Goal: Task Accomplishment & Management: Complete application form

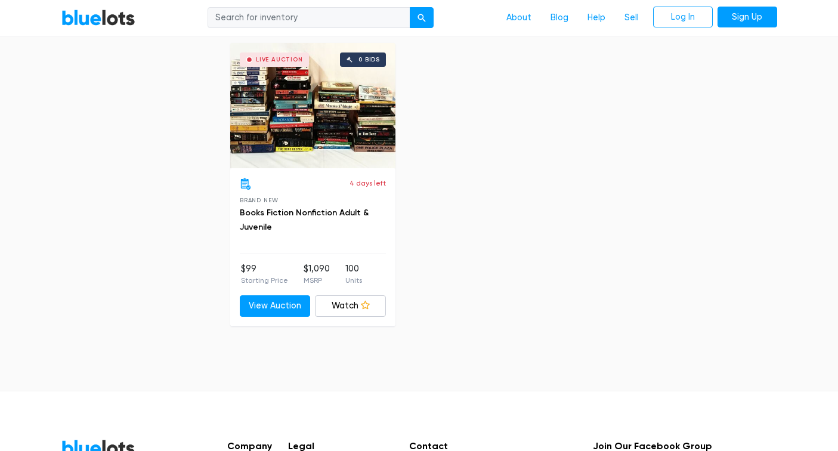
scroll to position [1087, 0]
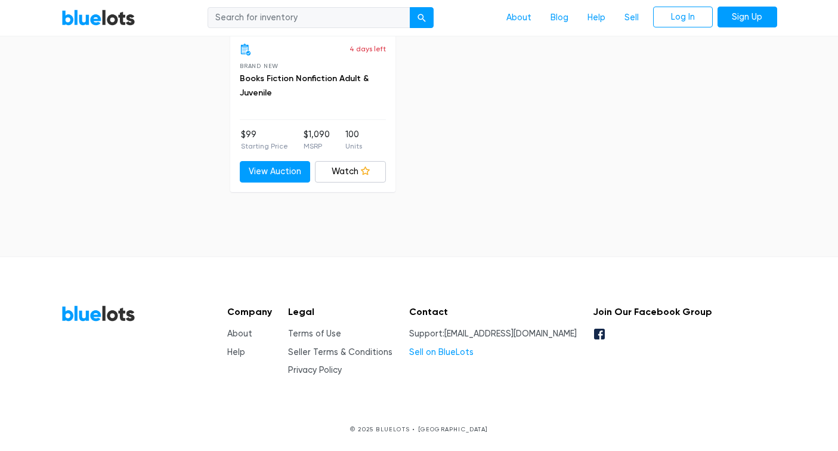
click at [464, 351] on link "Sell on BlueLots" at bounding box center [441, 352] width 64 height 10
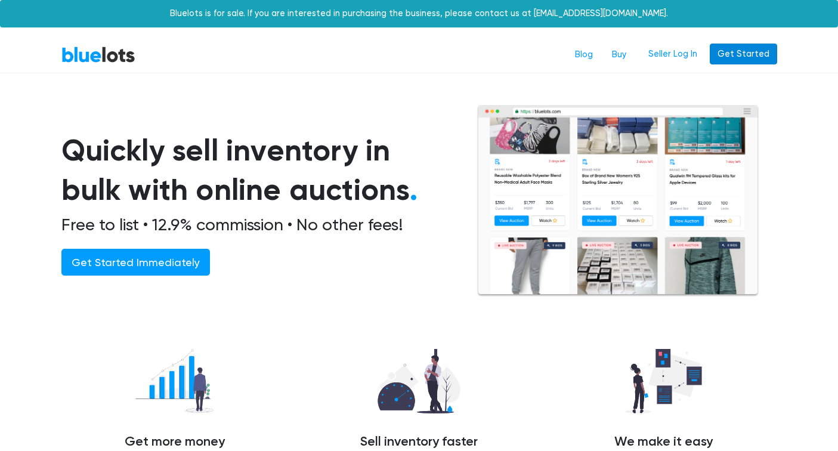
click at [739, 61] on link "Get Started" at bounding box center [743, 54] width 67 height 21
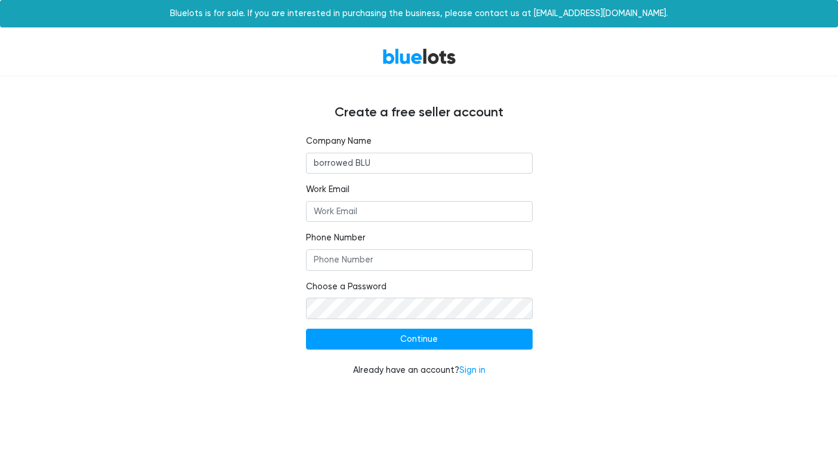
type input "borrowed BLU"
type input "wholesale@borrowedblu.com"
type input "3109633058"
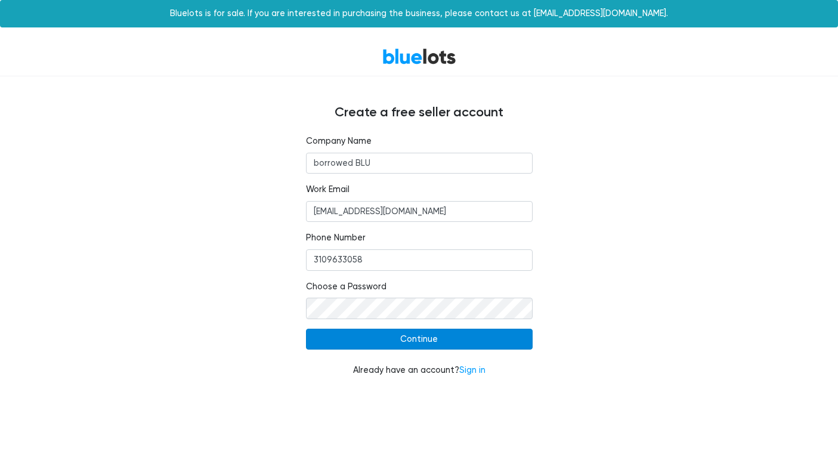
click at [413, 342] on input "Continue" at bounding box center [419, 339] width 227 height 21
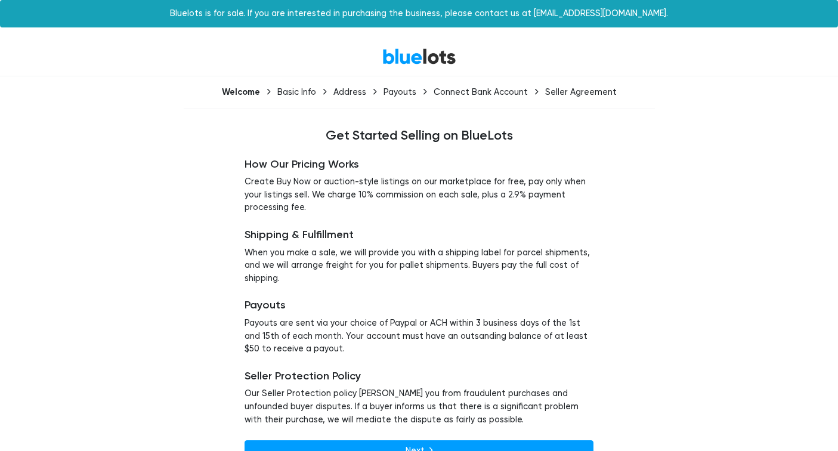
scroll to position [24, 0]
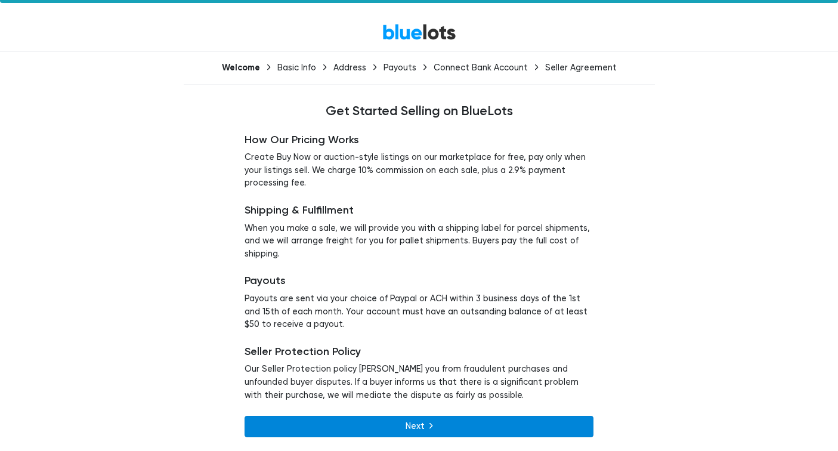
click at [423, 426] on link "Next" at bounding box center [419, 426] width 349 height 21
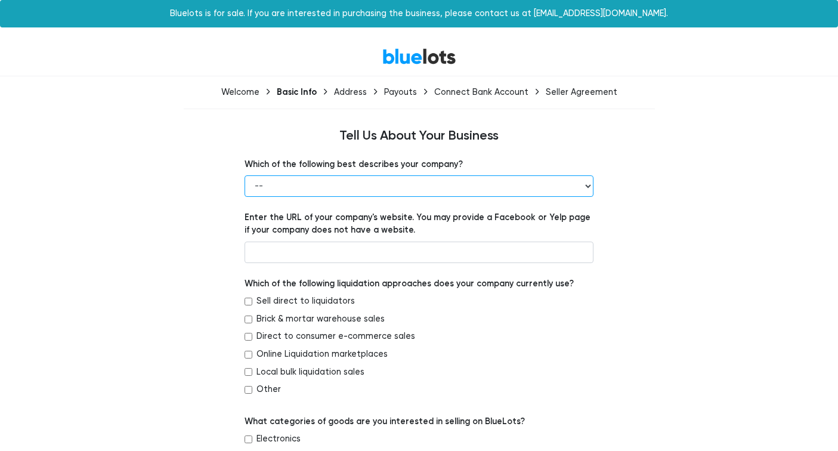
click at [368, 183] on select "-- Retailer Wholesaler Brand or Manufacturer Liquidator 3PL Other" at bounding box center [419, 185] width 349 height 21
select select "Brand or Manufacturer"
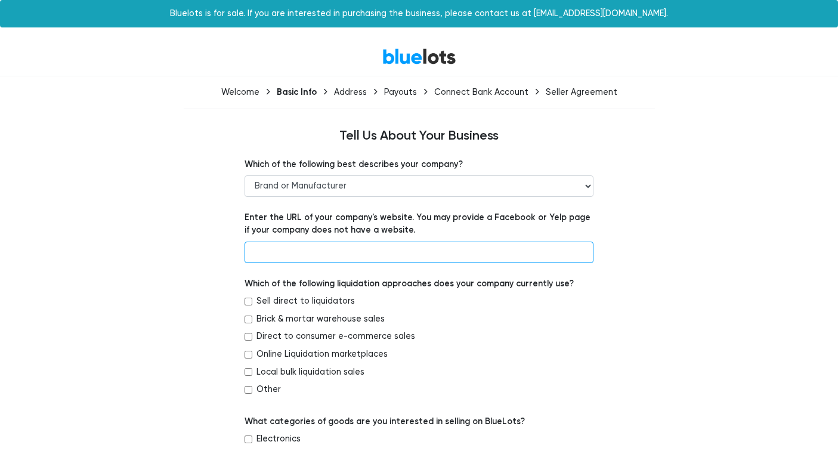
click at [301, 249] on input "text" at bounding box center [419, 252] width 349 height 21
type input "[DOMAIN_NAME]"
click at [247, 337] on input "Direct to consumer e-commerce sales" at bounding box center [249, 337] width 8 height 8
checkbox input "true"
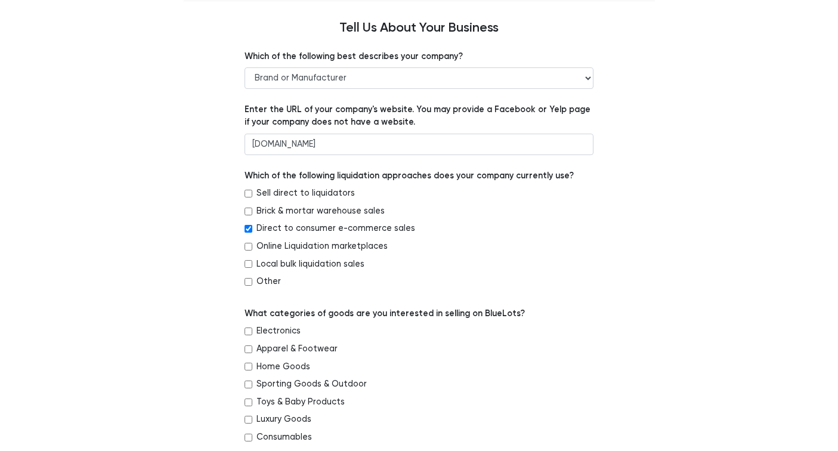
scroll to position [109, 0]
click at [249, 364] on input "Home Goods" at bounding box center [249, 366] width 8 height 8
checkbox input "true"
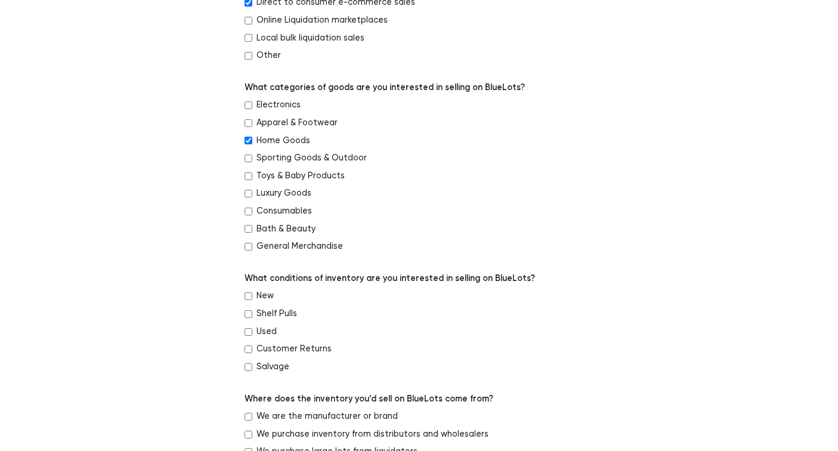
scroll to position [335, 0]
click at [249, 294] on input "New" at bounding box center [249, 296] width 8 height 8
checkbox input "true"
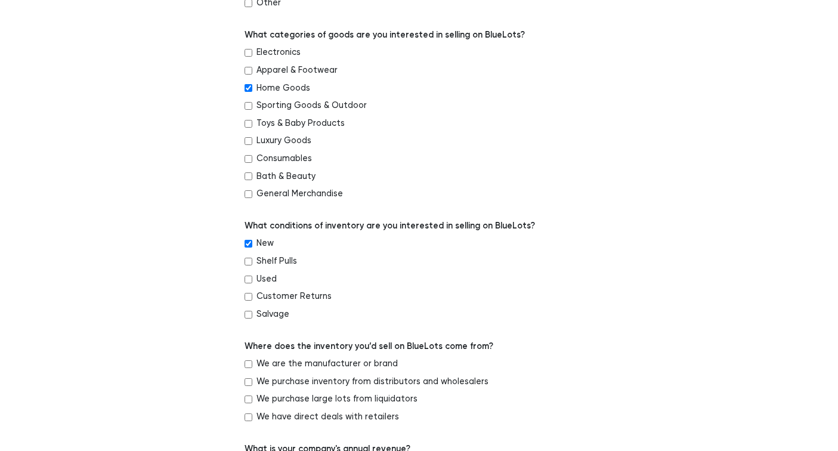
scroll to position [419, 0]
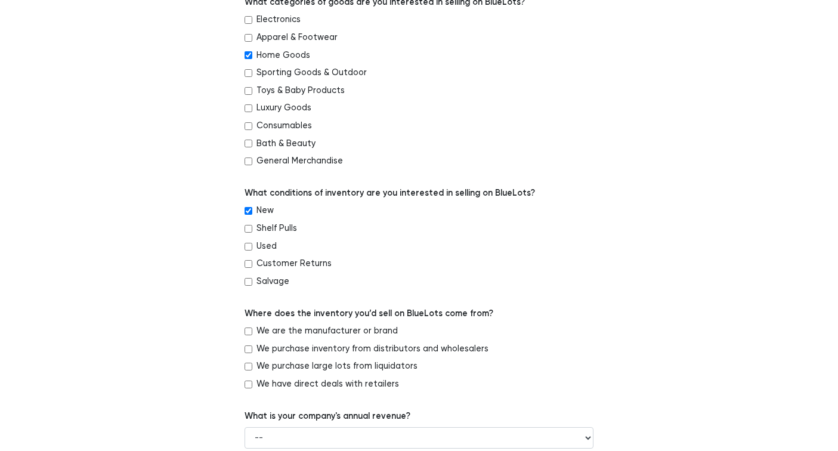
click at [249, 332] on input "We are the manufacturer or brand" at bounding box center [249, 331] width 8 height 8
checkbox input "true"
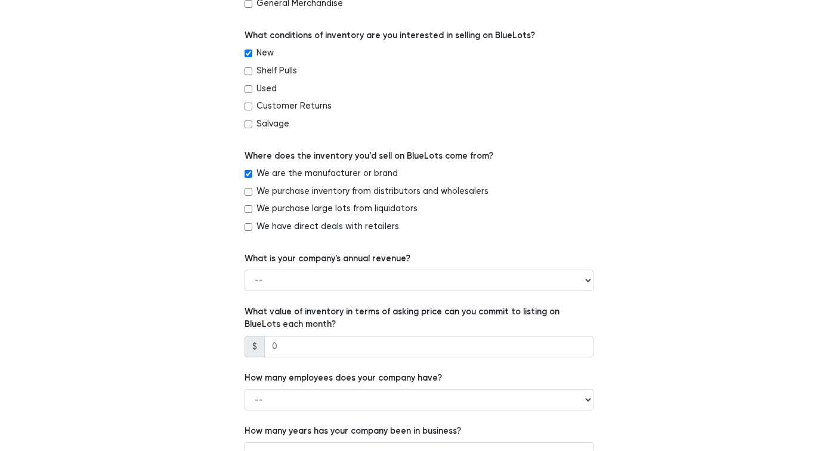
scroll to position [607, 0]
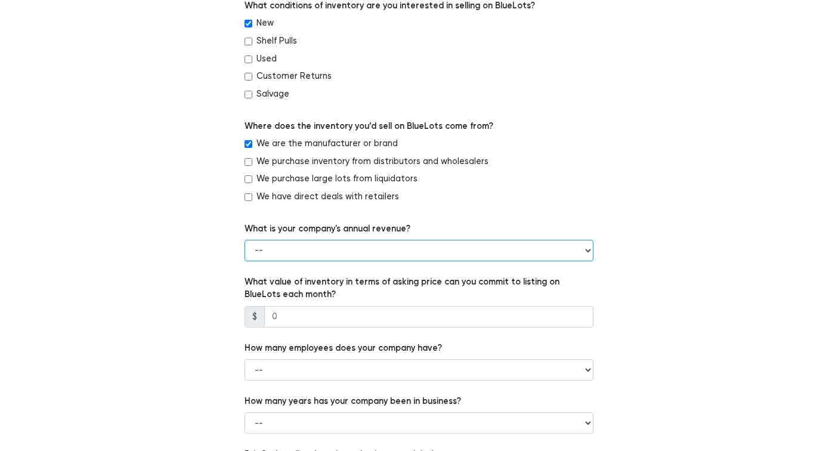
click at [292, 249] on select "-- Less than $100,000 $100,000 to $500,000 $500,000 to $1,000,000 $1,000,000 to…" at bounding box center [419, 250] width 349 height 21
select select "$500,000 to $1,000,000"
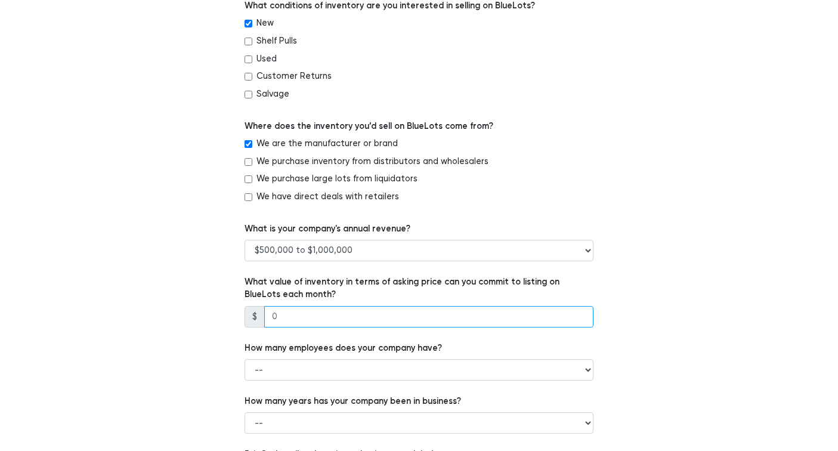
click at [282, 313] on input "number" at bounding box center [428, 316] width 329 height 21
click at [286, 320] on input "number" at bounding box center [428, 316] width 329 height 21
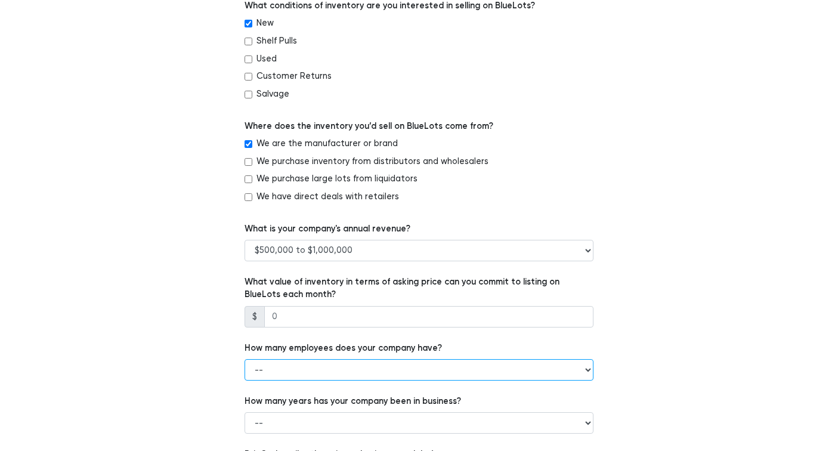
click at [316, 373] on select "-- 1 - 5 6 - 20 21 - 50 More than 50" at bounding box center [419, 369] width 349 height 21
select select "6 - 20"
click at [280, 367] on select "-- 1 - 5 6 - 20 21 - 50 More than 50" at bounding box center [419, 369] width 349 height 21
click at [281, 367] on select "-- 1 - 5 6 - 20 21 - 50 More than 50" at bounding box center [419, 369] width 349 height 21
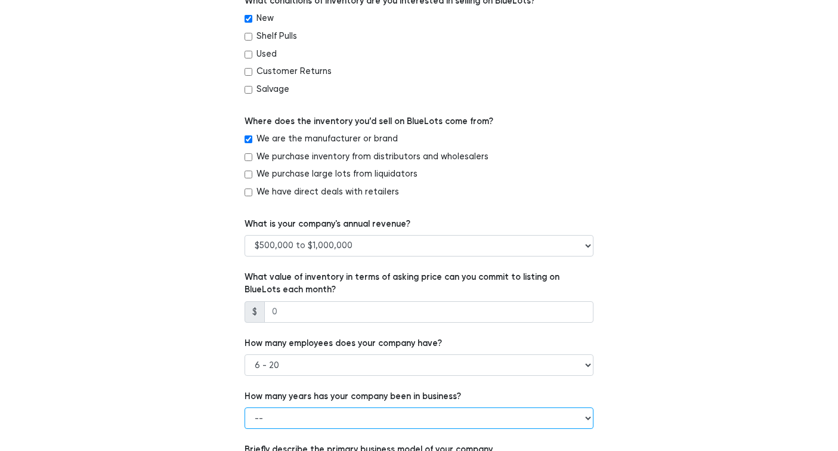
click at [283, 417] on select "-- Less than 1 year 1 to 3 years 4+ years" at bounding box center [419, 417] width 349 height 21
select select "4+ years"
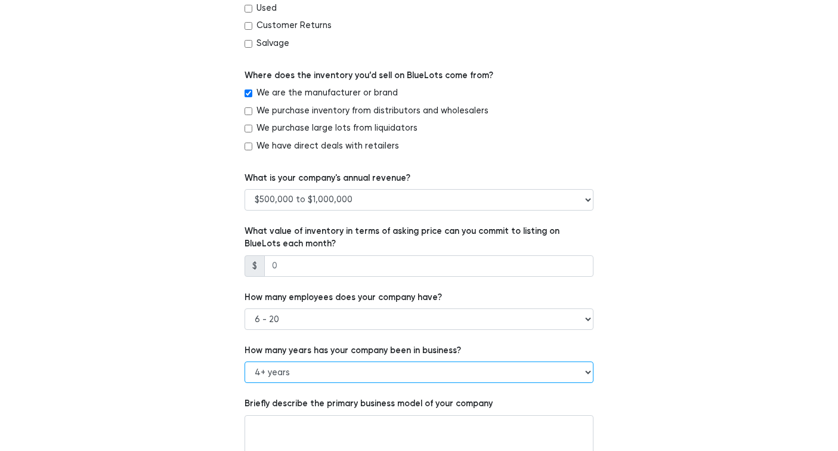
scroll to position [654, 0]
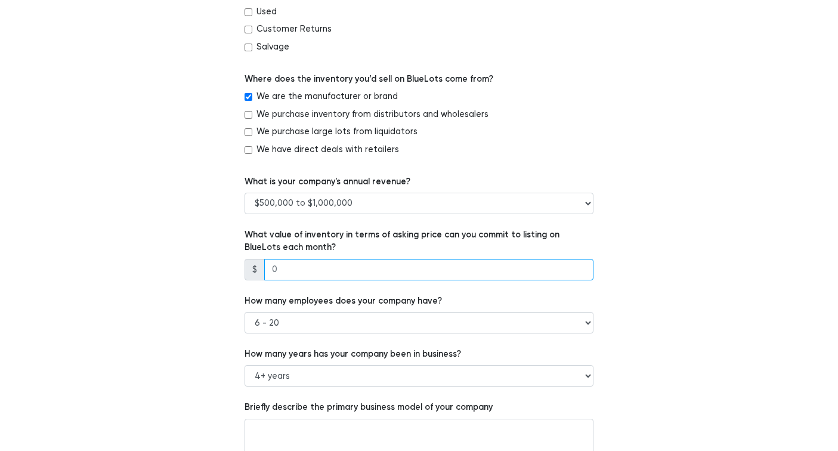
click at [280, 265] on input "number" at bounding box center [428, 269] width 329 height 21
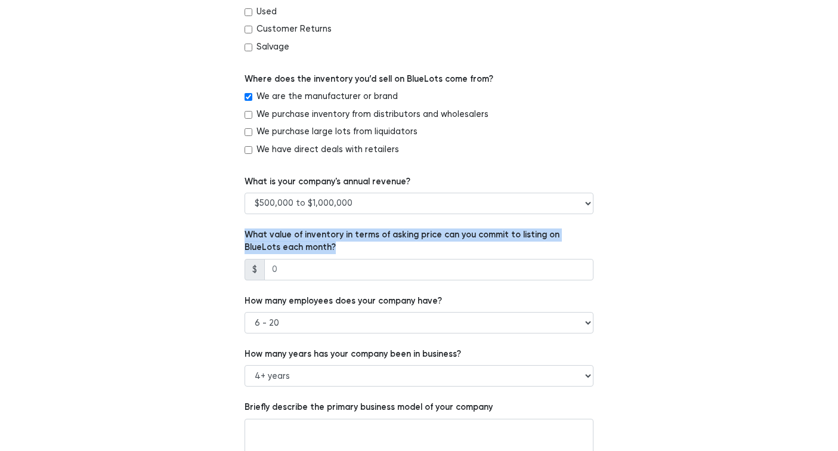
drag, startPoint x: 244, startPoint y: 234, endPoint x: 307, endPoint y: 246, distance: 64.3
click at [307, 246] on div "Which of the following best describes your company? -- Retailer Wholesaler Bran…" at bounding box center [419, 9] width 367 height 1010
copy label "What value of inventory in terms of asking price can you commit to listing on B…"
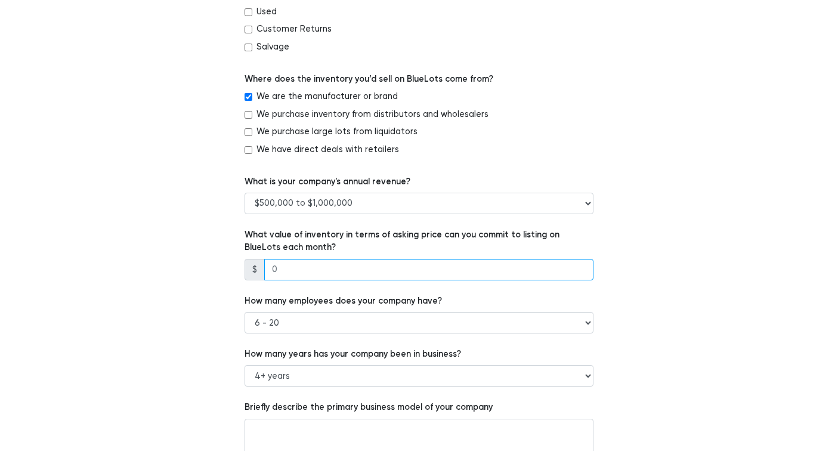
click at [282, 267] on input "number" at bounding box center [428, 269] width 329 height 21
type input "2"
type input "4"
type input "100000"
click at [200, 319] on div "Which of the following best describes your company? -- Retailer Wholesaler Bran…" at bounding box center [419, 9] width 734 height 1010
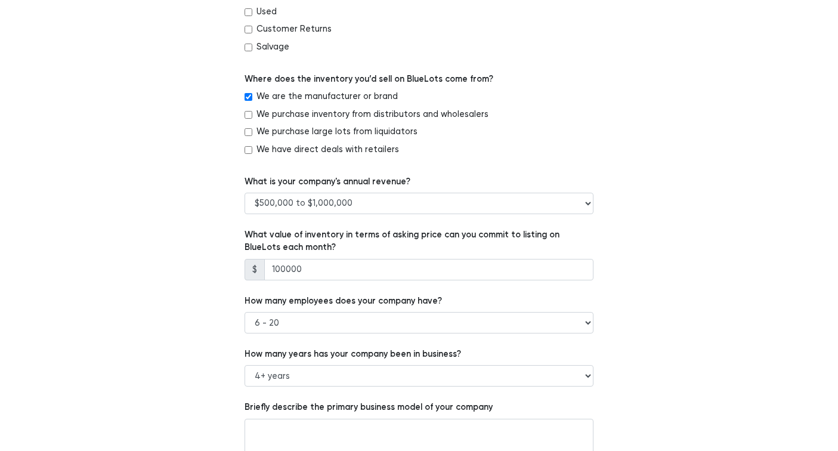
scroll to position [731, 0]
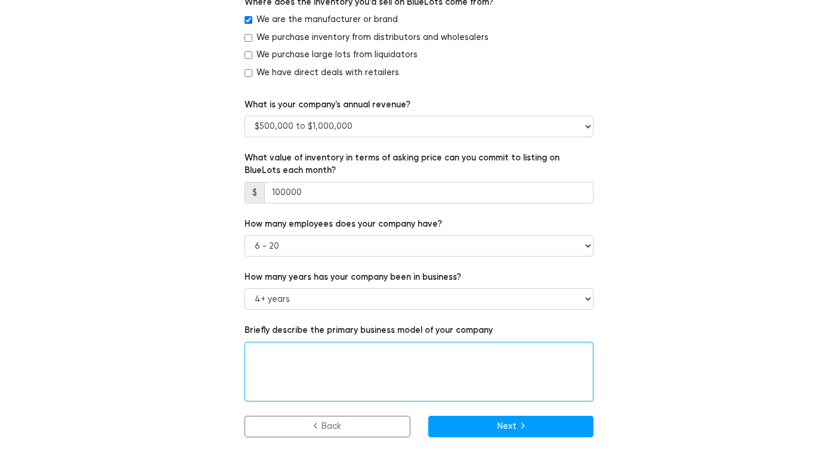
click at [285, 364] on textarea at bounding box center [419, 372] width 349 height 60
type textarea "We are a rental and retail brand focused in specialty tableware"
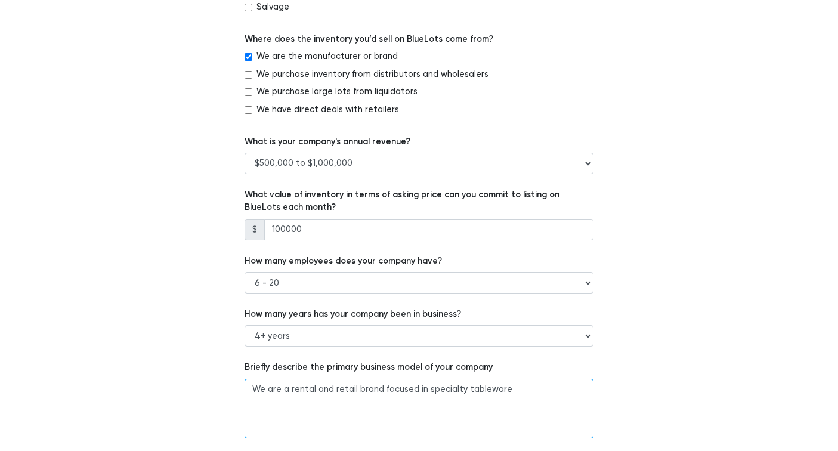
scroll to position [693, 0]
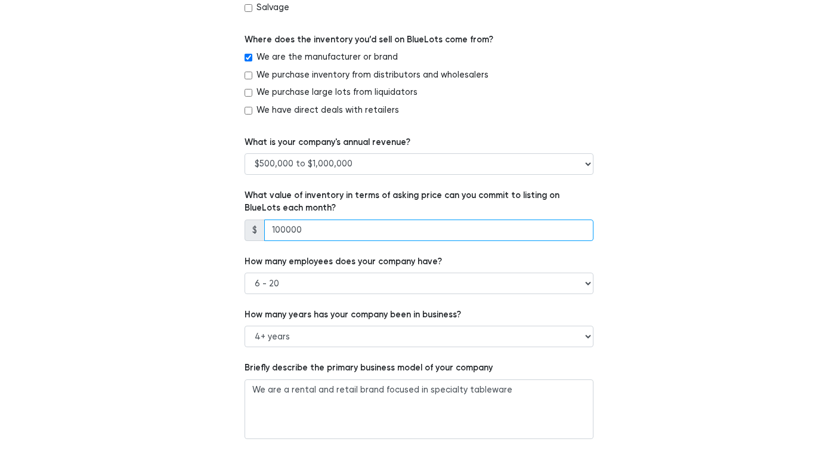
drag, startPoint x: 309, startPoint y: 225, endPoint x: 259, endPoint y: 211, distance: 52.1
click at [260, 212] on div "What value of inventory in terms of asking price can you commit to listing on B…" at bounding box center [419, 215] width 349 height 52
type input "25"
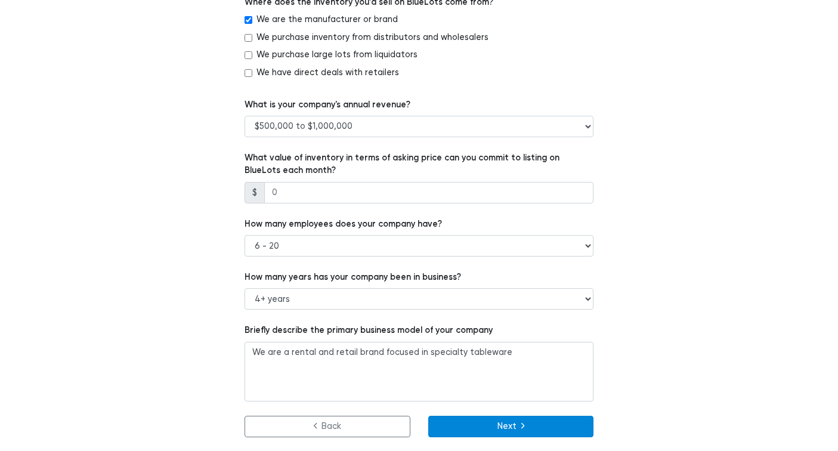
click at [500, 434] on button "Next" at bounding box center [511, 426] width 166 height 21
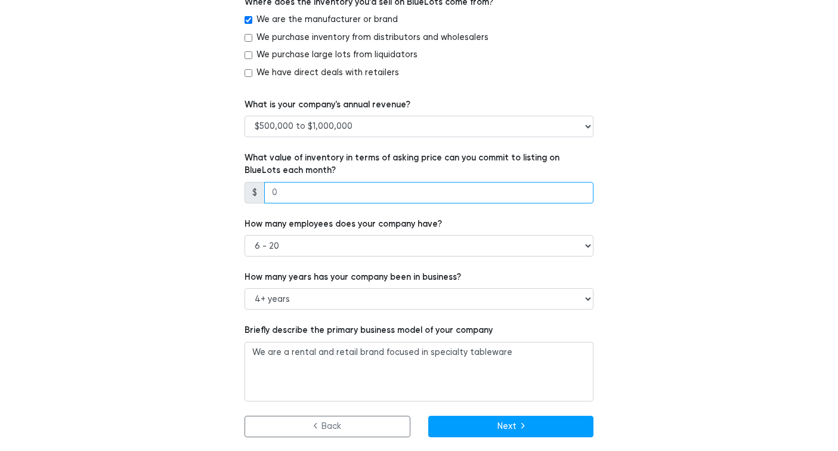
drag, startPoint x: 286, startPoint y: 193, endPoint x: 222, endPoint y: 184, distance: 63.9
drag, startPoint x: 319, startPoint y: 196, endPoint x: 208, endPoint y: 185, distance: 112.1
type input "100000"
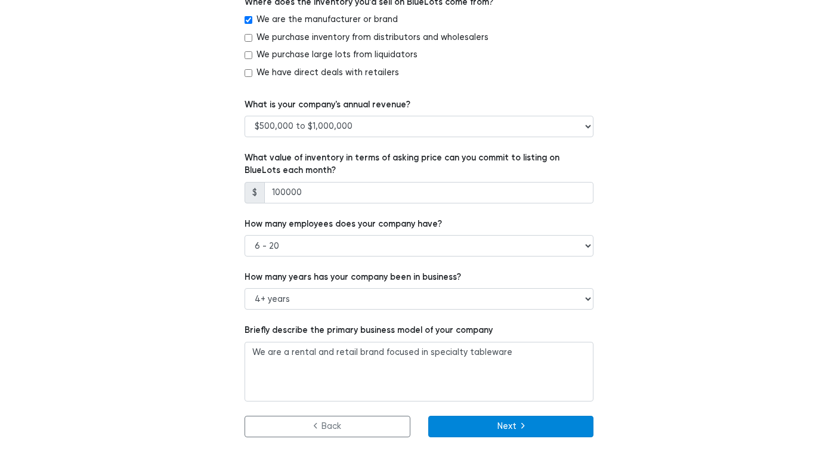
click at [490, 425] on button "Next" at bounding box center [511, 426] width 166 height 21
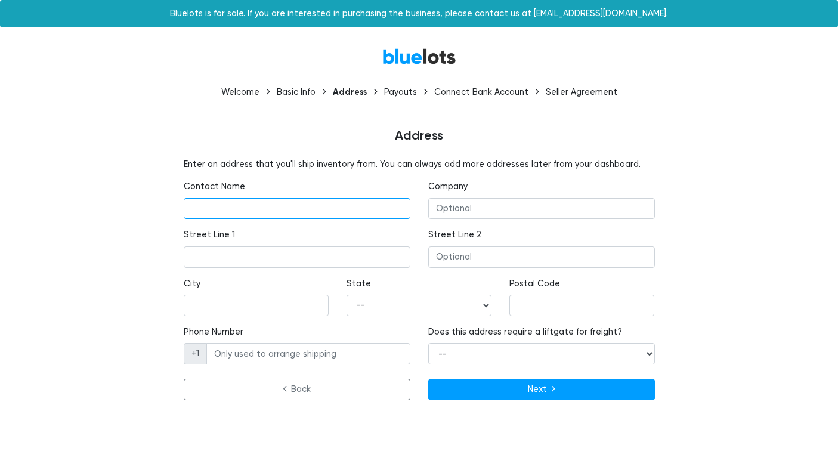
click at [234, 198] on input "text" at bounding box center [297, 208] width 227 height 21
type input "Cassandra"
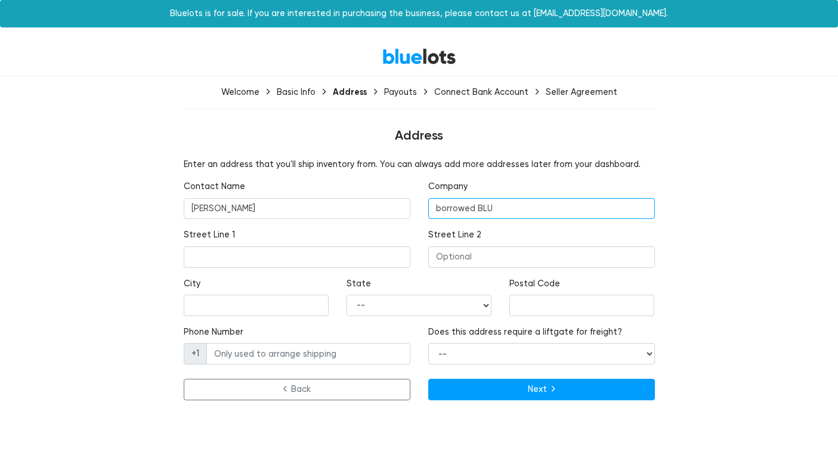
type input "borrowed BLU"
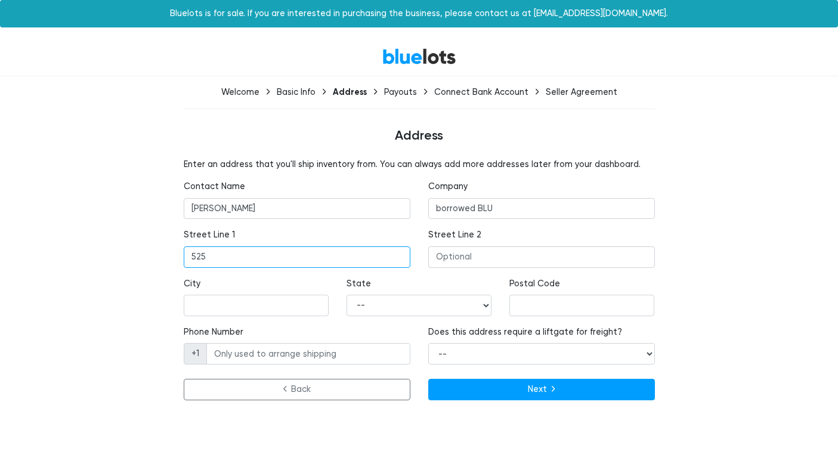
type input "525 W. Queen Street"
type input "Southington"
select select "CT"
type input "06489"
type input "3109633058"
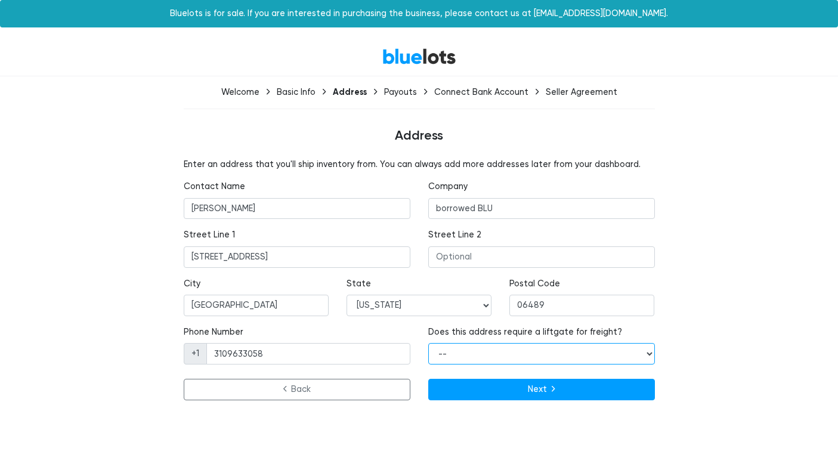
click at [476, 359] on select "-- Yes No" at bounding box center [541, 353] width 227 height 21
select select "true"
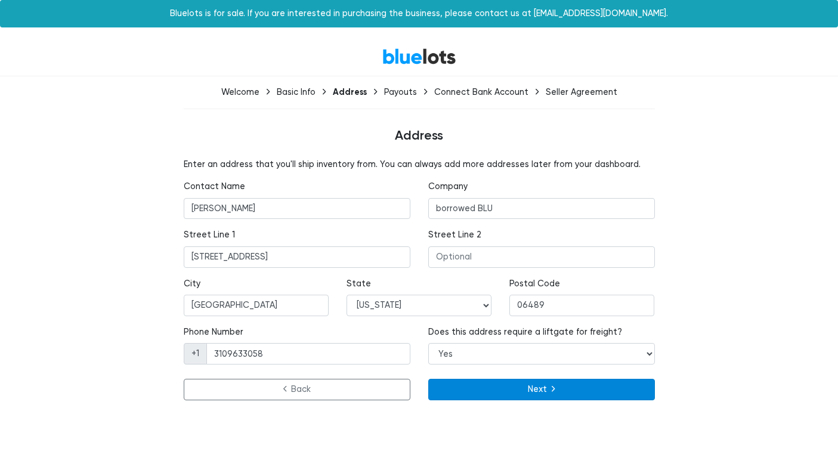
click at [494, 387] on button "Next" at bounding box center [541, 389] width 227 height 21
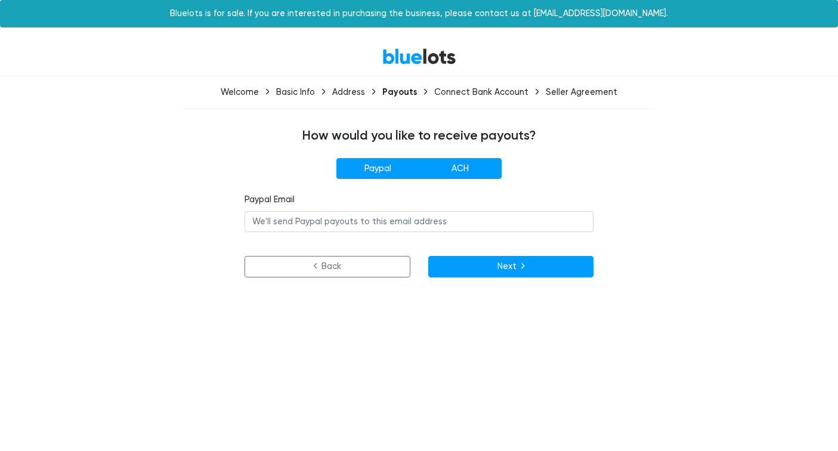
click at [460, 167] on label "ACH" at bounding box center [460, 168] width 83 height 21
radio input"] "true"
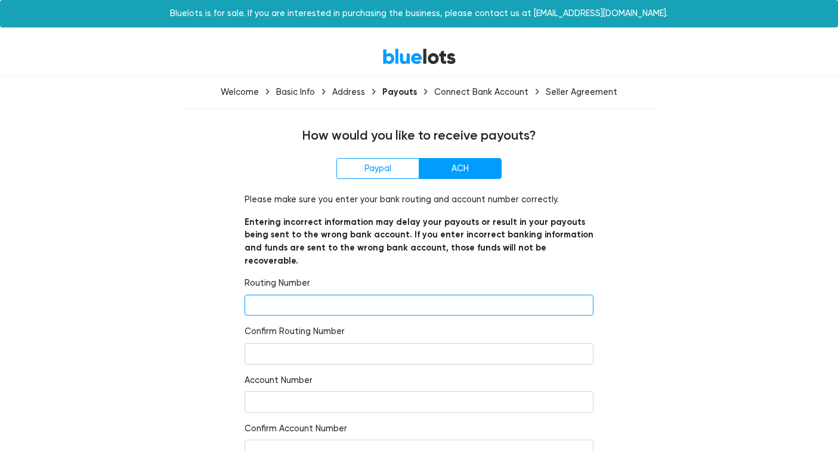
click at [290, 295] on input "number" at bounding box center [419, 305] width 349 height 21
type input "121000358"
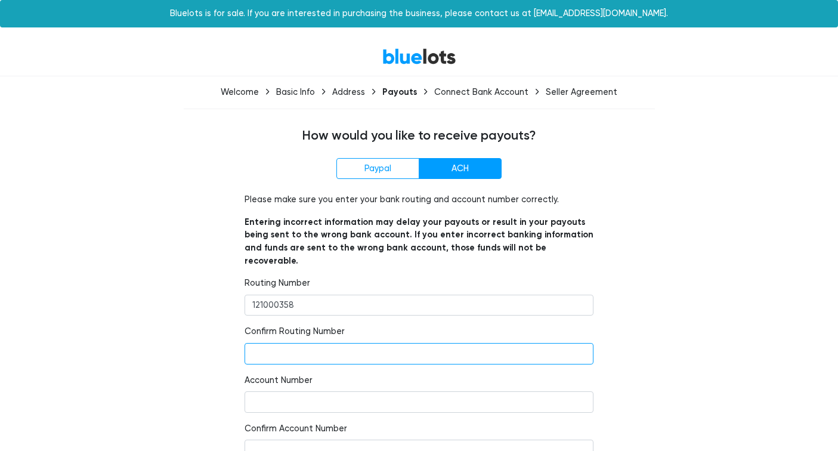
click at [305, 343] on input "number" at bounding box center [419, 353] width 349 height 21
type input "121000358"
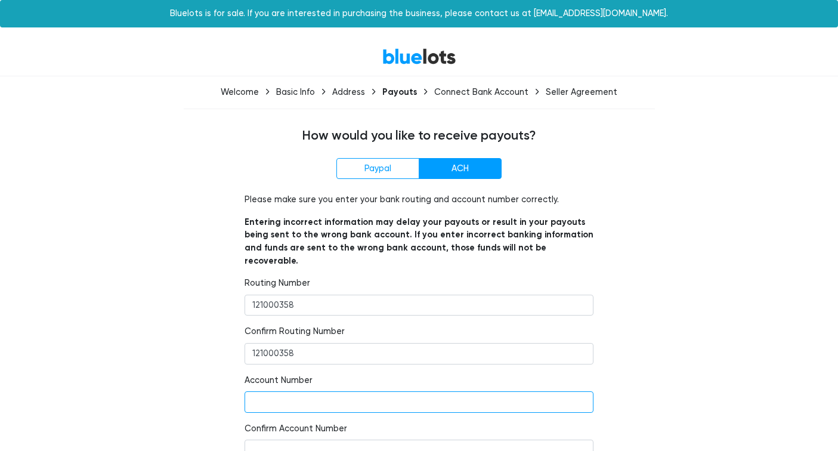
click at [295, 391] on input "number" at bounding box center [419, 401] width 349 height 21
paste input "325085518551"
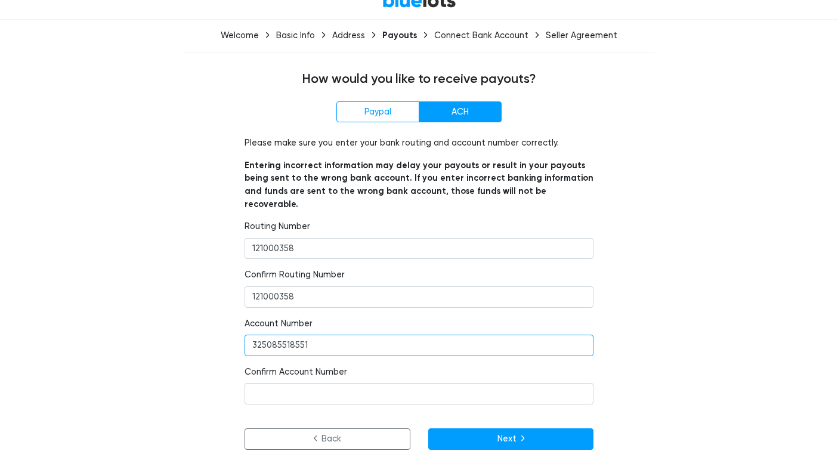
type input "325085518551"
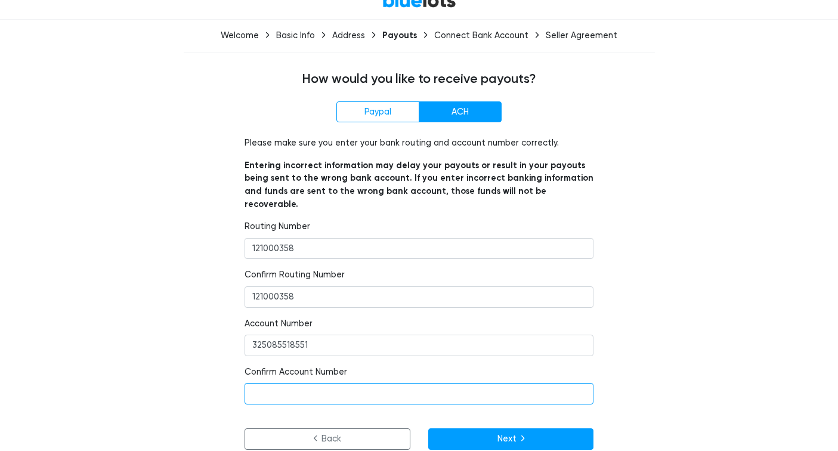
click at [279, 383] on input "number" at bounding box center [419, 393] width 349 height 21
paste input "325085518551"
type input "325085518551"
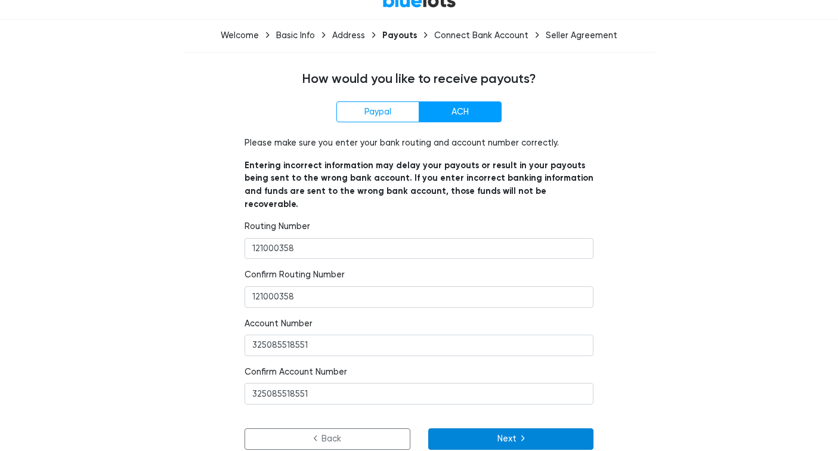
click at [519, 428] on button "Next" at bounding box center [511, 438] width 166 height 21
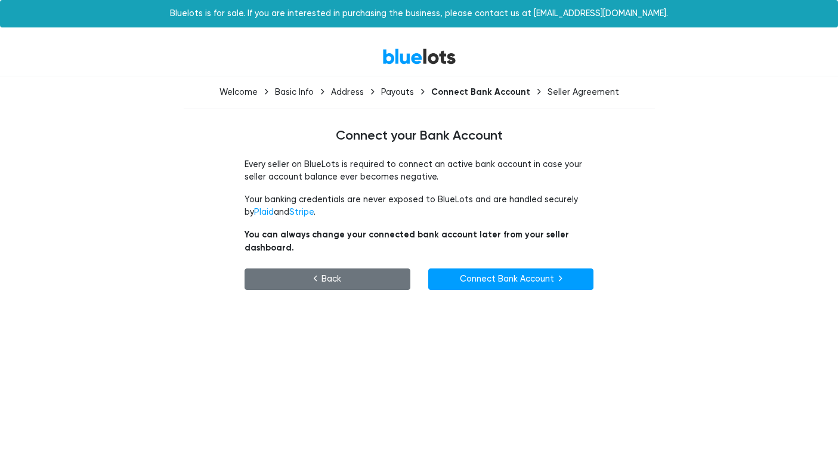
click at [328, 268] on link "Back" at bounding box center [328, 278] width 166 height 21
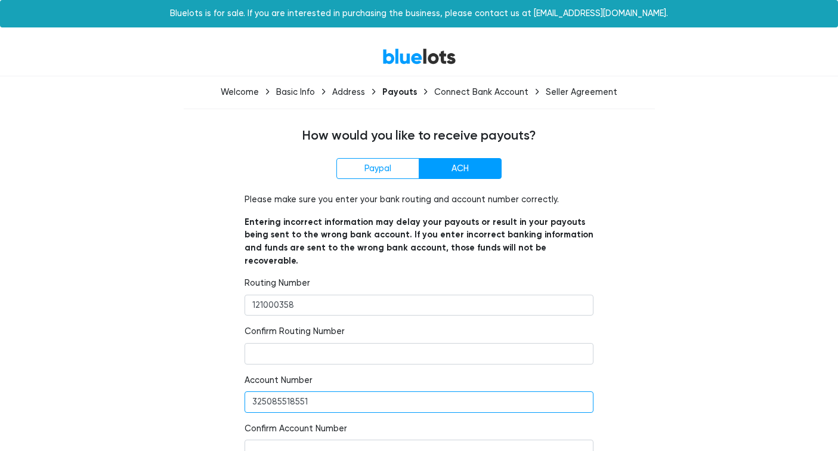
drag, startPoint x: 307, startPoint y: 389, endPoint x: 203, endPoint y: 374, distance: 104.8
click at [206, 374] on div "Paypal ACH Paypal Email Please make sure you enter your bank routing and accoun…" at bounding box center [419, 332] width 734 height 348
paste input "325023315826"
type input "325023315826"
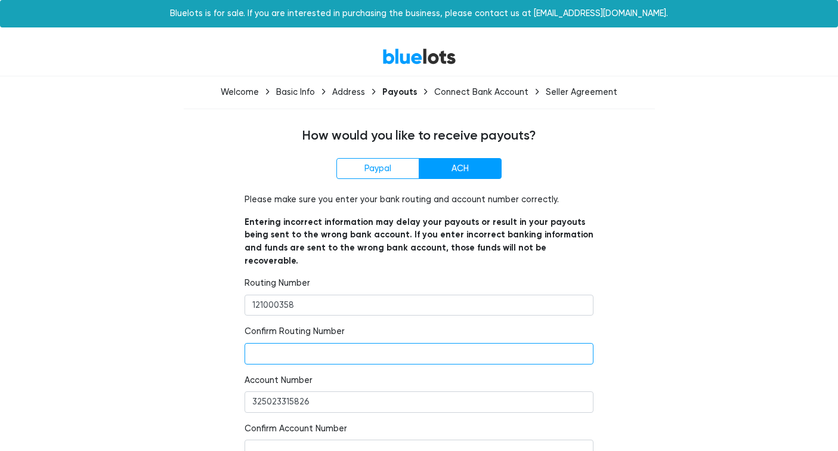
click at [279, 344] on input "number" at bounding box center [419, 353] width 349 height 21
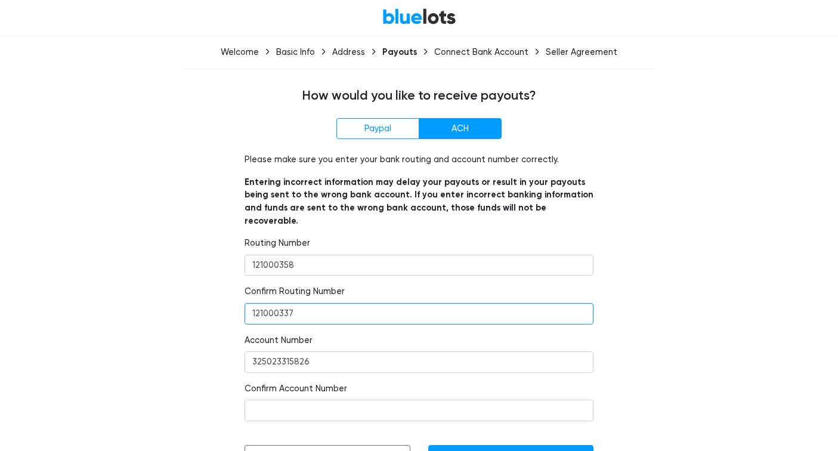
scroll to position [43, 0]
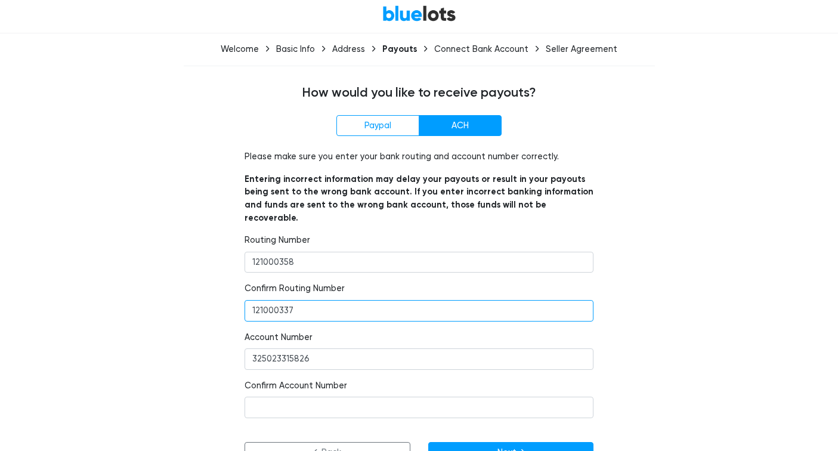
type input "121000337"
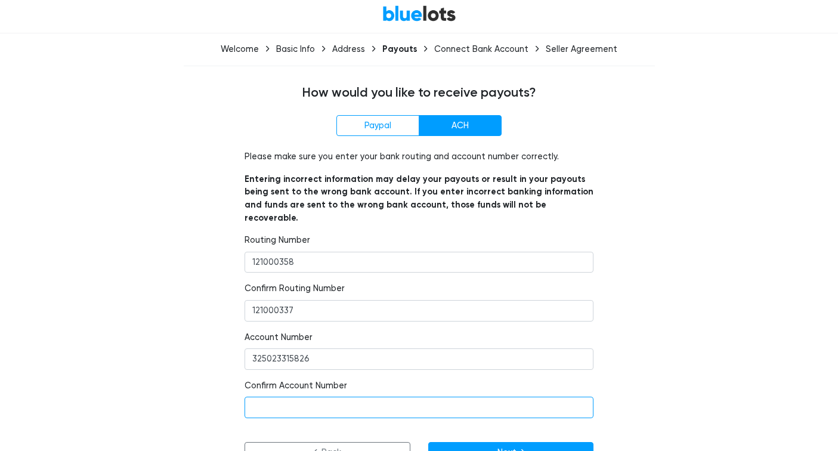
click at [273, 397] on input "number" at bounding box center [419, 407] width 349 height 21
paste input "325023315826"
type input "325023315826"
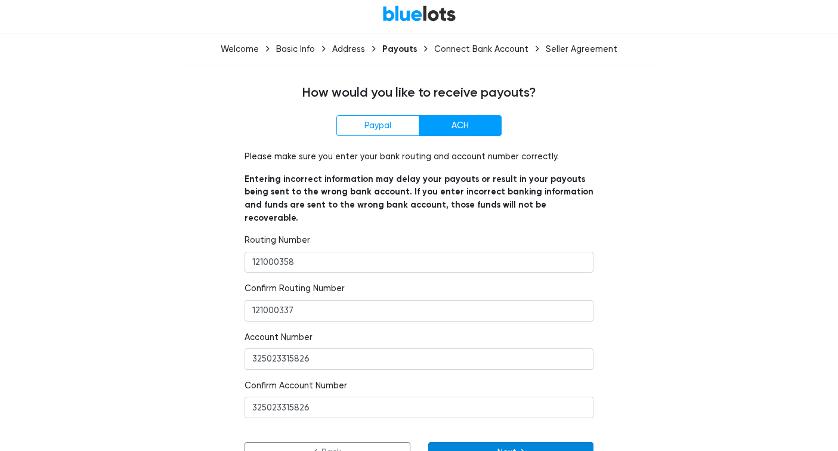
click at [468, 442] on button "Next" at bounding box center [511, 452] width 166 height 21
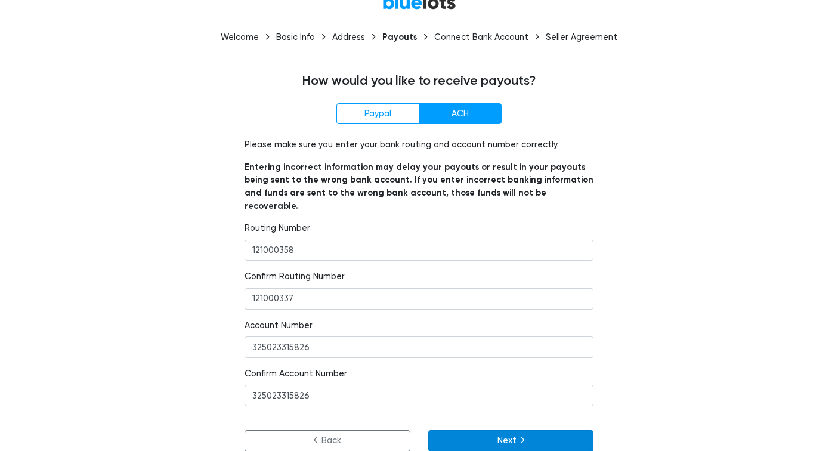
scroll to position [57, 0]
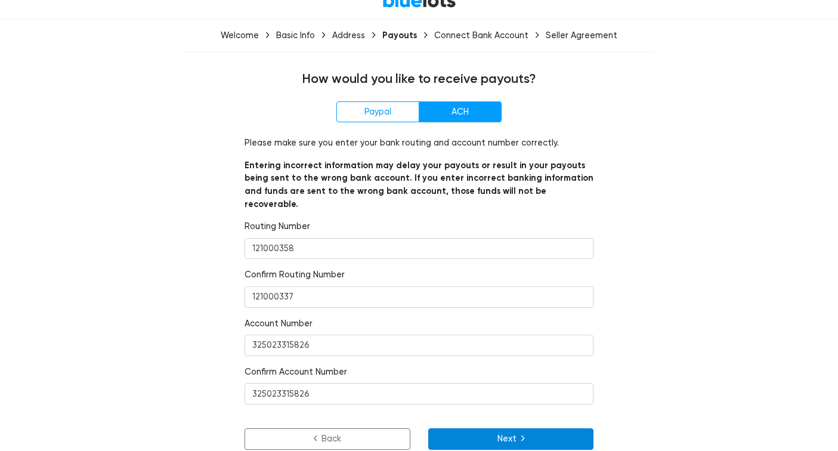
click at [475, 428] on button "Next" at bounding box center [511, 438] width 166 height 21
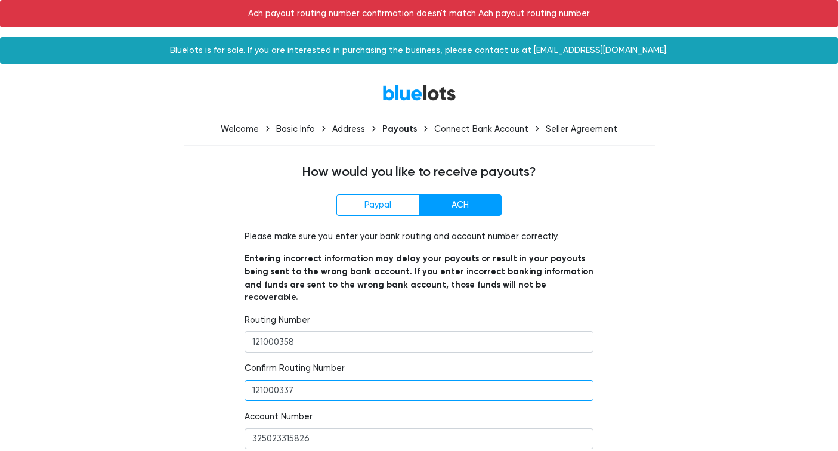
click at [300, 380] on input "121000337" at bounding box center [419, 390] width 349 height 21
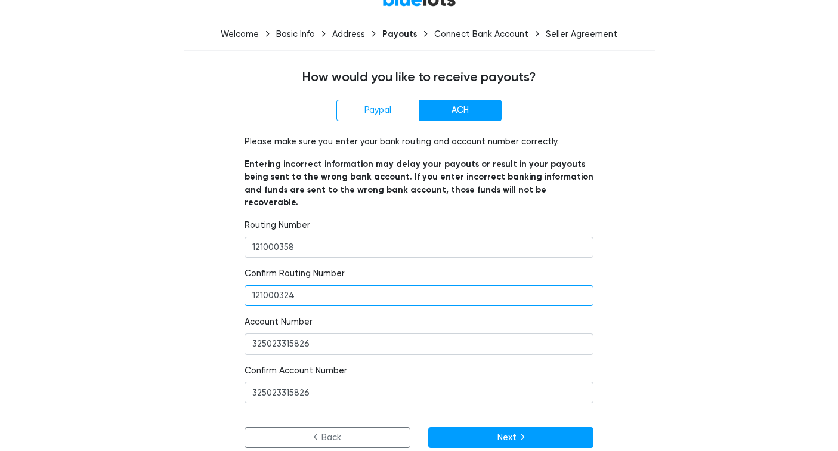
scroll to position [57, 0]
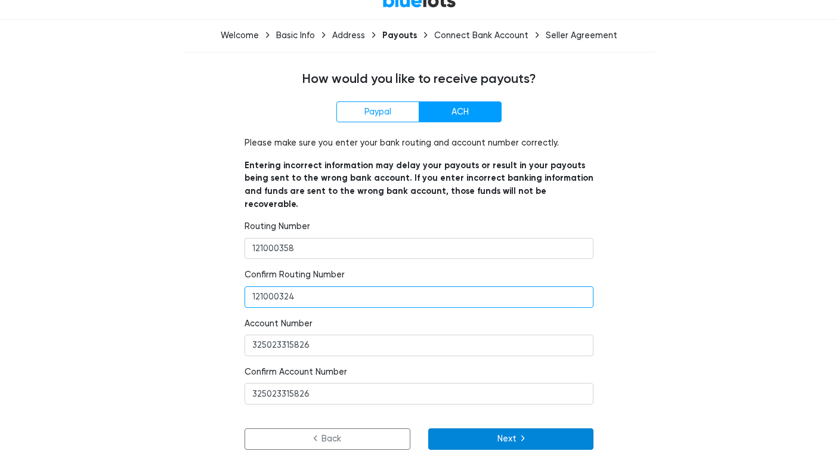
type input "121000324"
click at [482, 428] on button "Next" at bounding box center [511, 438] width 166 height 21
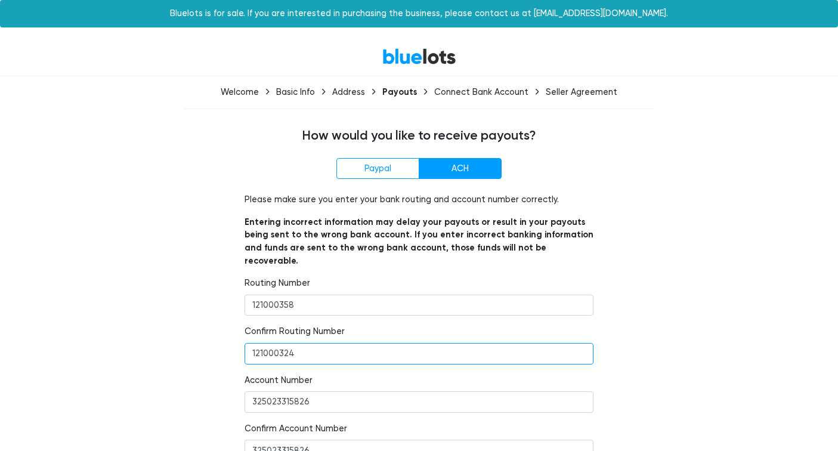
click at [302, 343] on input "121000324" at bounding box center [419, 353] width 349 height 21
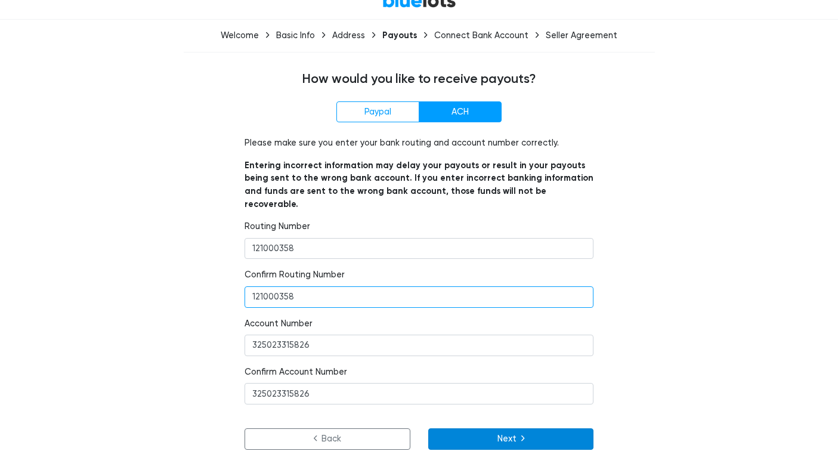
type input "121000358"
click at [482, 428] on button "Next" at bounding box center [511, 438] width 166 height 21
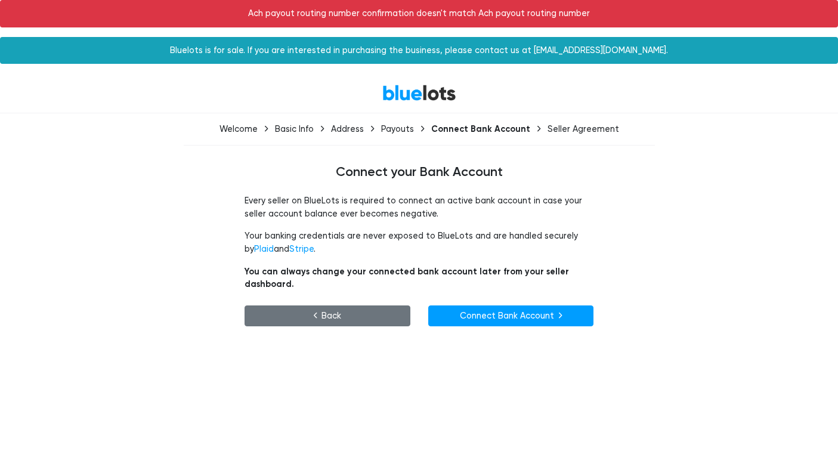
click at [327, 305] on link "Back" at bounding box center [328, 315] width 166 height 21
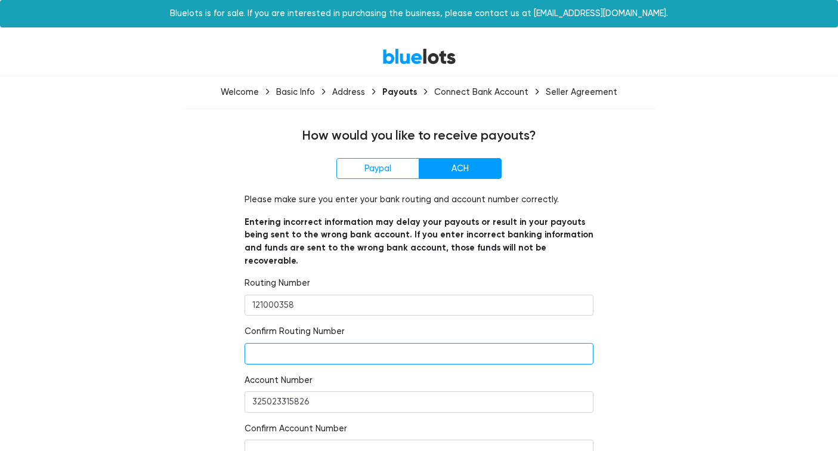
click at [276, 343] on input "number" at bounding box center [419, 353] width 349 height 21
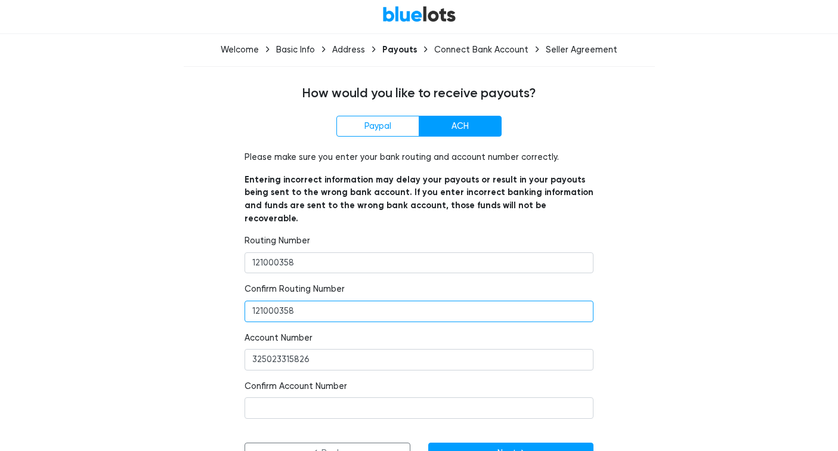
scroll to position [57, 0]
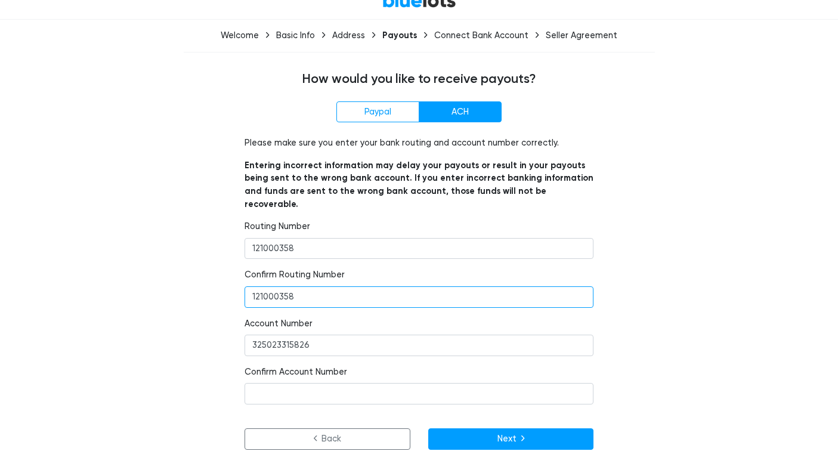
type input "121000358"
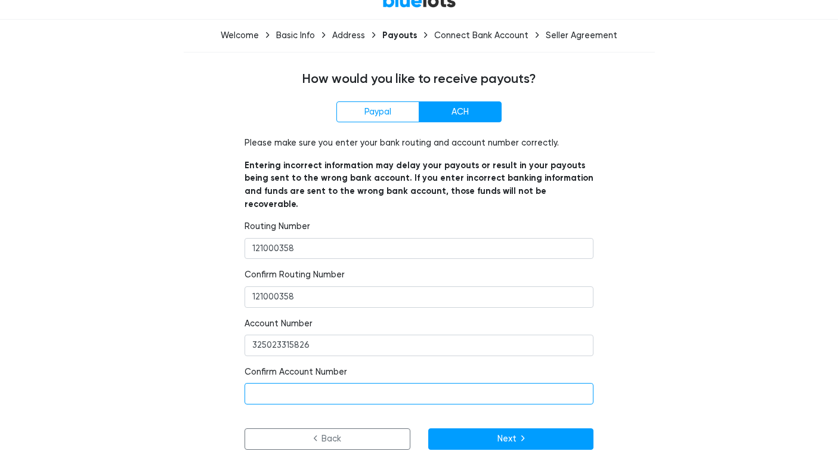
click at [268, 383] on input "number" at bounding box center [419, 393] width 349 height 21
paste input "325023315826"
type input "325023315826"
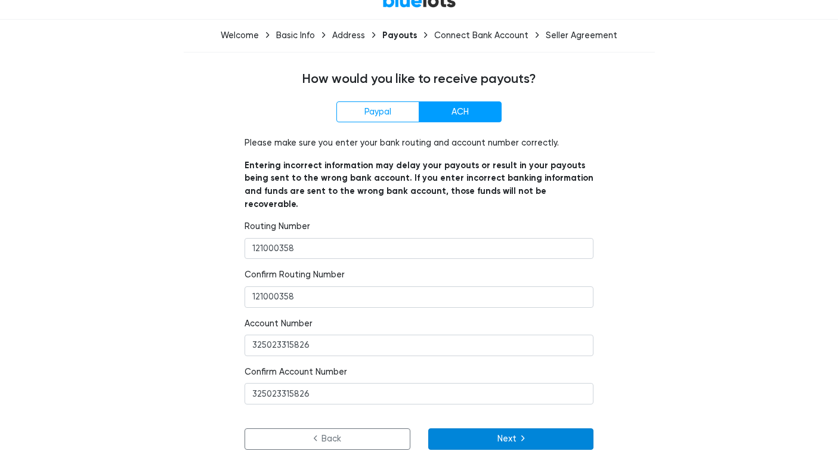
click at [486, 428] on button "Next" at bounding box center [511, 438] width 166 height 21
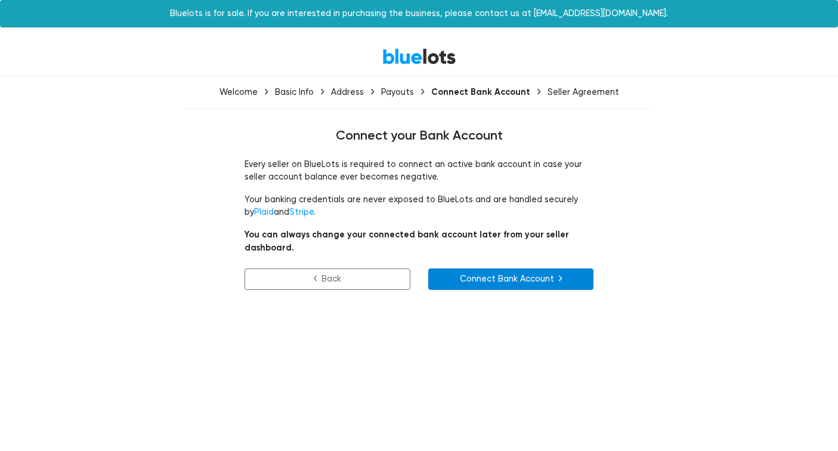
click at [482, 268] on link "Connect Bank Account" at bounding box center [511, 278] width 166 height 21
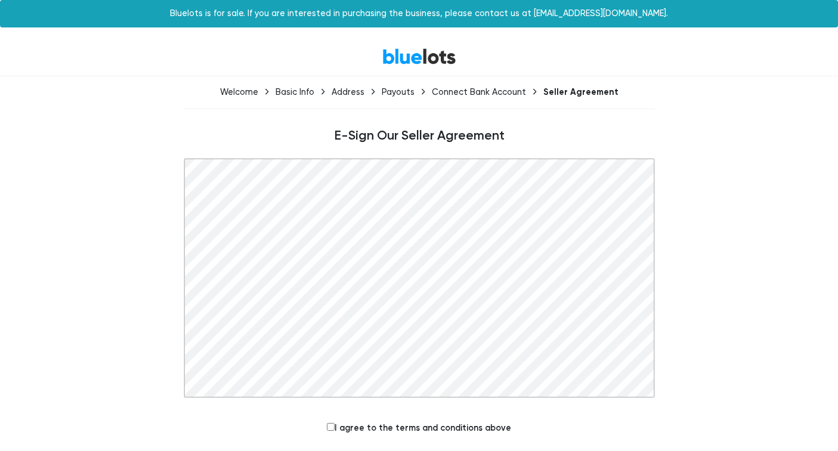
scroll to position [42, 0]
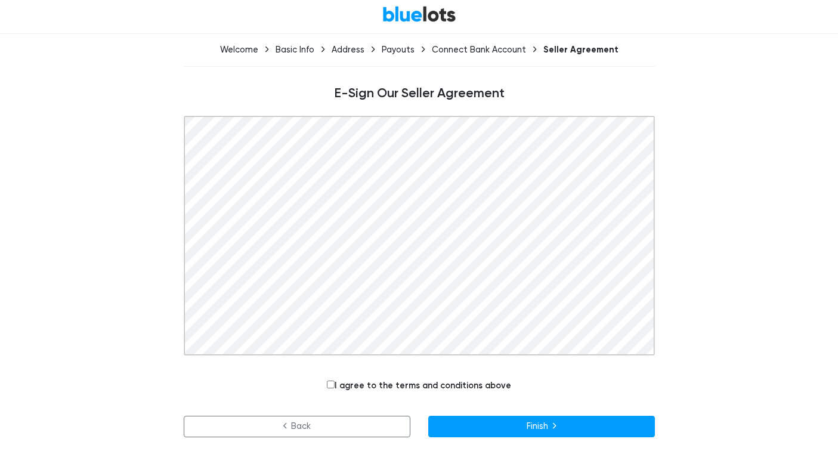
click at [329, 386] on input "I agree to the terms and conditions above" at bounding box center [331, 384] width 8 height 8
checkbox input "true"
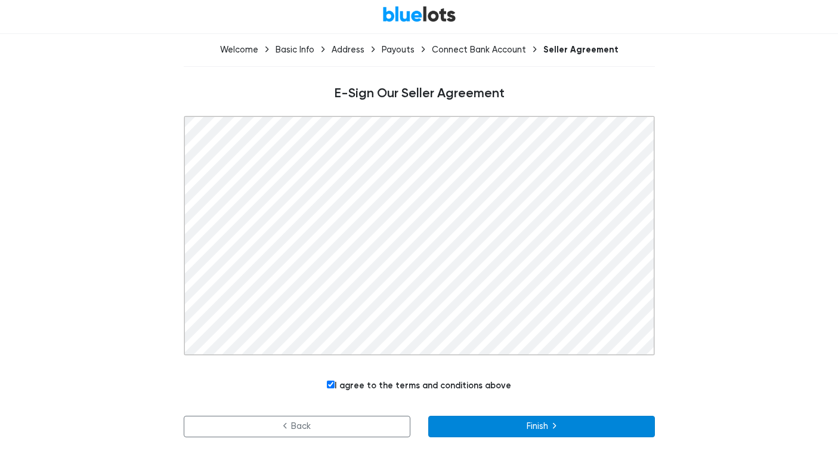
click at [490, 436] on button "Finish" at bounding box center [541, 426] width 227 height 21
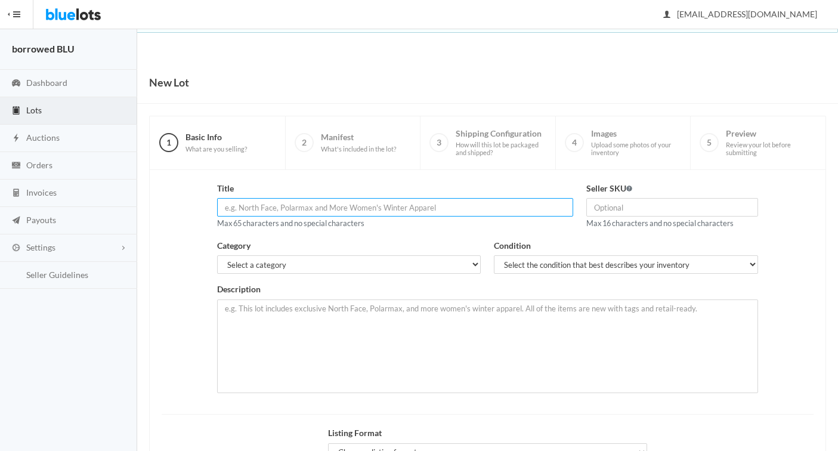
click at [296, 212] on input "text" at bounding box center [395, 207] width 356 height 18
click at [280, 209] on input "Organic Cotton Runner" at bounding box center [395, 207] width 356 height 18
type input "Organic Cotton Table Runner"
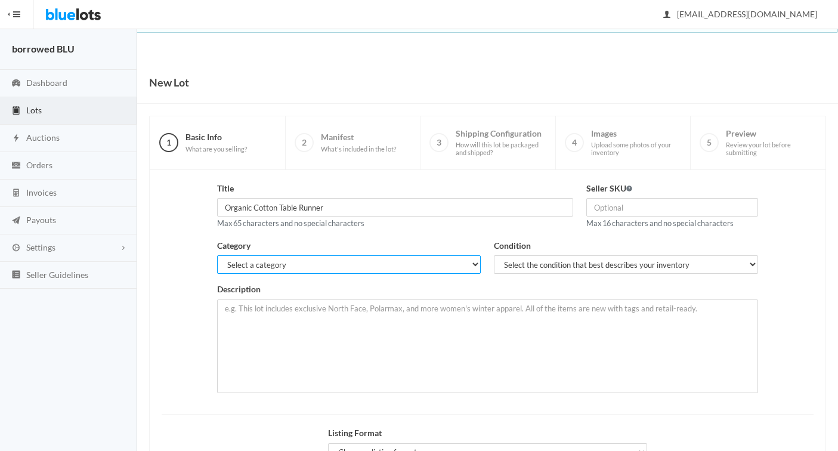
click at [268, 265] on select "Select a category Electronics Clothing, Shoes & Accessories Appliances Home & G…" at bounding box center [349, 264] width 264 height 18
select select "4"
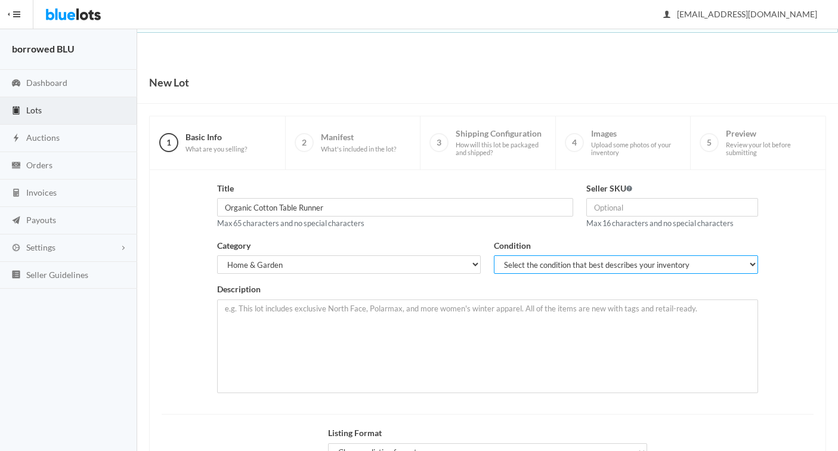
click at [570, 258] on select "Select the condition that best describes your inventory Brand New Shelf Pulls C…" at bounding box center [626, 264] width 264 height 18
select select "1"
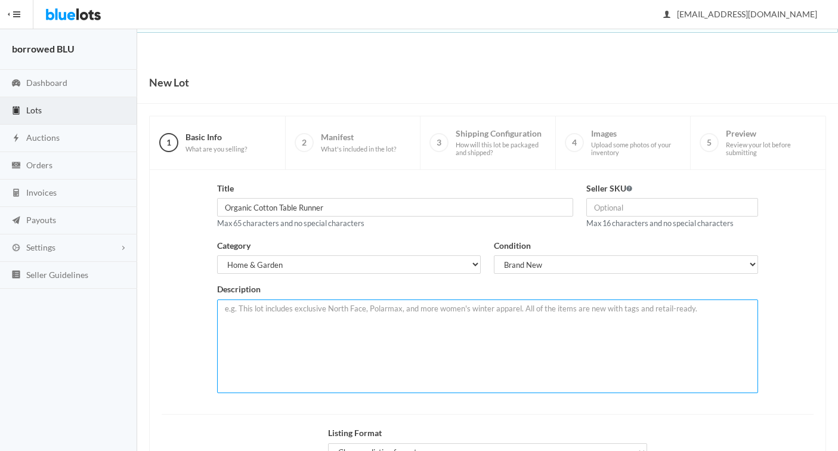
click at [239, 312] on textarea at bounding box center [487, 346] width 541 height 94
paste textarea "1 Organic Cotton Runner Dimensions: 156” x 22” Use + Care 100% Organic Cotton R…"
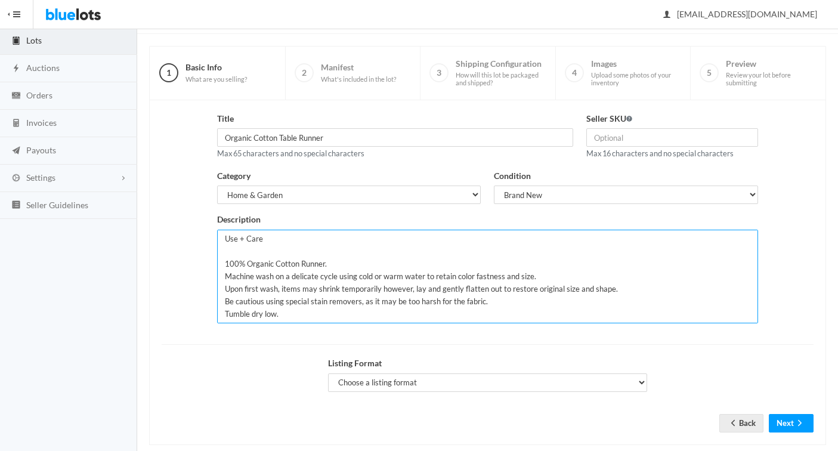
scroll to position [70, 0]
type textarea "1 Organic Cotton Runner Dimensions: 156” x 22” Use + Care 100% Organic Cotton R…"
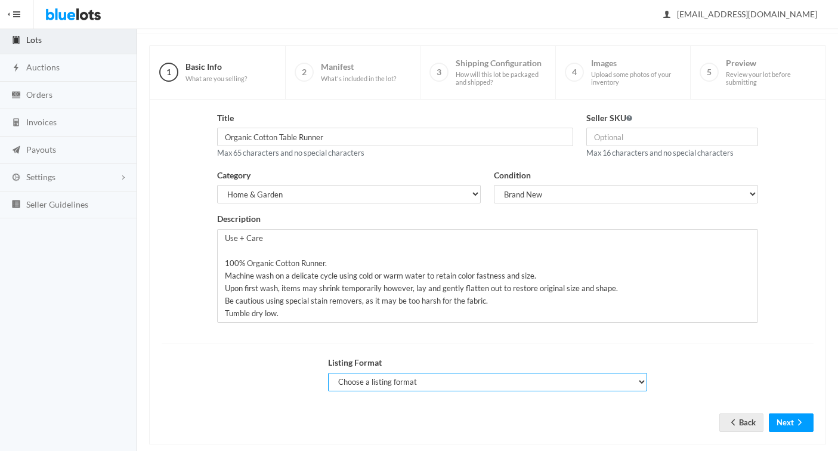
click at [392, 383] on select "Choose a listing format Auction Buy Now" at bounding box center [488, 382] width 320 height 18
click at [407, 376] on select "Choose a listing format Auction Buy Now" at bounding box center [488, 382] width 320 height 18
select select "false"
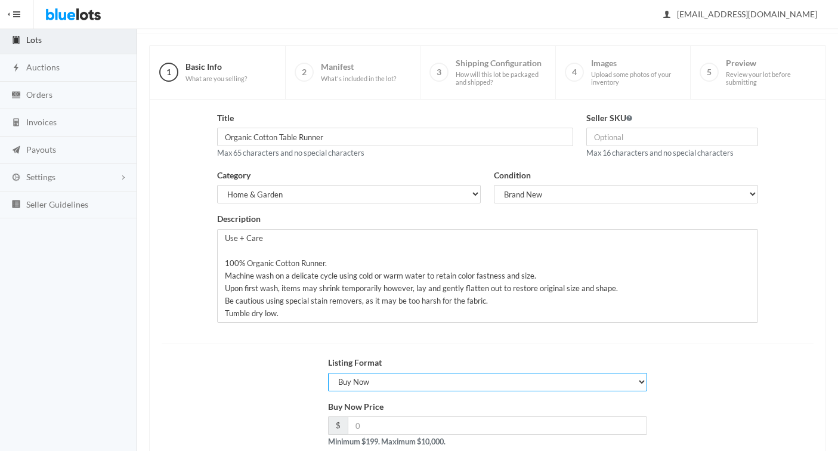
scroll to position [146, 0]
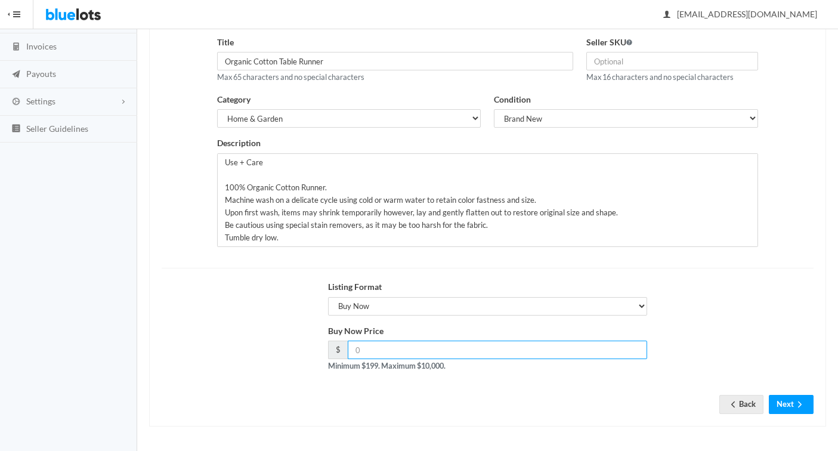
click at [369, 349] on input "number" at bounding box center [498, 350] width 300 height 18
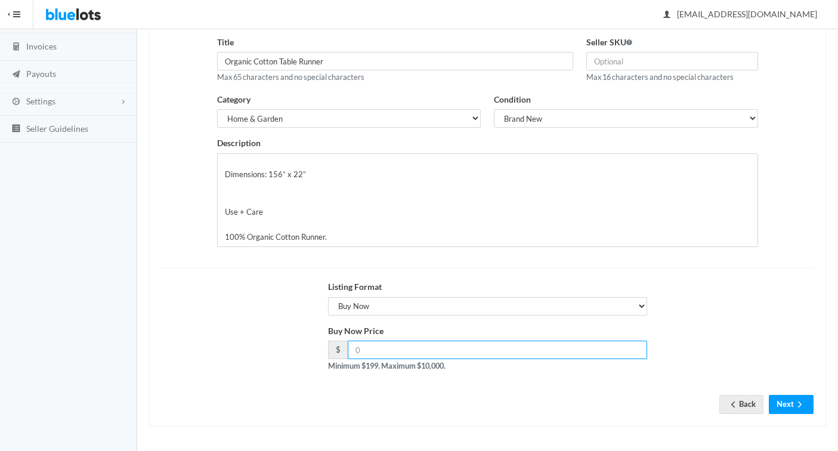
scroll to position [0, 0]
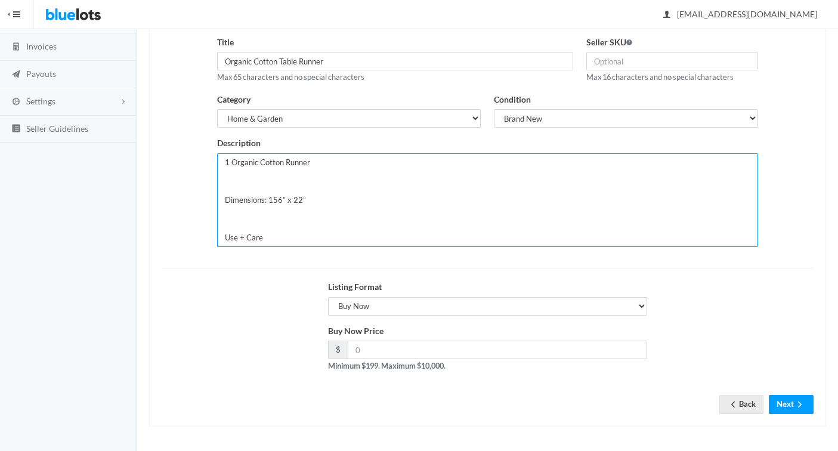
drag, startPoint x: 229, startPoint y: 163, endPoint x: 191, endPoint y: 160, distance: 37.7
click at [194, 160] on div "Title Organic Cotton Table Runner Max 65 characters and no special characters S…" at bounding box center [487, 146] width 665 height 220
click at [330, 164] on textarea "LOT of Organic Cotton Runner Dimensions: 156” x 22” Use + Care 100% Organic Cot…" at bounding box center [487, 200] width 541 height 94
click at [249, 163] on textarea "LOT of Organic Cotton Runners Dimensions: 156” x 22” Use + Care 100% Organic Co…" at bounding box center [487, 200] width 541 height 94
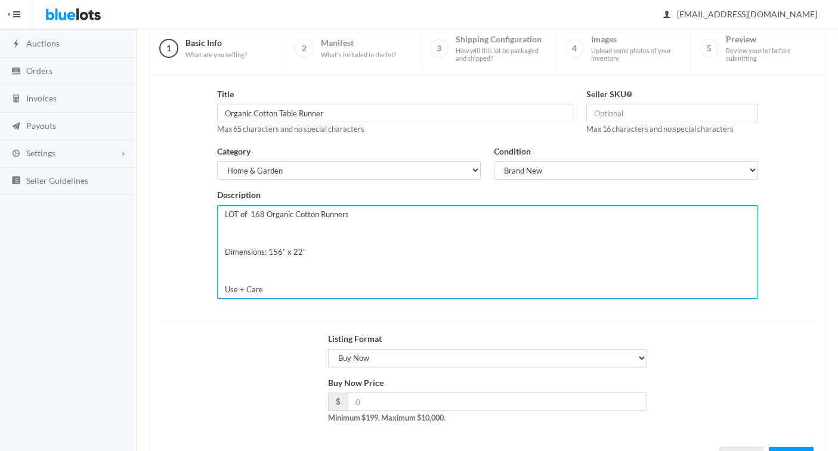
click at [363, 213] on textarea "LOT of 168 Organic Cotton Runners Dimensions: 156” x 22” Use + Care 100% Organi…" at bounding box center [487, 252] width 541 height 94
click at [265, 214] on textarea "LOT of 168 Organic Cotton Runners Dimensions: 156” x 22” Use + Care 100% Organi…" at bounding box center [487, 252] width 541 height 94
click at [223, 251] on textarea "LOT of 168 Off White Organic Cotton Runners Dimensions: 156” x 22” Use + Care 1…" at bounding box center [487, 252] width 541 height 94
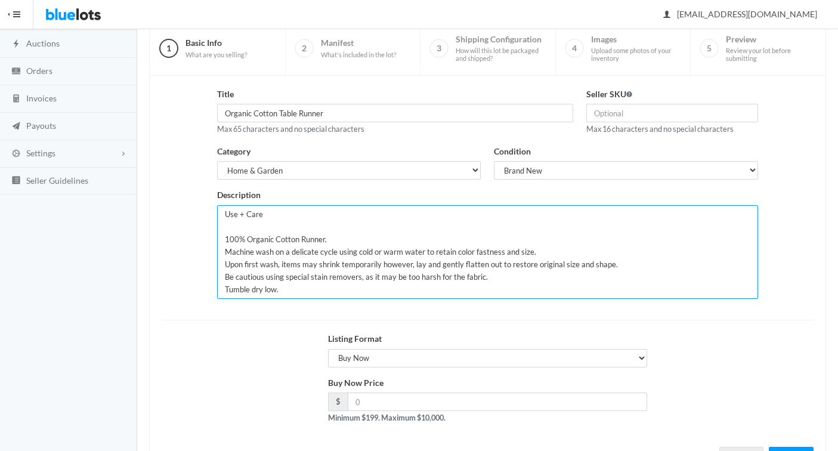
drag, startPoint x: 222, startPoint y: 267, endPoint x: 358, endPoint y: 293, distance: 139.0
click at [358, 293] on textarea "LOT of 168 Off White Organic Cotton Runners Dimensions: 156” x 22” Use + Care 1…" at bounding box center [487, 252] width 541 height 94
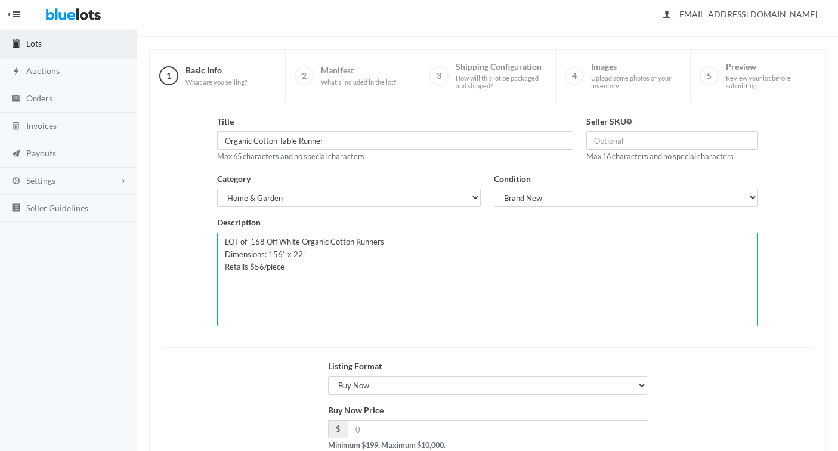
scroll to position [65, 0]
type textarea "LOT of 168 Off White Organic Cotton Runners Dimensions: 156” x 22” Retails $56/…"
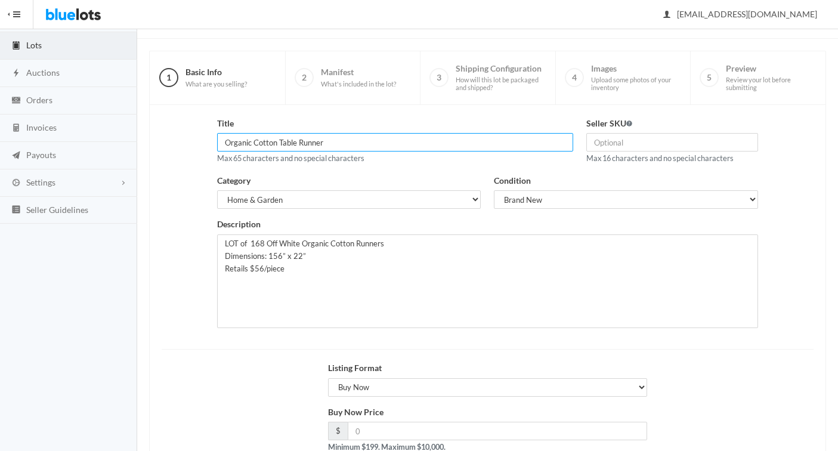
click at [342, 144] on input "Organic Cotton Table Runner" at bounding box center [395, 142] width 356 height 18
type input "Organic Cotton Table Runner in Off White/Ivory"
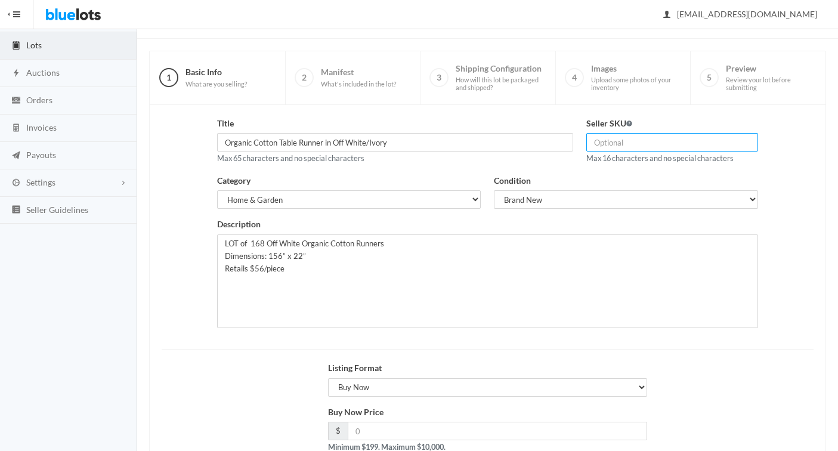
click at [616, 143] on input "text" at bounding box center [672, 142] width 172 height 18
paste input "bB0256S"
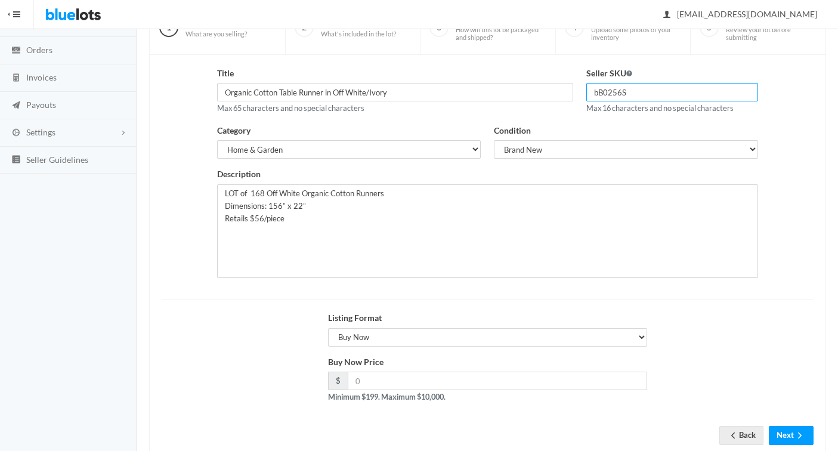
scroll to position [146, 0]
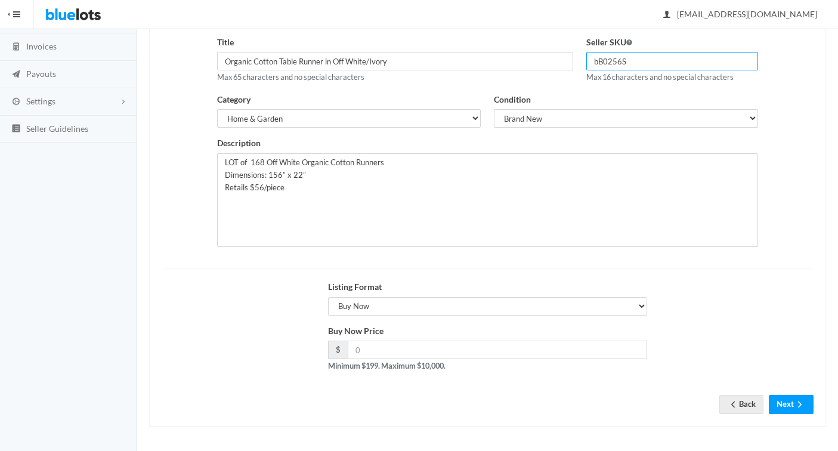
type input "bB0256S"
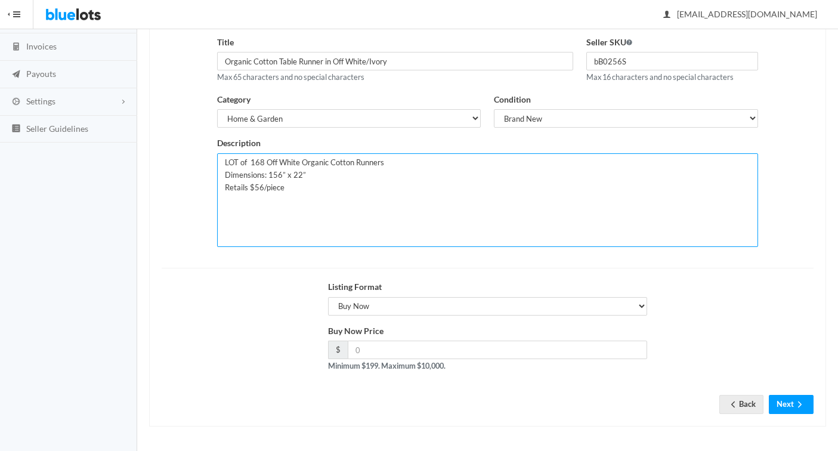
click at [292, 191] on textarea "LOT of 168 Off White Organic Cotton Runners Dimensions: 156” x 22” Retails $56/…" at bounding box center [487, 200] width 541 height 94
click at [389, 163] on textarea "LOT of 168 Off White Organic Cotton Runners Dimensions: 156” x 22” Retails $56/…" at bounding box center [487, 200] width 541 height 94
type textarea "LOT of 168 Off White Organic Cotton Runners NEW!! with retail packaging {bellyb…"
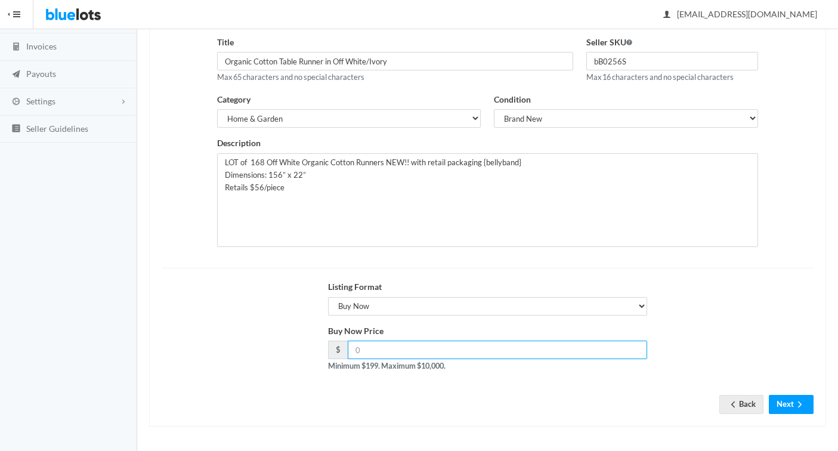
click at [368, 349] on input "number" at bounding box center [498, 350] width 300 height 18
type input "1500.00"
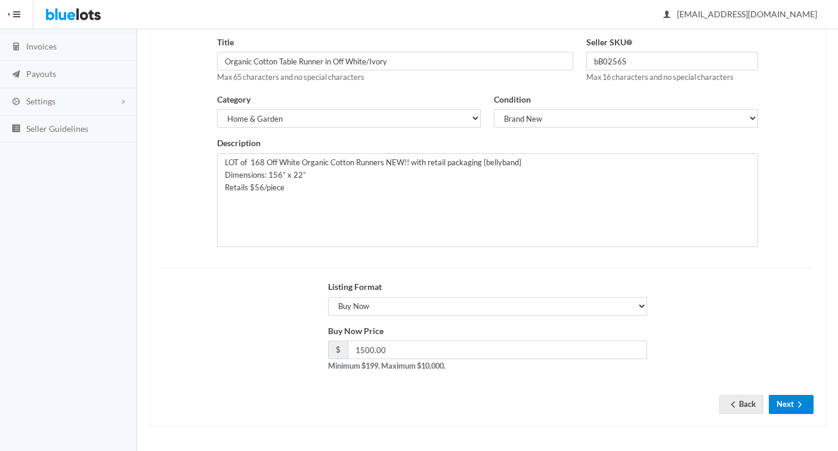
click at [787, 400] on button "Next" at bounding box center [791, 404] width 45 height 18
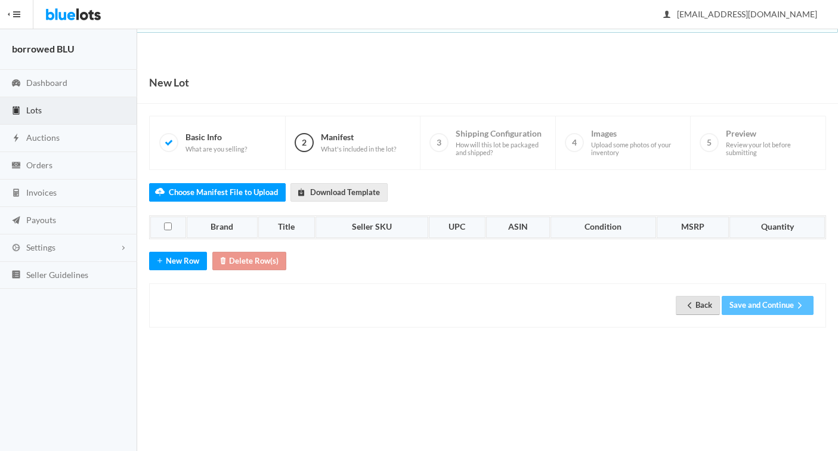
click at [700, 307] on link "Back" at bounding box center [698, 305] width 44 height 18
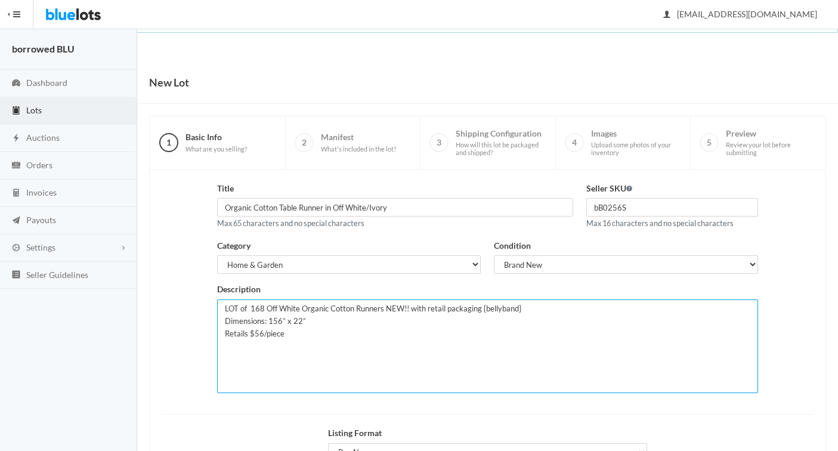
drag, startPoint x: 411, startPoint y: 309, endPoint x: 527, endPoint y: 304, distance: 115.8
click at [527, 304] on textarea "LOT of 168 Off White Organic Cotton Runners NEW!! with retail packaging {bellyb…" at bounding box center [487, 346] width 541 height 94
click at [307, 336] on textarea "LOT of 168 Off White Organic Cotton Runners NEW!! with retail packaging {bellyb…" at bounding box center [487, 346] width 541 height 94
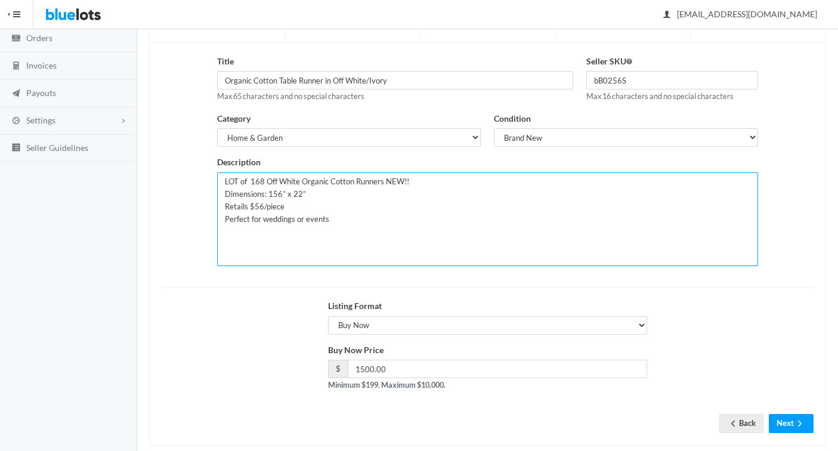
scroll to position [146, 0]
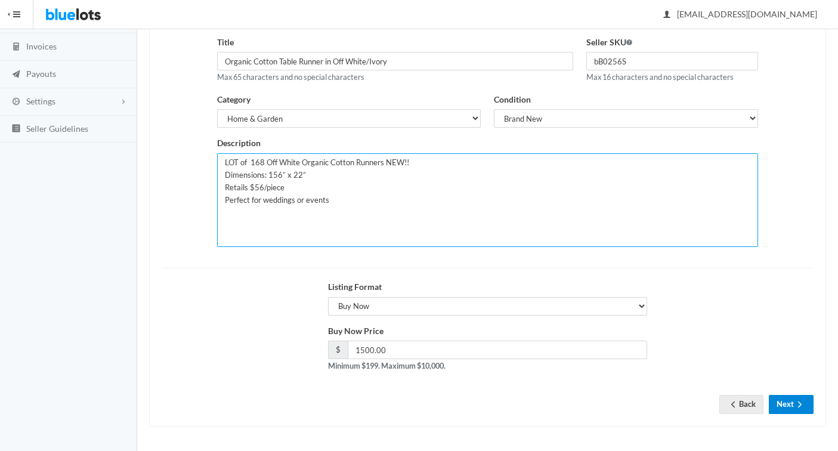
type textarea "LOT of 168 Off White Organic Cotton Runners NEW!! Dimensions: 156” x 22” Retail…"
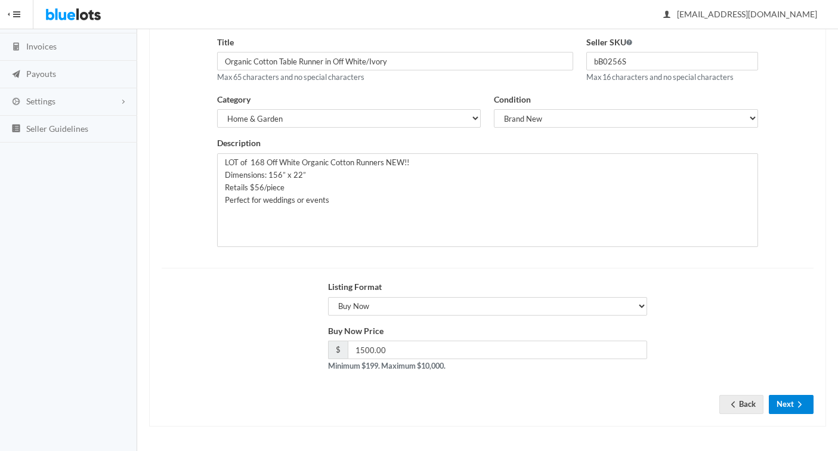
click at [790, 404] on button "Next" at bounding box center [791, 404] width 45 height 18
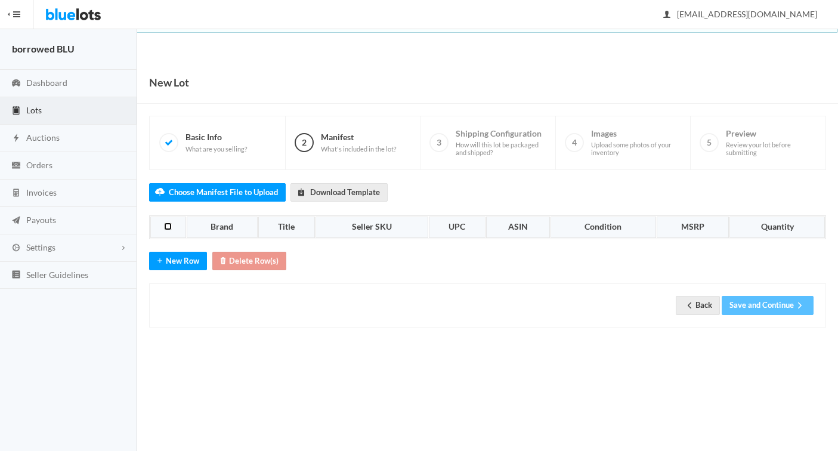
click at [168, 227] on input "checkbox" at bounding box center [168, 226] width 8 height 8
click at [169, 224] on input "checkbox" at bounding box center [168, 226] width 8 height 8
checkbox input "false"
click at [305, 193] on icon "download" at bounding box center [301, 192] width 12 height 10
click at [510, 11] on div "wholesale@borrowedblu.com Sign Out" at bounding box center [435, 14] width 805 height 29
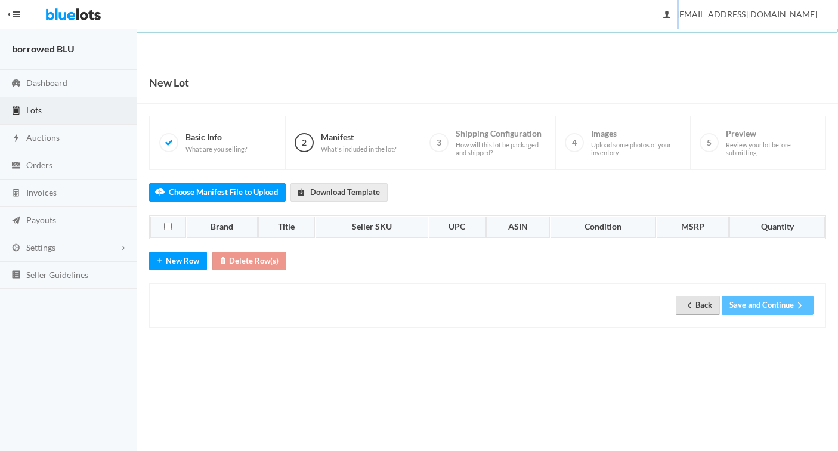
click at [691, 304] on icon "arrow back" at bounding box center [689, 306] width 12 height 10
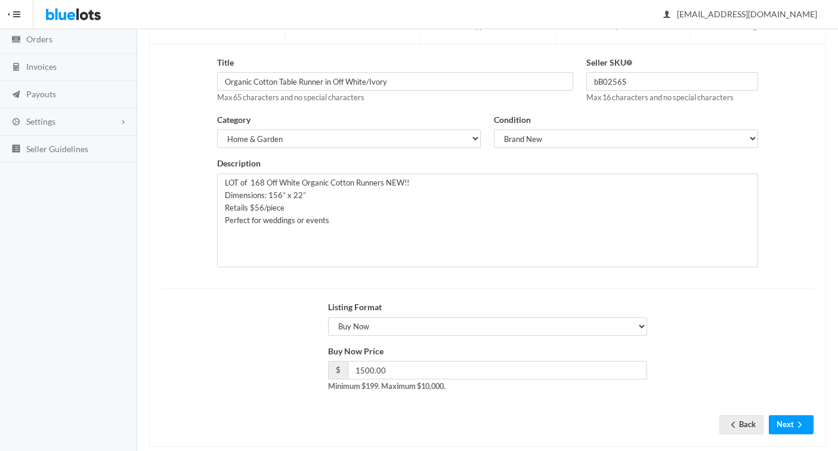
scroll to position [127, 0]
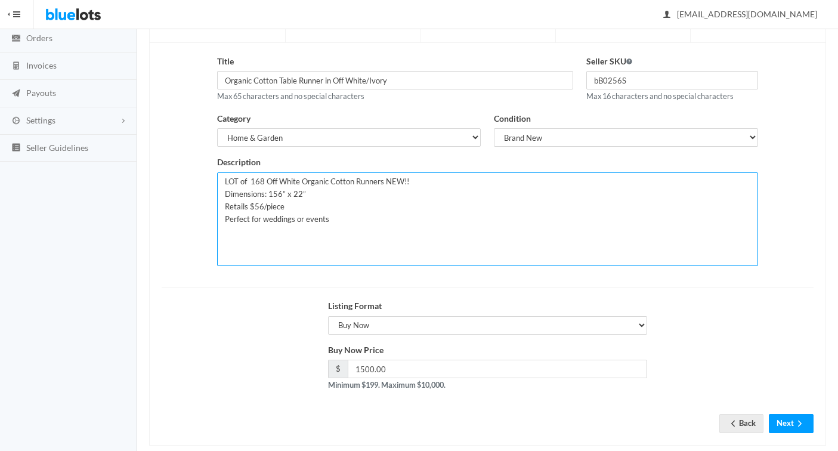
click at [354, 182] on textarea "LOT of 168 Off White Organic Cotton Runners NEW!! Dimensions: 156” x 22” Retail…" at bounding box center [487, 219] width 541 height 94
click at [414, 181] on textarea "LOT of 168 Off White Organic Cotton Runners NEW!! Dimensions: 156” x 22” Retail…" at bounding box center [487, 219] width 541 height 94
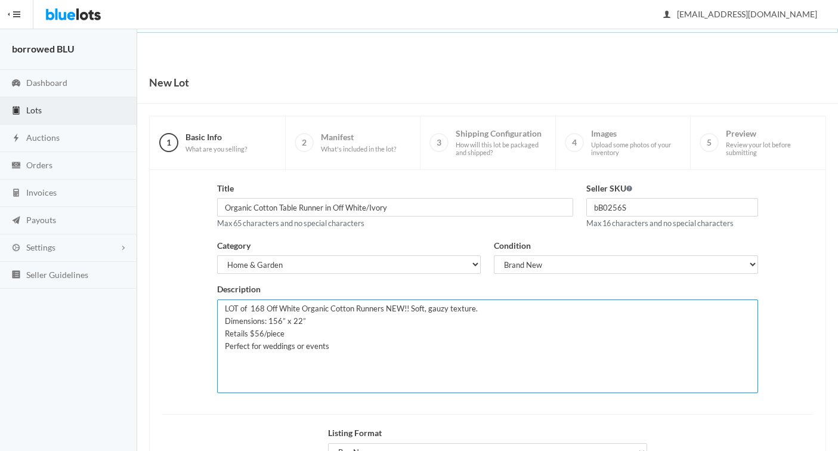
scroll to position [146, 0]
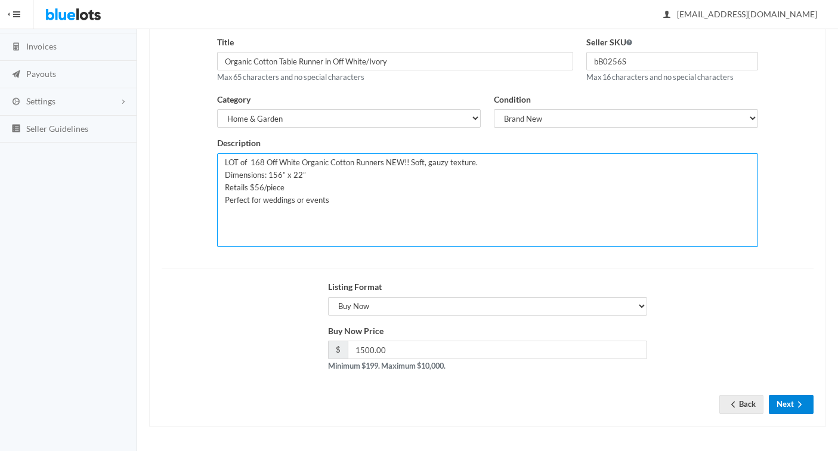
type textarea "LOT of 168 Off White Organic Cotton Runners NEW!! Soft, gauzy texture. Dimensio…"
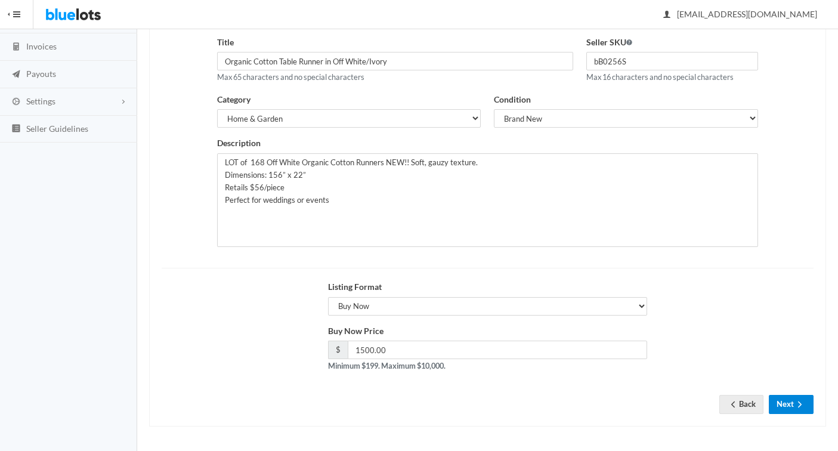
click at [782, 400] on button "Next" at bounding box center [791, 404] width 45 height 18
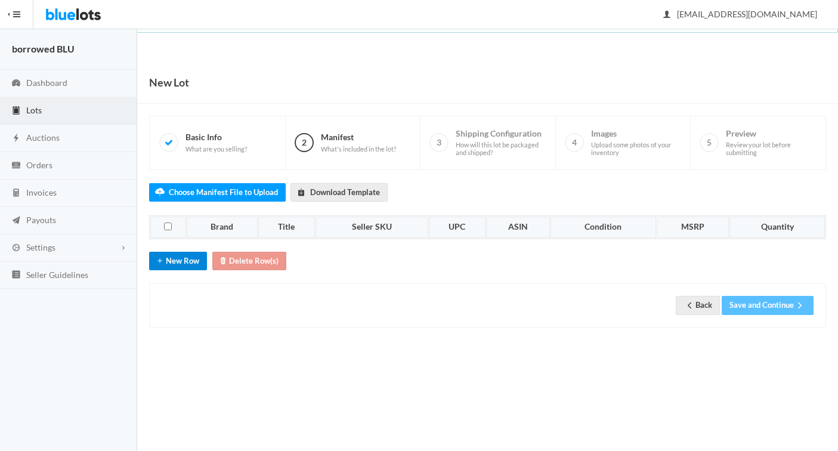
click at [177, 259] on button "New Row" at bounding box center [178, 261] width 58 height 18
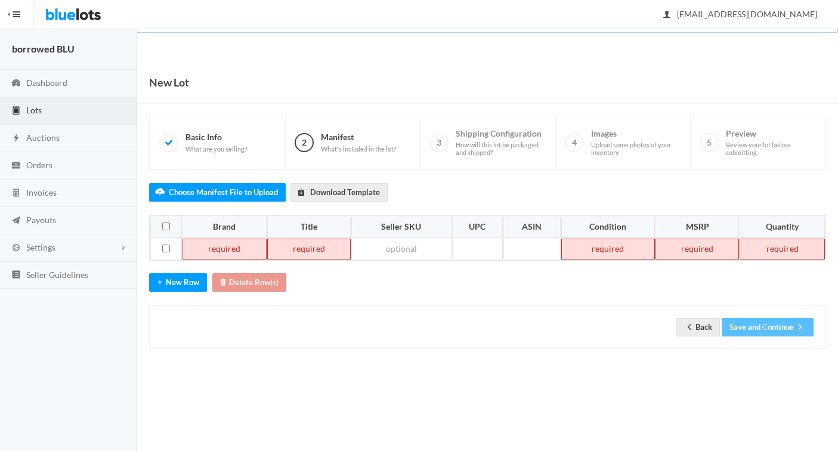
click at [219, 252] on td at bounding box center [223, 249] width 83 height 21
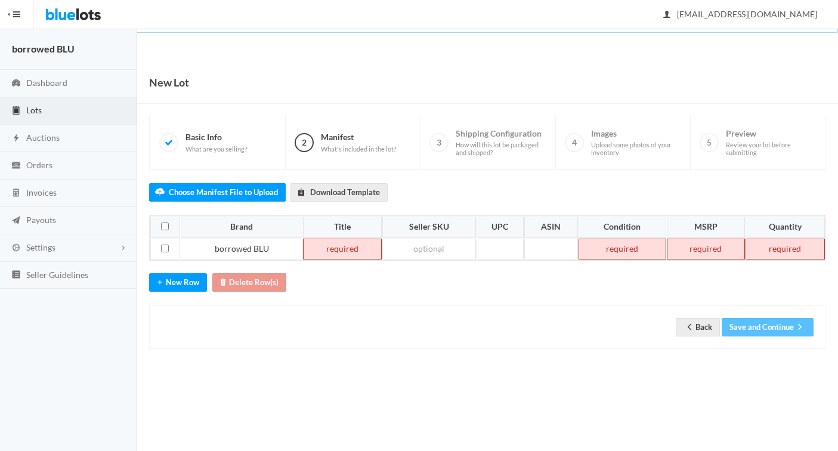
click at [339, 249] on td at bounding box center [342, 249] width 78 height 21
click at [421, 246] on td at bounding box center [429, 249] width 94 height 21
paste td
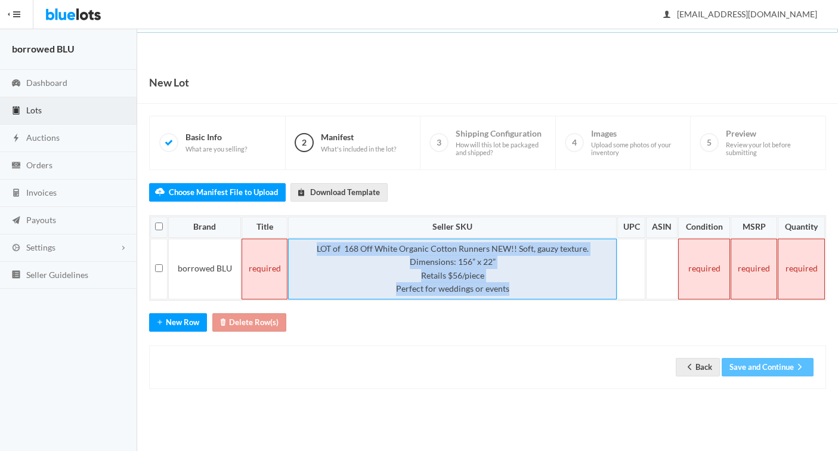
drag, startPoint x: 512, startPoint y: 290, endPoint x: 303, endPoint y: 245, distance: 214.2
click at [303, 245] on td "LOT of 168 Off White Organic Cotton Runners NEW!! Soft, gauzy texture. Dimensio…" at bounding box center [452, 269] width 329 height 61
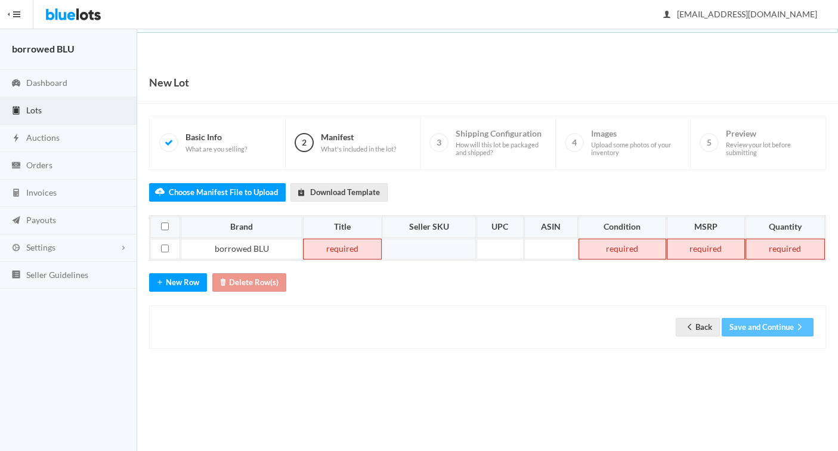
click at [351, 249] on td at bounding box center [342, 249] width 78 height 21
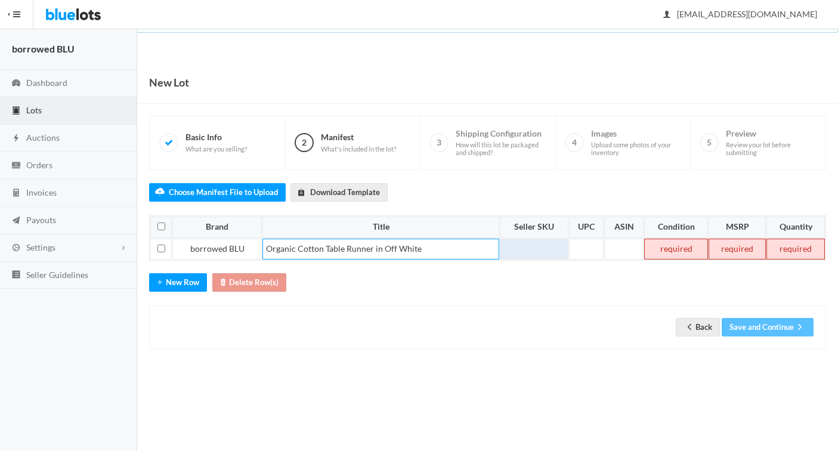
click at [540, 255] on td at bounding box center [534, 249] width 69 height 21
click at [670, 249] on td at bounding box center [676, 249] width 64 height 21
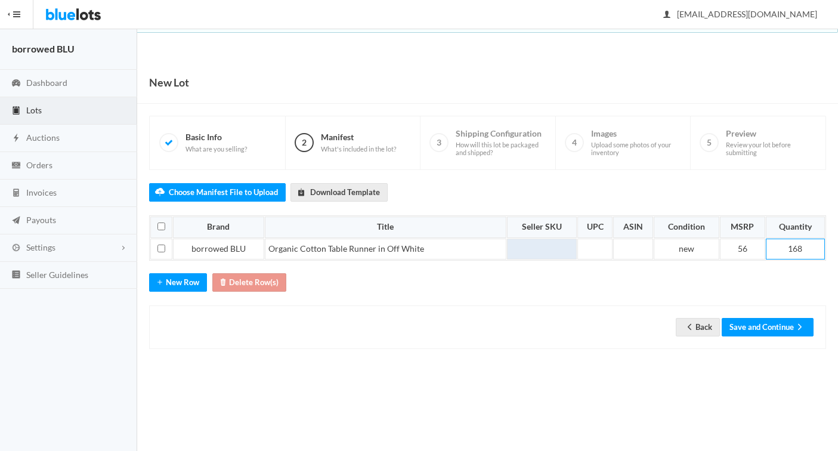
click at [544, 247] on td at bounding box center [542, 249] width 70 height 21
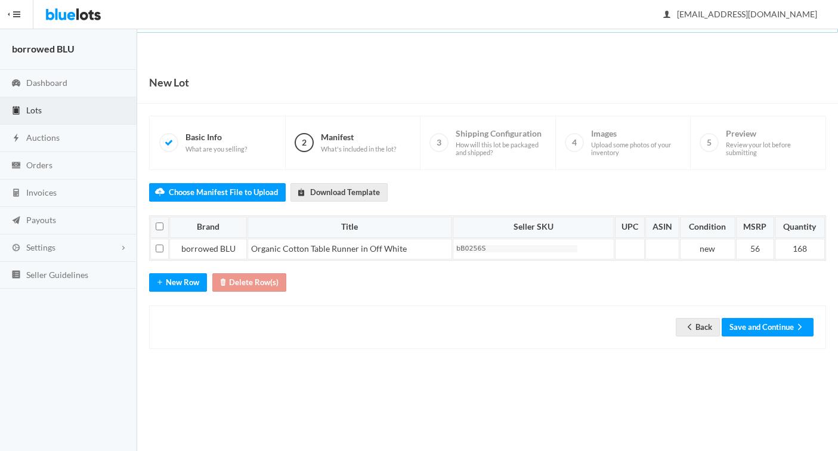
click at [571, 276] on div "Choose Manifest File to Upload Download Template Brand Title Seller SKU UPC ASI…" at bounding box center [487, 260] width 677 height 180
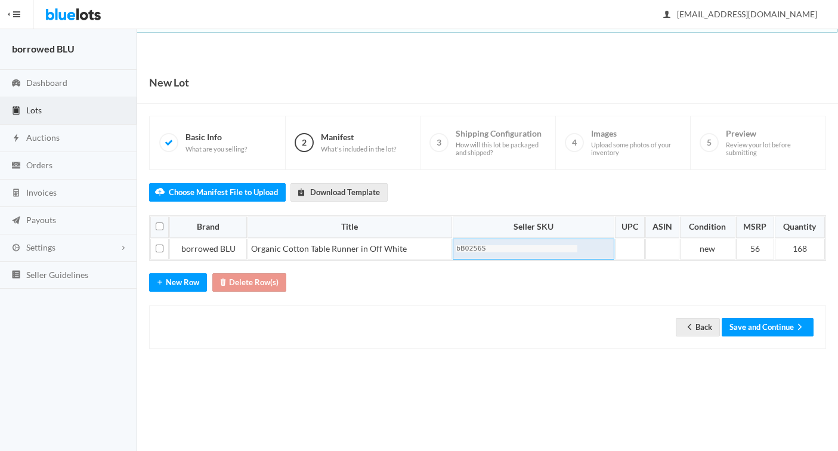
click at [590, 252] on td "bB0256S" at bounding box center [534, 249] width 162 height 21
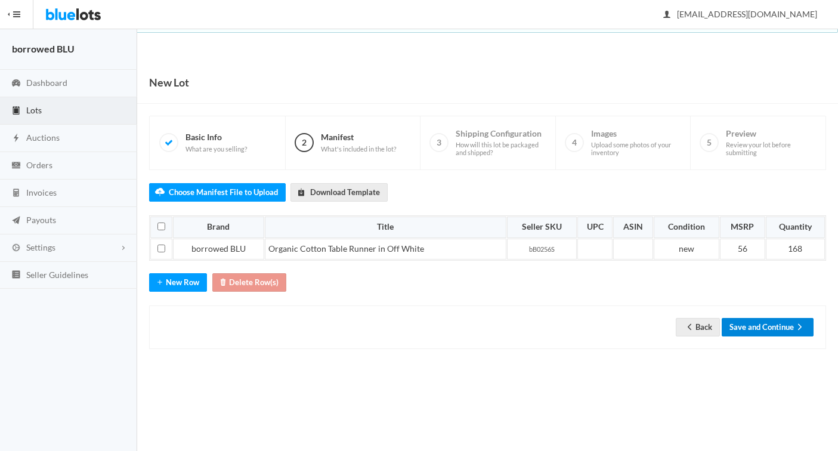
click at [745, 329] on button "Save and Continue" at bounding box center [768, 327] width 92 height 18
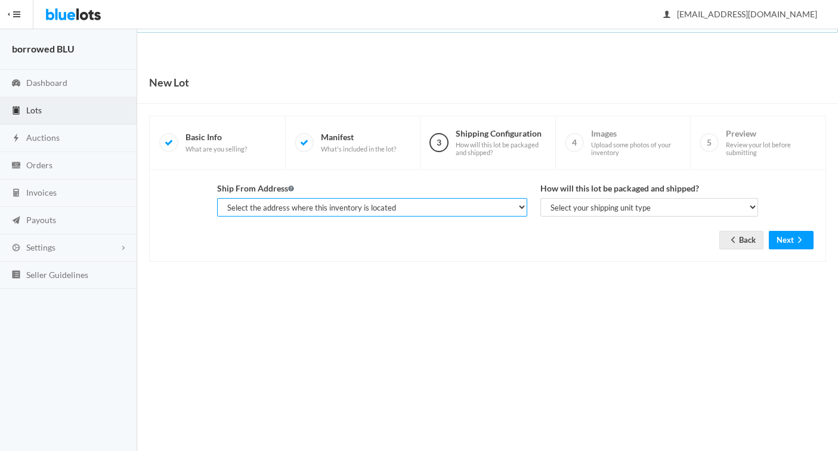
click at [519, 206] on select "Select the address where this inventory is located Cassandra, borrowed BLU, 525…" at bounding box center [372, 207] width 310 height 18
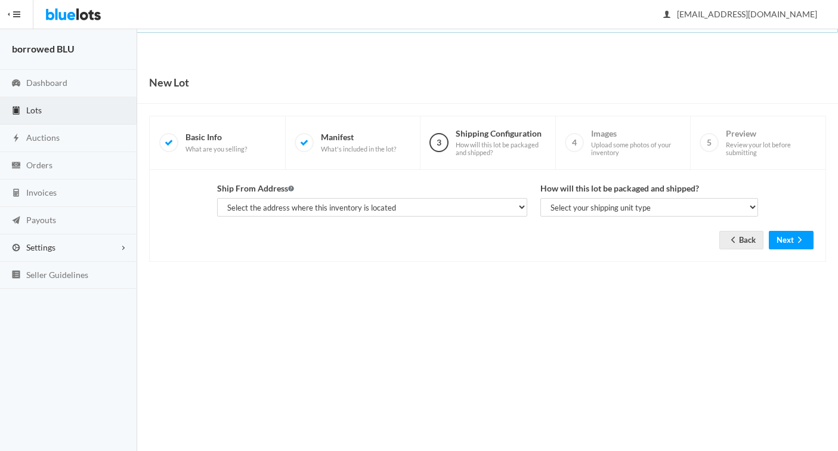
click at [45, 249] on span "Settings" at bounding box center [40, 247] width 29 height 10
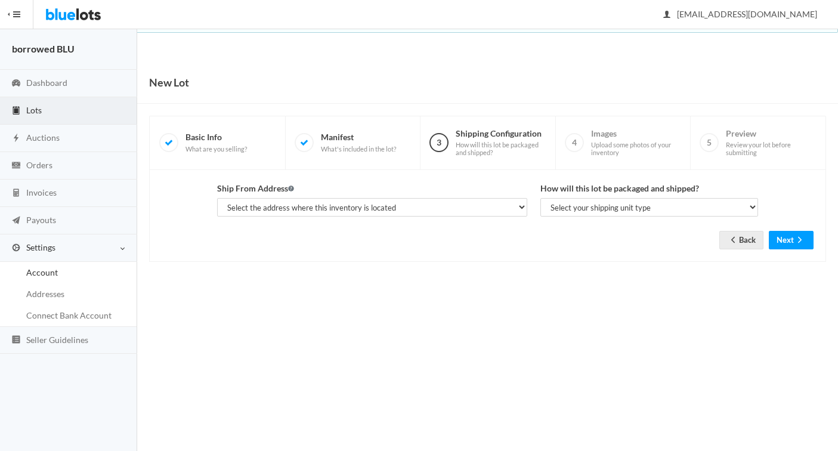
click at [49, 270] on span "Account" at bounding box center [42, 272] width 32 height 10
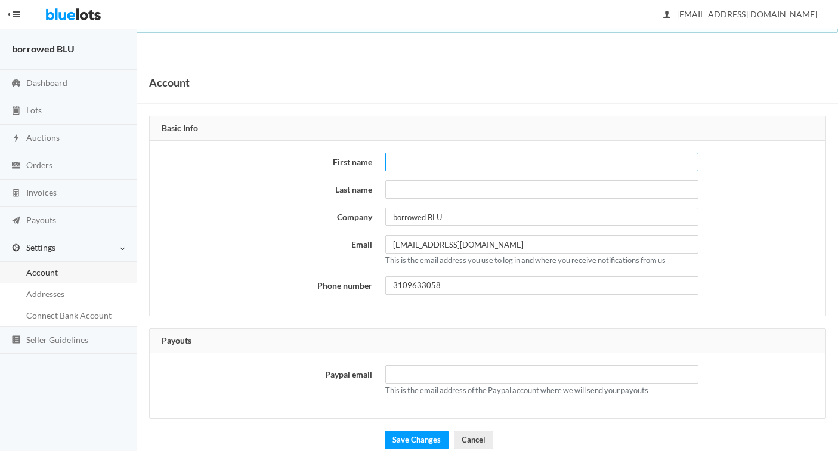
click at [405, 161] on input "First name" at bounding box center [541, 162] width 313 height 18
type input "bB"
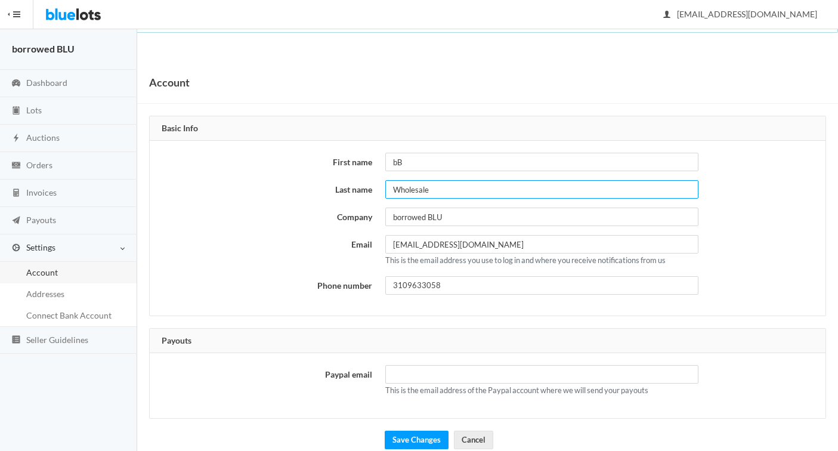
scroll to position [18, 0]
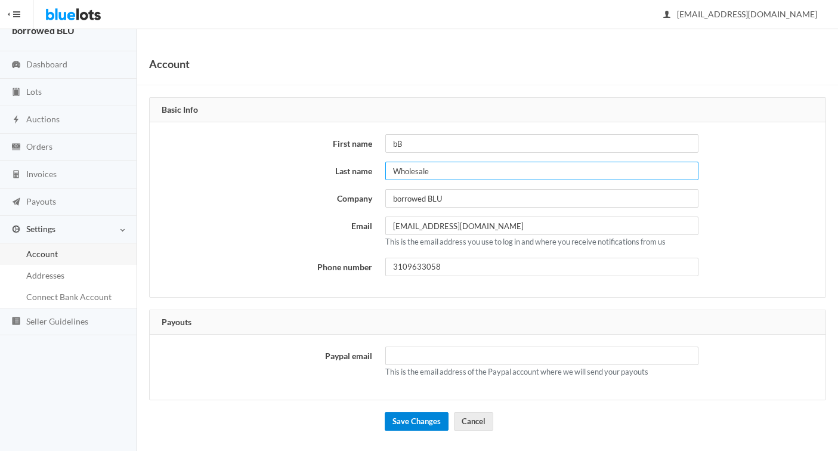
type input "Wholesale"
click at [402, 422] on input "Save Changes" at bounding box center [417, 421] width 64 height 18
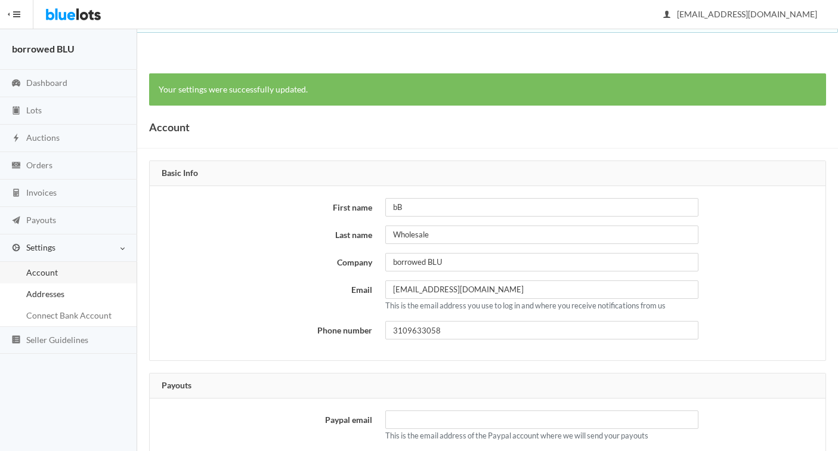
click at [39, 295] on span "Addresses" at bounding box center [45, 294] width 38 height 10
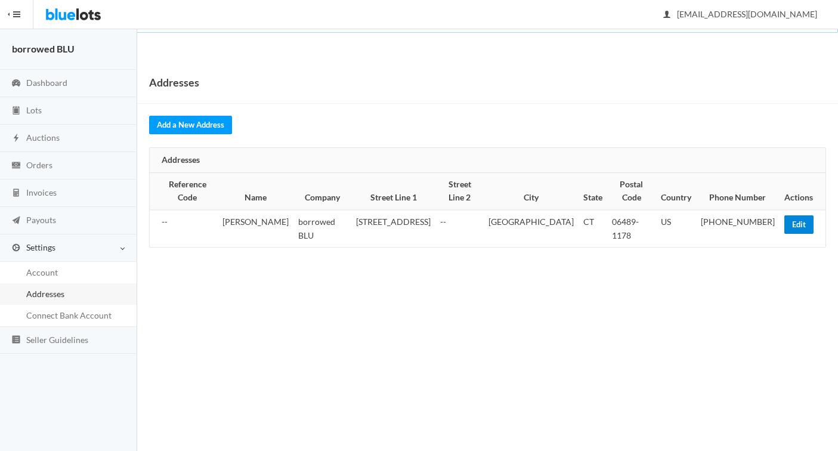
click at [798, 215] on link "Edit" at bounding box center [798, 224] width 29 height 18
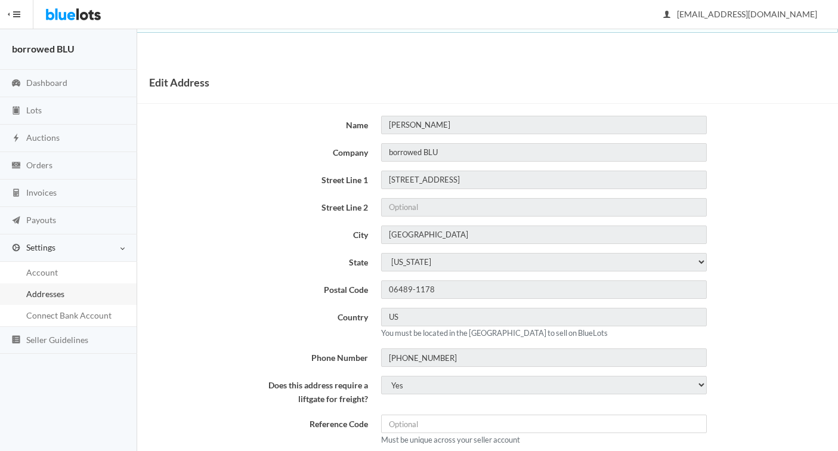
scroll to position [32, 0]
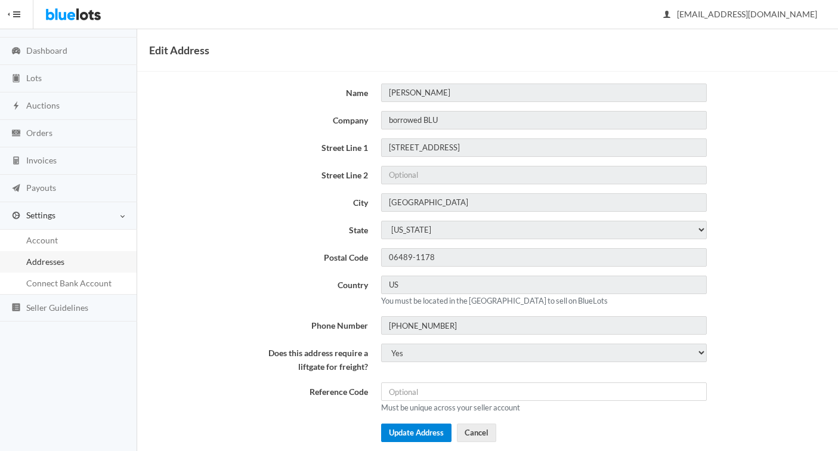
click at [406, 428] on button "Update Address" at bounding box center [416, 432] width 70 height 18
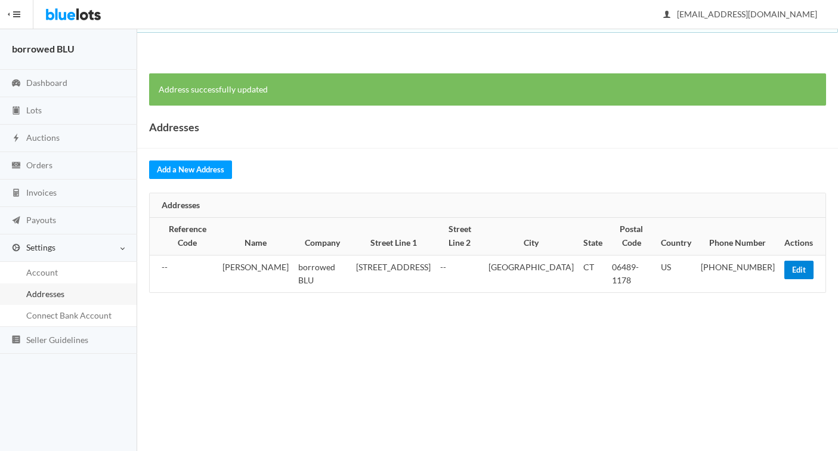
click at [791, 261] on link "Edit" at bounding box center [798, 270] width 29 height 18
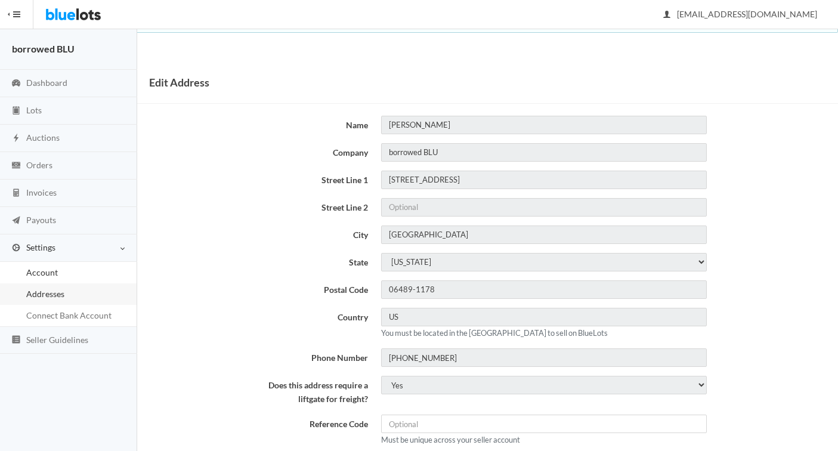
click at [34, 276] on span "Account" at bounding box center [42, 272] width 32 height 10
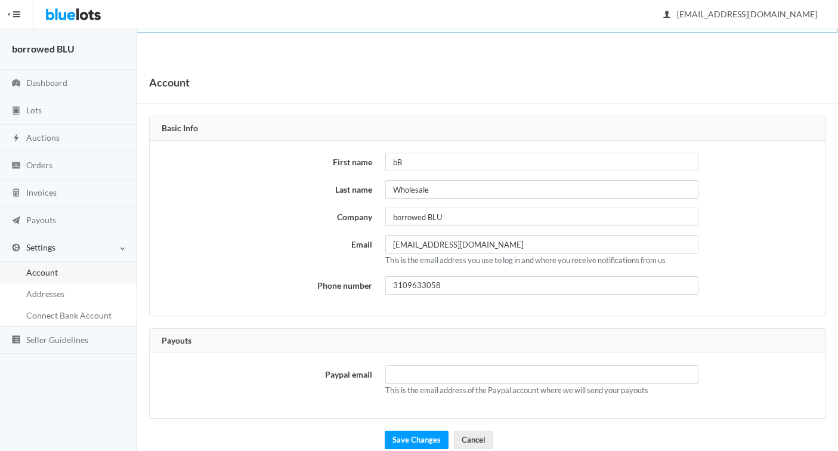
scroll to position [18, 0]
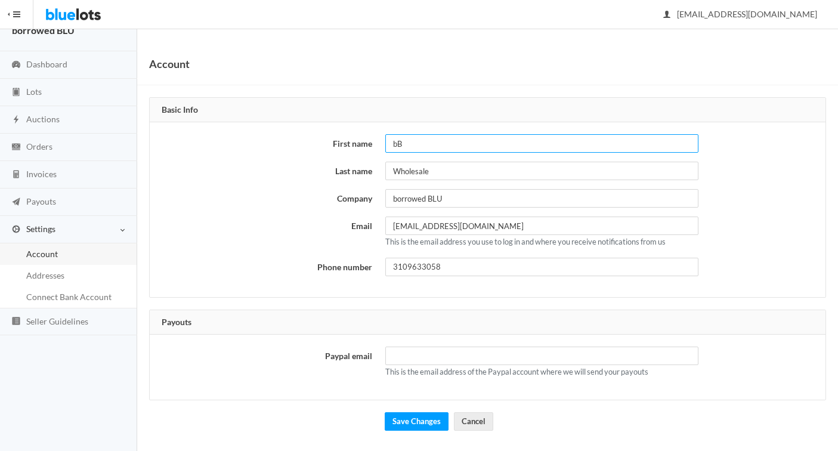
drag, startPoint x: 407, startPoint y: 142, endPoint x: 346, endPoint y: 126, distance: 63.4
click at [349, 128] on div "First name bB Last name Wholesale Company borrowed BLU Email wholesale@borrowed…" at bounding box center [488, 209] width 676 height 175
type input "[PERSON_NAME]"
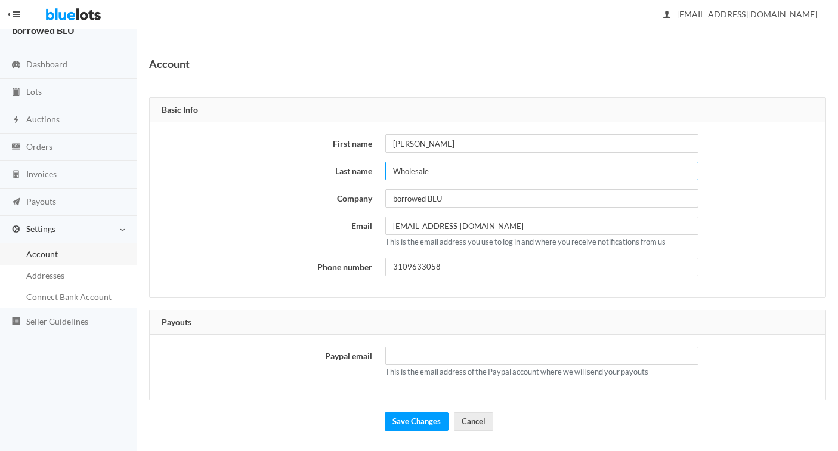
type input "s"
type input "[PERSON_NAME]"
click at [414, 422] on input "Save Changes" at bounding box center [417, 421] width 64 height 18
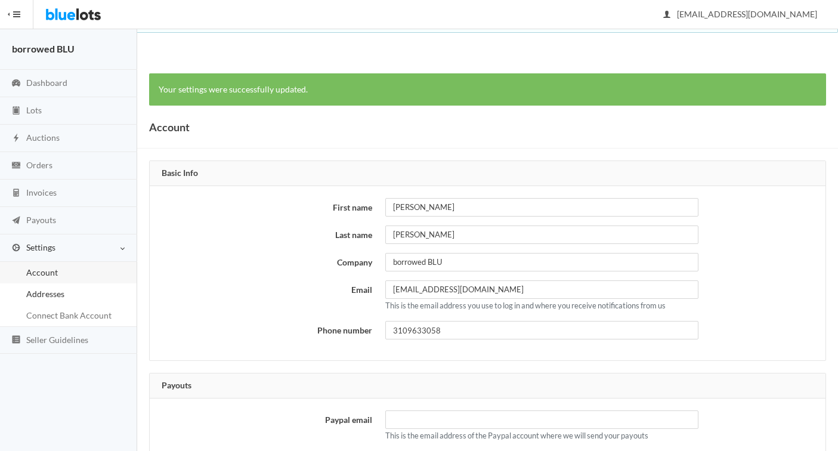
click at [48, 296] on span "Addresses" at bounding box center [45, 294] width 38 height 10
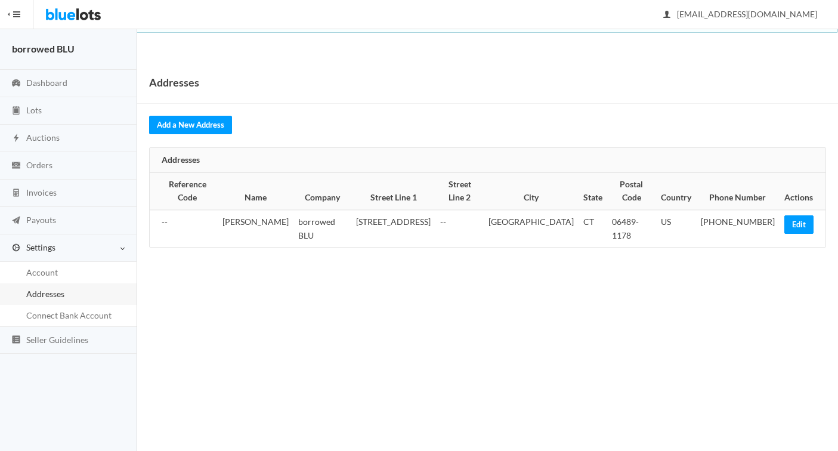
click at [255, 210] on td "[PERSON_NAME]" at bounding box center [256, 228] width 76 height 37
click at [786, 215] on link "Edit" at bounding box center [798, 224] width 29 height 18
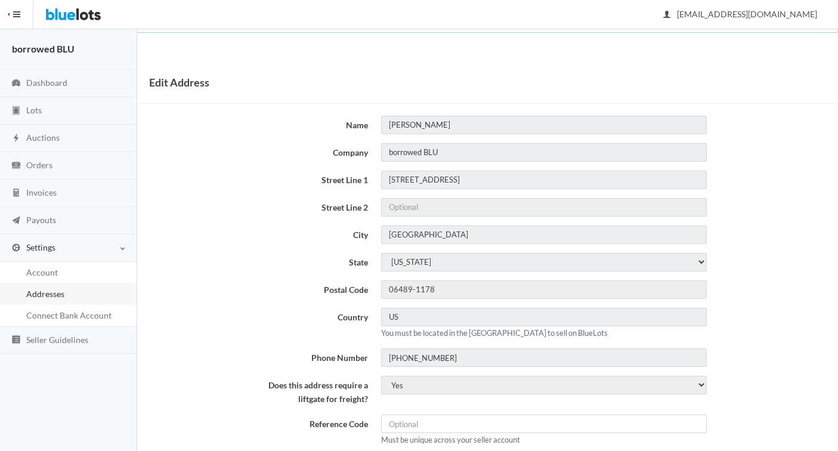
scroll to position [32, 0]
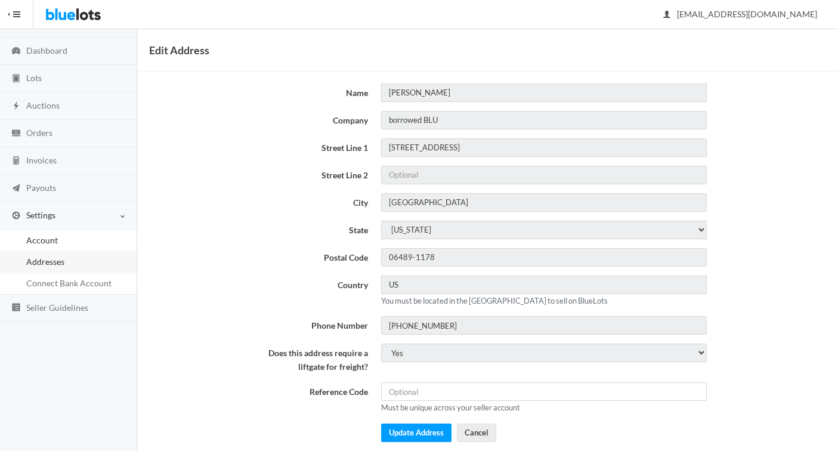
click at [54, 238] on span "Account" at bounding box center [42, 240] width 32 height 10
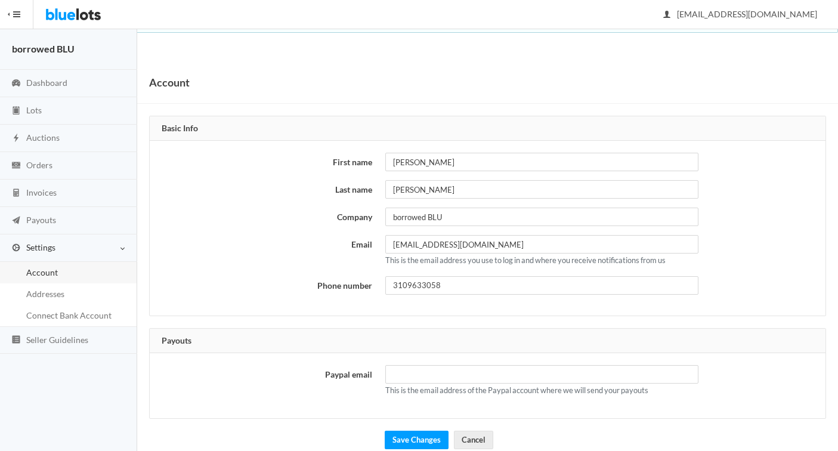
scroll to position [18, 0]
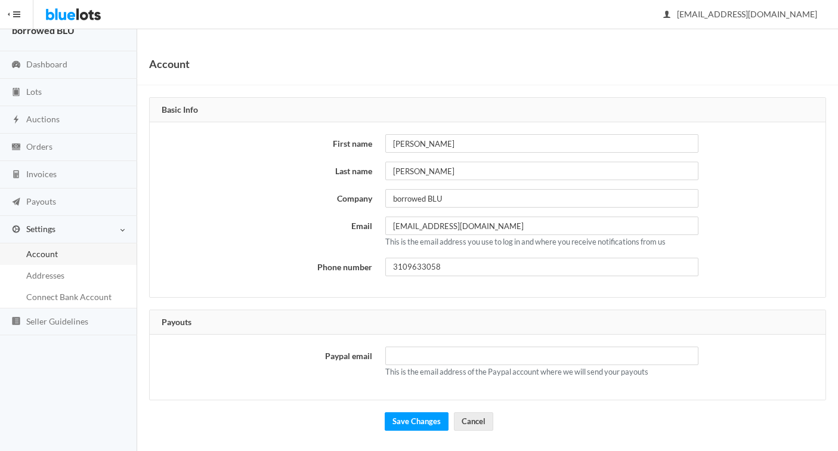
click at [31, 230] on span "Settings" at bounding box center [40, 229] width 29 height 10
click at [44, 230] on span "Settings" at bounding box center [40, 229] width 29 height 10
click at [43, 57] on link "Dashboard" at bounding box center [68, 64] width 137 height 27
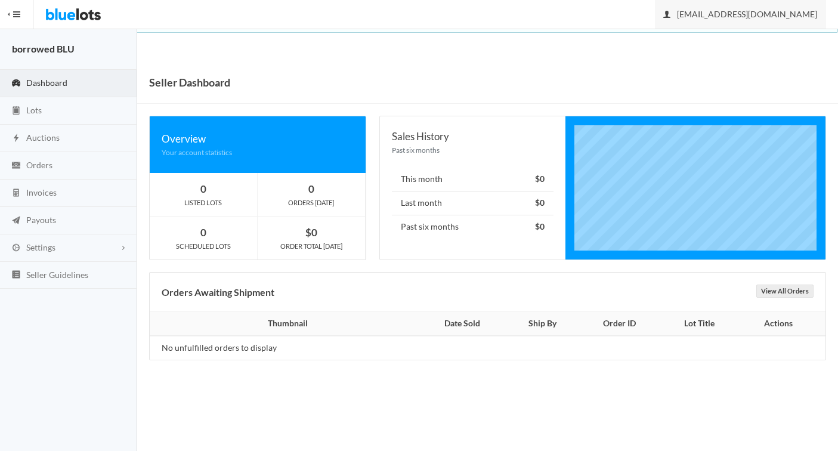
click at [761, 11] on span "[EMAIL_ADDRESS][DOMAIN_NAME]" at bounding box center [740, 14] width 153 height 10
click at [673, 15] on icon "person" at bounding box center [667, 15] width 12 height 10
click at [14, 14] on span "button" at bounding box center [16, 14] width 7 height 1
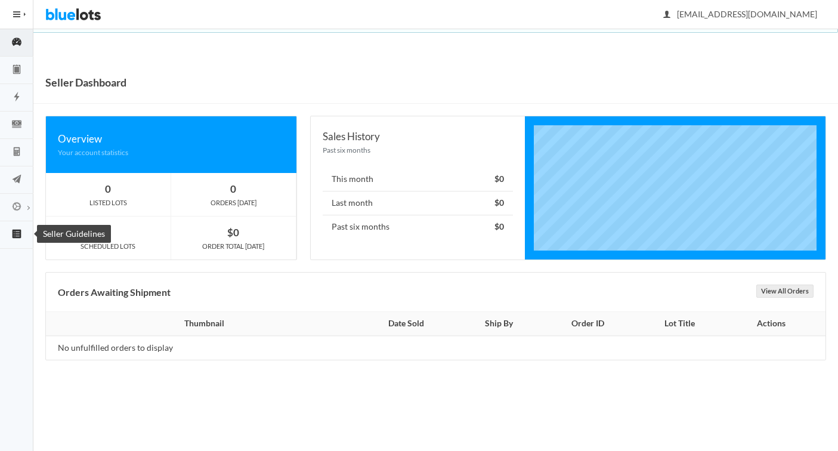
click at [15, 232] on icon "list box" at bounding box center [17, 234] width 9 height 9
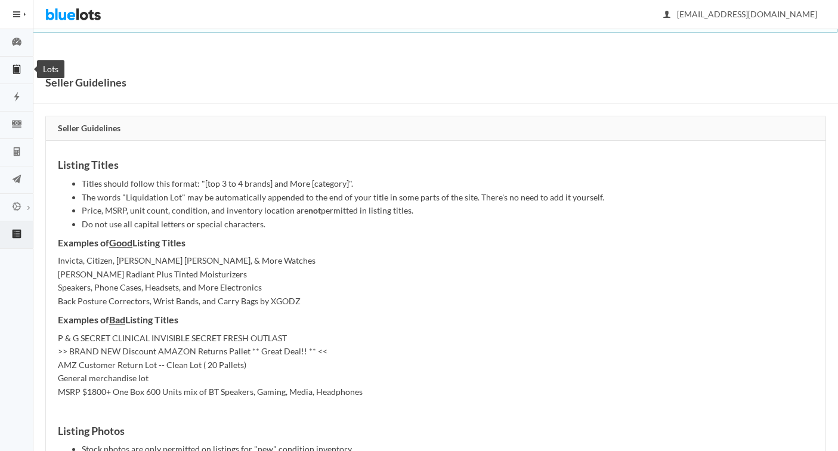
click at [15, 66] on icon "clipboard" at bounding box center [16, 69] width 33 height 11
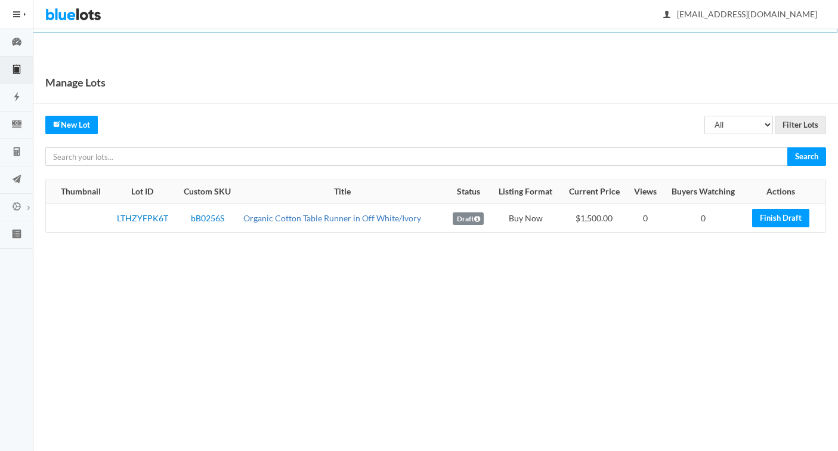
click at [279, 219] on link "Organic Cotton Table Runner in Off White/Ivory" at bounding box center [332, 218] width 178 height 10
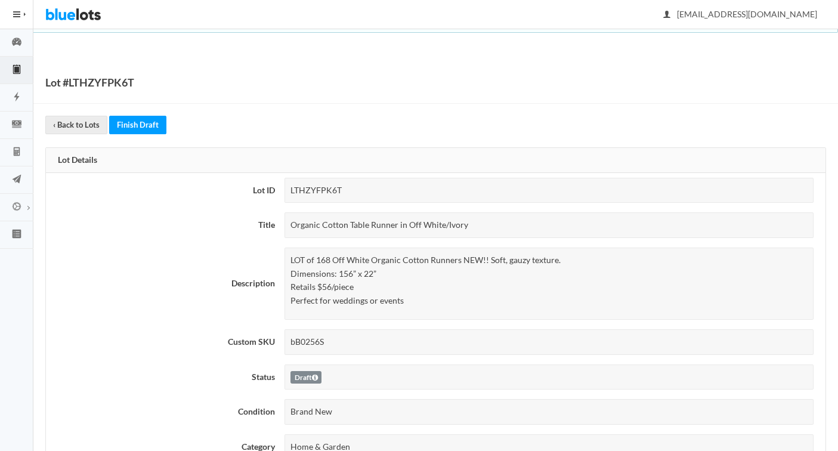
click at [397, 227] on div "Organic Cotton Table Runner in Off White/Ivory" at bounding box center [548, 225] width 529 height 26
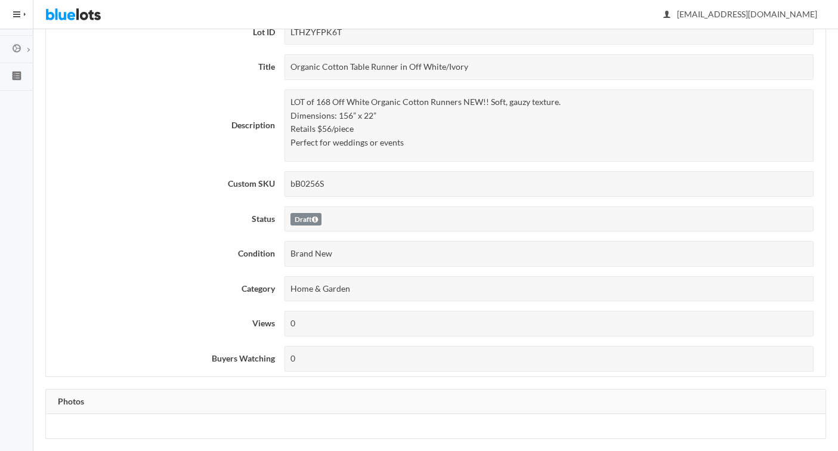
scroll to position [14, 0]
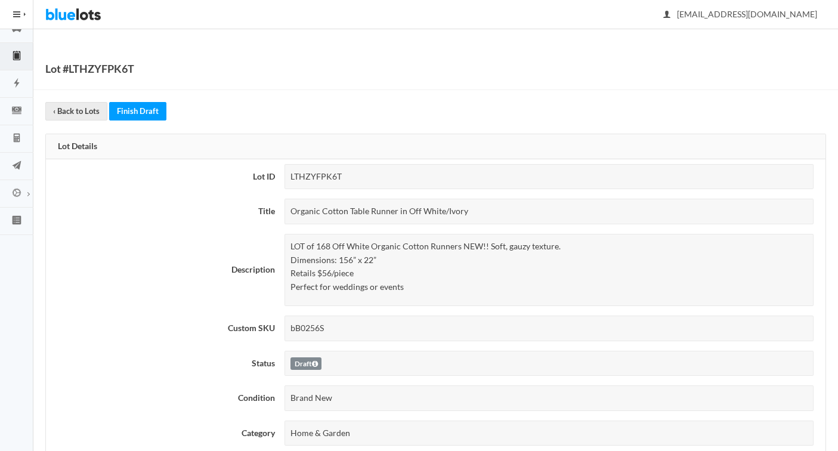
click at [369, 214] on div "Organic Cotton Table Runner in Off White/Ivory" at bounding box center [548, 212] width 529 height 26
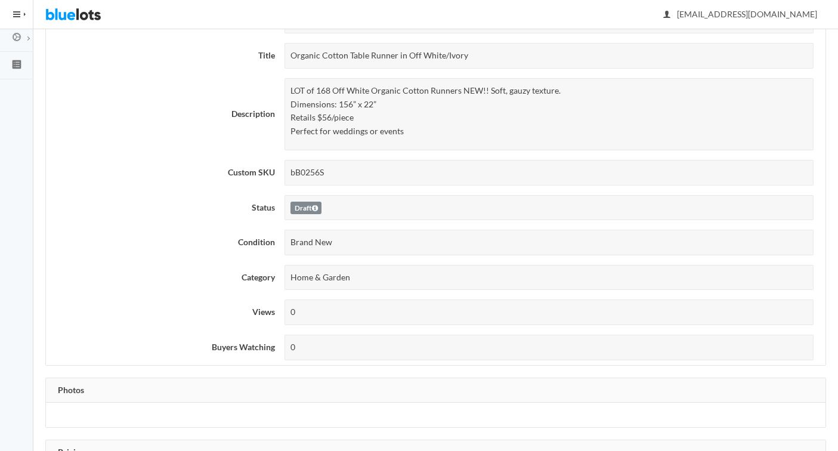
scroll to position [171, 0]
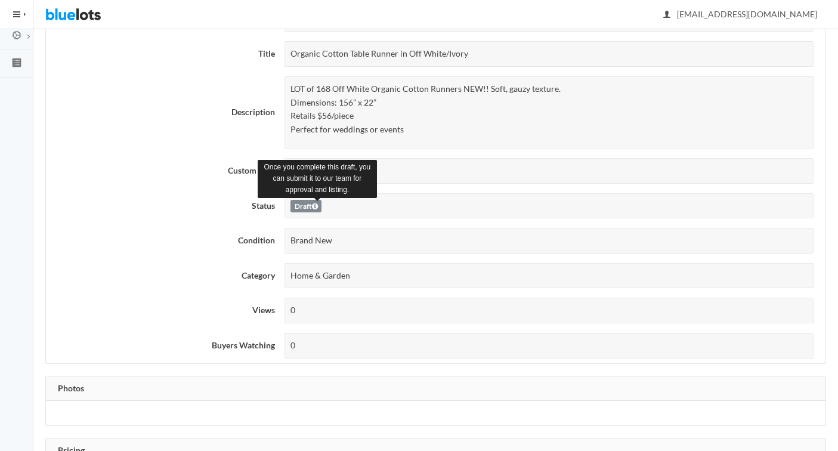
click at [317, 209] on icon at bounding box center [315, 206] width 6 height 7
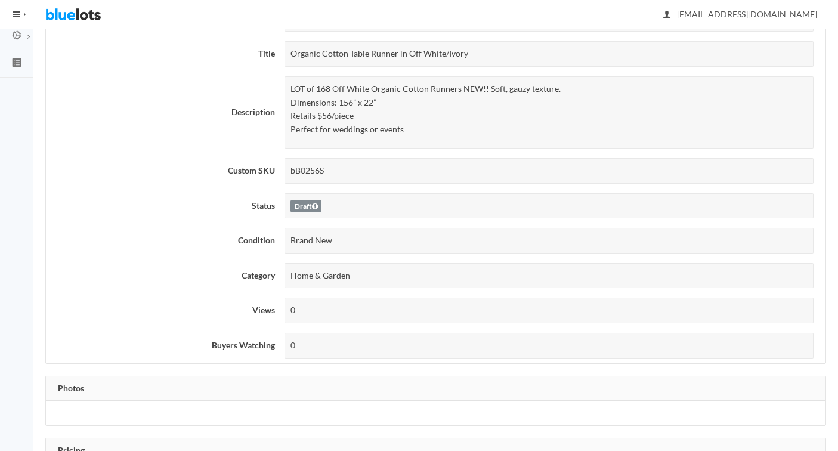
click at [299, 95] on p "LOT of 168 Off White Organic Cotton Runners NEW!! Soft, gauzy texture. Dimensio…" at bounding box center [548, 109] width 517 height 54
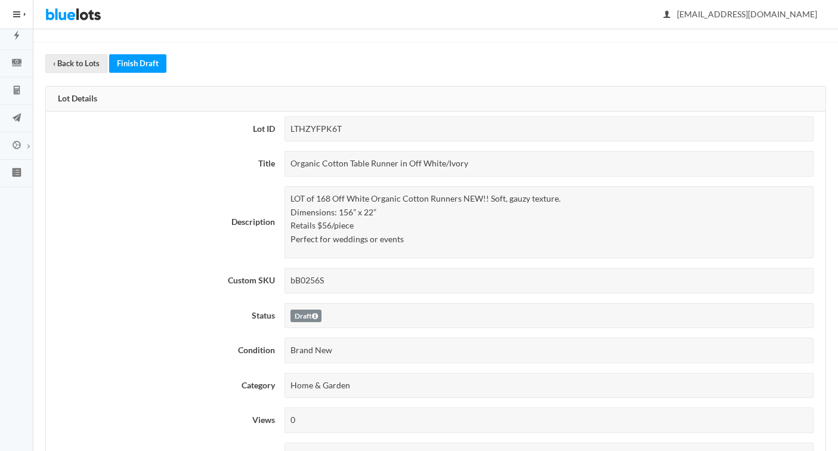
scroll to position [0, 0]
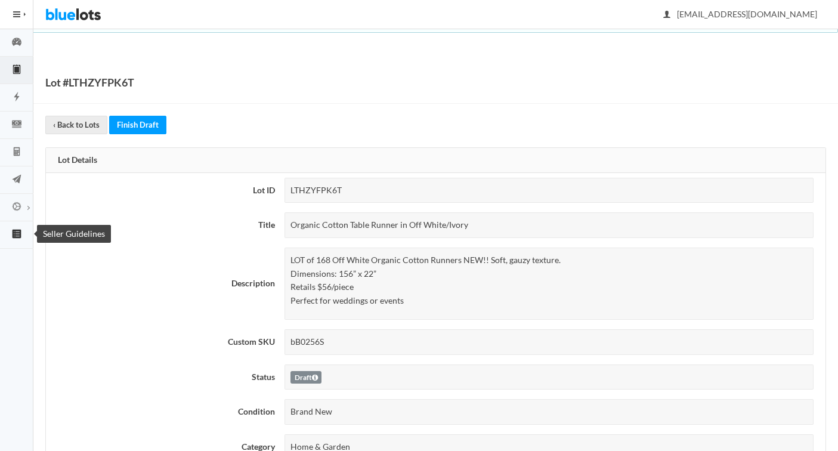
click at [18, 236] on icon "list box" at bounding box center [17, 234] width 9 height 9
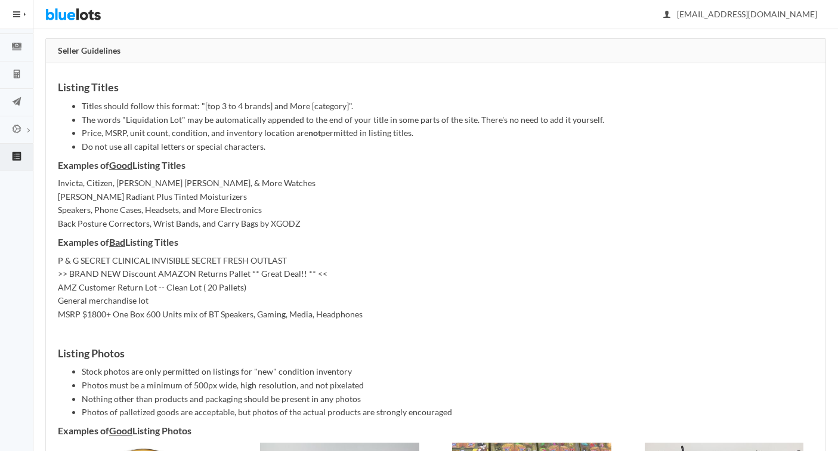
scroll to position [75, 0]
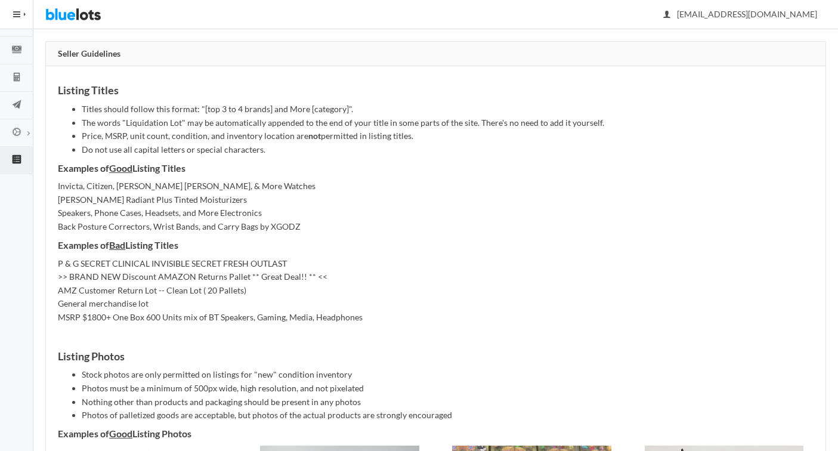
click at [17, 20] on button "HIDE MENU" at bounding box center [16, 14] width 33 height 29
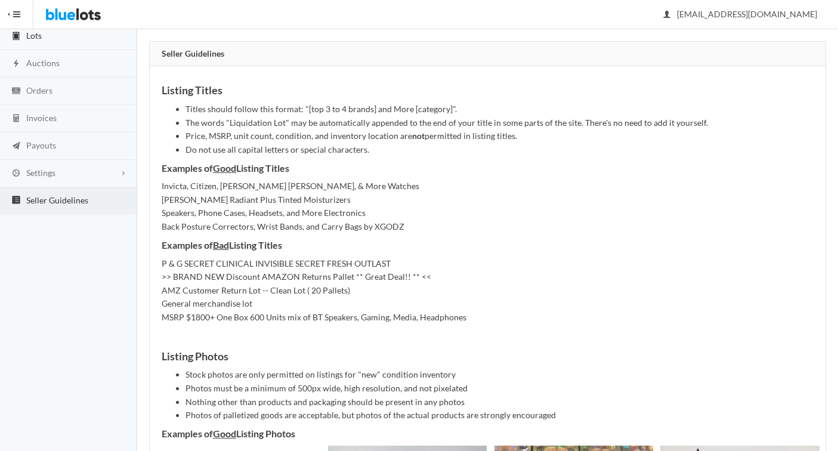
click at [36, 40] on span "Lots" at bounding box center [34, 35] width 16 height 10
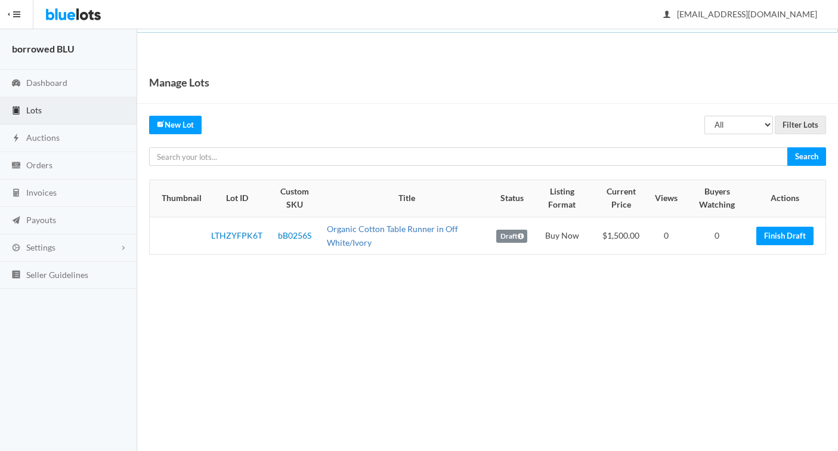
click at [343, 230] on link "Organic Cotton Table Runner in Off White/Ivory" at bounding box center [392, 236] width 131 height 24
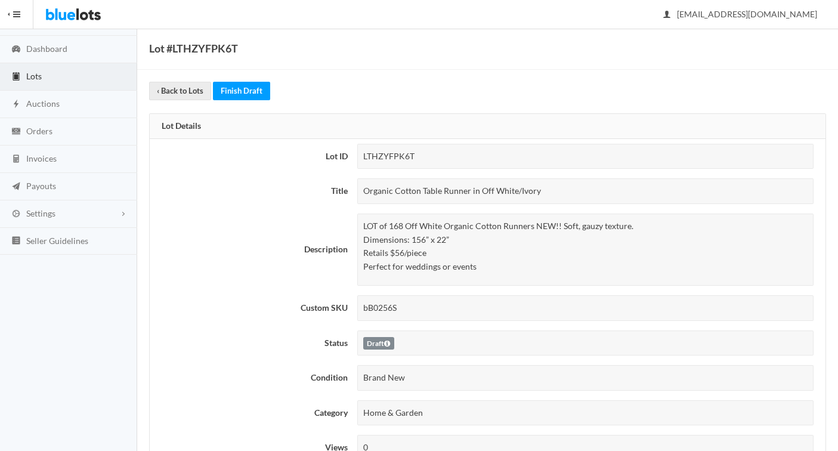
scroll to position [36, 0]
click at [364, 236] on p "LOT of 168 Off White Organic Cotton Runners NEW!! Soft, gauzy texture. Dimensio…" at bounding box center [585, 245] width 444 height 54
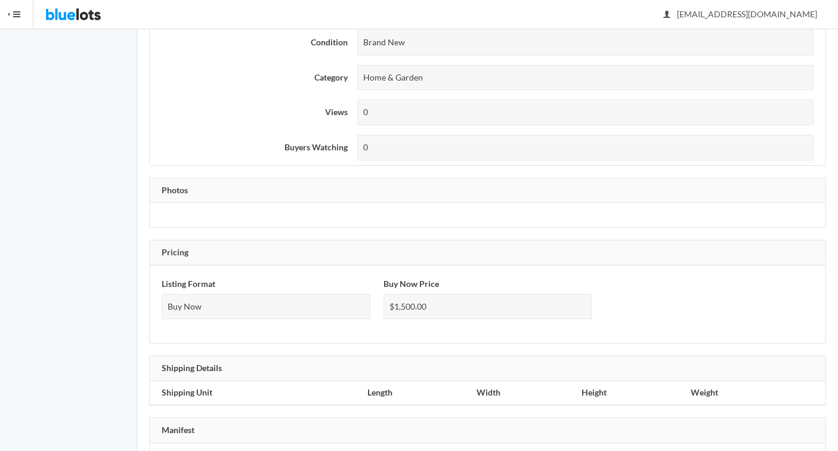
scroll to position [0, 0]
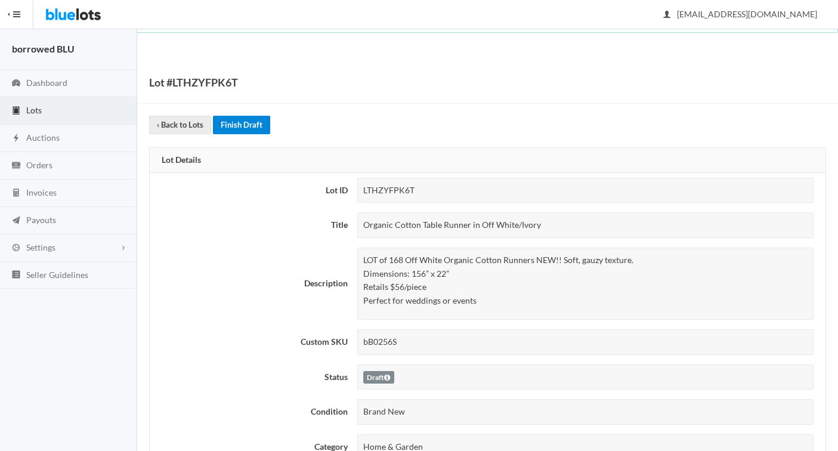
click at [234, 131] on link "Finish Draft" at bounding box center [241, 125] width 57 height 18
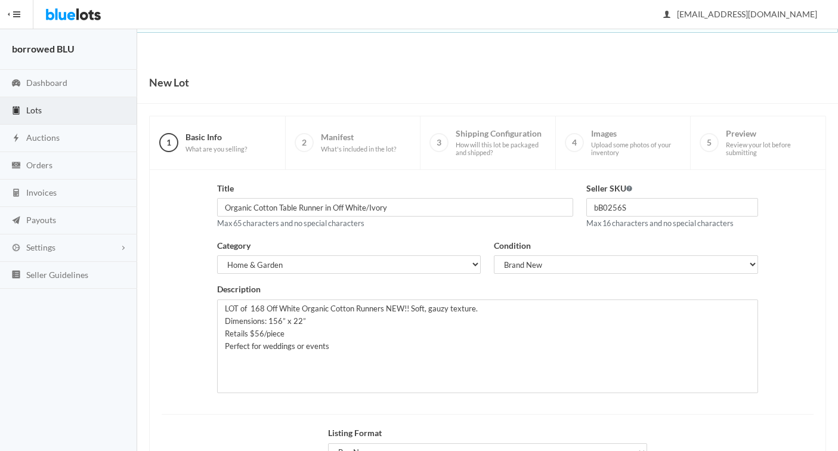
scroll to position [146, 0]
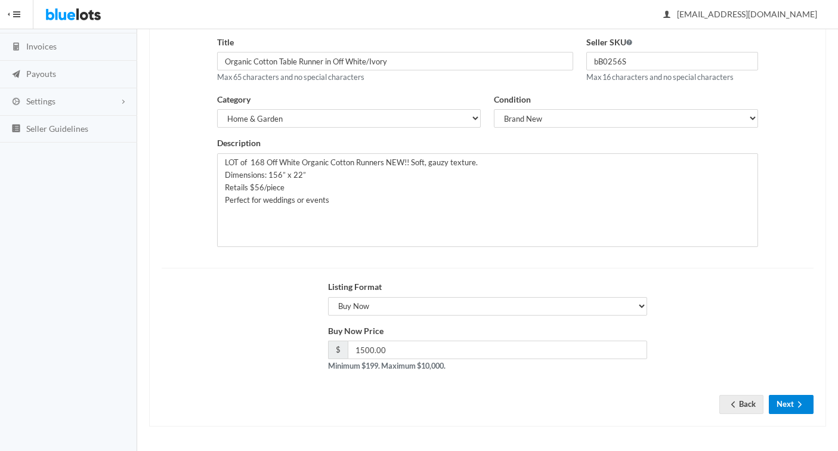
click at [781, 406] on button "Next" at bounding box center [791, 404] width 45 height 18
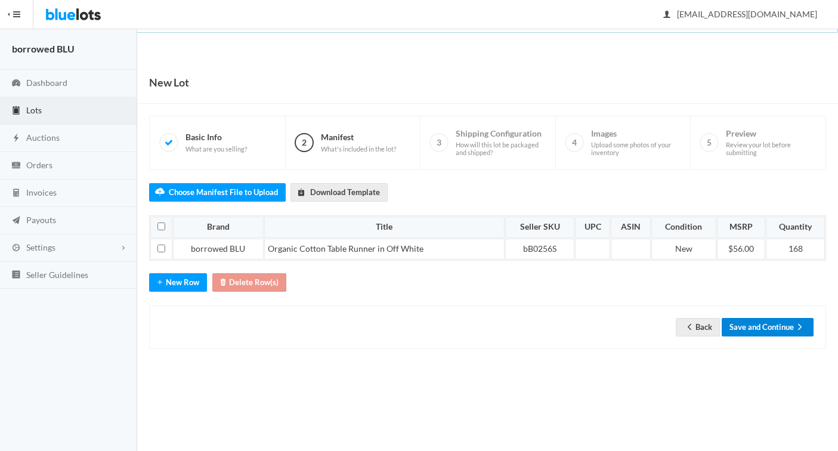
click at [752, 326] on button "Save and Continue" at bounding box center [768, 327] width 92 height 18
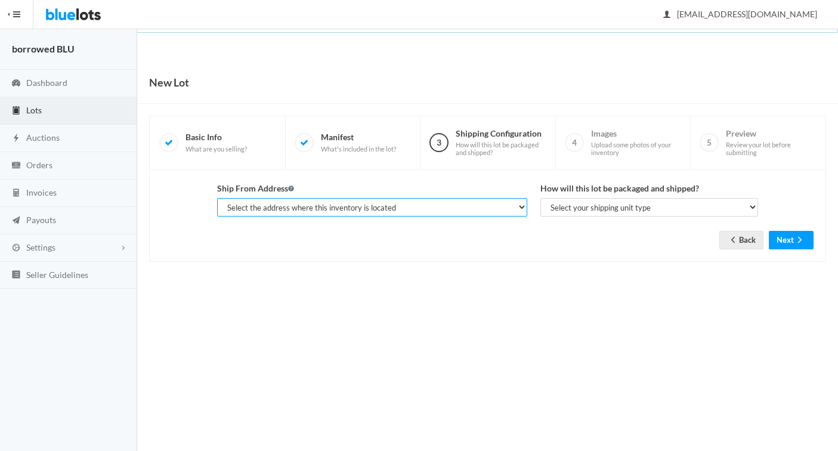
click at [288, 212] on select "Select the address where this inventory is located Cassandra, borrowed BLU, 525…" at bounding box center [372, 207] width 310 height 18
select select "25346"
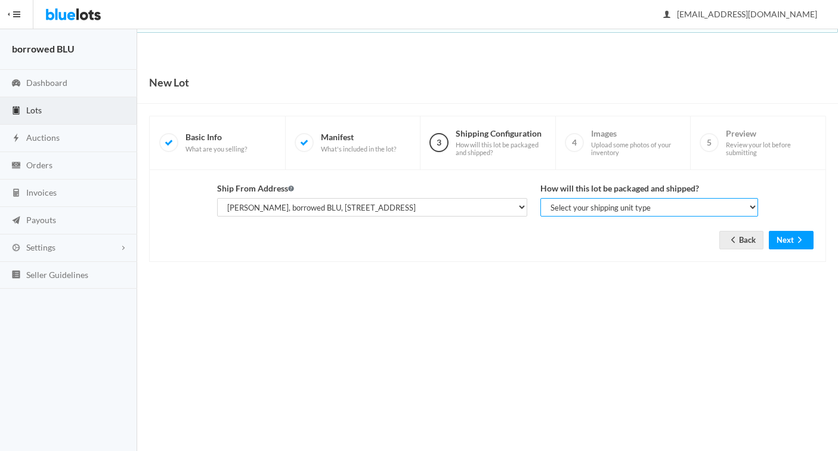
click at [638, 200] on select "Select your shipping unit type Parcel Pallet Truckload" at bounding box center [649, 207] width 218 height 18
select select "parcel"
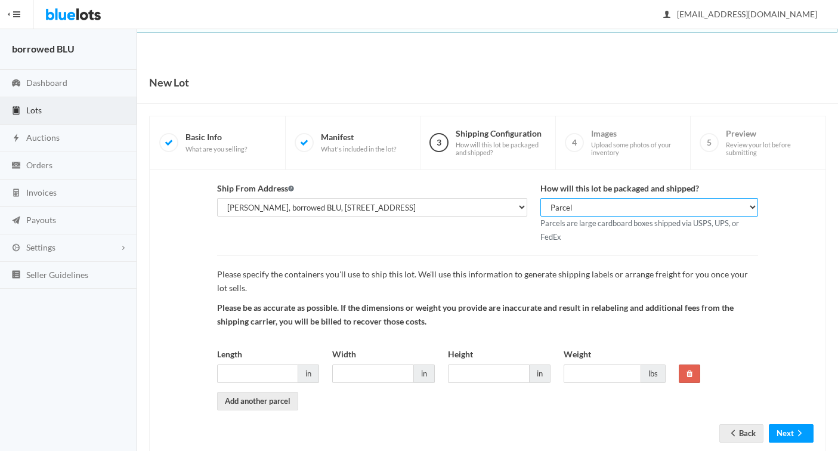
scroll to position [29, 0]
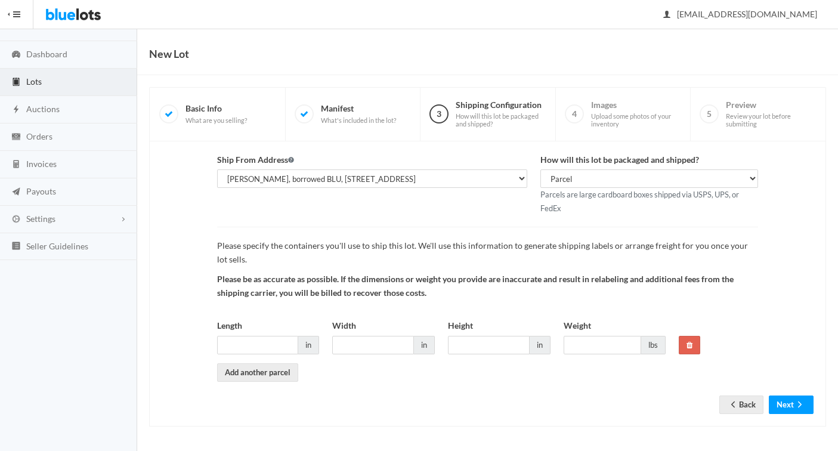
click at [30, 81] on span "Lots" at bounding box center [34, 81] width 16 height 10
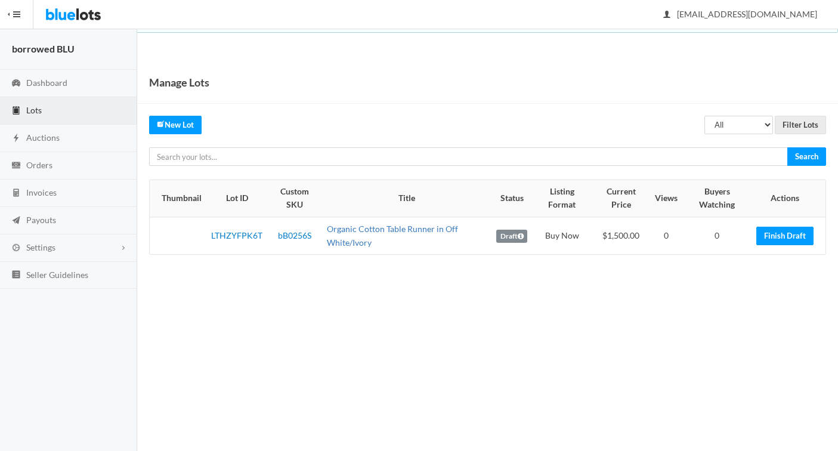
click at [345, 231] on link "Organic Cotton Table Runner in Off White/Ivory" at bounding box center [392, 236] width 131 height 24
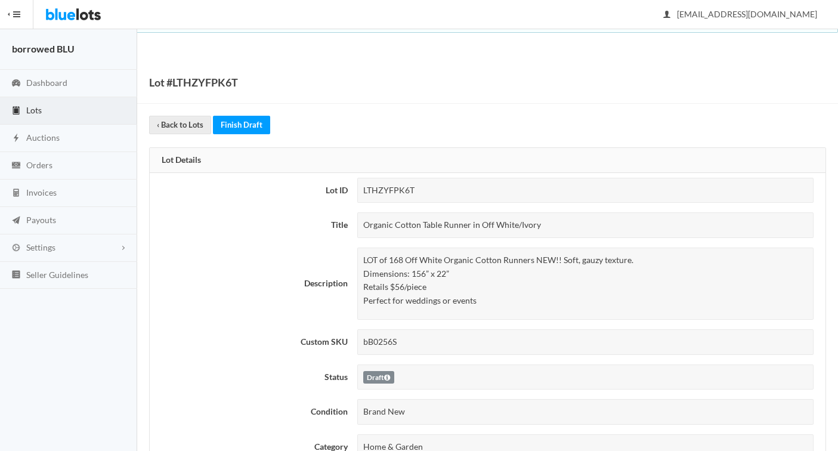
click at [416, 227] on div "Organic Cotton Table Runner in Off White/Ivory" at bounding box center [585, 225] width 456 height 26
click at [475, 222] on div "Organic Cotton Table Runner in Off White/Ivory" at bounding box center [585, 225] width 456 height 26
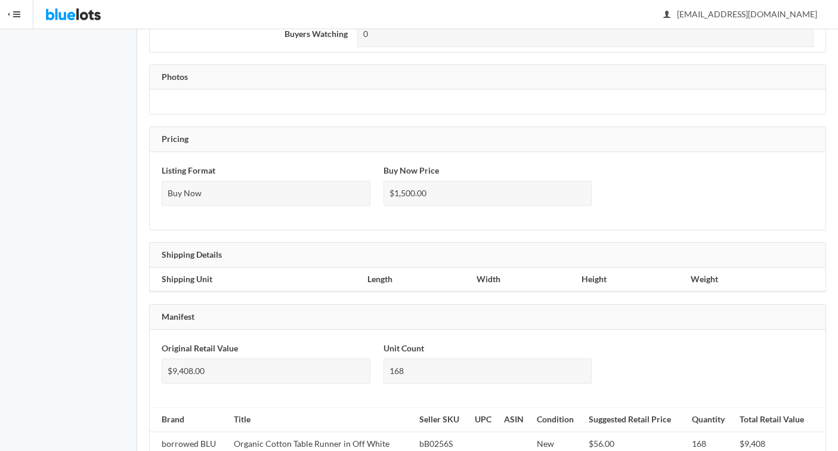
scroll to position [512, 0]
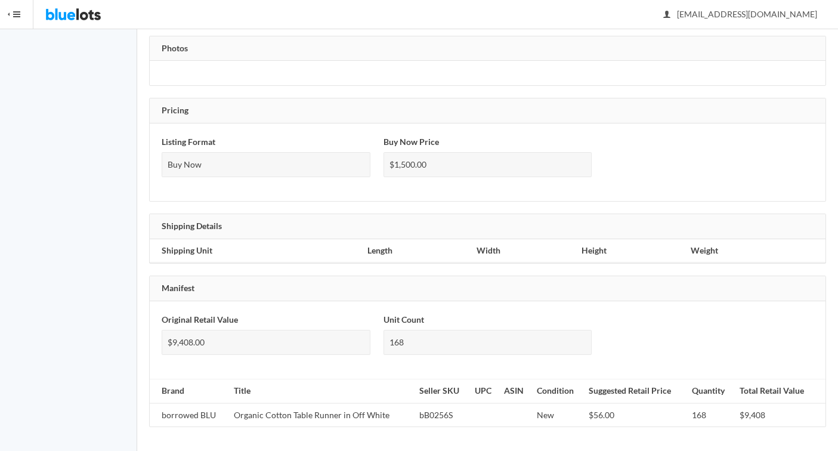
click at [407, 160] on div "$1,500.00" at bounding box center [487, 165] width 209 height 26
click at [204, 344] on div "$9,408.00" at bounding box center [266, 343] width 209 height 26
click at [416, 165] on div "$1,500.00" at bounding box center [487, 165] width 209 height 26
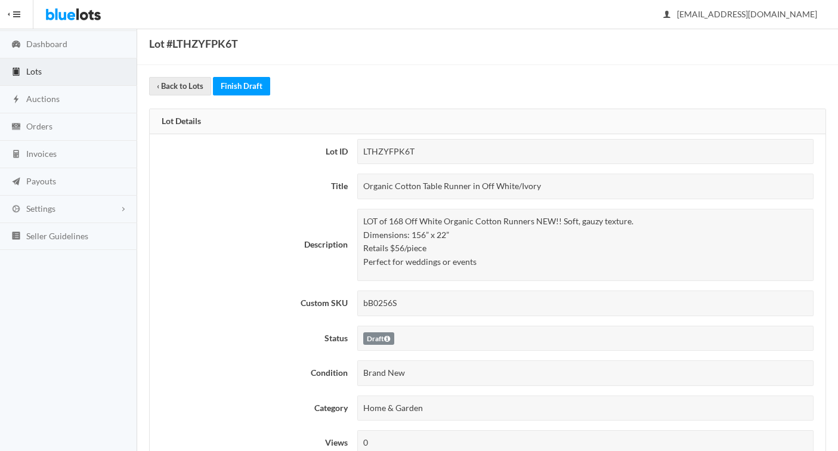
scroll to position [0, 0]
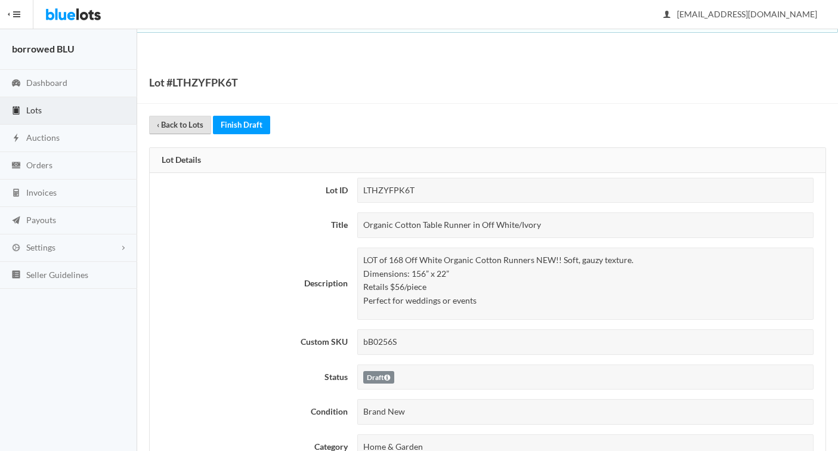
click at [173, 126] on link "‹ Back to Lots" at bounding box center [180, 125] width 62 height 18
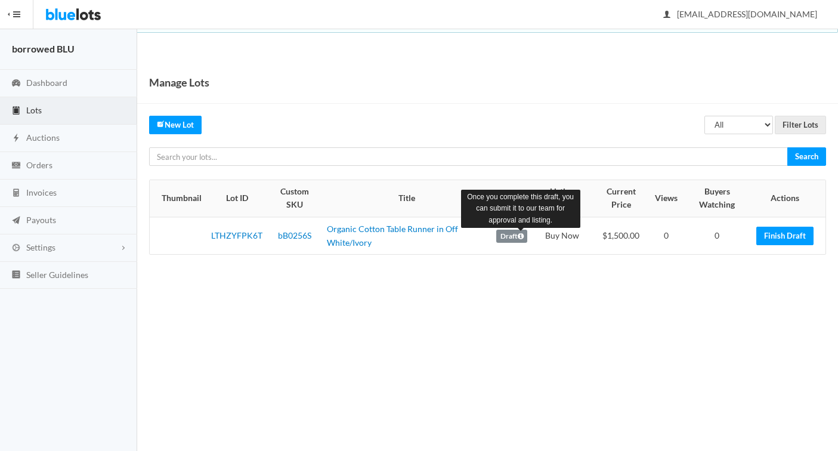
click at [521, 236] on icon at bounding box center [521, 236] width 6 height 7
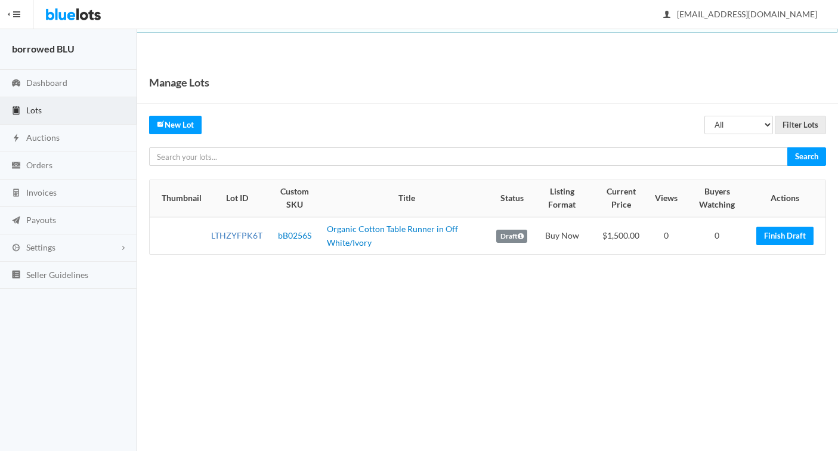
click at [241, 234] on link "LTHZYFPK6T" at bounding box center [236, 235] width 51 height 10
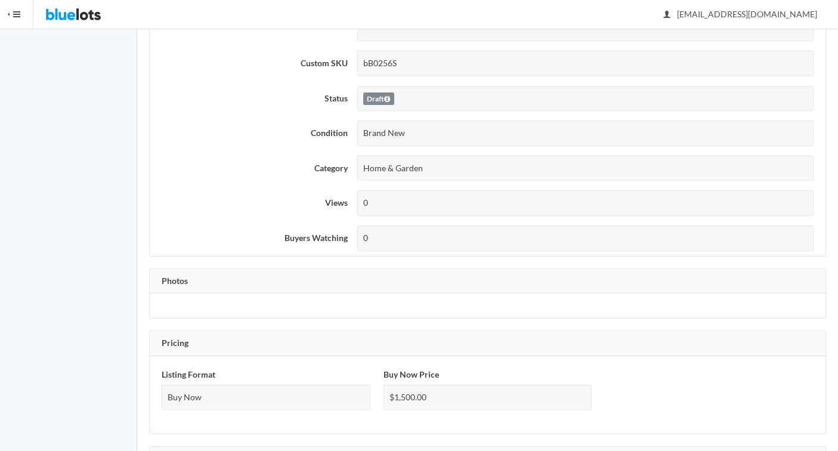
scroll to position [277, 0]
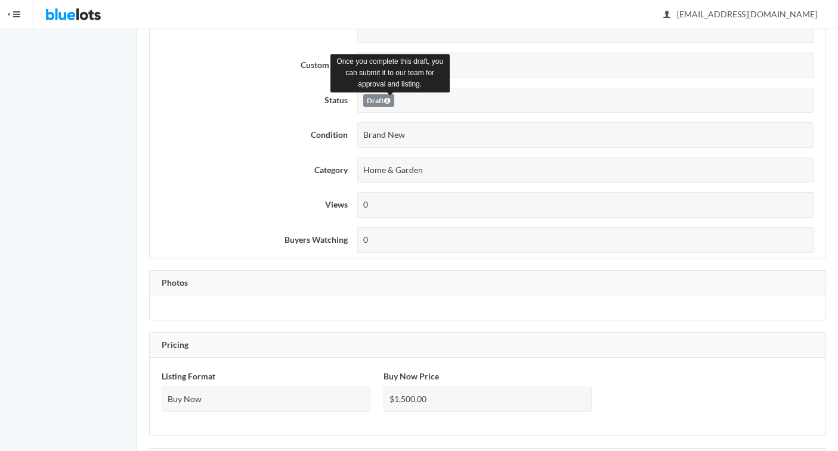
click at [389, 101] on icon at bounding box center [387, 100] width 6 height 7
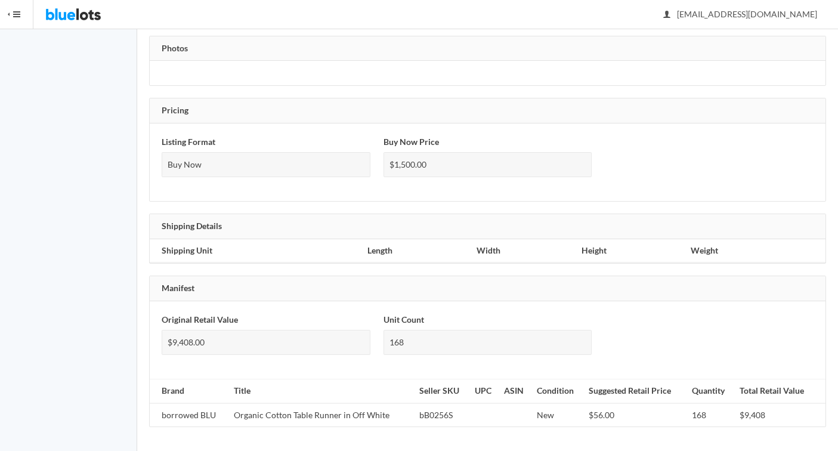
scroll to position [0, 0]
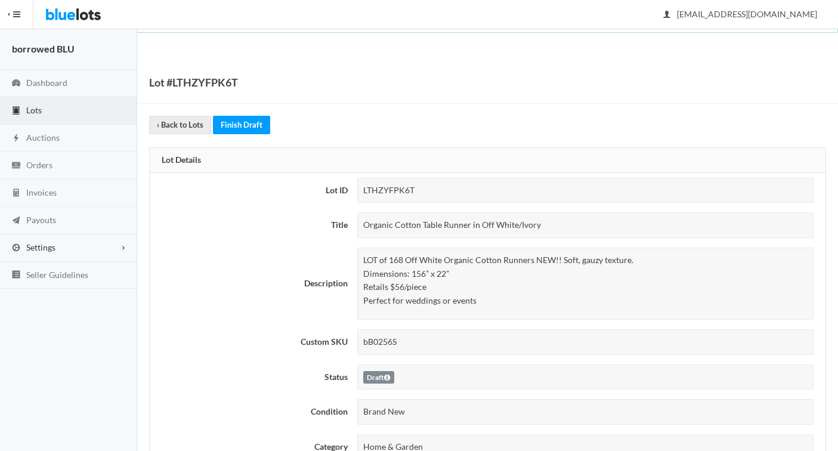
click at [38, 252] on span "Settings" at bounding box center [40, 247] width 29 height 10
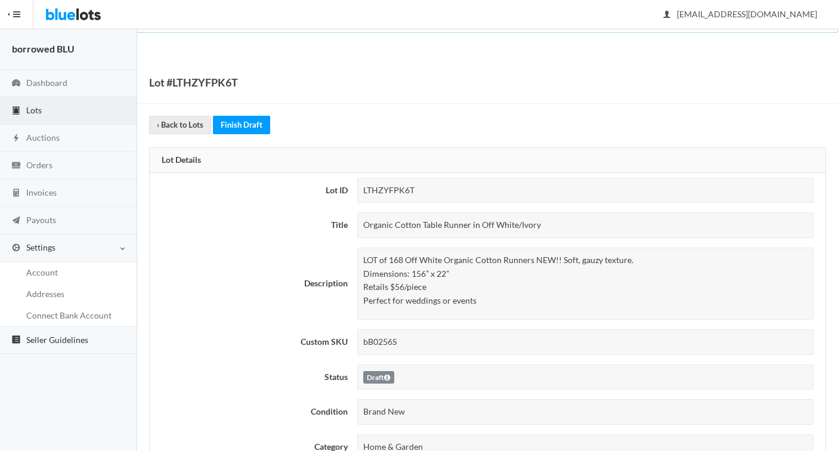
click at [44, 344] on span "Seller Guidelines" at bounding box center [57, 340] width 62 height 10
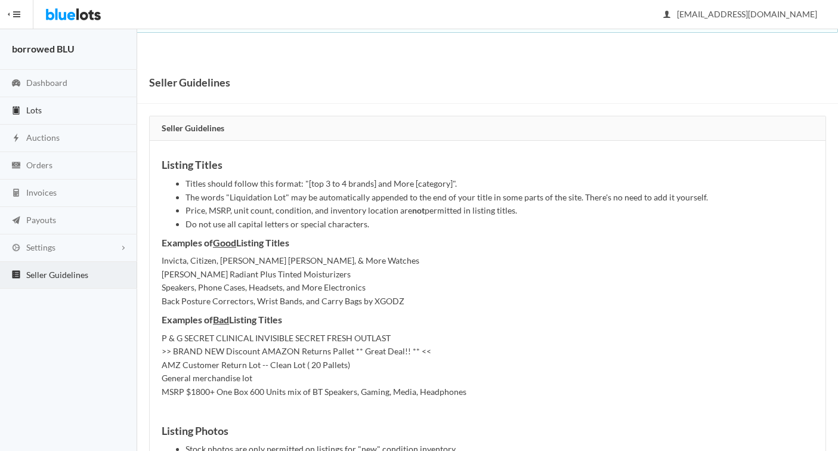
click at [27, 110] on span "Lots" at bounding box center [34, 110] width 16 height 10
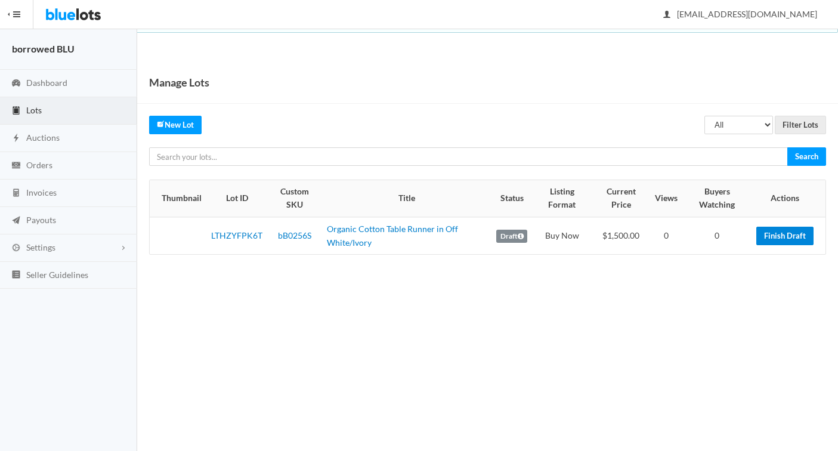
click at [790, 240] on link "Finish Draft" at bounding box center [784, 236] width 57 height 18
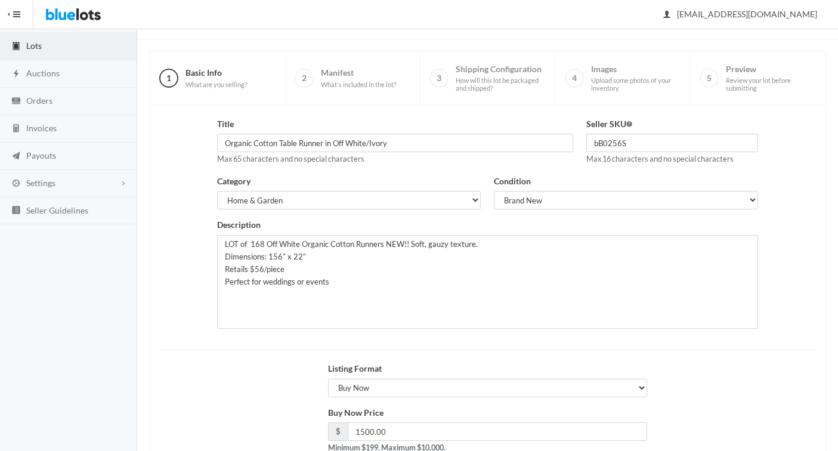
scroll to position [146, 0]
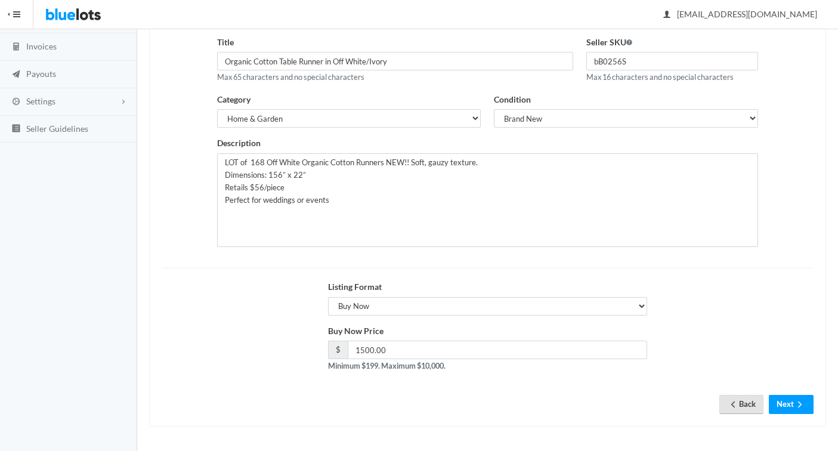
click at [735, 400] on icon "arrow back" at bounding box center [733, 405] width 12 height 10
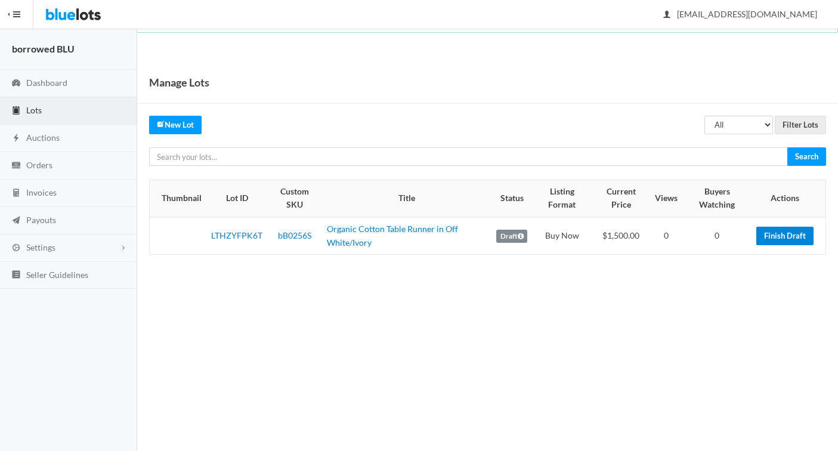
click at [776, 240] on link "Finish Draft" at bounding box center [784, 236] width 57 height 18
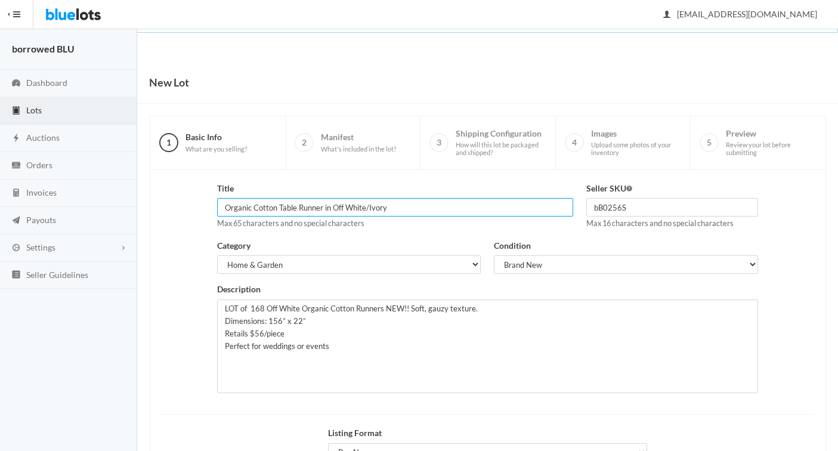
click at [364, 210] on input "Organic Cotton Table Runner in Off White/Ivory" at bounding box center [395, 207] width 356 height 18
click at [324, 208] on input "Organic Cotton Table Runner in Off White/Ivory" at bounding box center [395, 207] width 356 height 18
drag, startPoint x: 328, startPoint y: 208, endPoint x: 396, endPoint y: 204, distance: 68.1
click at [396, 204] on input "Organic Cotton Table Runners in Off White/Ivory" at bounding box center [395, 207] width 356 height 18
type input "Organic Cotton Table Runners in Various Colors"
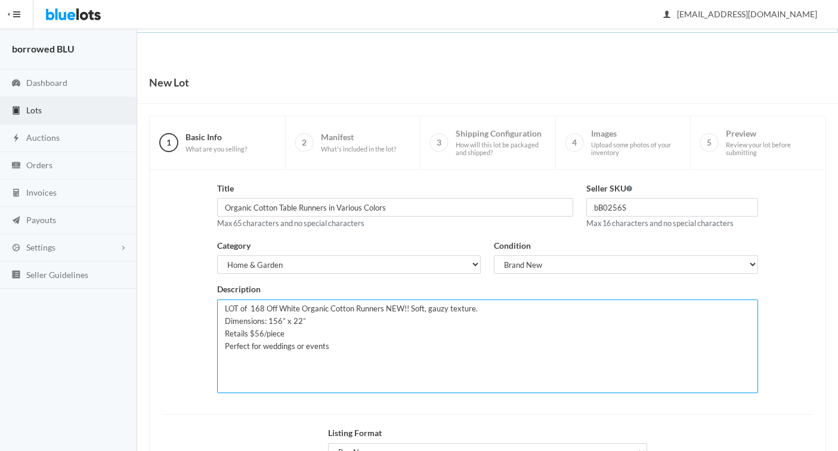
click at [250, 310] on textarea "LOT of 168 Off White Organic Cotton Runners NEW!! Soft, gauzy texture. Dimensio…" at bounding box center [487, 346] width 541 height 94
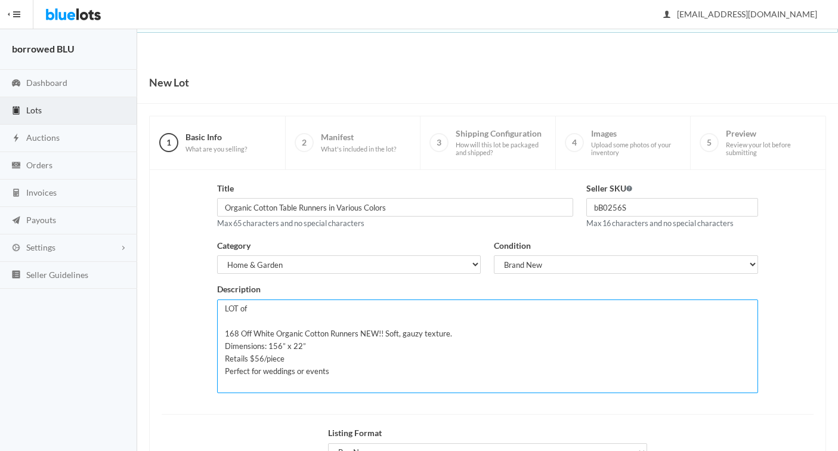
click at [251, 310] on textarea "LOT of 168 Off White Organic Cotton Runners NEW!! Soft, gauzy texture. Dimensio…" at bounding box center [487, 346] width 541 height 94
drag, startPoint x: 225, startPoint y: 334, endPoint x: 274, endPoint y: 332, distance: 49.5
click at [274, 332] on textarea "LOT of 168 Off White Organic Cotton Runners NEW!! Soft, gauzy texture. Dimensio…" at bounding box center [487, 346] width 541 height 94
drag, startPoint x: 277, startPoint y: 333, endPoint x: 448, endPoint y: 330, distance: 171.8
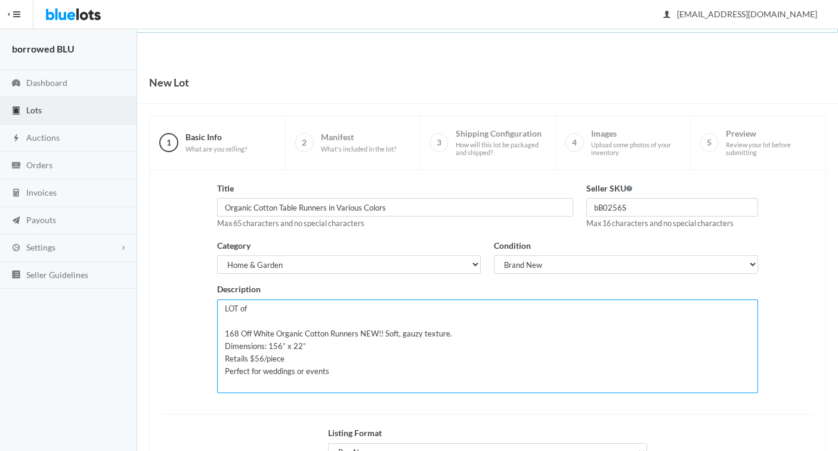
click at [448, 330] on textarea "LOT of 168 Off White Organic Cotton Runners NEW!! Soft, gauzy texture. Dimensio…" at bounding box center [487, 346] width 541 height 94
click at [275, 301] on textarea "LOT of 168 Off White Organic Cotton Runners NEW!! Soft, gauzy texture. Dimensio…" at bounding box center [487, 346] width 541 height 94
click at [265, 305] on textarea "LOT of 168 Off White Organic Cotton Runners NEW!! Soft, gauzy texture. Dimensio…" at bounding box center [487, 346] width 541 height 94
paste textarea "Organic Cotton Runners NEW!! Soft, gauzy texture"
drag, startPoint x: 453, startPoint y: 337, endPoint x: 276, endPoint y: 335, distance: 177.1
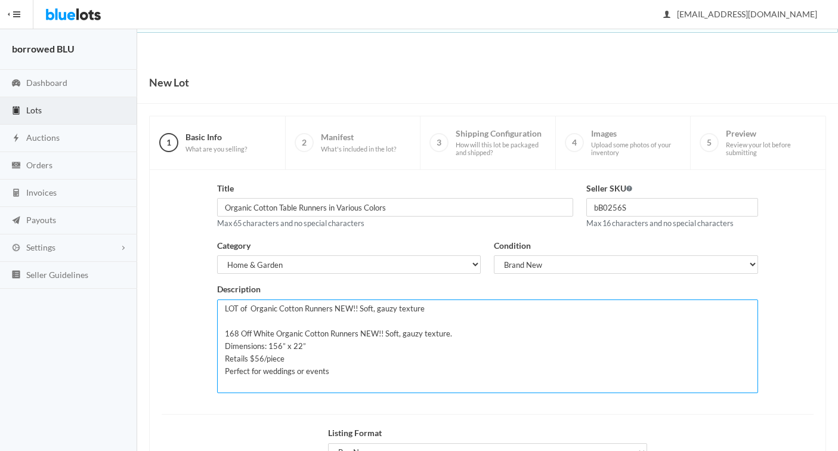
click at [276, 335] on textarea "LOT of 168 Off White Organic Cotton Runners NEW!! Soft, gauzy texture. Dimensio…" at bounding box center [487, 346] width 541 height 94
click at [433, 308] on textarea "LOT of 168 Off White Organic Cotton Runners NEW!! Soft, gauzy texture. Dimensio…" at bounding box center [487, 346] width 541 height 94
click at [227, 319] on textarea "LOT of 168 Off White Organic Cotton Runners NEW!! Soft, gauzy texture. Dimensio…" at bounding box center [487, 346] width 541 height 94
click at [225, 346] on textarea "LOT of 168 Off White Organic Cotton Runners NEW!! Soft, gauzy texture. Dimensio…" at bounding box center [487, 346] width 541 height 94
drag, startPoint x: 227, startPoint y: 332, endPoint x: 273, endPoint y: 326, distance: 46.3
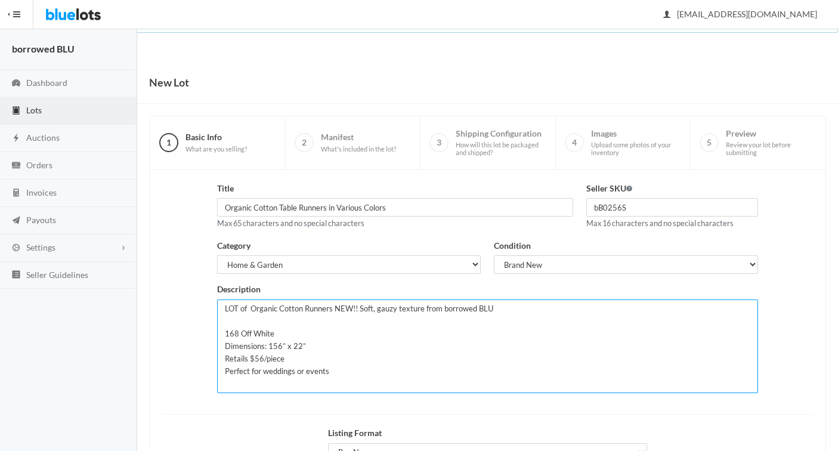
click at [273, 328] on textarea "LOT of 168 Off White Organic Cotton Runners NEW!! Soft, gauzy texture. Dimensio…" at bounding box center [487, 346] width 541 height 94
click at [273, 326] on textarea "LOT of 168 Off White Organic Cotton Runners NEW!! Soft, gauzy texture. Dimensio…" at bounding box center [487, 346] width 541 height 94
drag, startPoint x: 275, startPoint y: 335, endPoint x: 222, endPoint y: 335, distance: 52.5
click at [222, 335] on textarea "LOT of 168 Off White Organic Cotton Runners NEW!! Soft, gauzy texture. Dimensio…" at bounding box center [487, 346] width 541 height 94
click at [338, 346] on textarea "LOT of 168 Off White Organic Cotton Runners NEW!! Soft, gauzy texture. Dimensio…" at bounding box center [487, 346] width 541 height 94
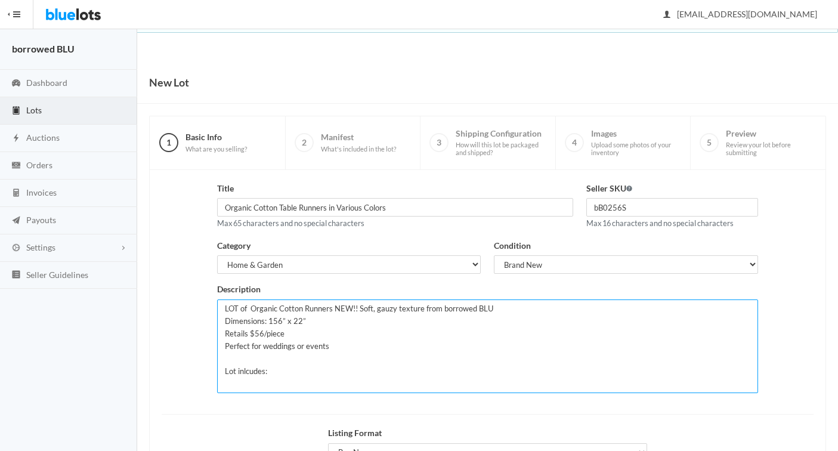
paste textarea "168 Off White"
drag, startPoint x: 241, startPoint y: 382, endPoint x: 275, endPoint y: 380, distance: 34.0
click at [275, 381] on textarea "LOT of 168 Off White Organic Cotton Runners NEW!! Soft, gauzy texture. Dimensio…" at bounding box center [487, 346] width 541 height 94
click at [275, 380] on textarea "LOT of 168 Off White Organic Cotton Runners NEW!! Soft, gauzy texture. Dimensio…" at bounding box center [487, 346] width 541 height 94
click at [250, 308] on textarea "LOT of 168 Off White Organic Cotton Runners NEW!! Soft, gauzy texture. Dimensio…" at bounding box center [487, 346] width 541 height 94
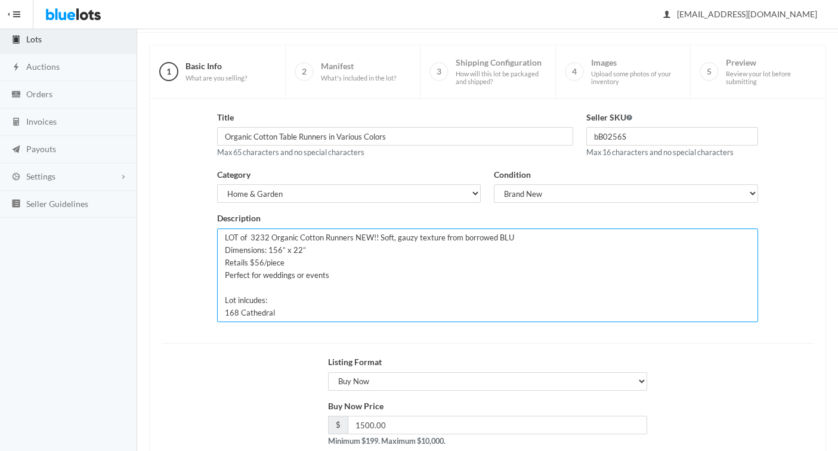
scroll to position [70, 0]
drag, startPoint x: 269, startPoint y: 240, endPoint x: 252, endPoint y: 238, distance: 17.5
click at [252, 238] on textarea "LOT of 168 Off White Organic Cotton Runners NEW!! Soft, gauzy texture. Dimensio…" at bounding box center [487, 277] width 541 height 94
click at [349, 239] on textarea "LOT of 168 Off White Organic Cotton Runners NEW!! Soft, gauzy texture. Dimensio…" at bounding box center [487, 277] width 541 height 94
click at [420, 239] on textarea "LOT of 168 Off White Organic Cotton Runners NEW!! Soft, gauzy texture. Dimensio…" at bounding box center [487, 277] width 541 height 94
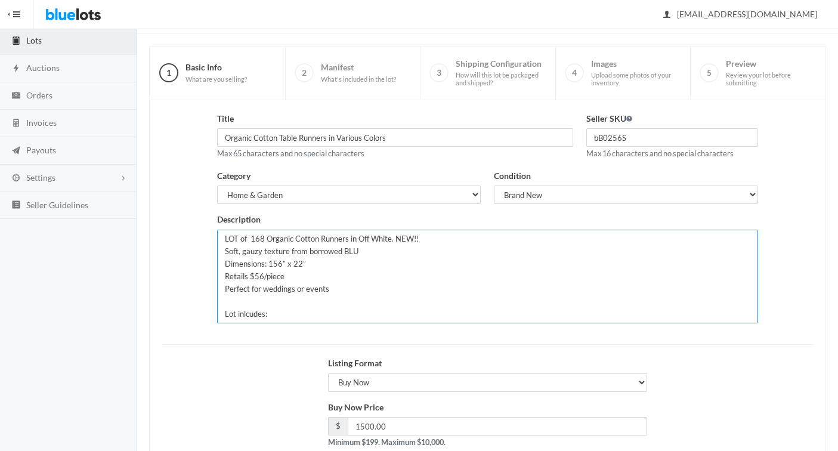
click at [290, 250] on textarea "LOT of 168 Off White Organic Cotton Runners NEW!! Soft, gauzy texture. Dimensio…" at bounding box center [487, 277] width 541 height 94
click at [226, 264] on textarea "LOT of 168 Off White Organic Cotton Runners NEW!! Soft, gauzy texture. Dimensio…" at bounding box center [487, 277] width 541 height 94
click at [273, 313] on textarea "LOT of 168 Off White Organic Cotton Runners NEW!! Soft, gauzy texture. Dimensio…" at bounding box center [487, 277] width 541 height 94
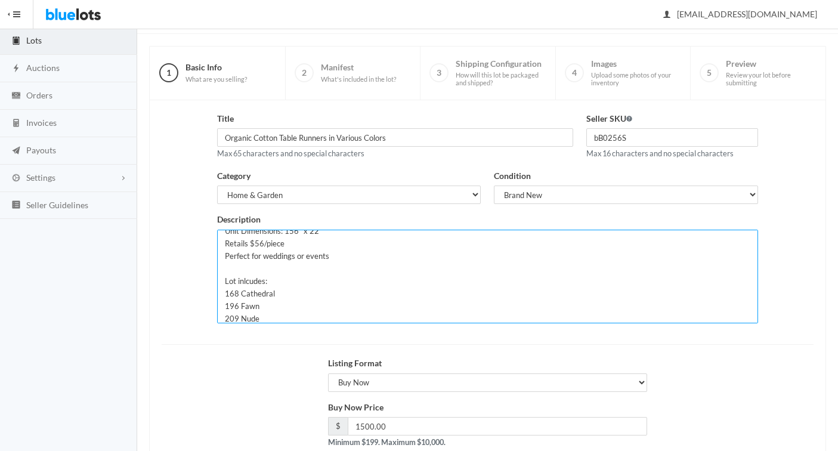
scroll to position [29, 0]
drag, startPoint x: 243, startPoint y: 306, endPoint x: 222, endPoint y: 281, distance: 32.5
click at [222, 281] on textarea "LOT of 168 Off White Organic Cotton Runners NEW!! Soft, gauzy texture. Dimensio…" at bounding box center [487, 277] width 541 height 94
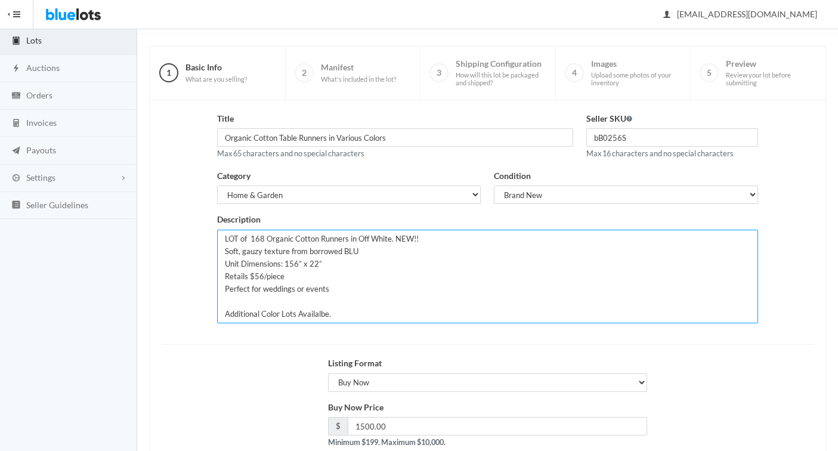
scroll to position [0, 0]
drag, startPoint x: 339, startPoint y: 314, endPoint x: 222, endPoint y: 222, distance: 148.8
click at [222, 222] on div "Description LOT of 168 Off White Organic Cotton Runners NEW!! Soft, gauzy textu…" at bounding box center [487, 268] width 541 height 110
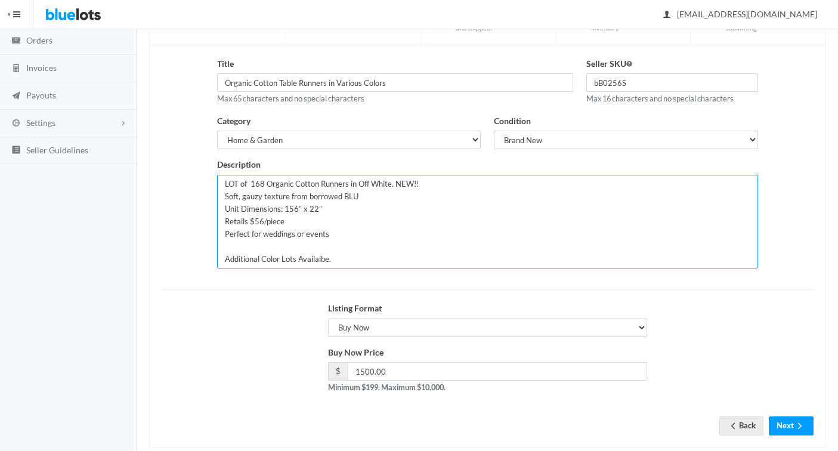
scroll to position [134, 0]
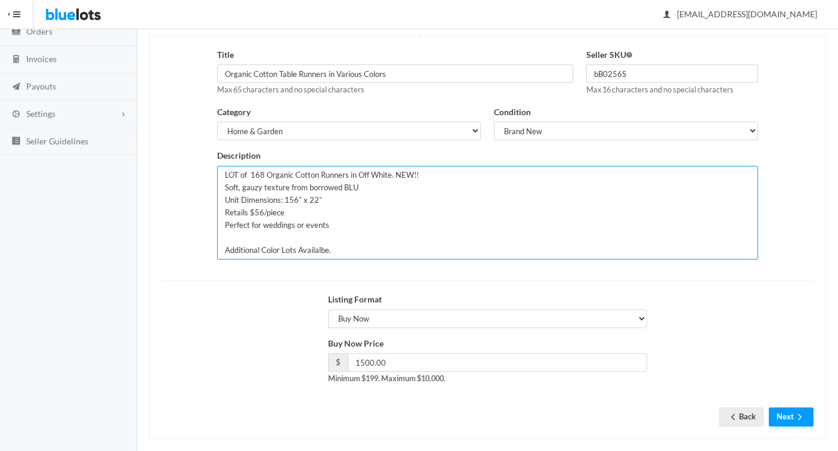
click at [366, 225] on textarea "LOT of 168 Off White Organic Cotton Runners NEW!! Soft, gauzy texture. Dimensio…" at bounding box center [487, 213] width 541 height 94
drag, startPoint x: 336, startPoint y: 239, endPoint x: 232, endPoint y: 161, distance: 129.5
click at [232, 161] on div "Description LOT of 168 Off White Organic Cotton Runners NEW!! Soft, gauzy textu…" at bounding box center [487, 204] width 541 height 110
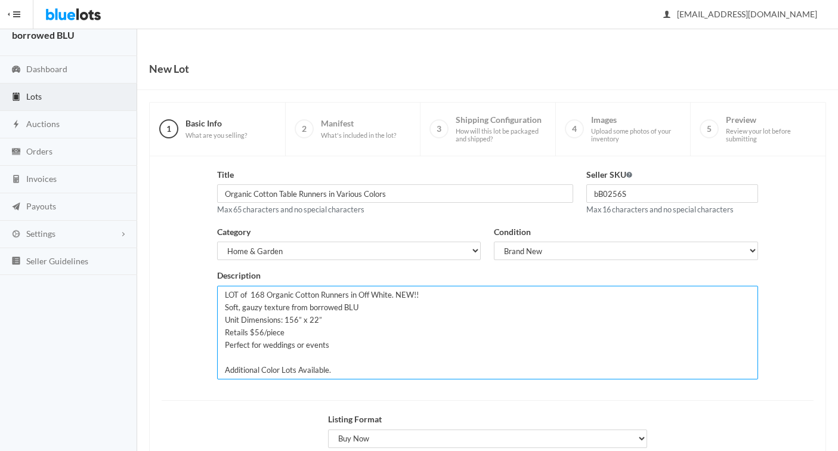
scroll to position [11, 0]
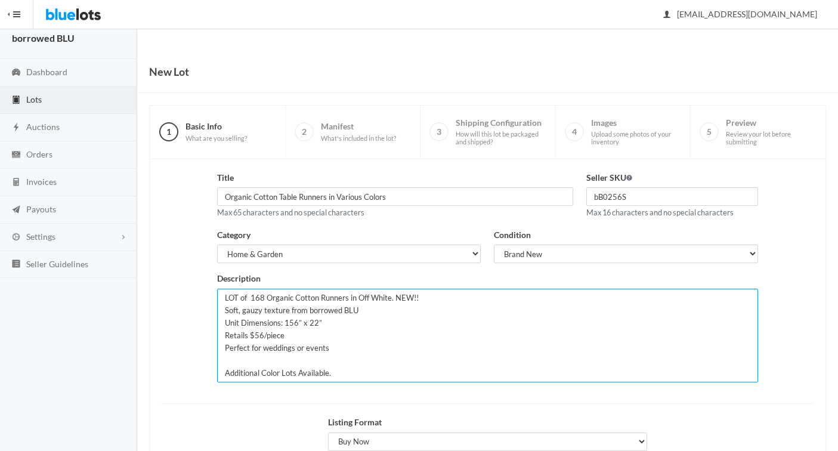
type textarea "LOT of 168 Organic Cotton Runners in Off White. NEW!! Soft, gauzy texture from …"
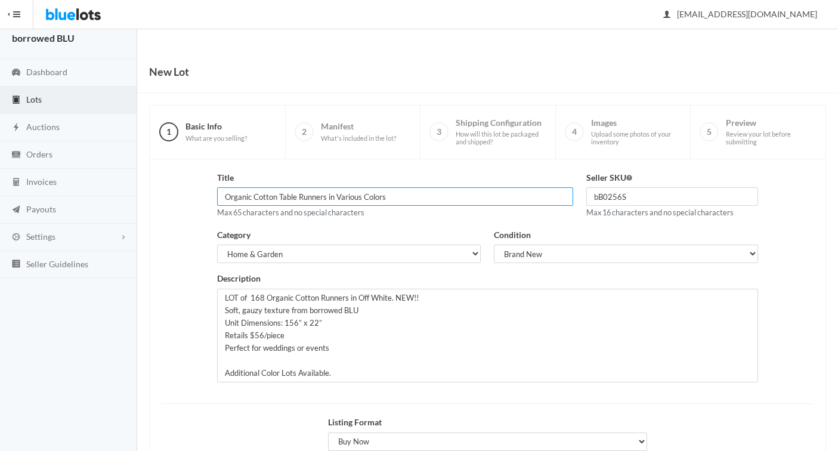
drag, startPoint x: 338, startPoint y: 197, endPoint x: 389, endPoint y: 196, distance: 51.3
click at [389, 196] on input "Organic Cotton Table Runners in Various Colors" at bounding box center [395, 196] width 356 height 18
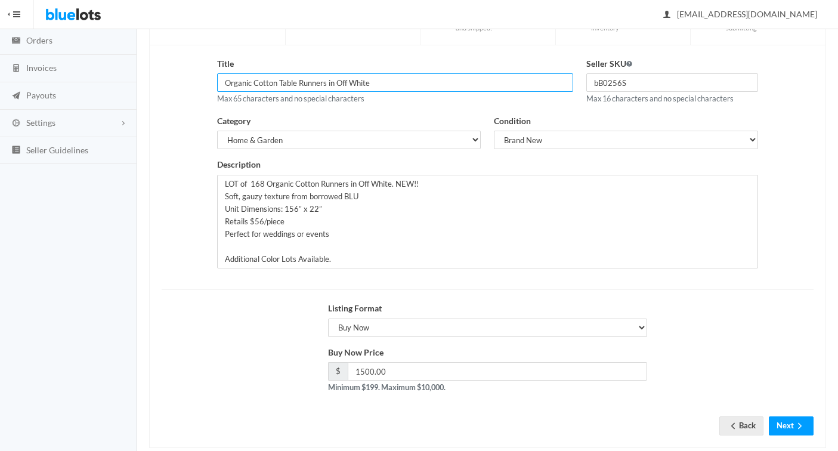
scroll to position [146, 0]
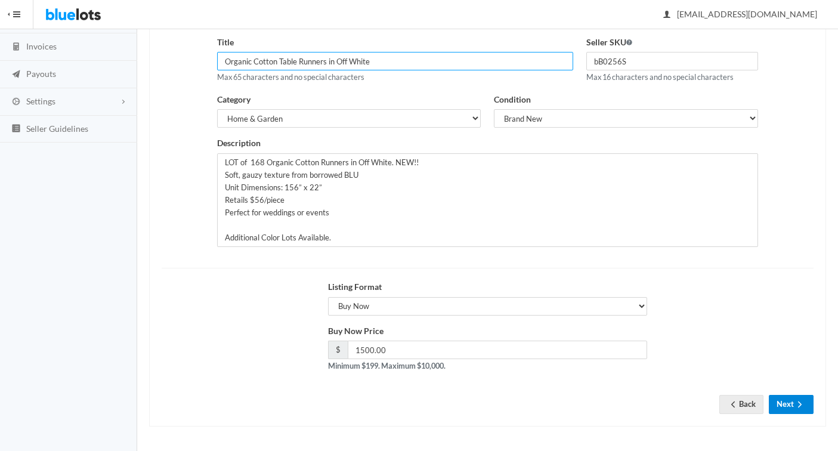
type input "Organic Cotton Table Runners in Off White"
click at [782, 403] on button "Next" at bounding box center [791, 404] width 45 height 18
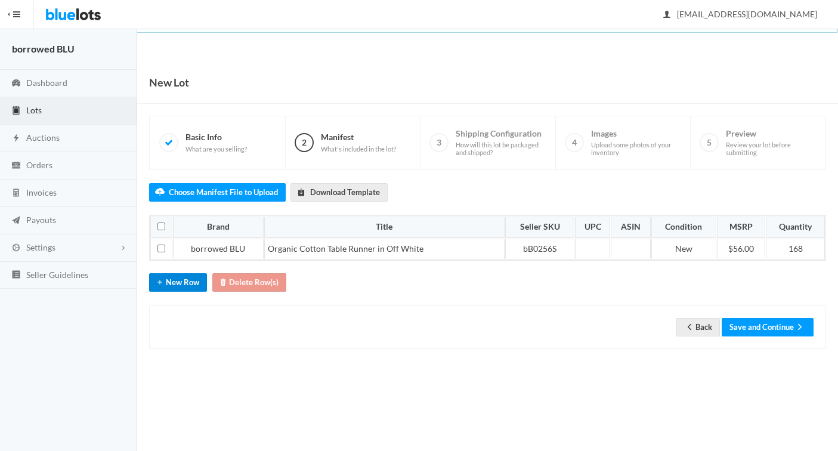
click at [175, 282] on button "New Row" at bounding box center [178, 282] width 58 height 18
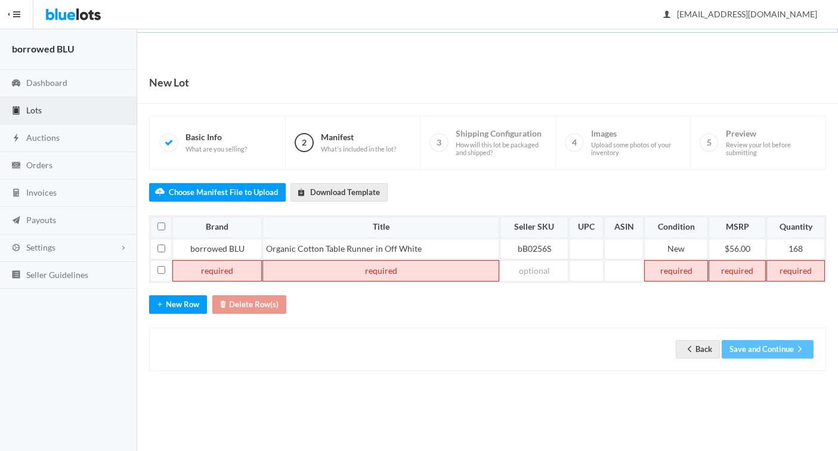
click at [218, 274] on td at bounding box center [216, 270] width 89 height 21
click at [666, 271] on td at bounding box center [676, 270] width 64 height 21
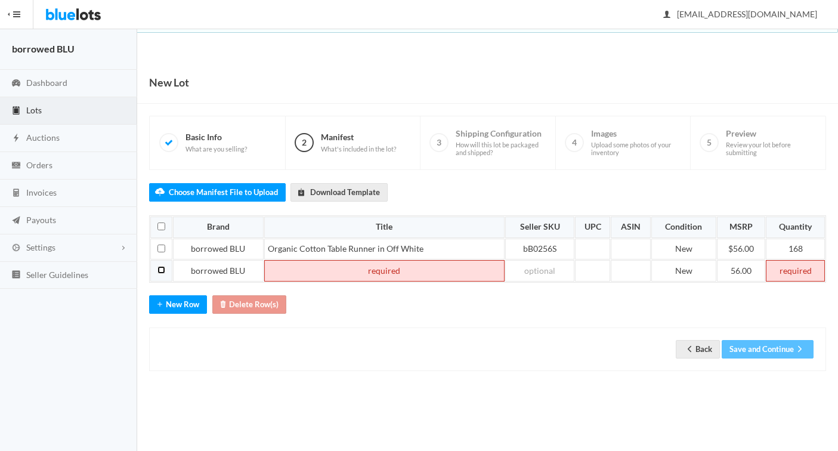
click at [163, 267] on input "checkbox" at bounding box center [161, 270] width 8 height 8
checkbox input "true"
click at [248, 299] on button "Delete Row(s)" at bounding box center [249, 304] width 74 height 18
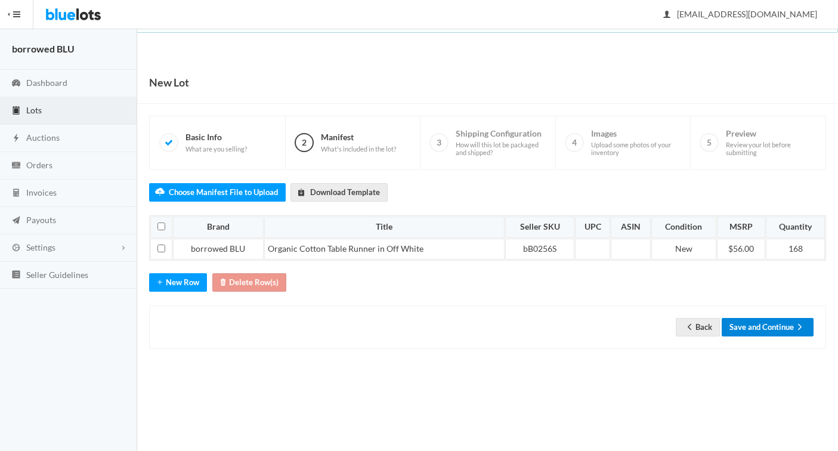
click at [740, 326] on button "Save and Continue" at bounding box center [768, 327] width 92 height 18
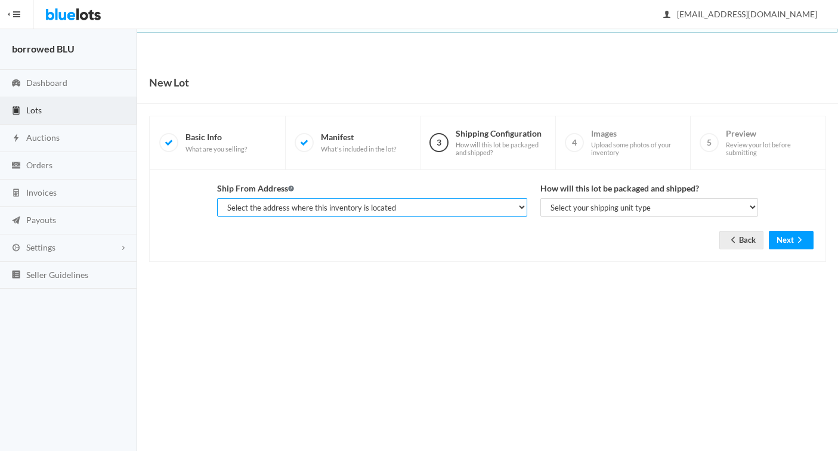
click at [414, 206] on select "Select the address where this inventory is located [PERSON_NAME], borrowed BLU,…" at bounding box center [372, 207] width 310 height 18
select select "25346"
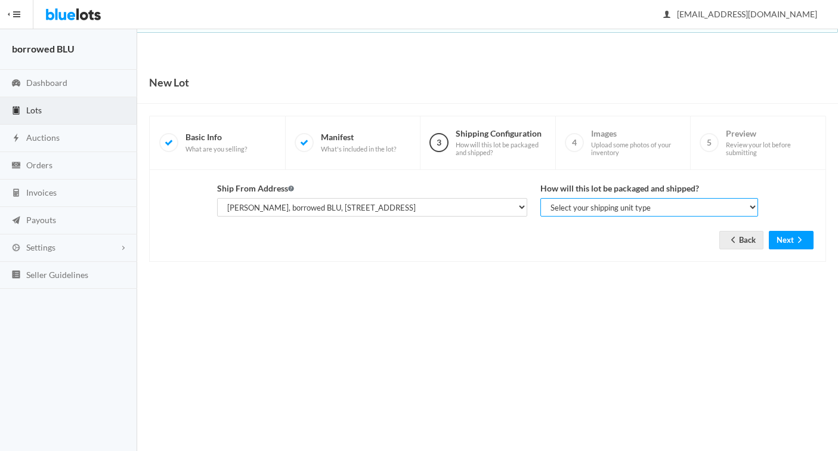
click at [562, 202] on select "Select your shipping unit type Parcel Pallet Truckload" at bounding box center [649, 207] width 218 height 18
click at [731, 241] on icon "arrow back" at bounding box center [733, 240] width 4 height 6
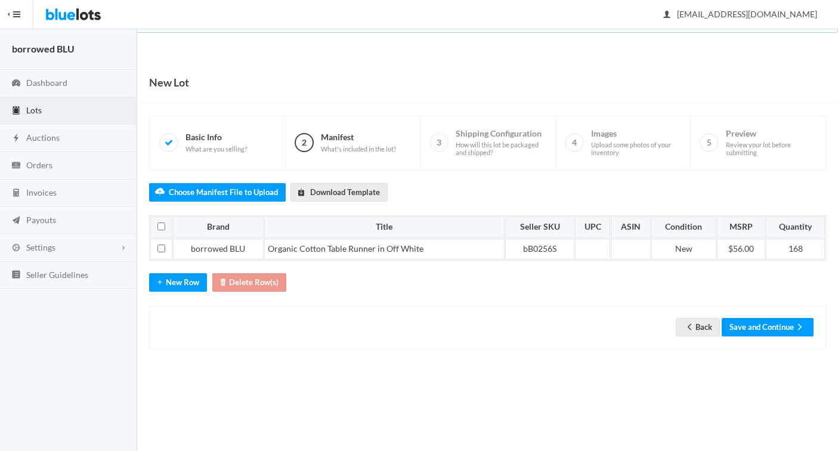
click at [33, 106] on span "Lots" at bounding box center [34, 110] width 16 height 10
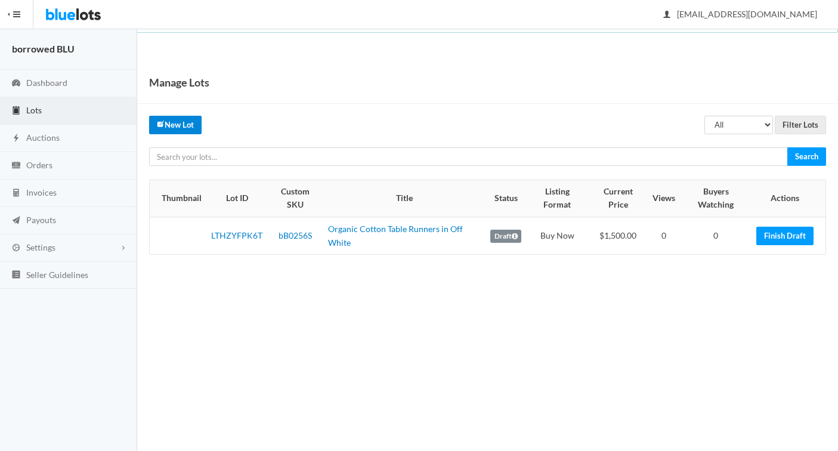
click at [182, 124] on link "New Lot" at bounding box center [175, 125] width 52 height 18
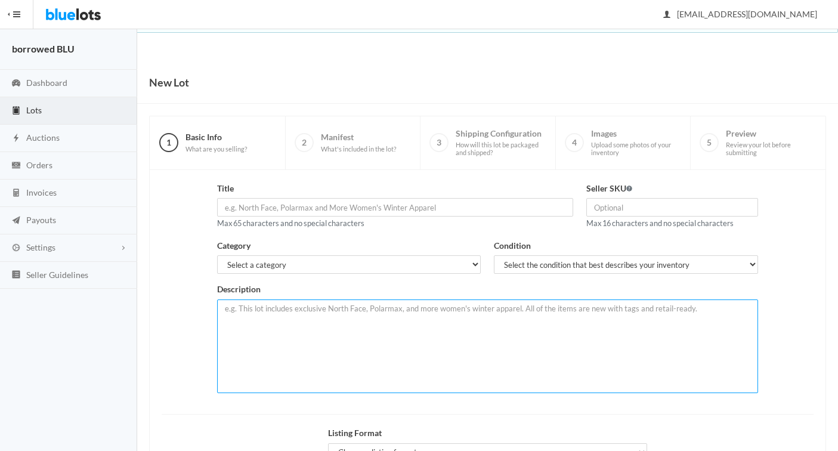
click at [246, 317] on textarea at bounding box center [487, 346] width 541 height 94
paste textarea "LOT of 168 Organic Cotton Runners in Off White. NEW!! Soft, gauzy texture from …"
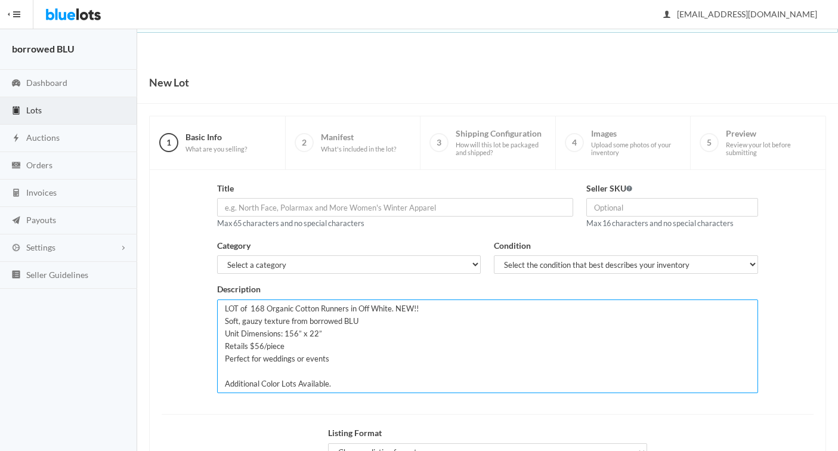
type textarea "LOT of 168 Organic Cotton Runners in Off White. NEW!! Soft, gauzy texture from …"
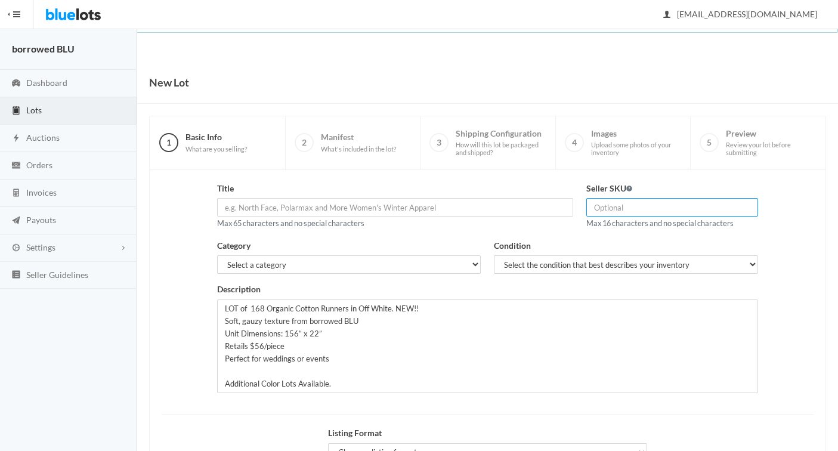
click at [604, 209] on input "text" at bounding box center [672, 207] width 172 height 18
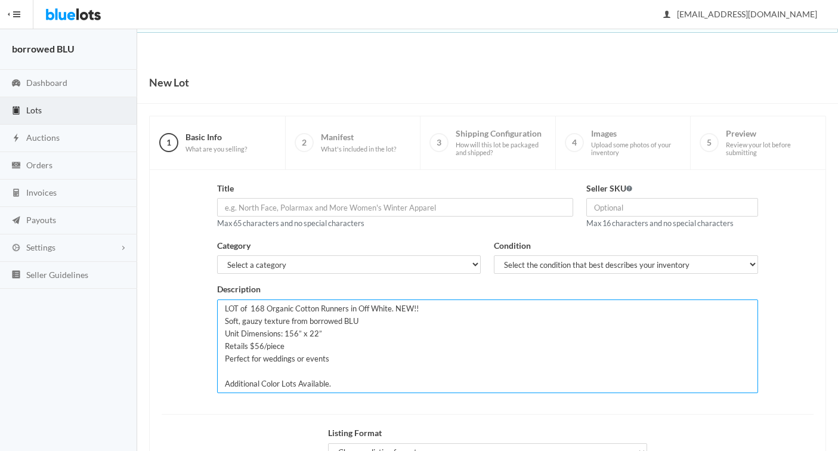
drag, startPoint x: 267, startPoint y: 308, endPoint x: 391, endPoint y: 308, distance: 123.5
click at [391, 308] on textarea "LOT of 168 Organic Cotton Runners in Off White. NEW!! Soft, gauzy texture from …" at bounding box center [487, 346] width 541 height 94
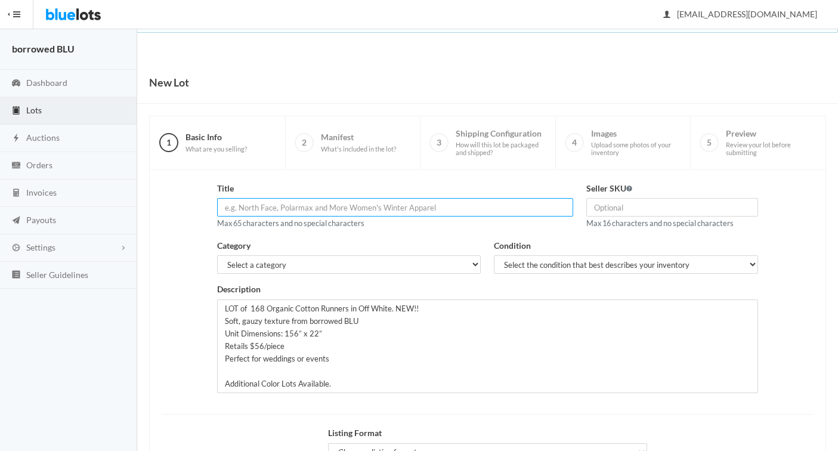
click at [260, 211] on input "text" at bounding box center [395, 207] width 356 height 18
paste input "Organic Cotton Runners in Off White"
type input "Organic Cotton Runners in Fawn Brown"
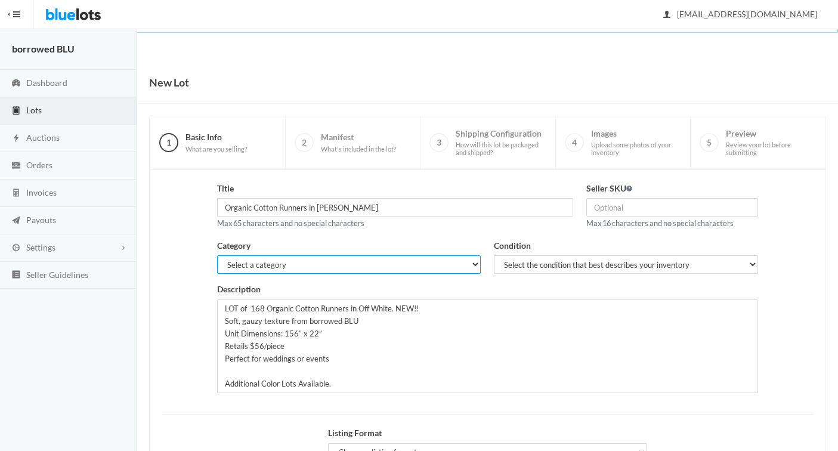
click at [320, 265] on select "Select a category Electronics Clothing, Shoes & Accessories Appliances Home & G…" at bounding box center [349, 264] width 264 height 18
select select "4"
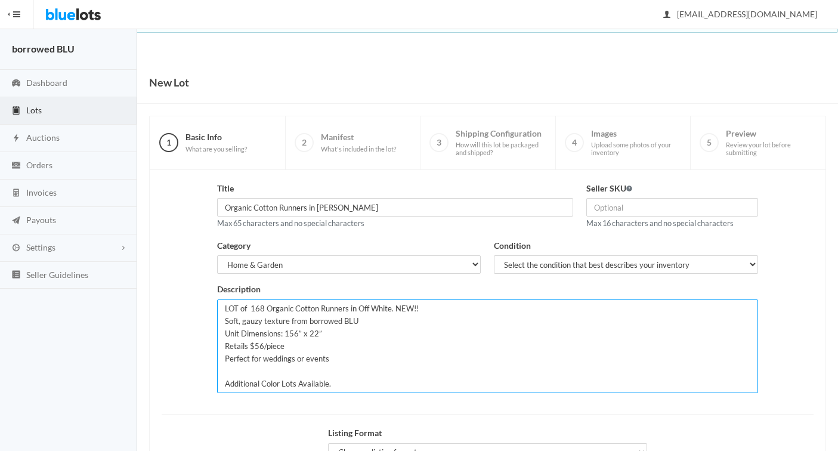
click at [390, 309] on textarea "LOT of 168 Organic Cotton Runners in Off White. NEW!! Soft, gauzy texture from …" at bounding box center [487, 346] width 541 height 94
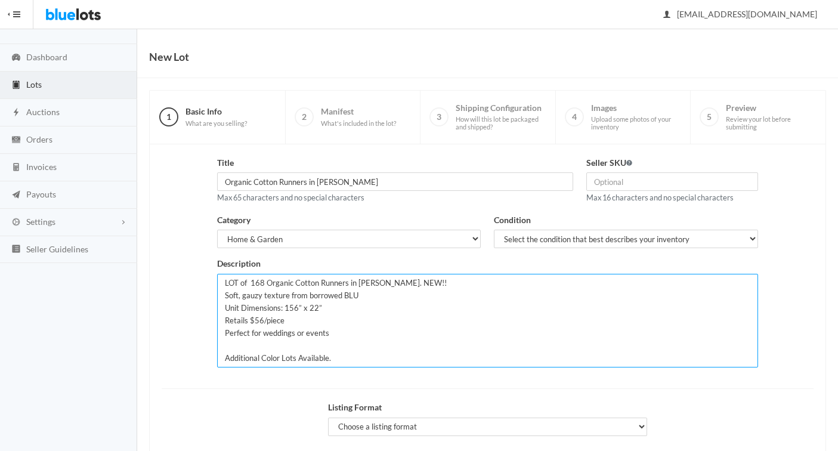
scroll to position [31, 0]
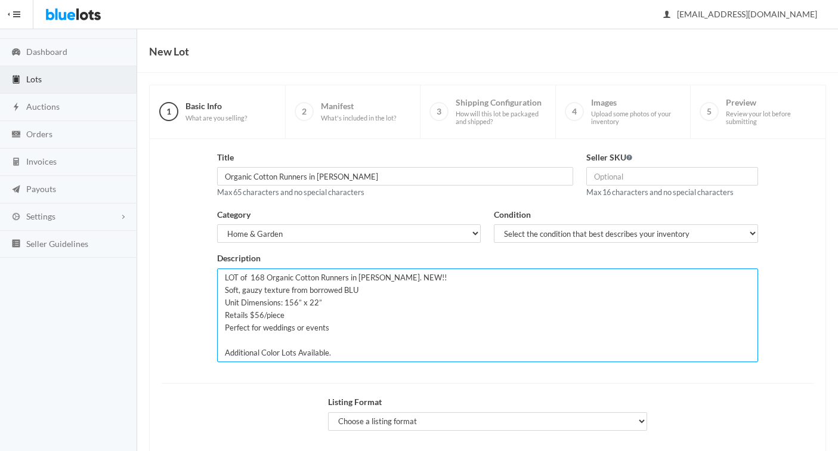
click at [261, 277] on textarea "LOT of 168 Organic Cotton Runners in Fawn Brown. NEW!! Soft, gauzy texture from…" at bounding box center [487, 315] width 541 height 94
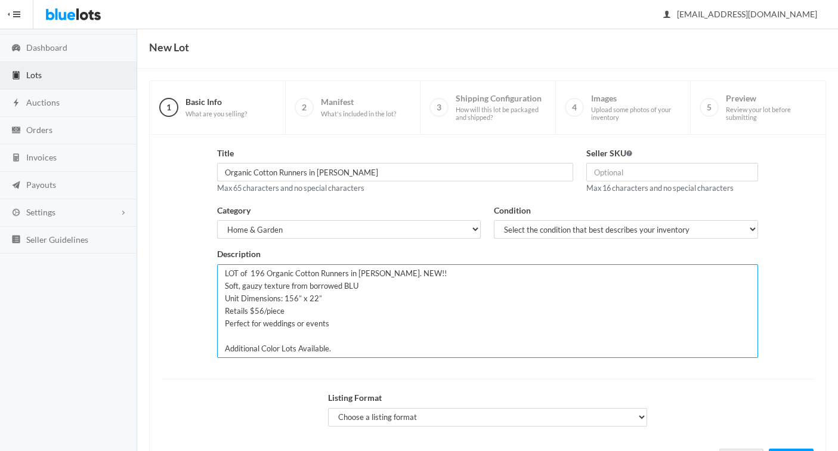
scroll to position [39, 0]
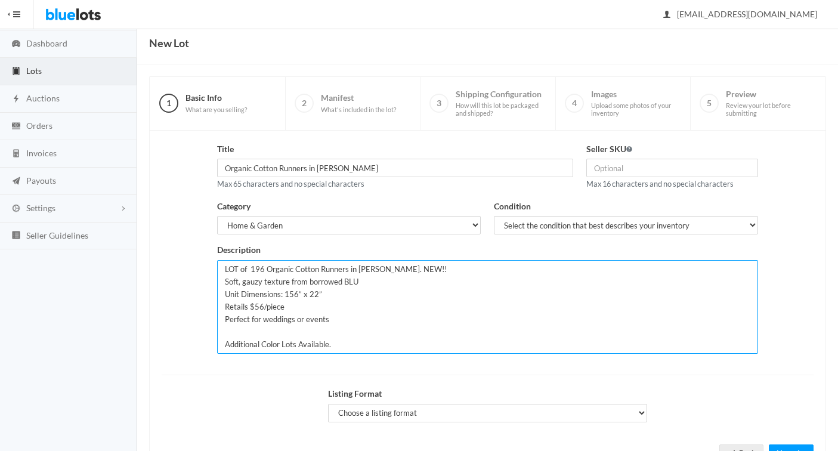
type textarea "LOT of 196 Organic Cotton Runners in Fawn Brown. NEW!! Soft, gauzy texture from…"
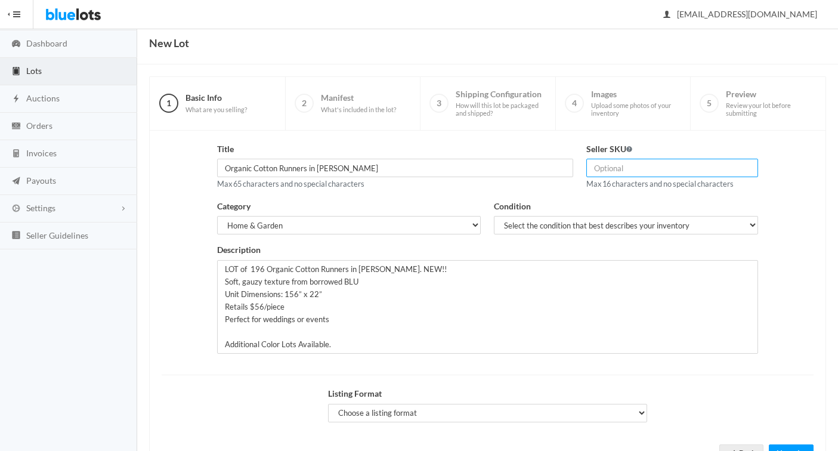
click at [619, 175] on input "text" at bounding box center [672, 168] width 172 height 18
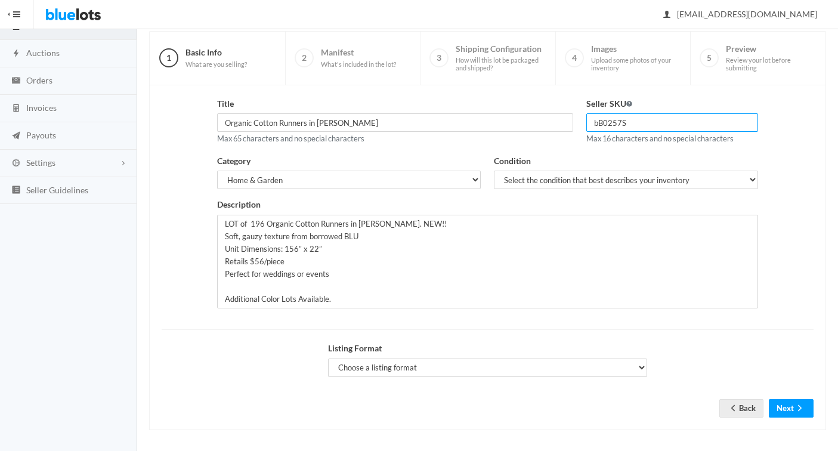
scroll to position [89, 0]
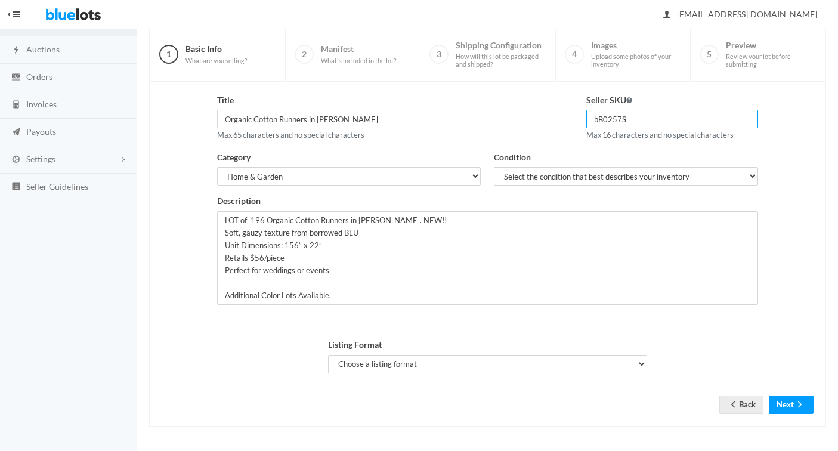
type input "bB0257S"
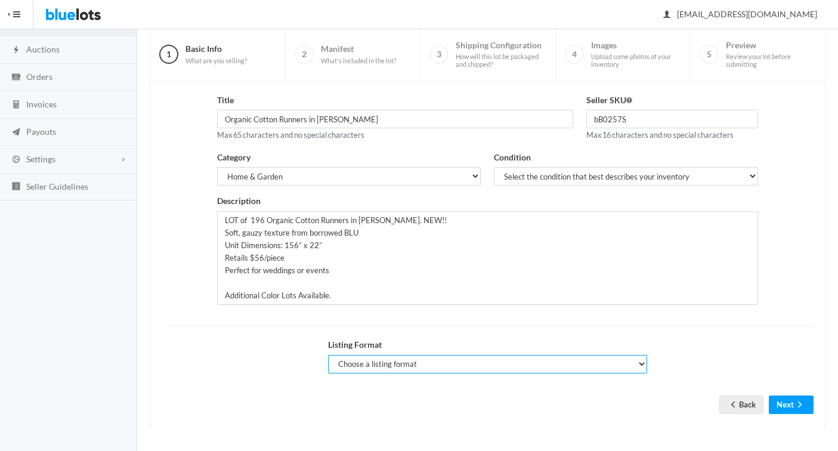
click at [463, 365] on select "Choose a listing format Auction Buy Now" at bounding box center [488, 364] width 320 height 18
select select "false"
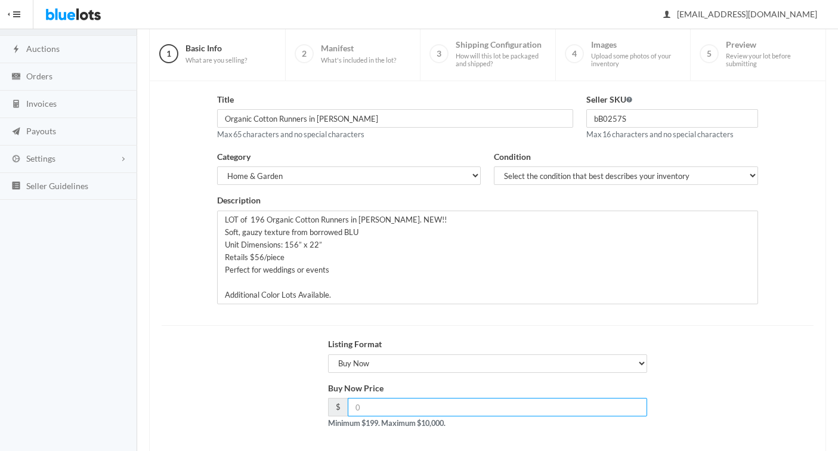
click at [377, 412] on input "number" at bounding box center [498, 407] width 300 height 18
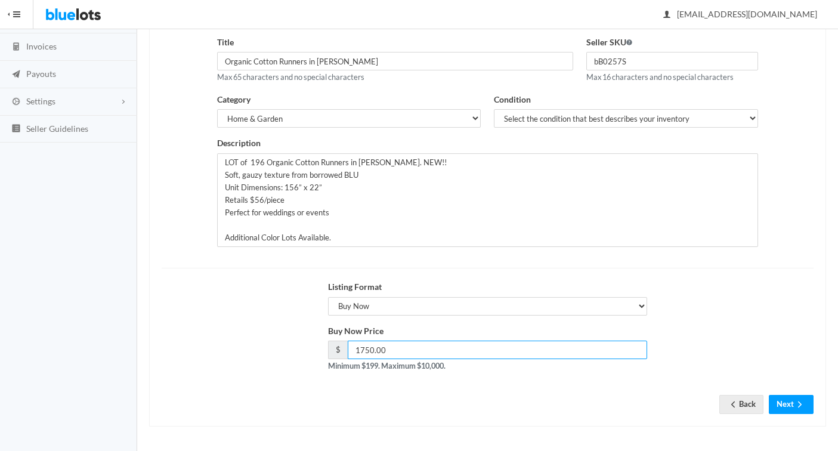
type input "1750.00"
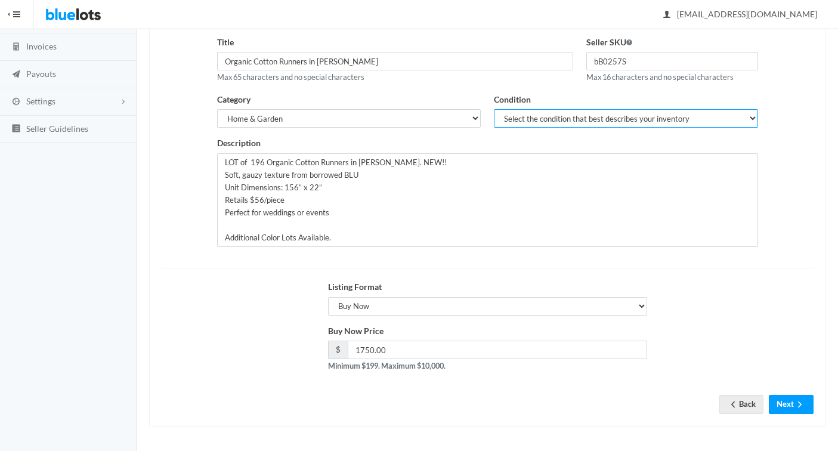
click at [649, 122] on select "Select the condition that best describes your inventory Brand New Shelf Pulls C…" at bounding box center [626, 118] width 264 height 18
select select "1"
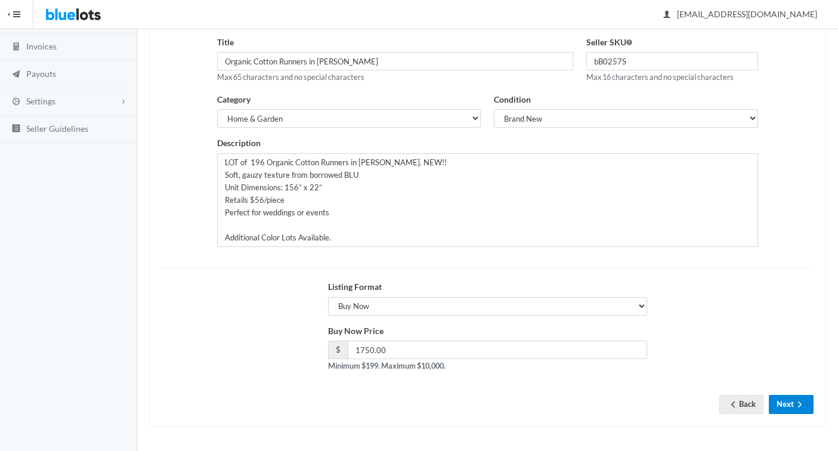
click at [790, 406] on button "Next" at bounding box center [791, 404] width 45 height 18
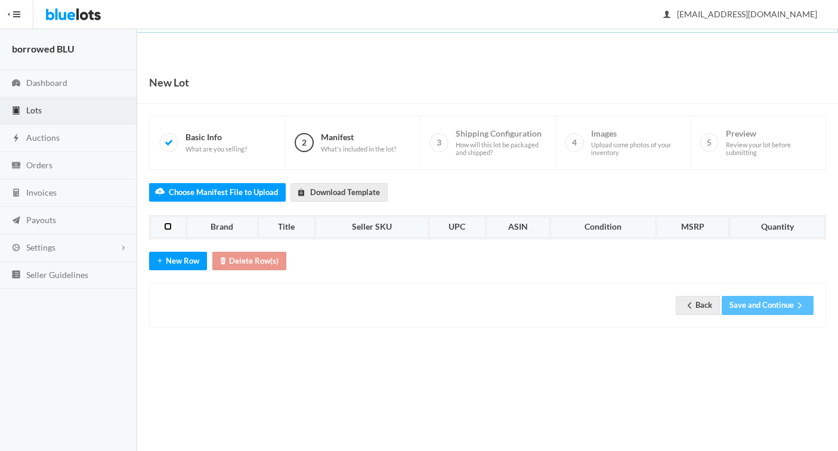
click at [168, 226] on input "checkbox" at bounding box center [168, 226] width 8 height 8
click at [216, 227] on th "Brand" at bounding box center [222, 226] width 71 height 21
click at [168, 227] on input "checkbox" at bounding box center [168, 226] width 8 height 8
checkbox input "false"
click at [226, 218] on th "Brand" at bounding box center [222, 226] width 71 height 21
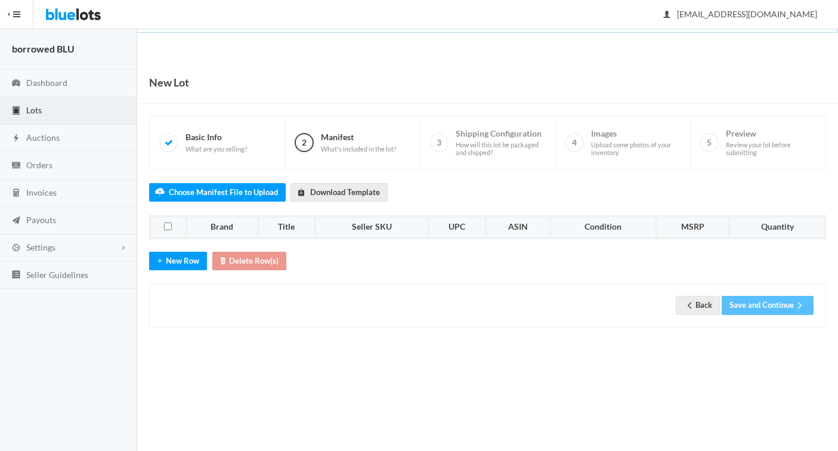
click at [225, 230] on th "Brand" at bounding box center [222, 226] width 71 height 21
click at [169, 262] on button "New Row" at bounding box center [178, 261] width 58 height 18
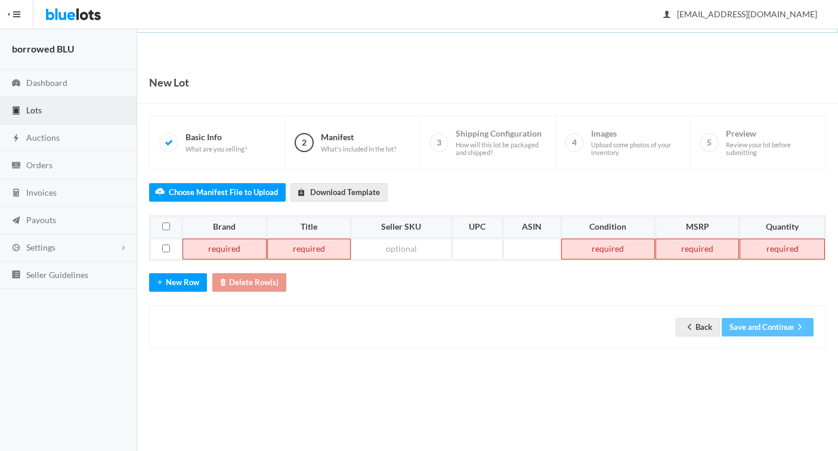
click at [225, 252] on td at bounding box center [223, 249] width 83 height 21
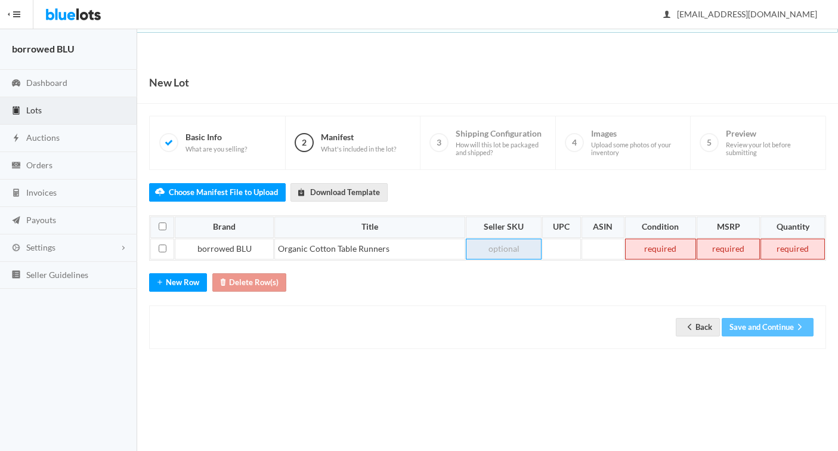
click at [509, 249] on td at bounding box center [504, 249] width 76 height 21
click at [655, 253] on td at bounding box center [660, 249] width 71 height 21
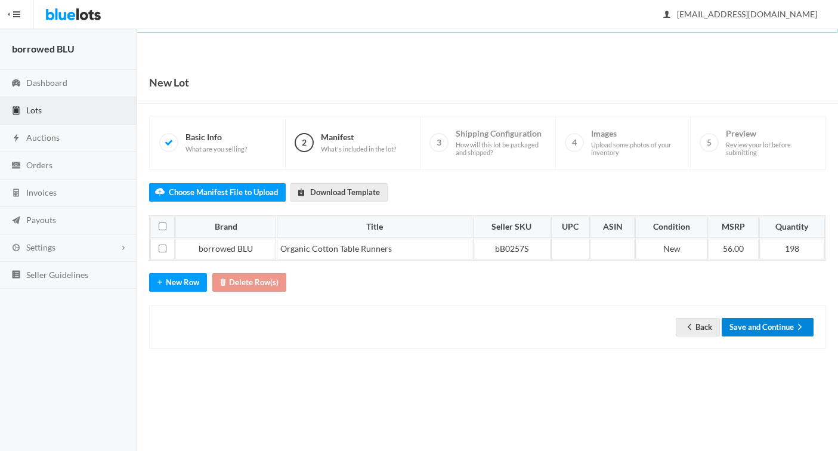
click at [752, 328] on button "Save and Continue" at bounding box center [768, 327] width 92 height 18
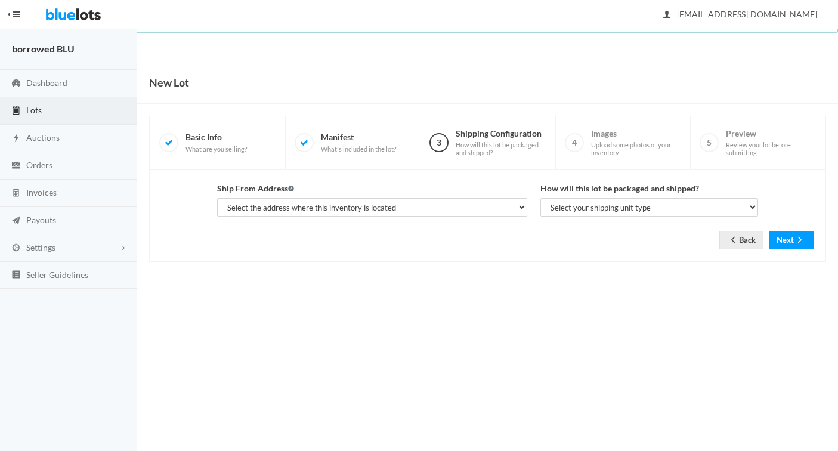
click at [28, 107] on span "Lots" at bounding box center [34, 110] width 16 height 10
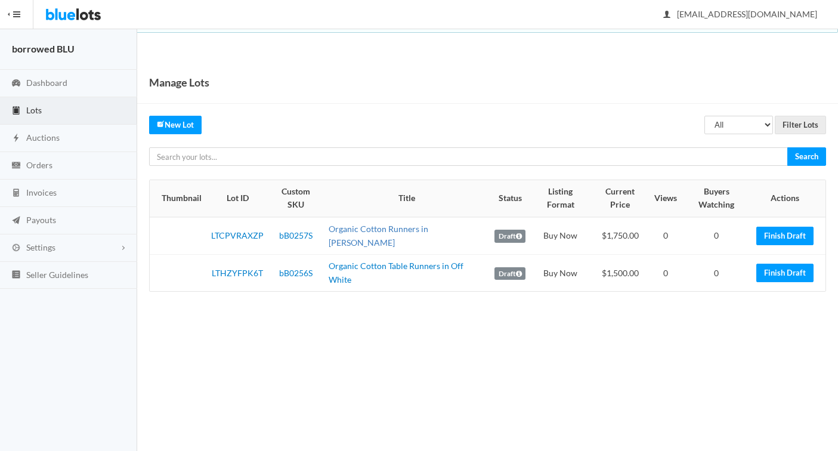
click at [417, 232] on link "Organic Cotton Runners in [PERSON_NAME]" at bounding box center [379, 236] width 100 height 24
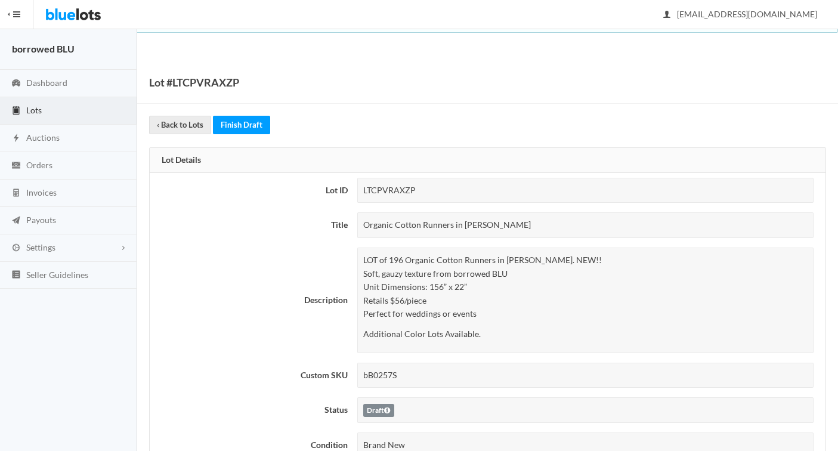
click at [421, 225] on div "Organic Cotton Runners in [PERSON_NAME]" at bounding box center [585, 225] width 456 height 26
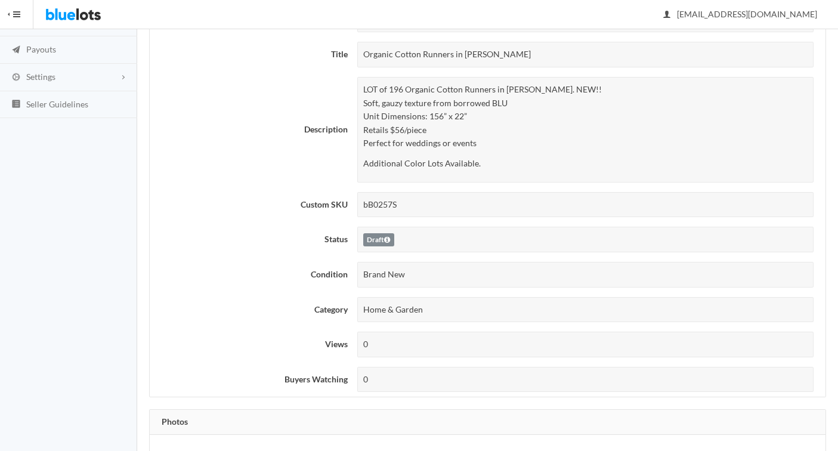
scroll to position [33, 0]
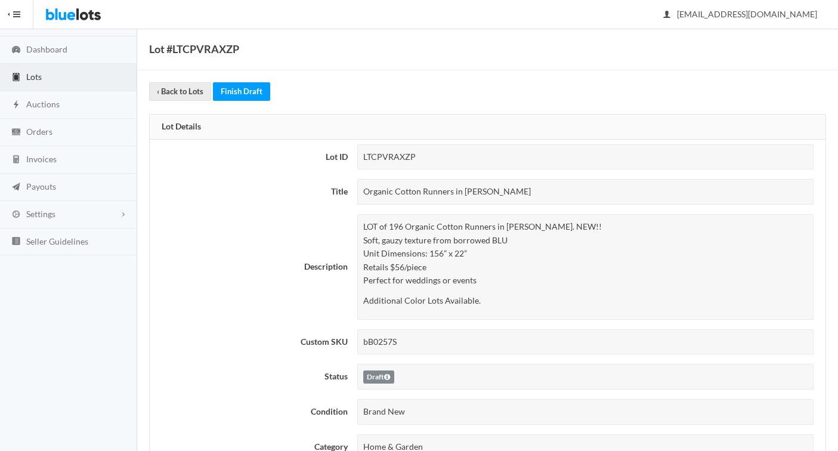
click at [437, 190] on div "Organic Cotton Runners in [PERSON_NAME]" at bounding box center [585, 192] width 456 height 26
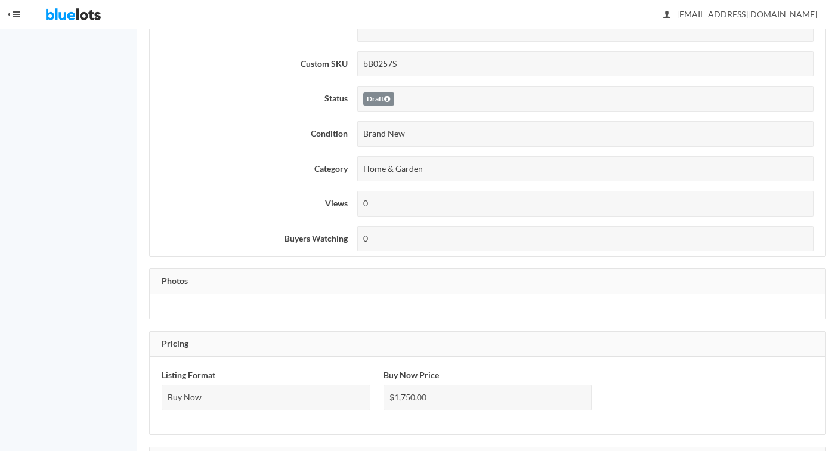
scroll to position [0, 0]
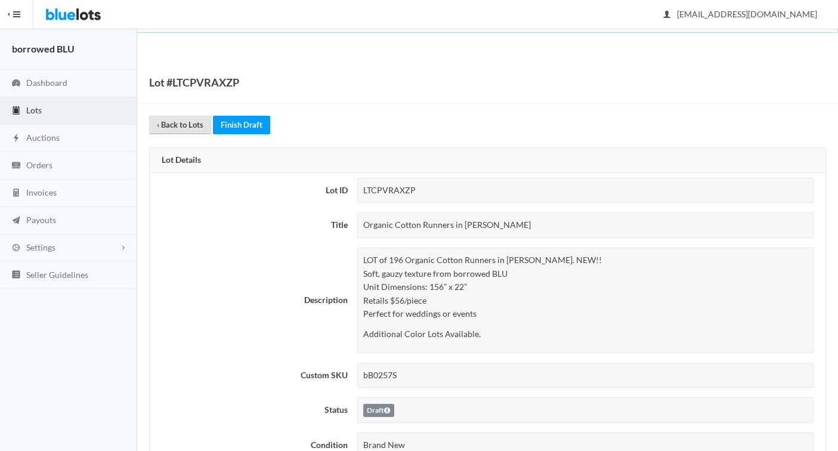
click at [168, 119] on link "‹ Back to Lots" at bounding box center [180, 125] width 62 height 18
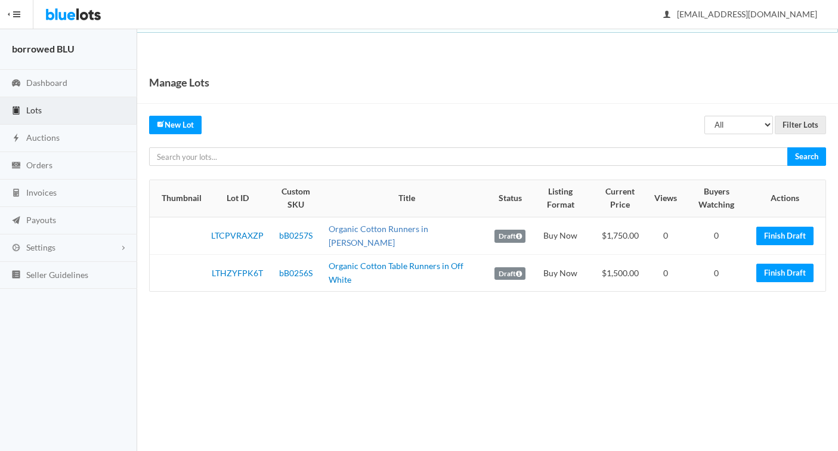
click at [385, 234] on link "Organic Cotton Runners in [PERSON_NAME]" at bounding box center [379, 236] width 100 height 24
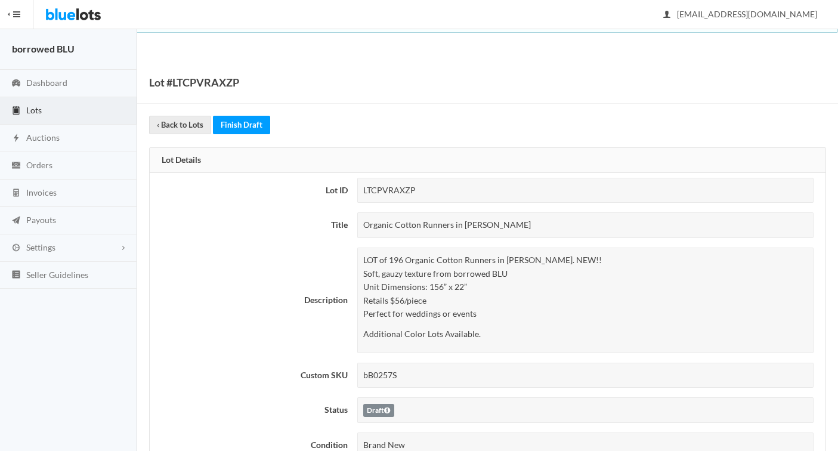
click at [409, 227] on div "Organic Cotton Runners in [PERSON_NAME]" at bounding box center [585, 225] width 456 height 26
click at [181, 116] on link "‹ Back to Lots" at bounding box center [180, 125] width 62 height 18
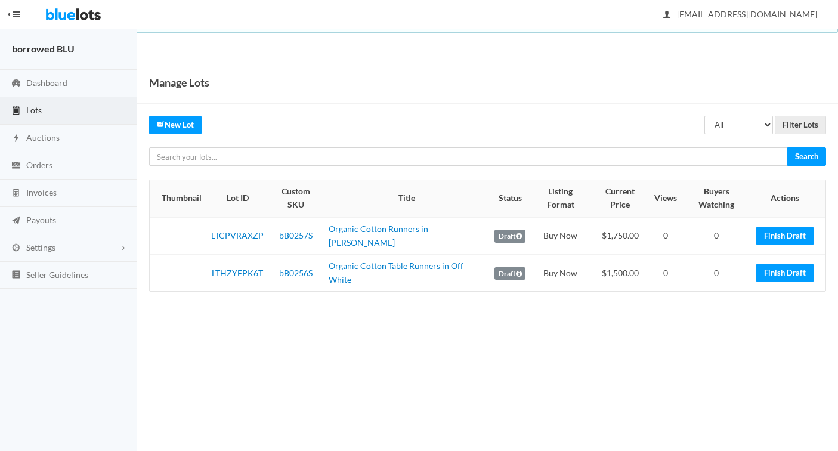
click at [37, 108] on span "Lots" at bounding box center [34, 110] width 16 height 10
click at [357, 233] on link "Organic Cotton Runners in [PERSON_NAME]" at bounding box center [379, 236] width 100 height 24
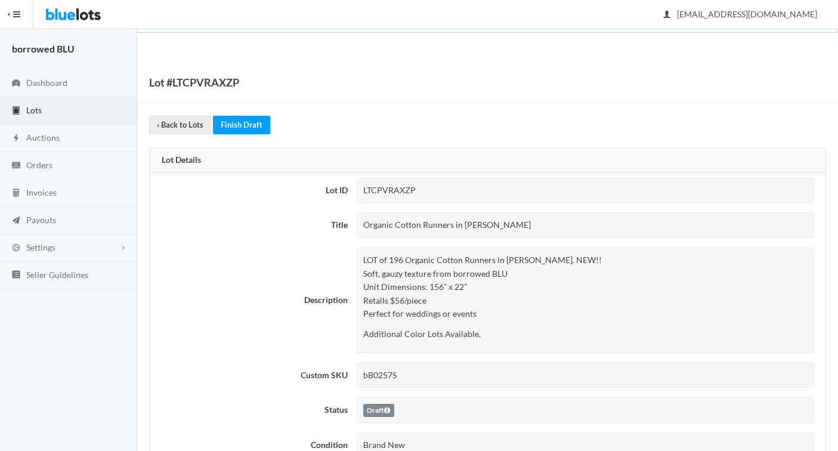
click at [426, 227] on div "Organic Cotton Runners in [PERSON_NAME]" at bounding box center [585, 225] width 456 height 26
click at [426, 227] on div "Organic Cotton Runners in Fawn Brown" at bounding box center [585, 225] width 456 height 26
click at [30, 106] on span "Lots" at bounding box center [34, 110] width 16 height 10
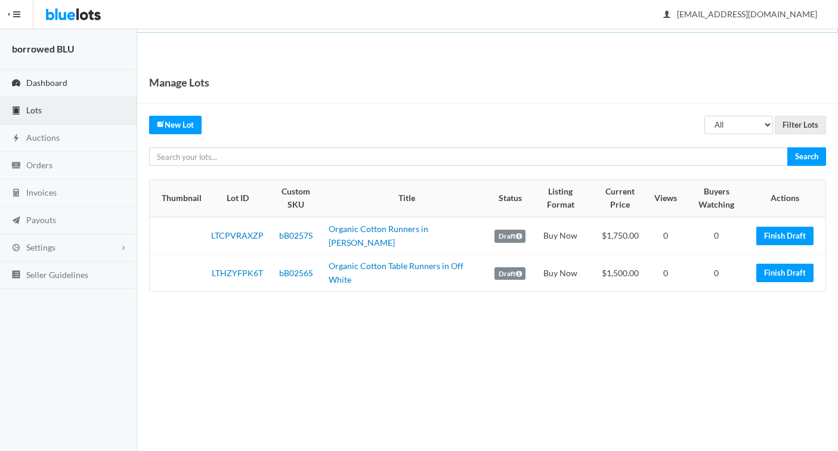
click at [34, 79] on span "Dashboard" at bounding box center [46, 83] width 41 height 10
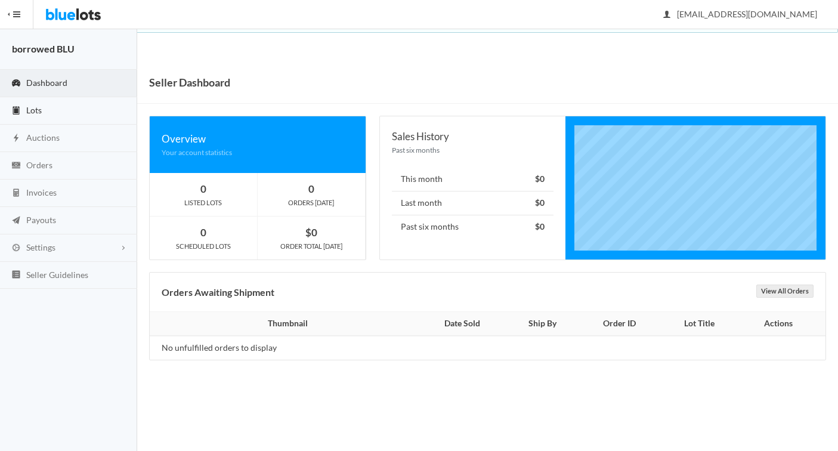
click at [34, 109] on span "Lots" at bounding box center [34, 110] width 16 height 10
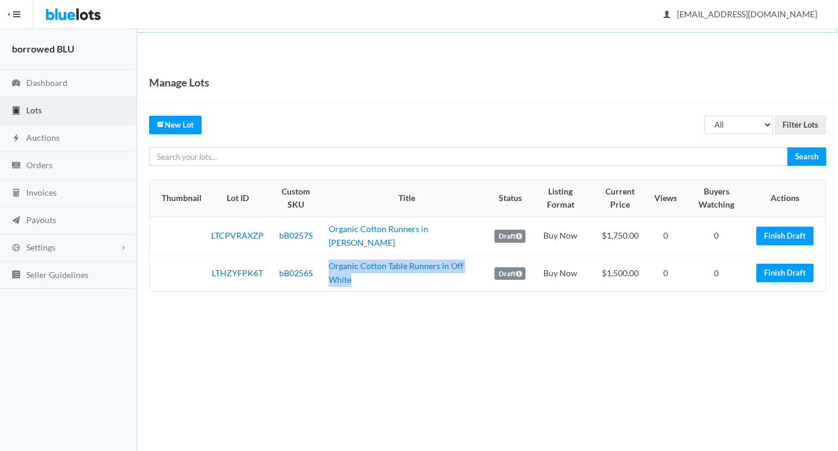
drag, startPoint x: 355, startPoint y: 271, endPoint x: 321, endPoint y: 261, distance: 35.6
click at [321, 261] on tr "LTHZYFPK6T bB0256S Organic Cotton Table Runners in Off White Draft Buy Now $1,5…" at bounding box center [488, 273] width 676 height 37
copy tr "Organic Cotton Table Runners in Off White"
click at [176, 125] on link "New Lot" at bounding box center [175, 125] width 52 height 18
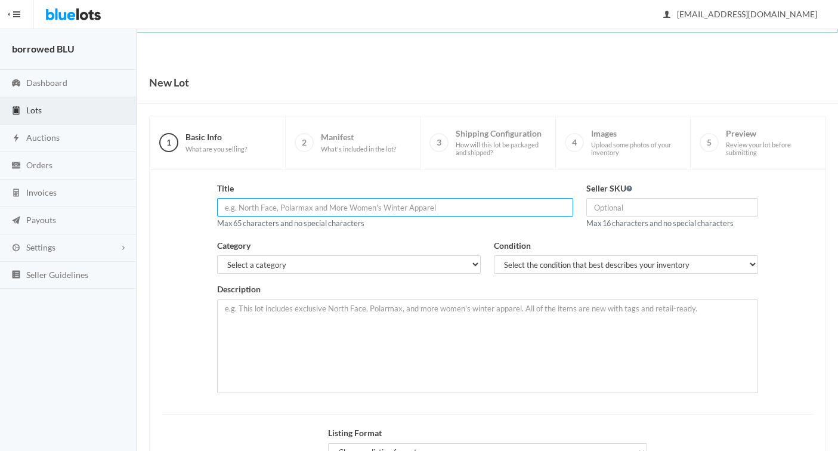
click at [265, 207] on input "text" at bounding box center [395, 207] width 356 height 18
paste input "Organic Cotton Table Runners in Off White"
drag, startPoint x: 349, startPoint y: 208, endPoint x: 401, endPoint y: 206, distance: 51.9
click at [400, 207] on input "Organic Cotton Table Runners in Off White" at bounding box center [395, 207] width 356 height 18
type input "Organic Cotton Table Runners in Nude"
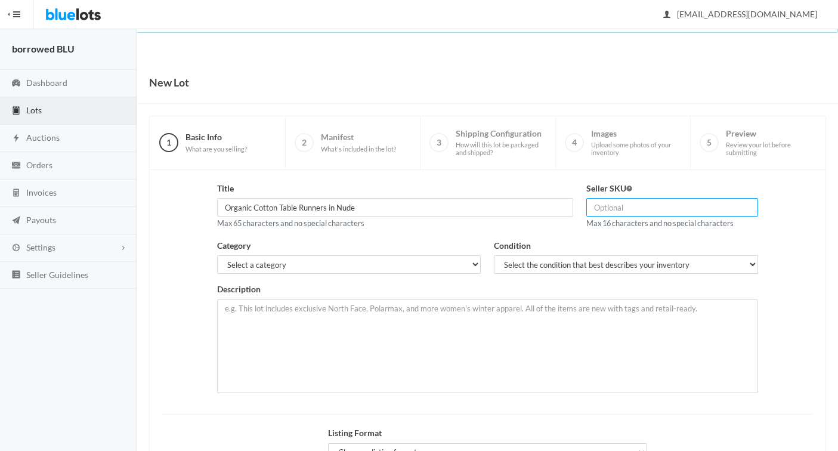
click at [602, 205] on input "text" at bounding box center [672, 207] width 172 height 18
type input "bB0258S"
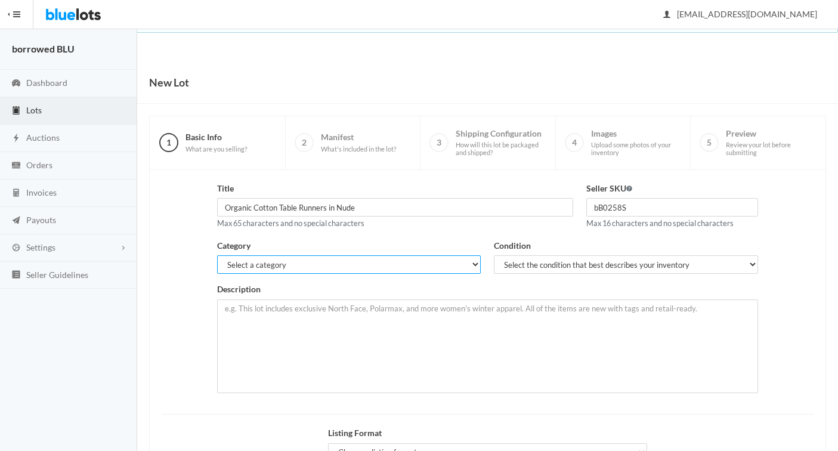
click at [367, 264] on select "Select a category Electronics Clothing, Shoes & Accessories Appliances Home & G…" at bounding box center [349, 264] width 264 height 18
select select "4"
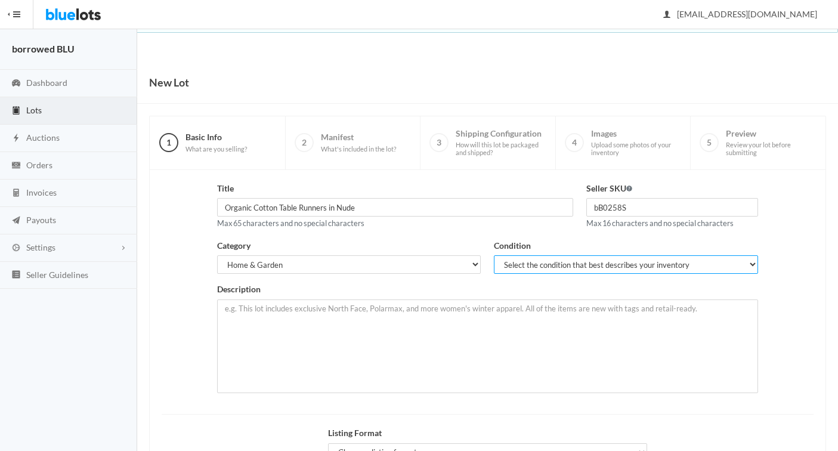
click at [519, 264] on select "Select the condition that best describes your inventory Brand New Shelf Pulls C…" at bounding box center [626, 264] width 264 height 18
select select "1"
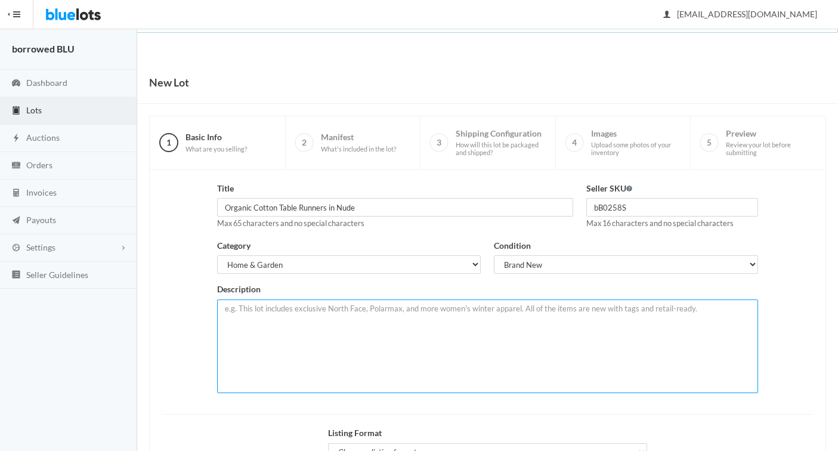
click at [234, 312] on textarea at bounding box center [487, 346] width 541 height 94
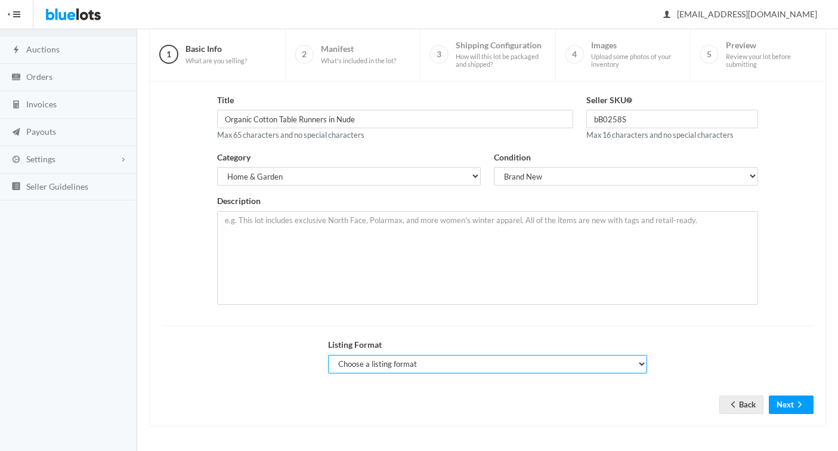
click at [366, 363] on select "Choose a listing format Auction Buy Now" at bounding box center [488, 364] width 320 height 18
select select "false"
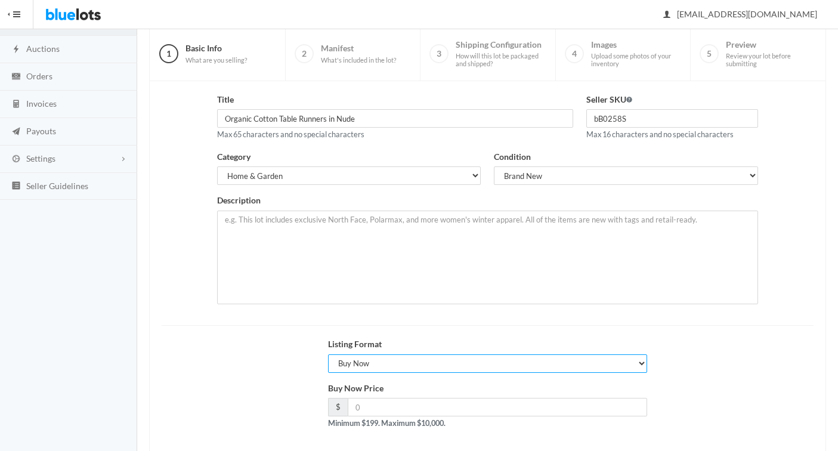
scroll to position [0, 0]
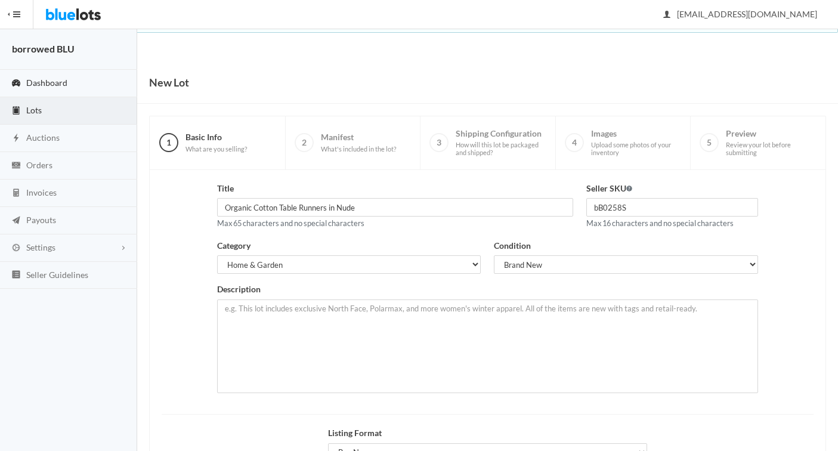
click at [32, 78] on span "Dashboard" at bounding box center [46, 83] width 41 height 10
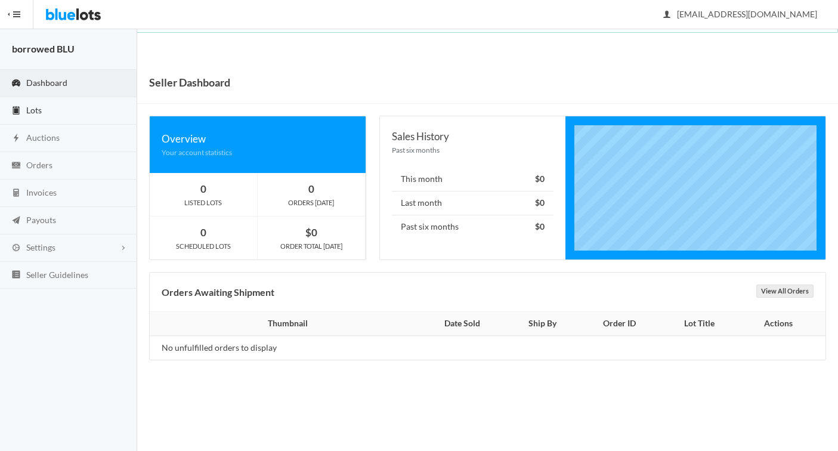
click at [35, 106] on span "Lots" at bounding box center [34, 110] width 16 height 10
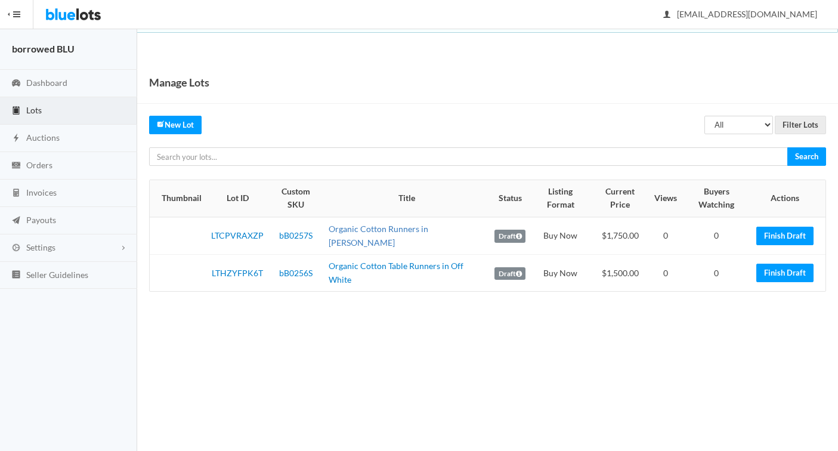
click at [371, 233] on link "Organic Cotton Runners in [PERSON_NAME]" at bounding box center [379, 236] width 100 height 24
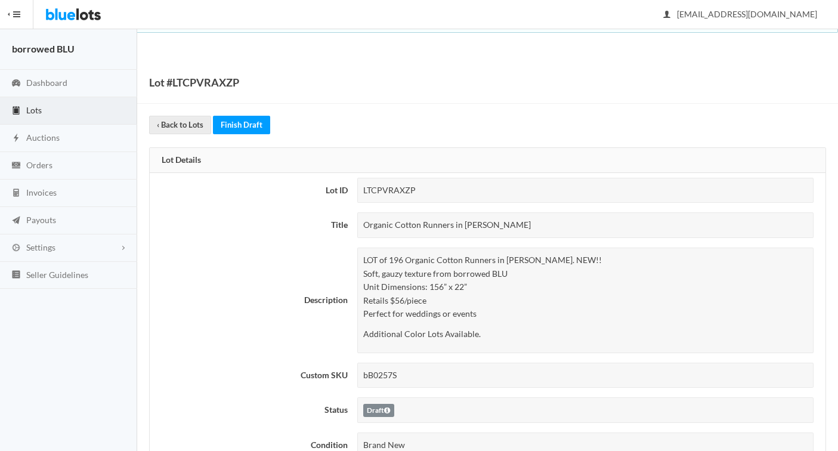
click at [402, 222] on div "Organic Cotton Runners in [PERSON_NAME]" at bounding box center [585, 225] width 456 height 26
click at [402, 222] on div "Organic Cotton Runners in Fawn Brown" at bounding box center [585, 225] width 456 height 26
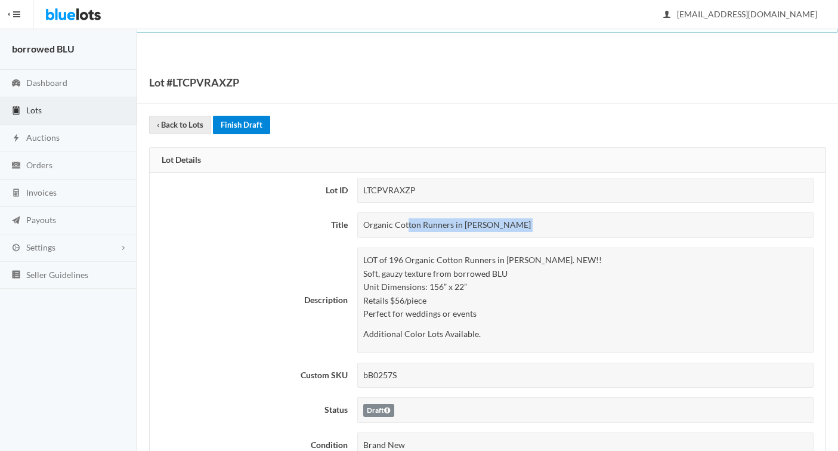
click at [231, 132] on link "Finish Draft" at bounding box center [241, 125] width 57 height 18
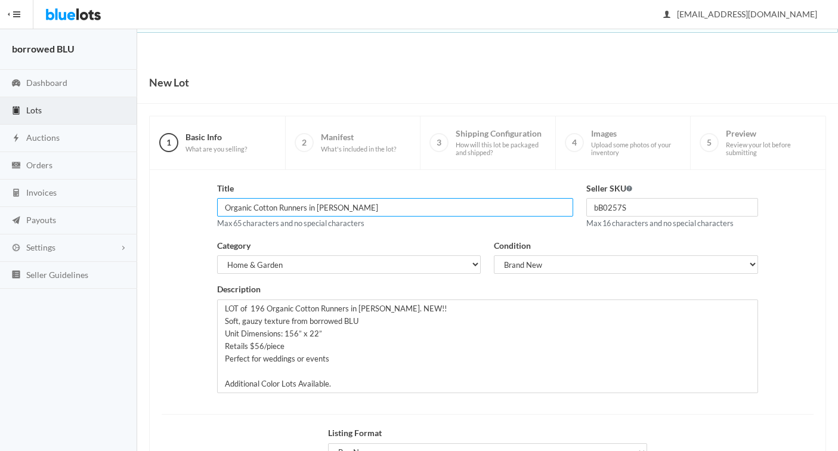
click at [279, 207] on input "Organic Cotton Runners in Fawn Brown" at bounding box center [395, 207] width 356 height 18
drag, startPoint x: 384, startPoint y: 210, endPoint x: 155, endPoint y: 202, distance: 229.2
click at [155, 202] on div "Title Organic Cotton Table Runners in Fawn Brown Max 65 characters and no speci…" at bounding box center [487, 292] width 665 height 220
type input "Organic Cotton Table Runners in Fawn Brown"
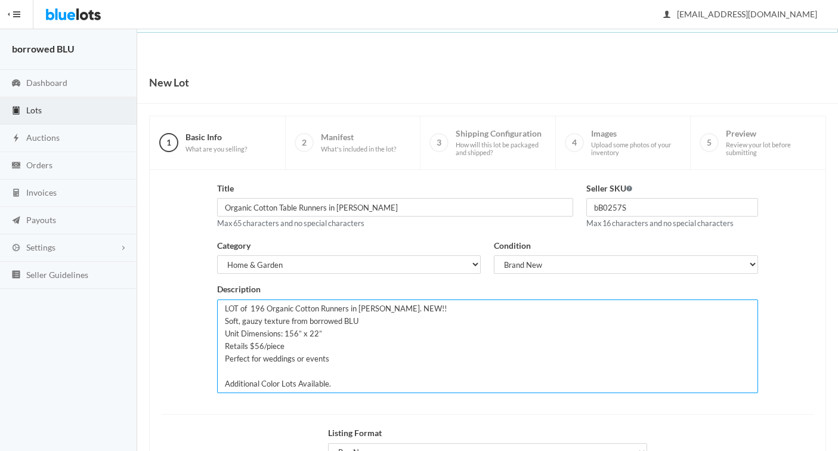
drag, startPoint x: 225, startPoint y: 310, endPoint x: 354, endPoint y: 390, distance: 151.4
click at [354, 390] on textarea "LOT of 196 Organic Cotton Runners in Fawn Brown. NEW!! Soft, gauzy texture from…" at bounding box center [487, 346] width 541 height 94
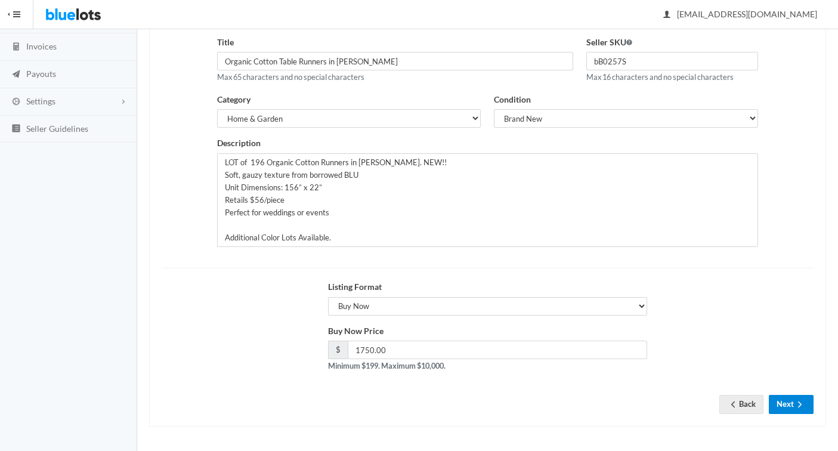
click at [786, 409] on button "Next" at bounding box center [791, 404] width 45 height 18
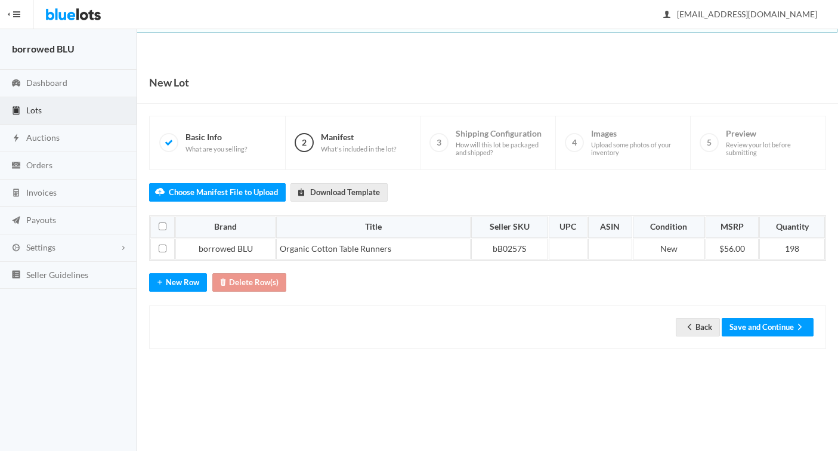
click at [33, 108] on span "Lots" at bounding box center [34, 110] width 16 height 10
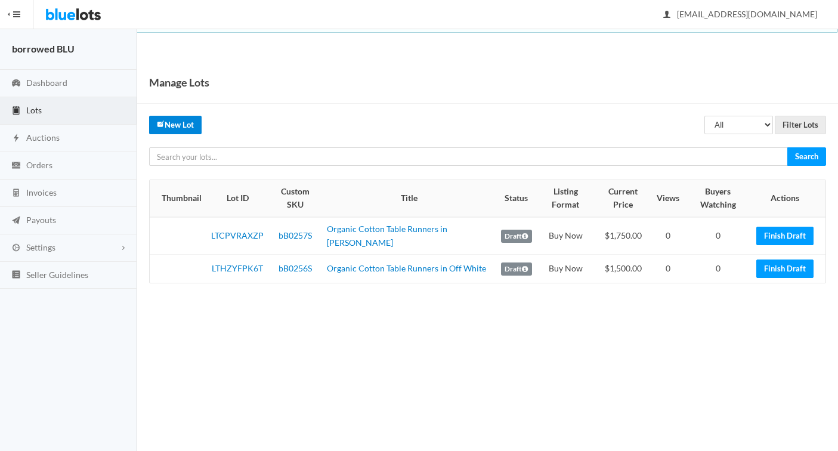
click at [182, 123] on link "New Lot" at bounding box center [175, 125] width 52 height 18
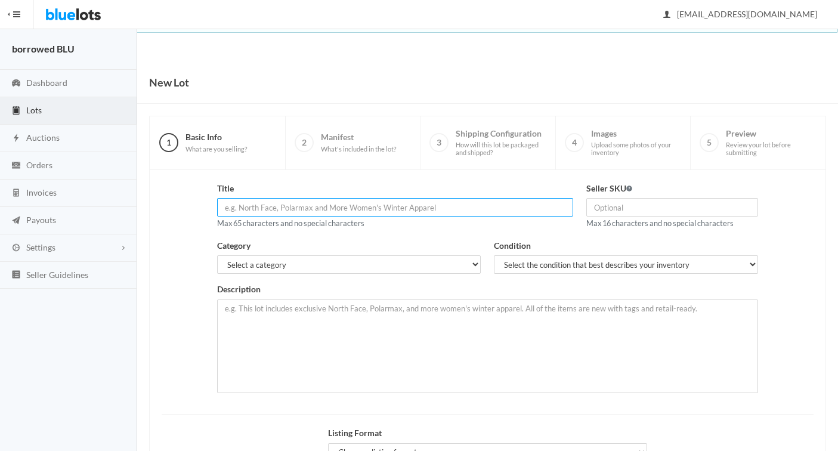
click at [279, 209] on input "text" at bounding box center [395, 207] width 356 height 18
drag, startPoint x: 336, startPoint y: 208, endPoint x: 401, endPoint y: 211, distance: 65.1
click at [401, 211] on input "Organic Cotton Table Runners in Off White" at bounding box center [395, 207] width 356 height 18
type input "Organic Cotton Table Runners in Nude"
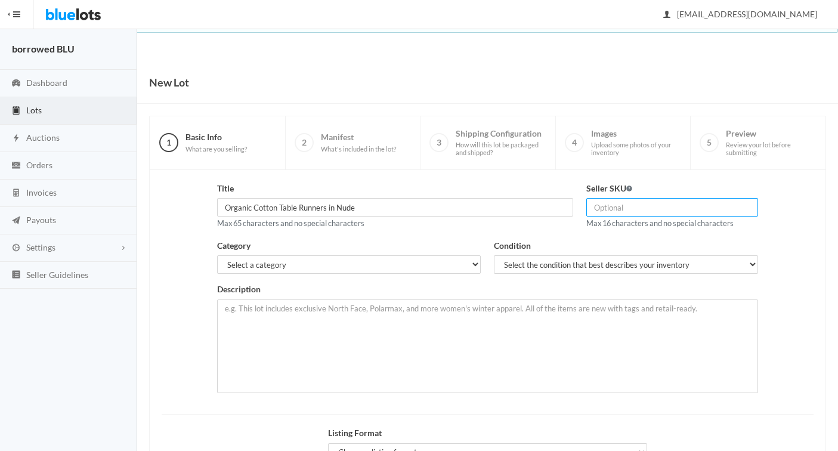
click at [631, 209] on input "text" at bounding box center [672, 207] width 172 height 18
click at [630, 212] on input "text" at bounding box center [672, 207] width 172 height 18
type input "bB0258S"
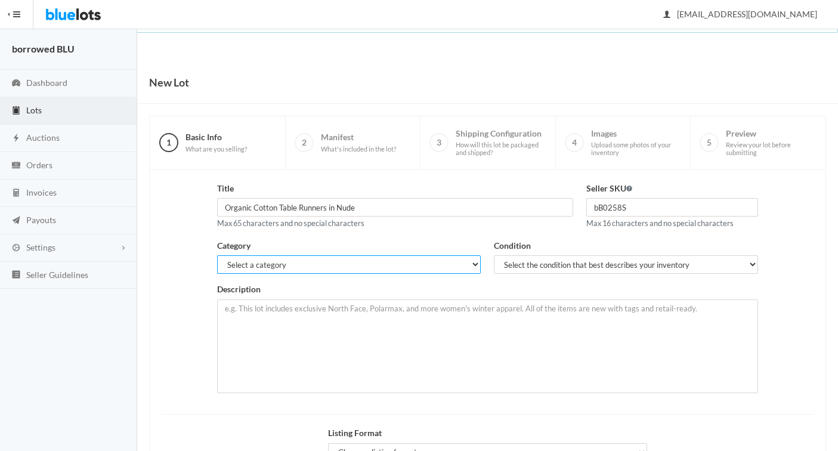
click at [290, 262] on select "Select a category Electronics Clothing, Shoes & Accessories Appliances Home & G…" at bounding box center [349, 264] width 264 height 18
select select "4"
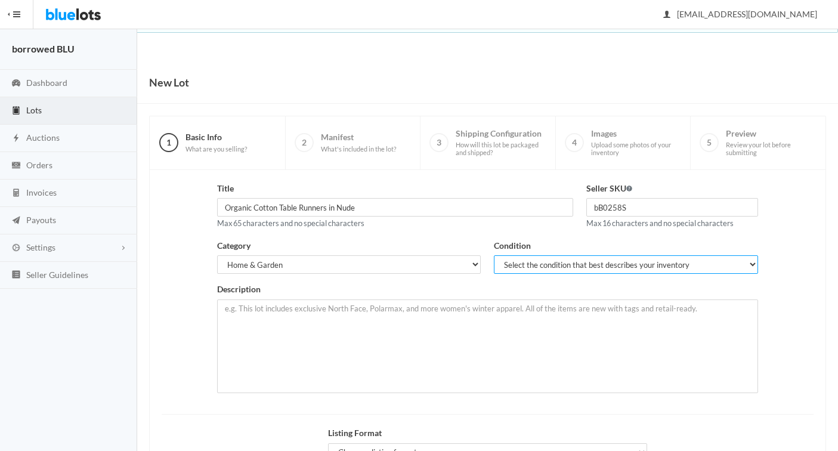
click at [520, 264] on select "Select the condition that best describes your inventory Brand New Shelf Pulls C…" at bounding box center [626, 264] width 264 height 18
select select "1"
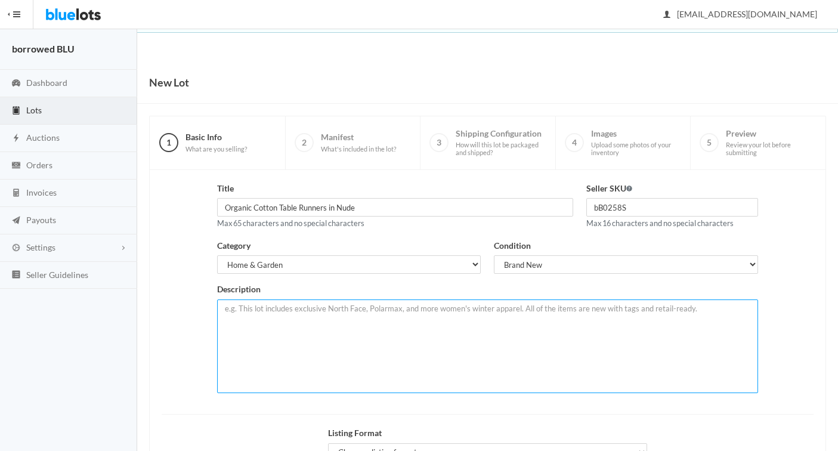
click at [262, 307] on textarea at bounding box center [487, 346] width 541 height 94
paste textarea "LOT of 196 Organic Cotton Runners in Fawn Brown. NEW!! Soft, gauzy texture from…"
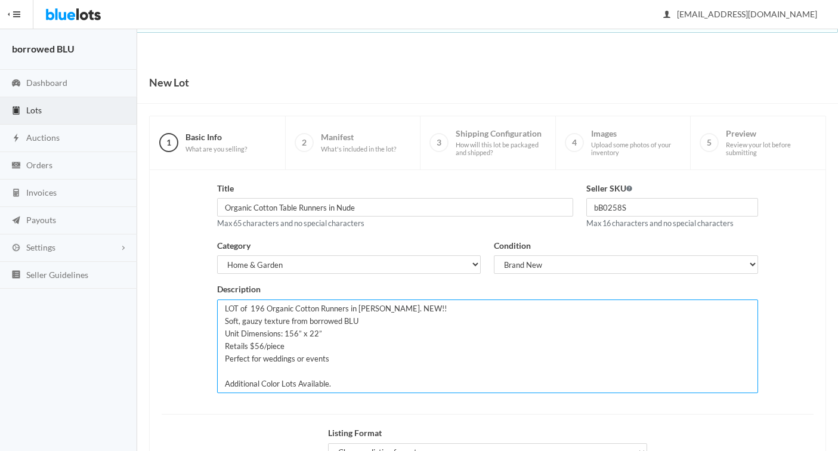
drag, startPoint x: 357, startPoint y: 308, endPoint x: 399, endPoint y: 305, distance: 41.9
click at [399, 305] on textarea "LOT of 196 Organic Cotton Runners in Fawn Brown. NEW!! Soft, gauzy texture from…" at bounding box center [487, 346] width 541 height 94
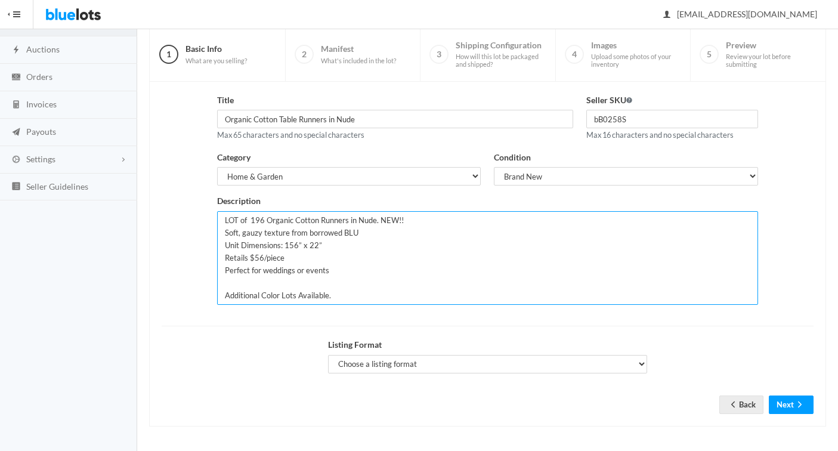
drag, startPoint x: 342, startPoint y: 295, endPoint x: 158, endPoint y: 181, distance: 216.3
click at [158, 181] on div "Title Organic Cotton Table Runners in Nude Max 65 characters and no special cha…" at bounding box center [487, 204] width 665 height 220
click at [263, 221] on textarea "LOT of 196 Organic Cotton Runners in Nude. NEW!! Soft, gauzy texture from borro…" at bounding box center [487, 258] width 541 height 94
type textarea "LOT of 209 Organic Cotton Runners in Nude. NEW!! Soft, gauzy texture from borro…"
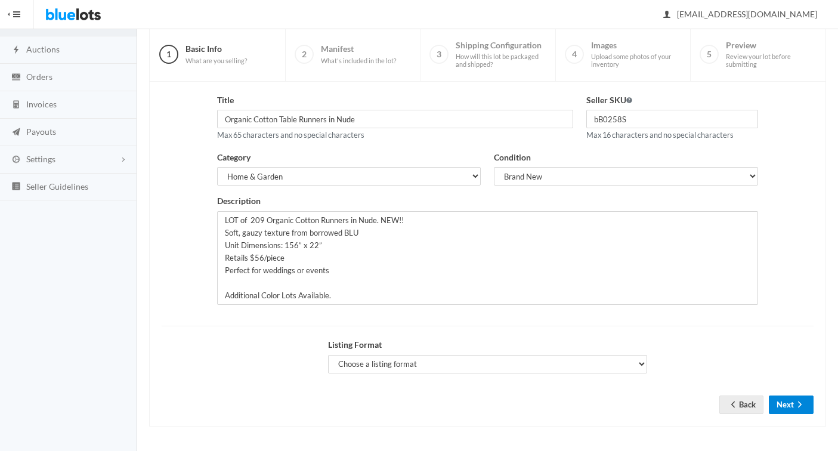
click at [791, 404] on button "Next" at bounding box center [791, 404] width 45 height 18
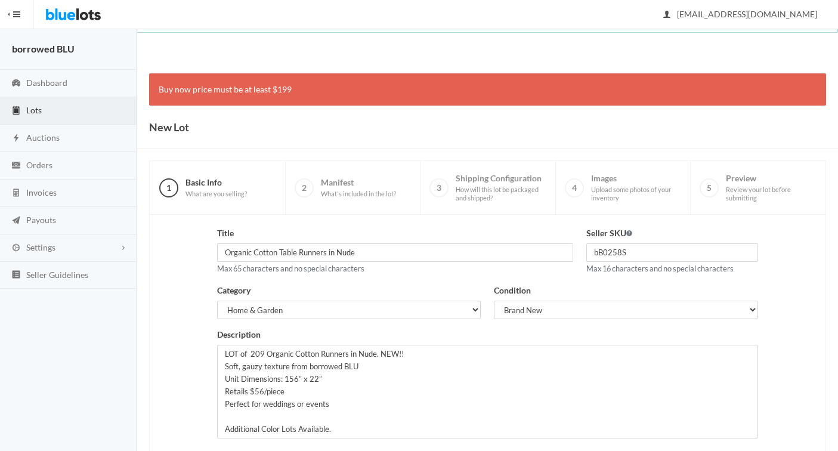
scroll to position [134, 0]
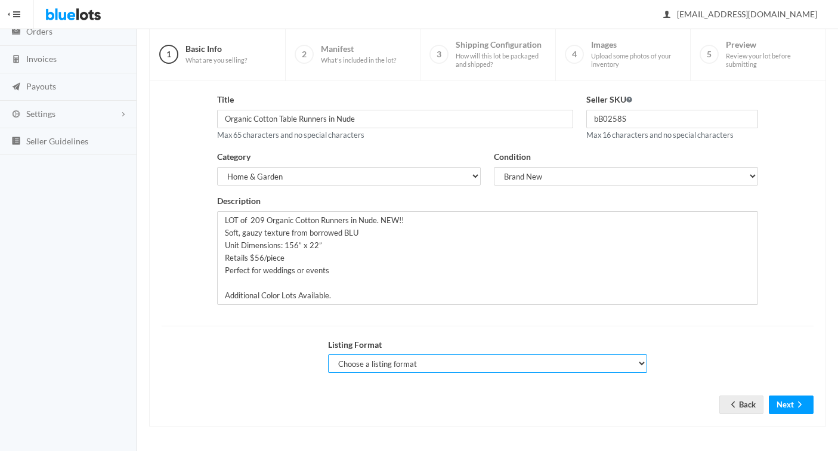
click at [390, 366] on select "Choose a listing format Auction Buy Now" at bounding box center [488, 363] width 320 height 18
select select "false"
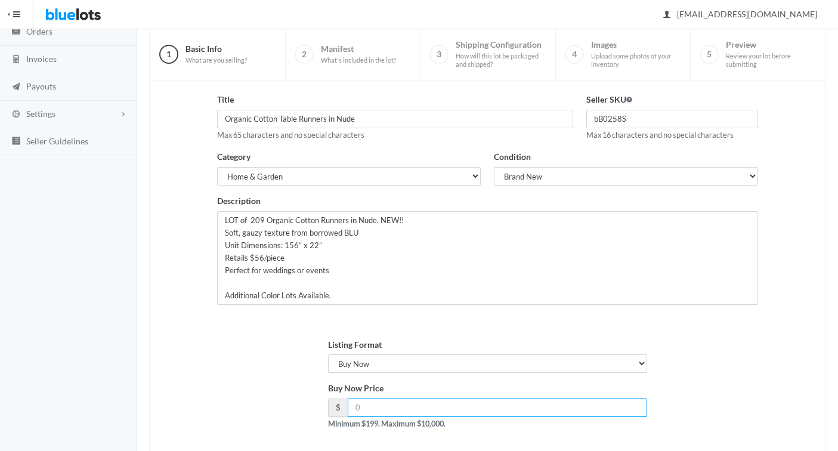
click at [368, 409] on input "number" at bounding box center [498, 407] width 300 height 18
type input "1864.00"
click at [218, 396] on div "Buy Now Price $ 1864.00 Minimum $199. Maximum $10,000." at bounding box center [487, 410] width 665 height 57
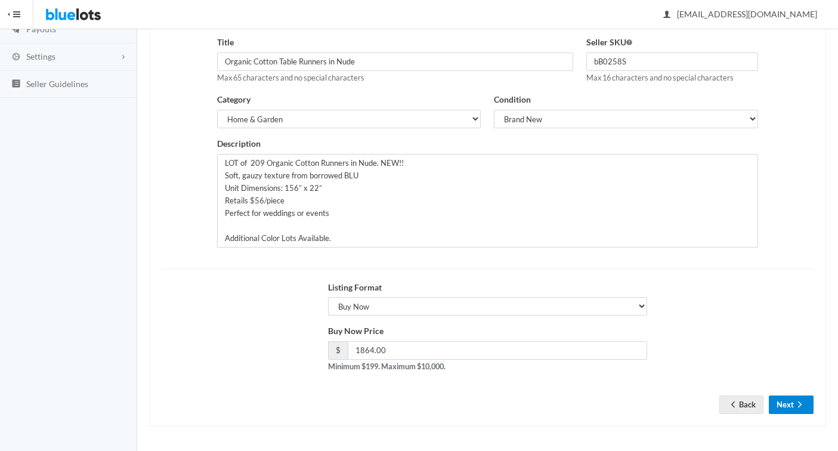
click at [780, 405] on button "Next" at bounding box center [791, 404] width 45 height 18
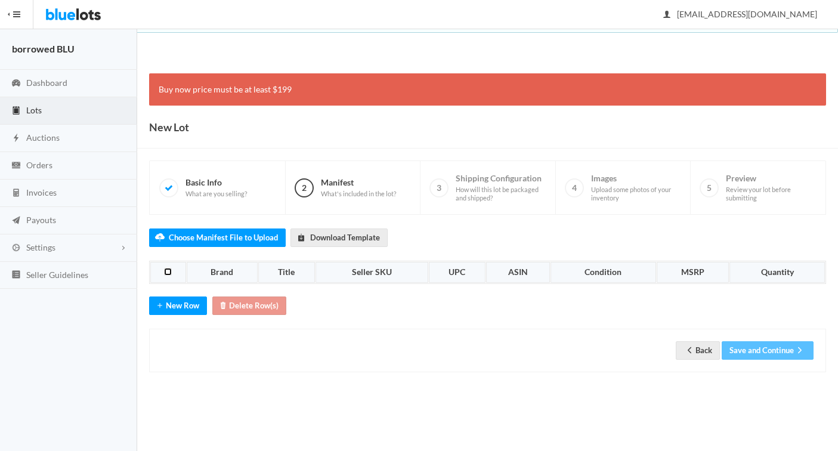
click at [167, 273] on input "checkbox" at bounding box center [168, 272] width 8 height 8
click at [165, 271] on input "checkbox" at bounding box center [168, 272] width 8 height 8
checkbox input "false"
click at [167, 302] on button "New Row" at bounding box center [178, 305] width 58 height 18
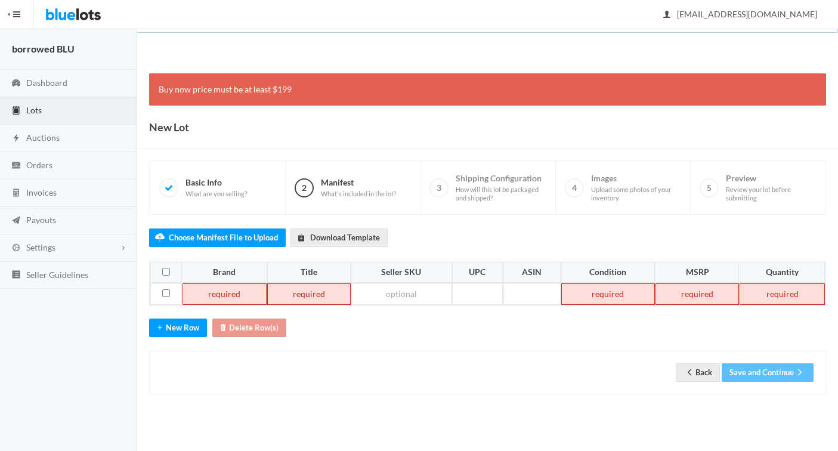
click at [216, 290] on td at bounding box center [223, 293] width 83 height 21
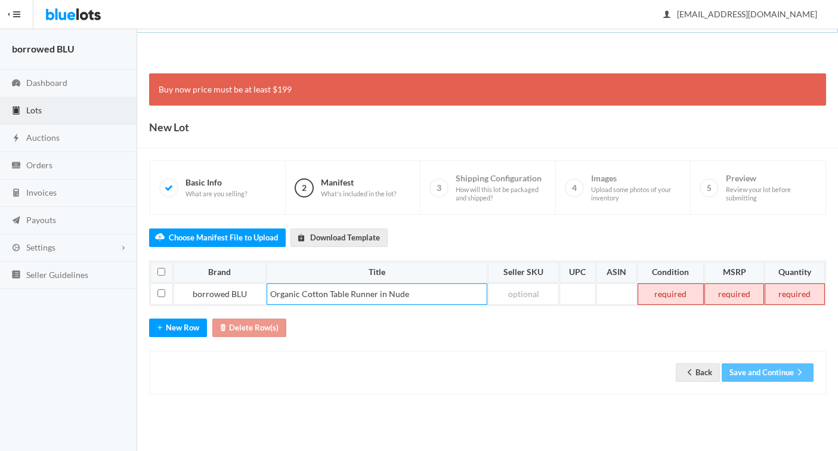
click at [792, 298] on td at bounding box center [795, 293] width 60 height 21
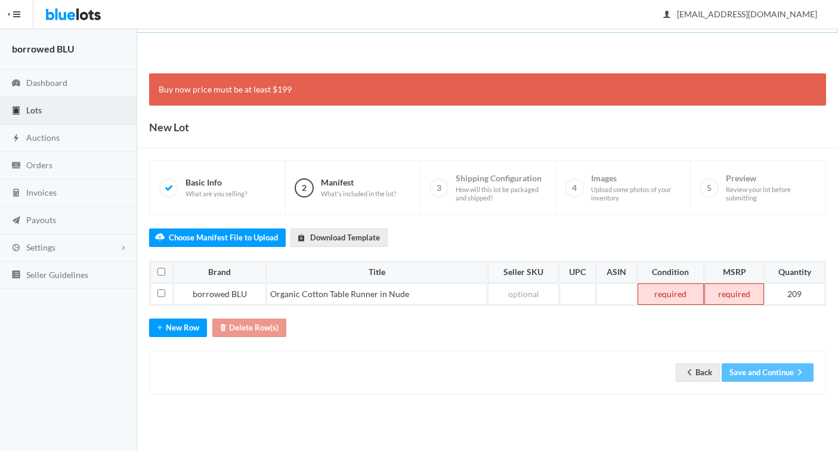
click at [662, 292] on td at bounding box center [671, 293] width 67 height 21
click at [743, 297] on td at bounding box center [734, 293] width 60 height 21
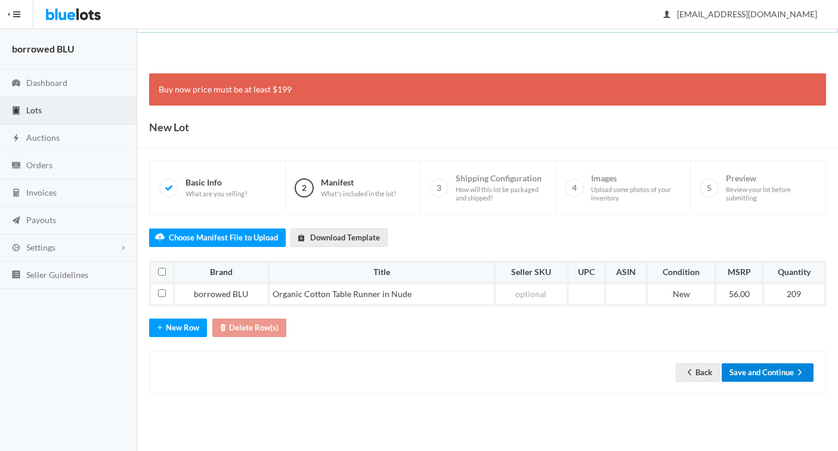
click at [738, 373] on button "Save and Continue" at bounding box center [768, 372] width 92 height 18
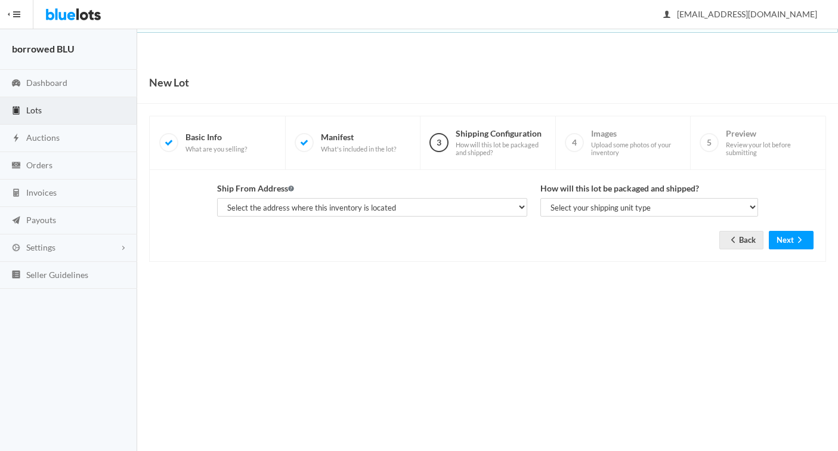
click at [38, 107] on span "Lots" at bounding box center [34, 110] width 16 height 10
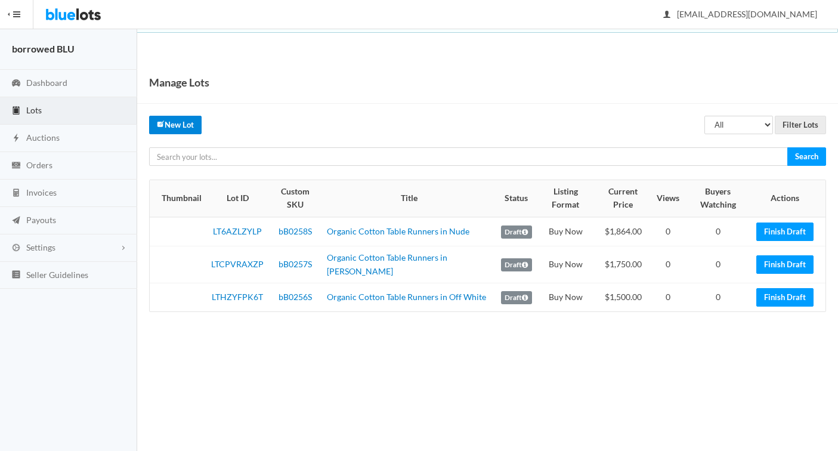
click at [175, 126] on link "New Lot" at bounding box center [175, 125] width 52 height 18
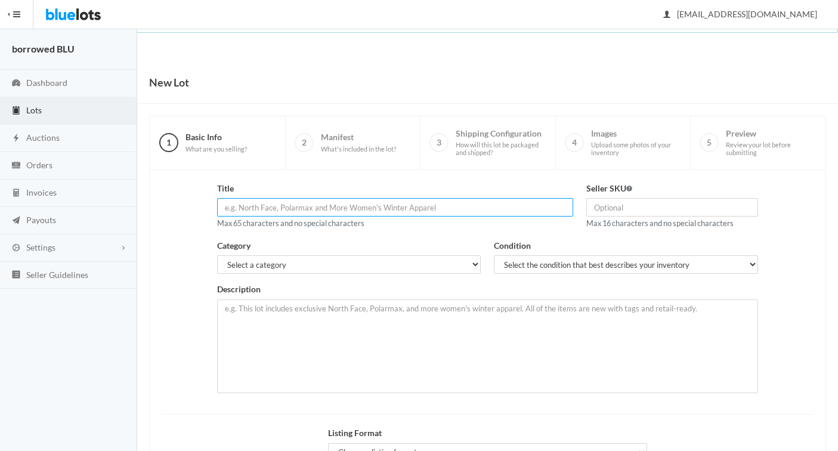
click at [285, 208] on input "text" at bounding box center [395, 207] width 356 height 18
click at [323, 208] on input "Organic Cotton Table Runner in Off White/Ivory" at bounding box center [395, 207] width 356 height 18
drag, startPoint x: 338, startPoint y: 208, endPoint x: 402, endPoint y: 208, distance: 64.4
click at [402, 208] on input "Organic Cotton Table Runners in Off White/Ivory" at bounding box center [395, 207] width 356 height 18
type input "Organic Cotton Table Runners in Mustard Yellow"
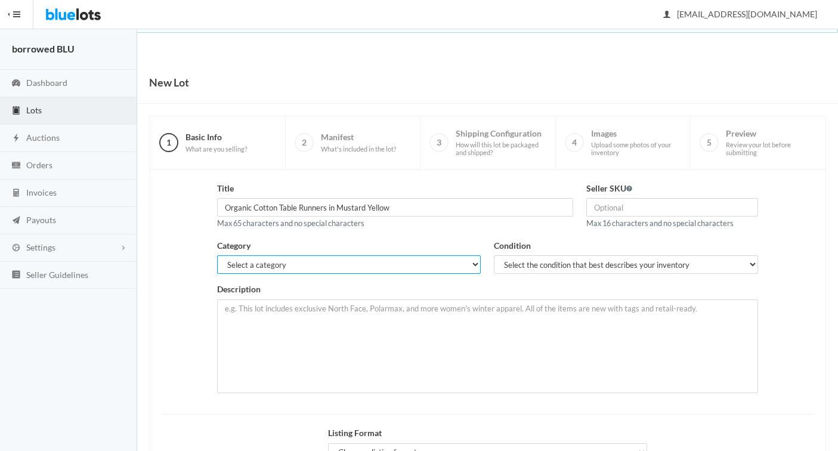
click at [292, 266] on select "Select a category Electronics Clothing, Shoes & Accessories Appliances Home & G…" at bounding box center [349, 264] width 264 height 18
select select "4"
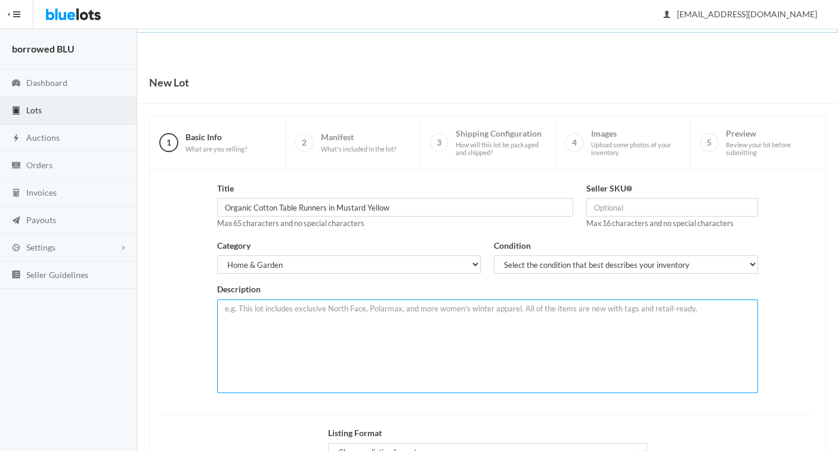
click at [246, 317] on textarea at bounding box center [487, 346] width 541 height 94
paste textarea "LOT of 196 Organic Cotton Runners in Nude. NEW!! Soft, gauzy texture from borro…"
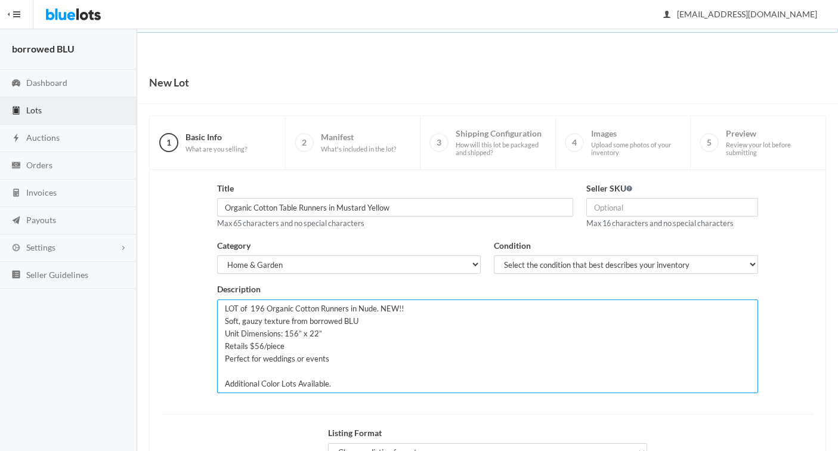
click at [264, 311] on textarea "LOT of 196 Organic Cotton Runners in Nude. NEW!! Soft, gauzy texture from borro…" at bounding box center [487, 346] width 541 height 94
click at [375, 308] on textarea "LOT of 166 Organic Cotton Runners in Nude. NEW!! Soft, gauzy texture from borro…" at bounding box center [487, 346] width 541 height 94
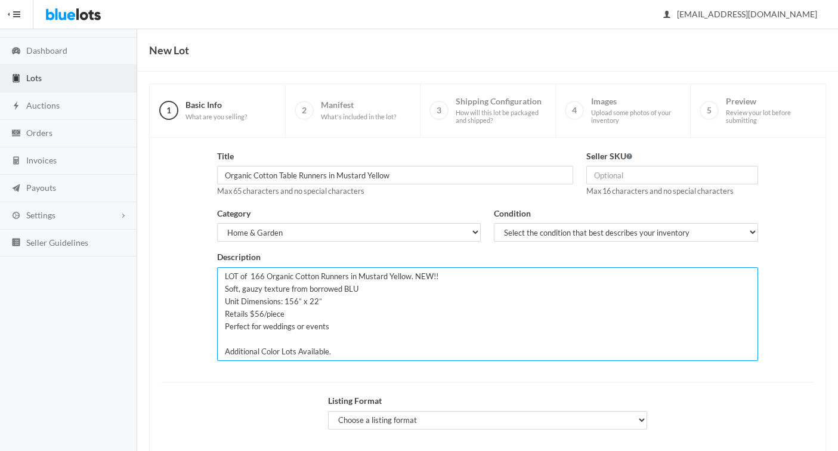
scroll to position [89, 0]
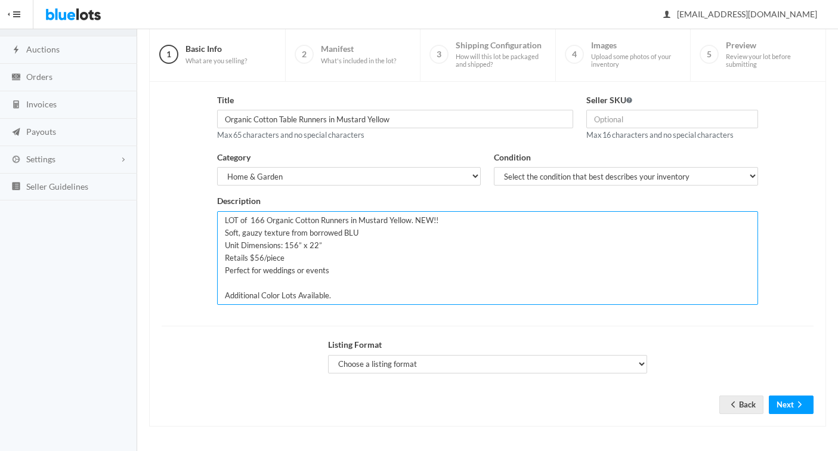
type textarea "LOT of 166 Organic Cotton Runners in Mustard Yellow. NEW!! Soft, gauzy texture …"
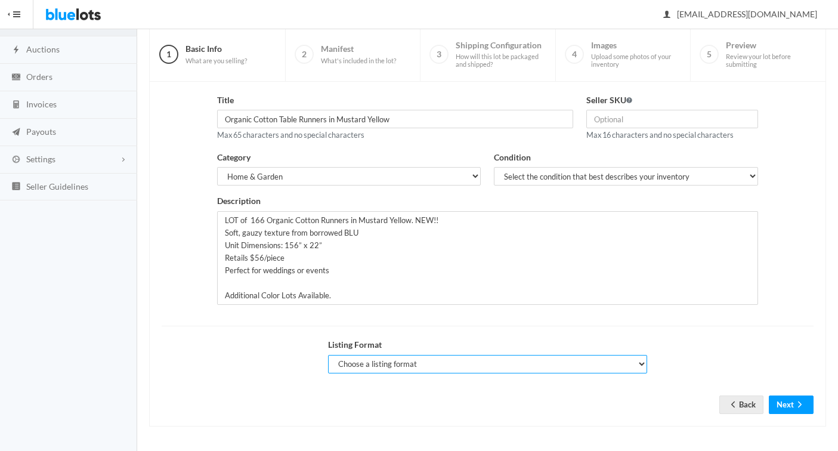
click at [422, 368] on select "Choose a listing format Auction Buy Now" at bounding box center [488, 364] width 320 height 18
select select "false"
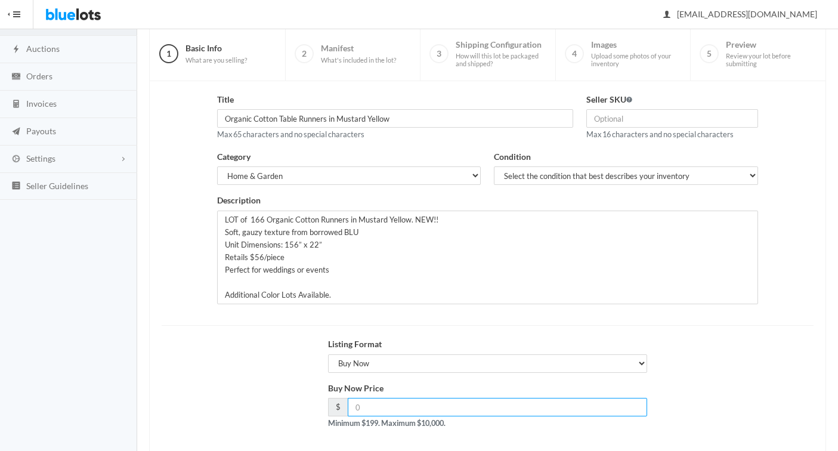
click at [403, 404] on input "number" at bounding box center [498, 407] width 300 height 18
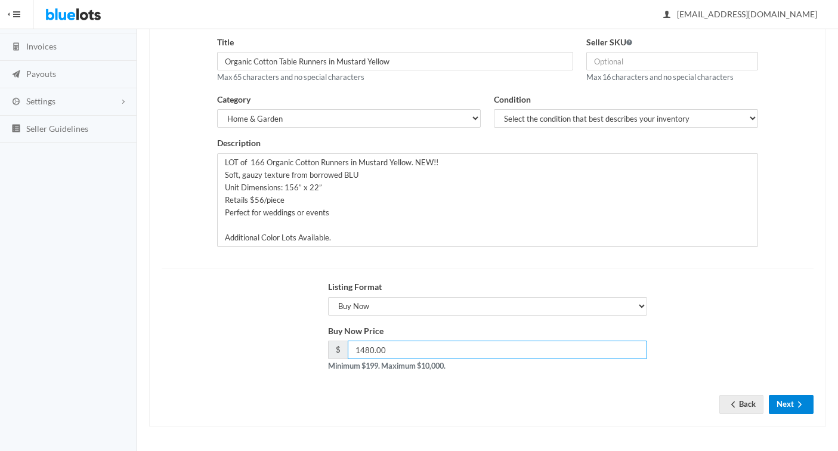
type input "1480.00"
click at [782, 401] on button "Next" at bounding box center [791, 404] width 45 height 18
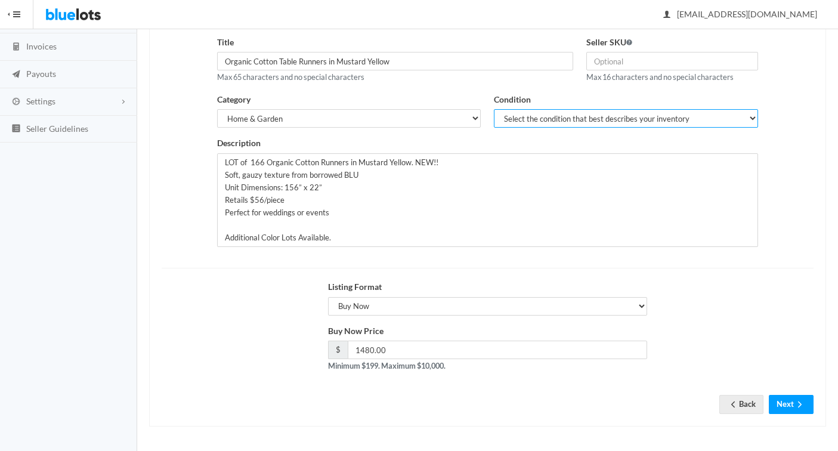
click at [525, 120] on select "Select the condition that best describes your inventory Brand New Shelf Pulls C…" at bounding box center [626, 118] width 264 height 18
select select "1"
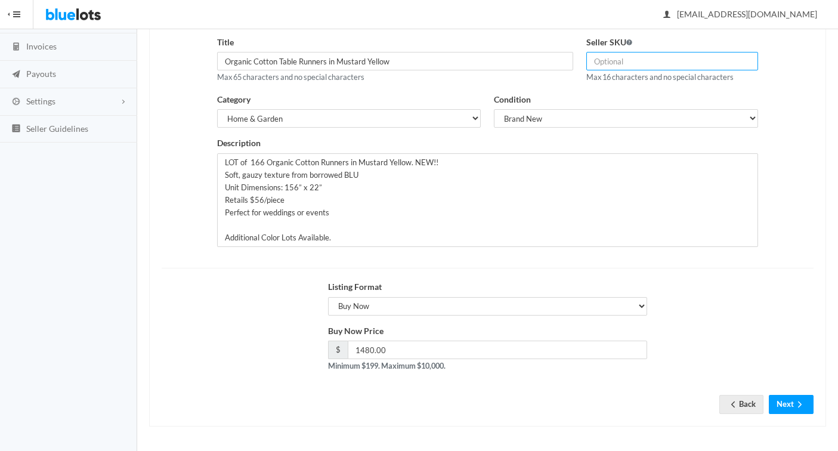
click at [608, 60] on input "text" at bounding box center [672, 61] width 172 height 18
type input "bB0259S"
click at [779, 403] on button "Next" at bounding box center [791, 404] width 45 height 18
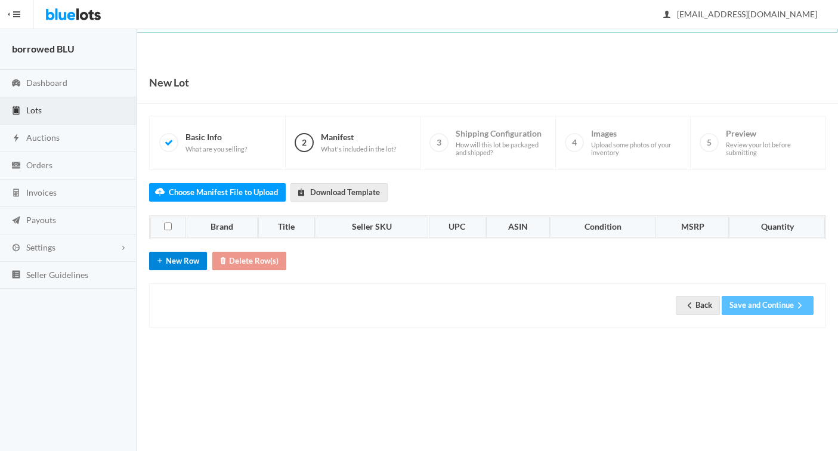
click at [181, 258] on button "New Row" at bounding box center [178, 261] width 58 height 18
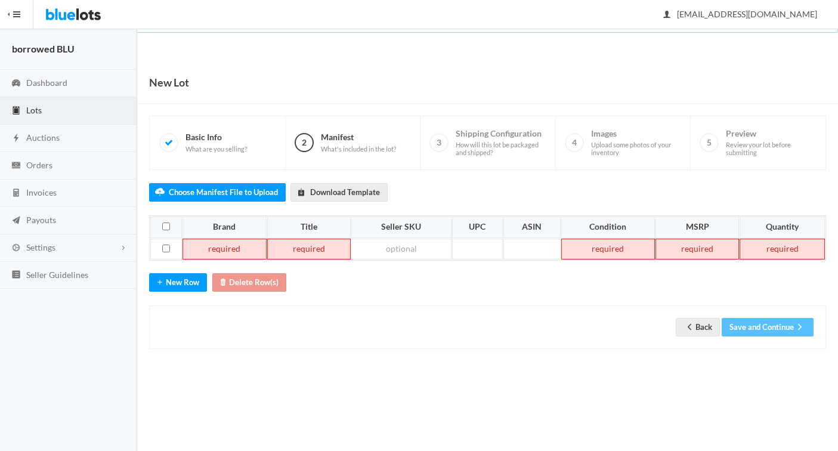
click at [212, 245] on td at bounding box center [223, 249] width 83 height 21
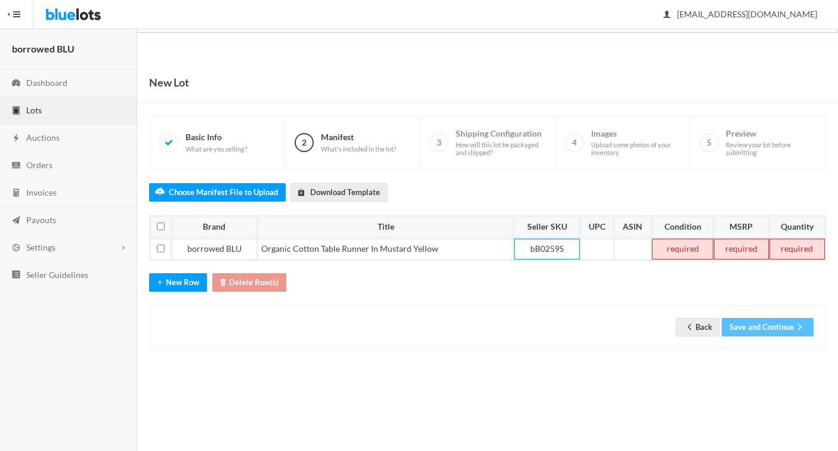
click at [672, 253] on td at bounding box center [682, 249] width 61 height 21
click at [738, 251] on td at bounding box center [741, 249] width 55 height 21
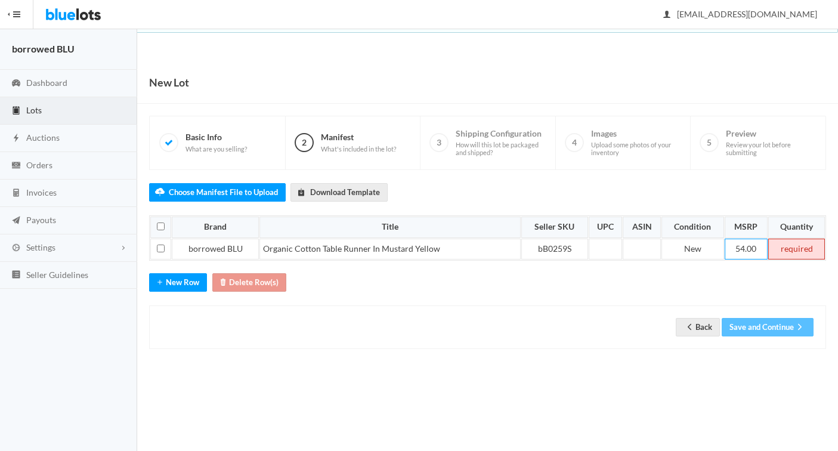
click at [799, 251] on td at bounding box center [796, 249] width 57 height 21
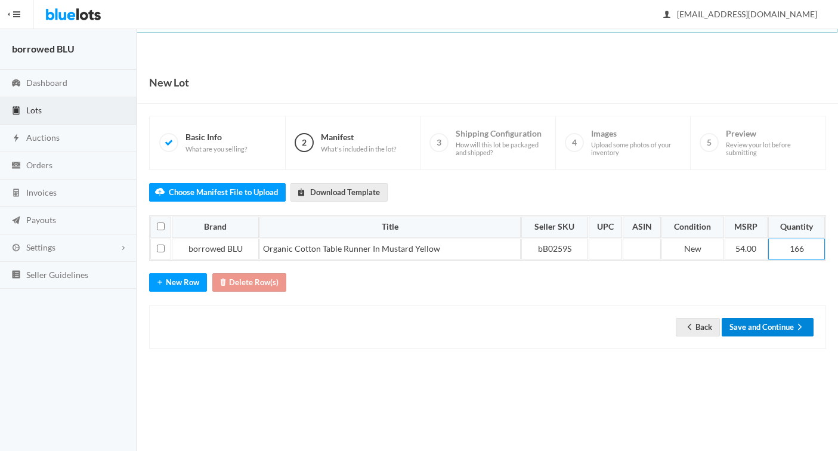
click at [750, 327] on button "Save and Continue" at bounding box center [768, 327] width 92 height 18
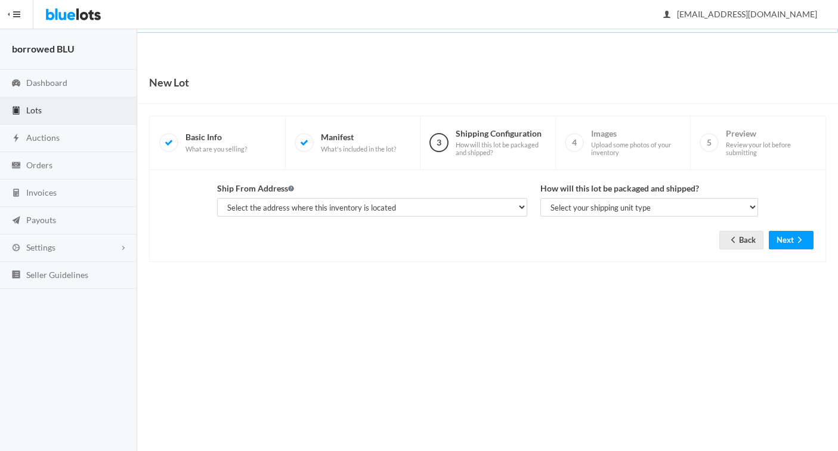
click at [31, 110] on span "Lots" at bounding box center [34, 110] width 16 height 10
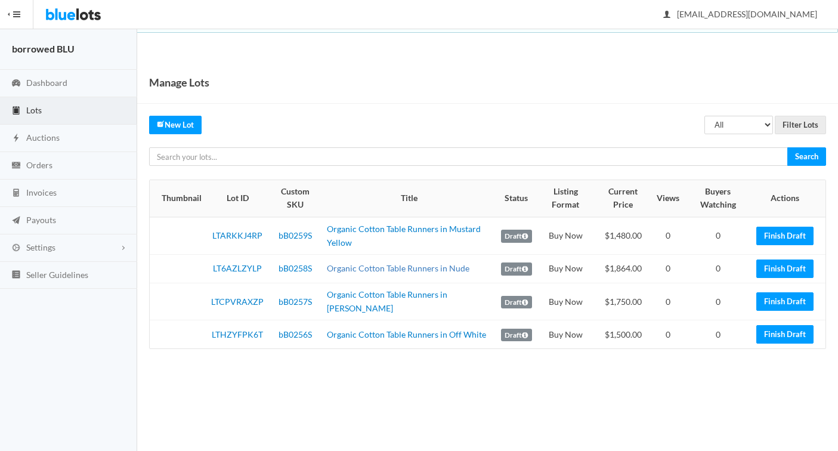
click at [343, 268] on link "Organic Cotton Table Runners in Nude" at bounding box center [398, 268] width 143 height 10
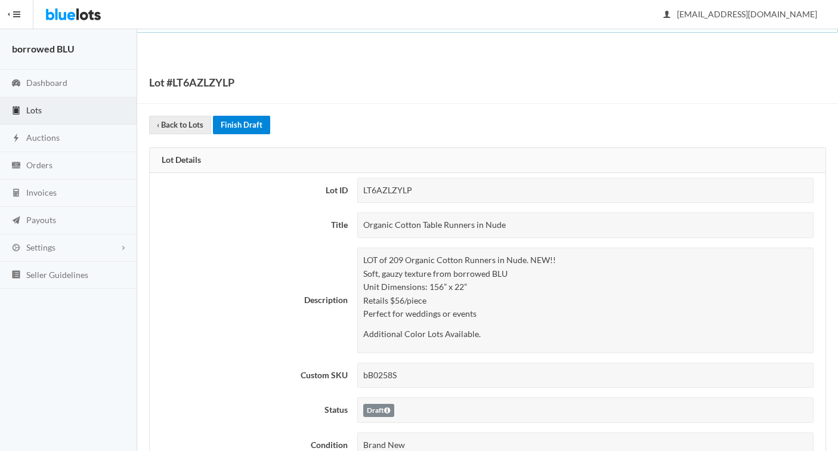
click at [234, 125] on link "Finish Draft" at bounding box center [241, 125] width 57 height 18
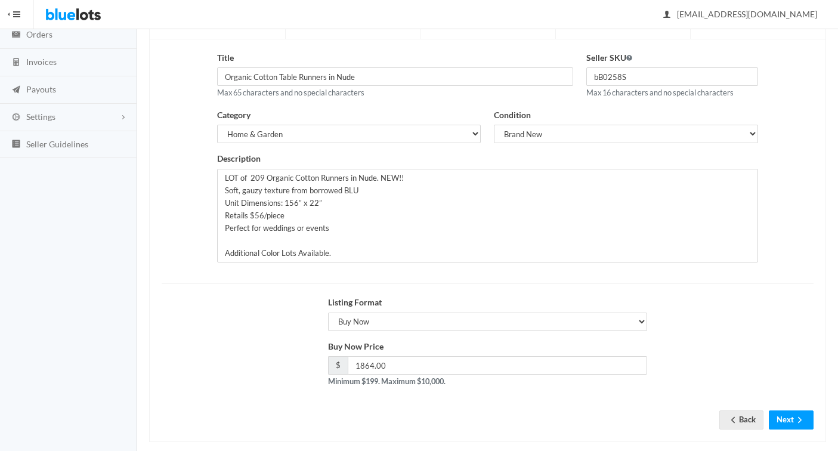
scroll to position [146, 0]
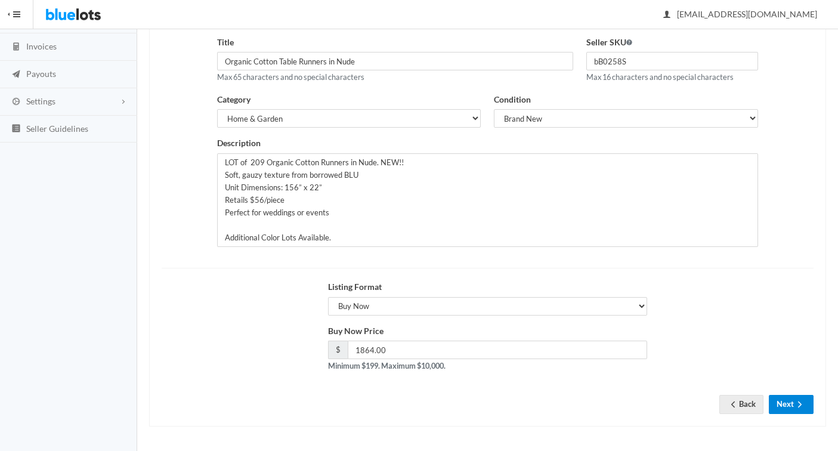
click at [790, 406] on button "Next" at bounding box center [791, 404] width 45 height 18
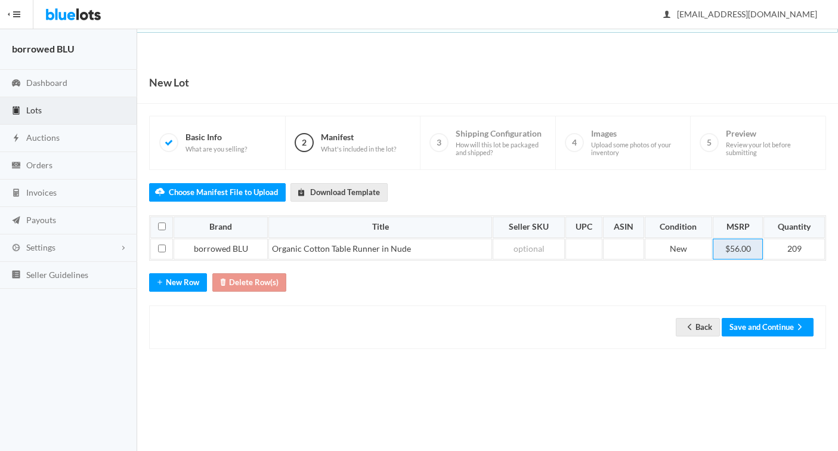
click at [736, 250] on td "$56.00" at bounding box center [738, 249] width 50 height 21
click at [744, 328] on button "Save and Continue" at bounding box center [768, 327] width 92 height 18
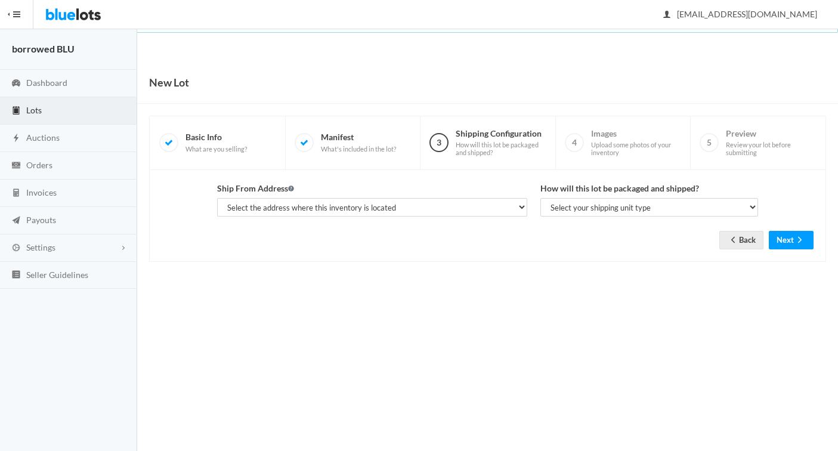
click at [34, 110] on span "Lots" at bounding box center [34, 110] width 16 height 10
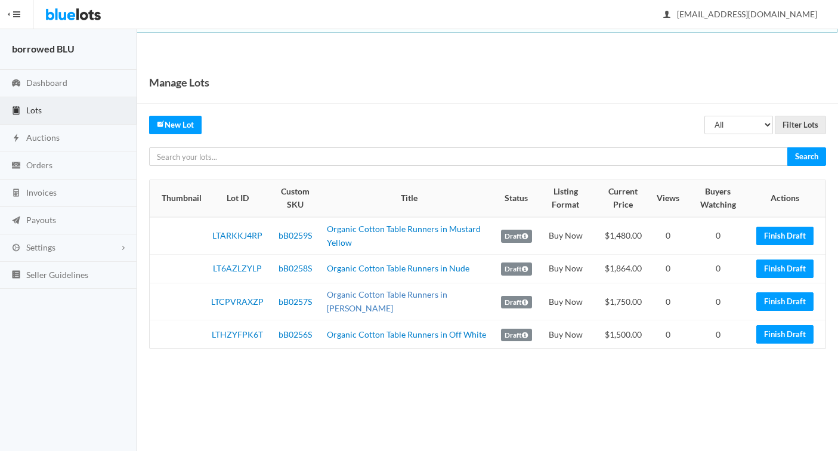
click at [331, 299] on link "Organic Cotton Table Runners in [PERSON_NAME]" at bounding box center [387, 301] width 120 height 24
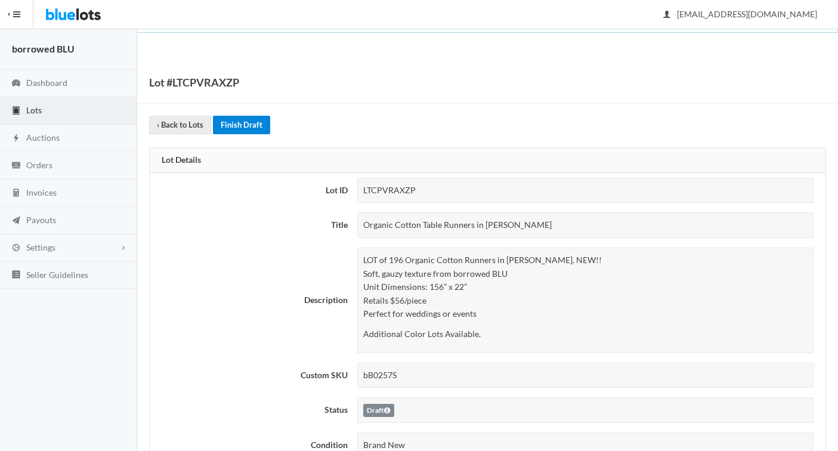
click at [233, 126] on link "Finish Draft" at bounding box center [241, 125] width 57 height 18
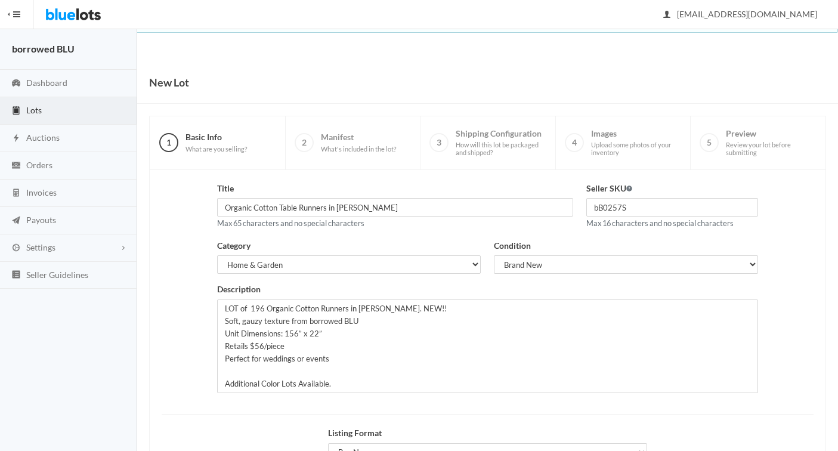
scroll to position [146, 0]
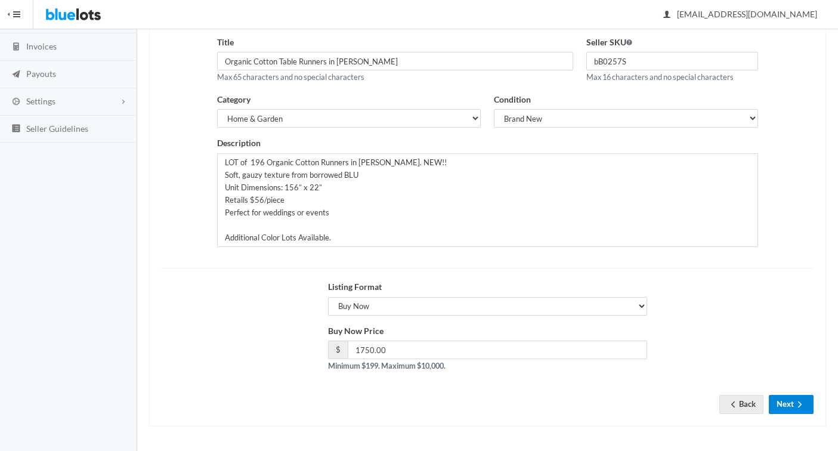
click at [787, 407] on button "Next" at bounding box center [791, 404] width 45 height 18
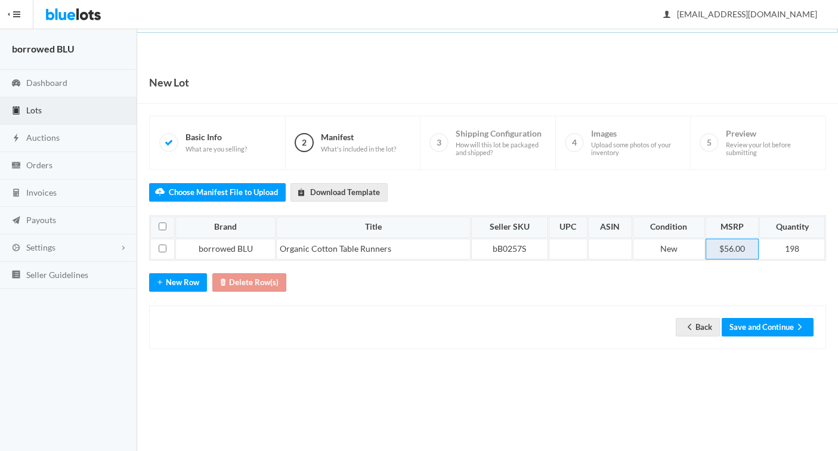
click at [729, 249] on td "$56.00" at bounding box center [733, 249] width 54 height 21
click at [742, 324] on button "Save and Continue" at bounding box center [768, 327] width 92 height 18
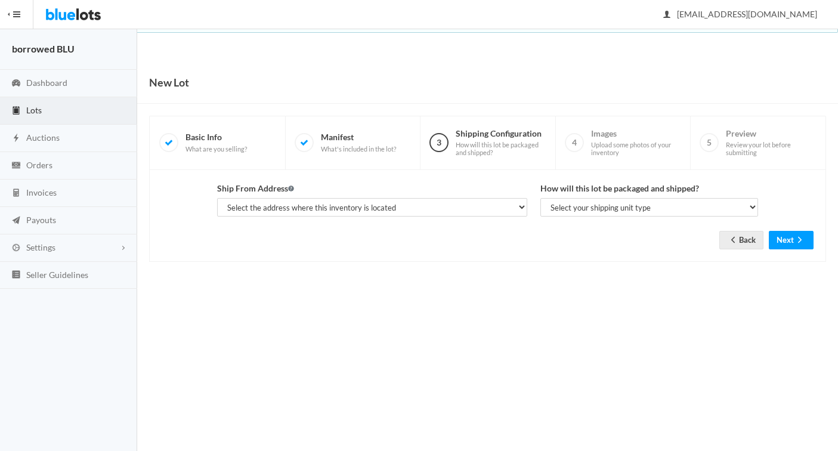
click at [31, 110] on span "Lots" at bounding box center [34, 110] width 16 height 10
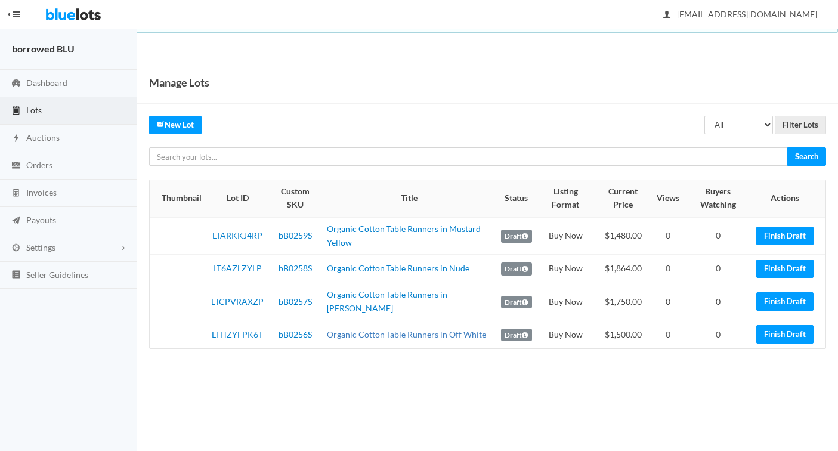
click at [341, 332] on link "Organic Cotton Table Runners in Off White" at bounding box center [406, 334] width 159 height 10
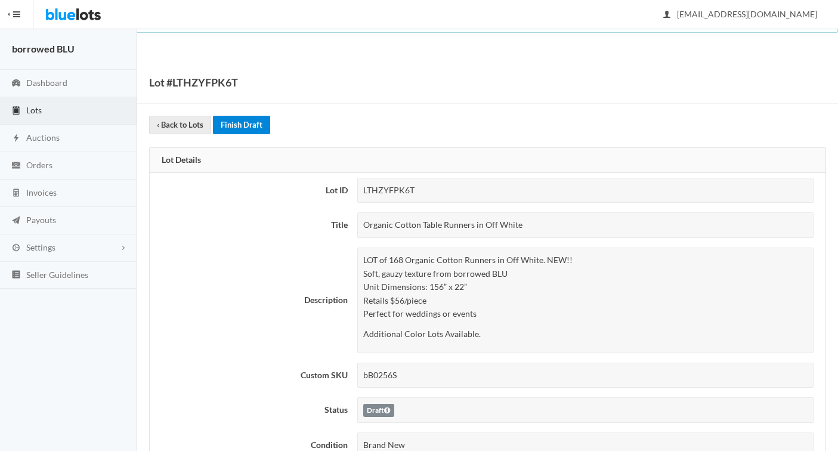
click at [240, 129] on link "Finish Draft" at bounding box center [241, 125] width 57 height 18
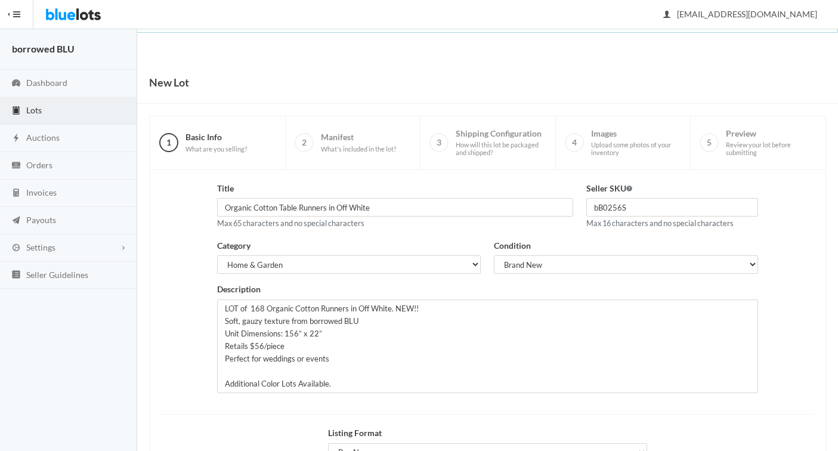
scroll to position [146, 0]
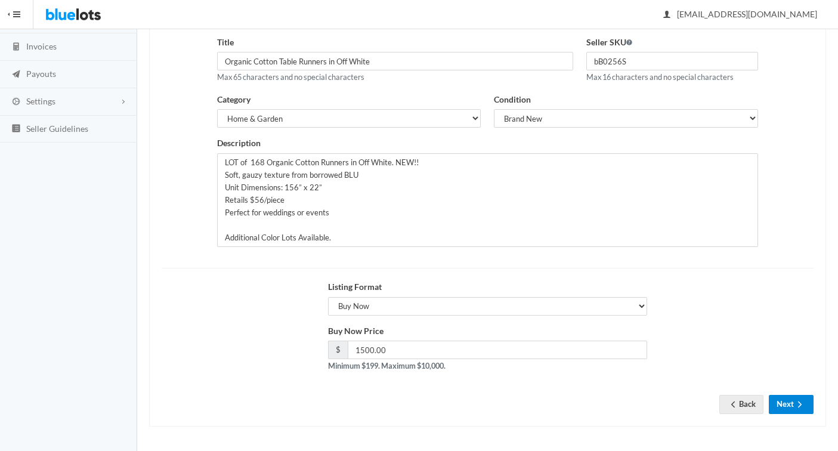
click at [784, 412] on button "Next" at bounding box center [791, 404] width 45 height 18
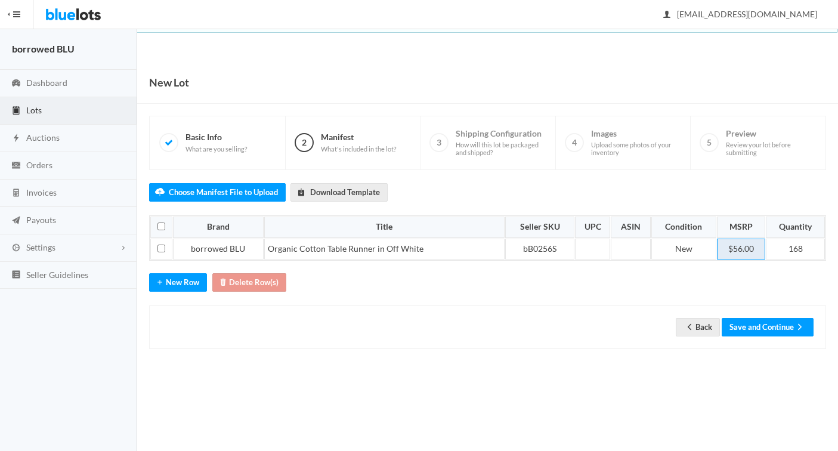
click at [740, 250] on td "$56.00" at bounding box center [741, 249] width 48 height 21
click at [742, 329] on button "Save and Continue" at bounding box center [768, 327] width 92 height 18
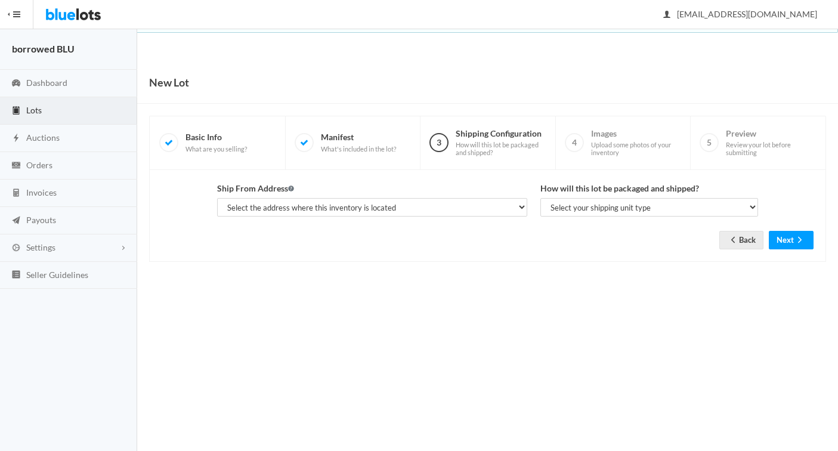
click at [29, 107] on span "Lots" at bounding box center [34, 110] width 16 height 10
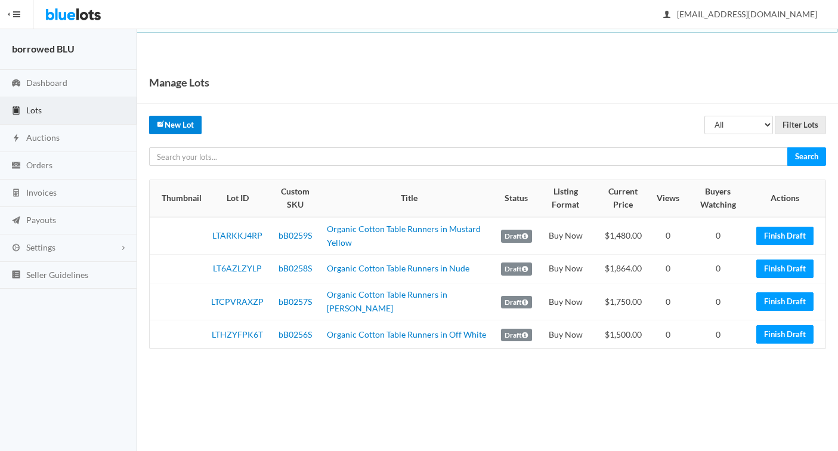
click at [166, 119] on link "New Lot" at bounding box center [175, 125] width 52 height 18
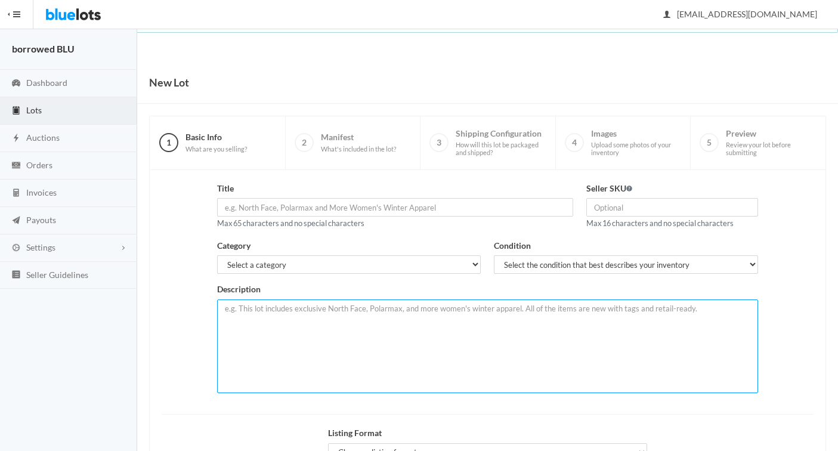
click at [267, 316] on textarea at bounding box center [487, 346] width 541 height 94
paste textarea "LOT of 196 Organic Cotton Runners in Nude. NEW!! Soft, gauzy texture from borro…"
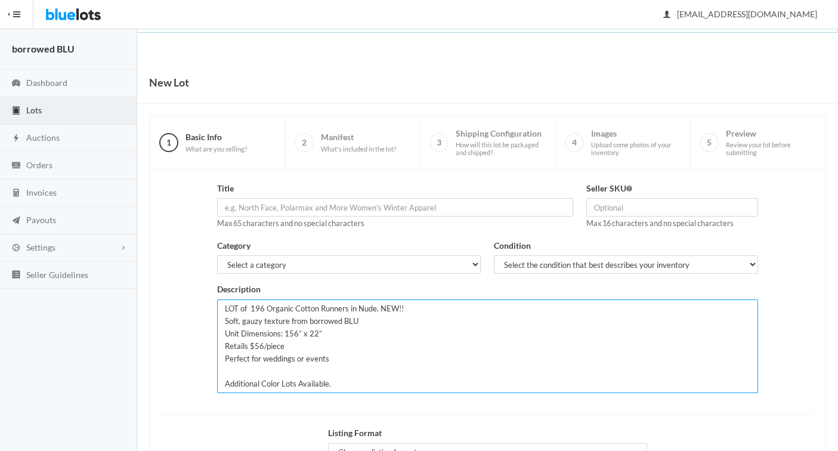
click at [264, 308] on textarea "LOT of 196 Organic Cotton Runners in Nude. NEW!! Soft, gauzy texture from borro…" at bounding box center [487, 346] width 541 height 94
click at [374, 308] on textarea "LOT of 209 Organic Cotton Runners in Nude. NEW!! Soft, gauzy texture from borro…" at bounding box center [487, 346] width 541 height 94
click at [262, 346] on textarea "LOT of 209 Organic Cotton Runners in Burnt Sienna. NEW!! Soft, gauzy texture fr…" at bounding box center [487, 346] width 541 height 94
type textarea "LOT of 209 Organic Cotton Runners in Burnt Sienna. NEW!! Soft, gauzy texture fr…"
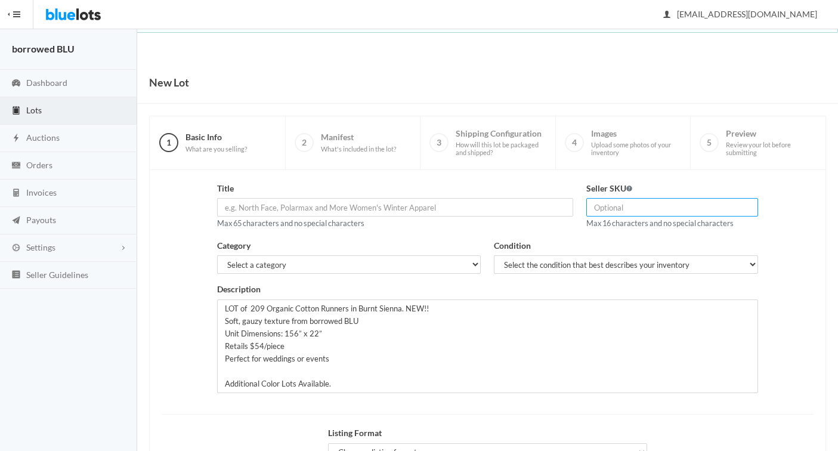
click at [614, 214] on input "text" at bounding box center [672, 207] width 172 height 18
type input "bB0260S"
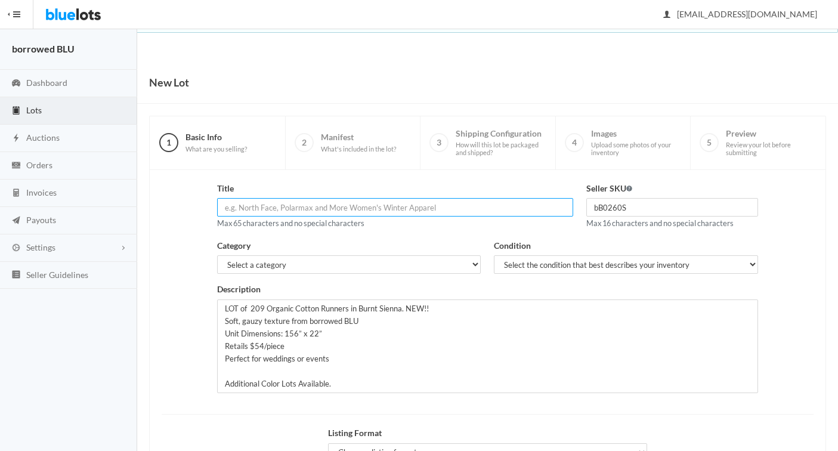
click at [429, 212] on input "text" at bounding box center [395, 207] width 356 height 18
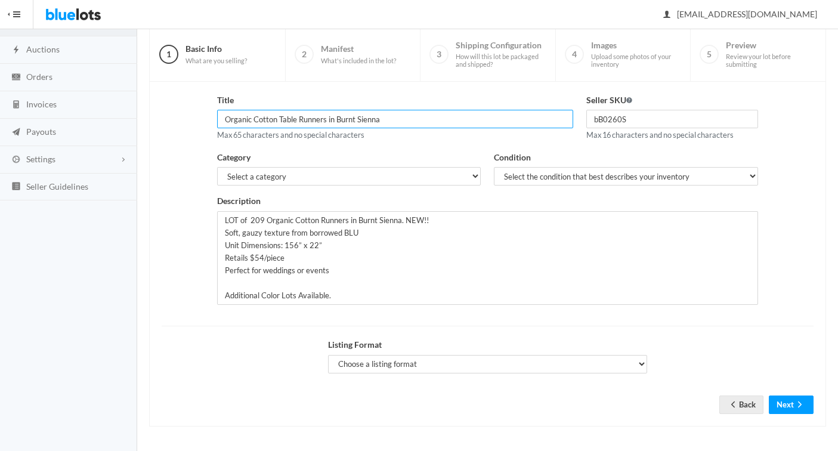
type input "Organic Cotton Table Runners in Burnt Sienna"
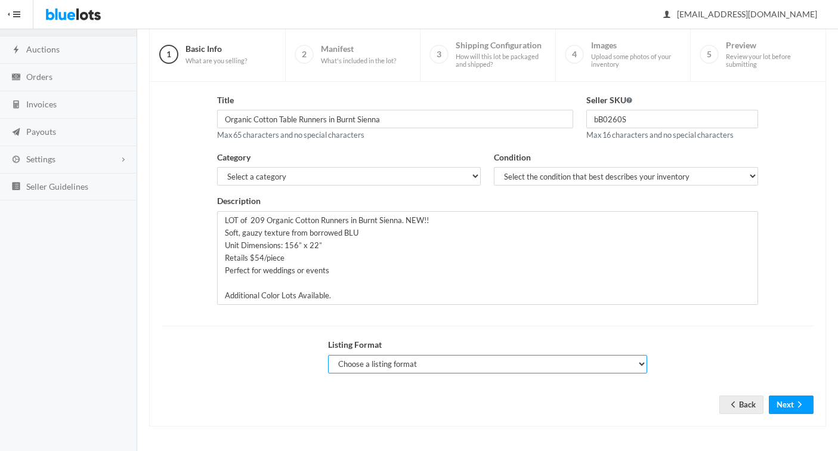
click at [419, 370] on select "Choose a listing format Auction Buy Now" at bounding box center [488, 364] width 320 height 18
select select "false"
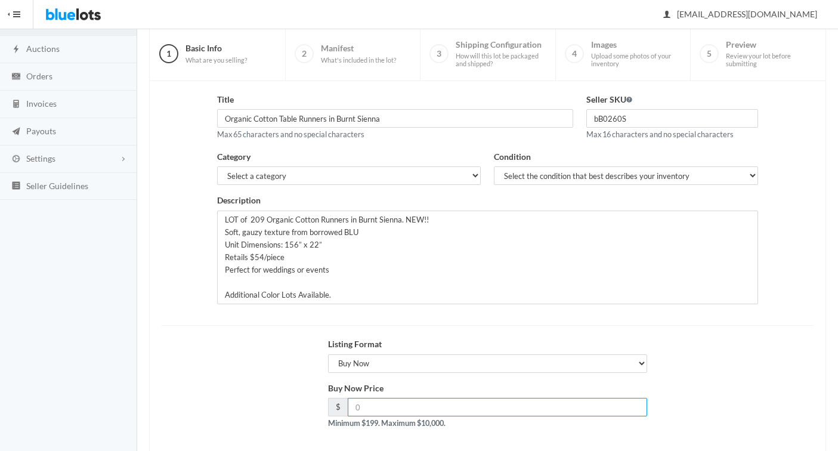
click at [392, 400] on input "number" at bounding box center [498, 407] width 300 height 18
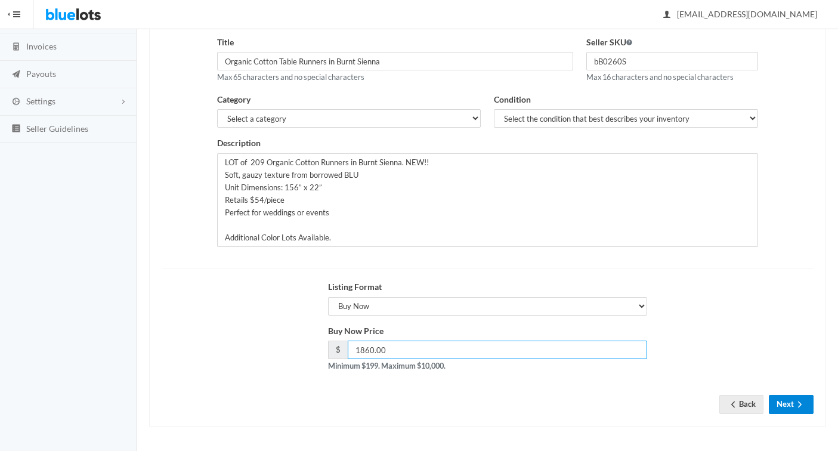
type input "1860.00"
click at [783, 401] on button "Next" at bounding box center [791, 404] width 45 height 18
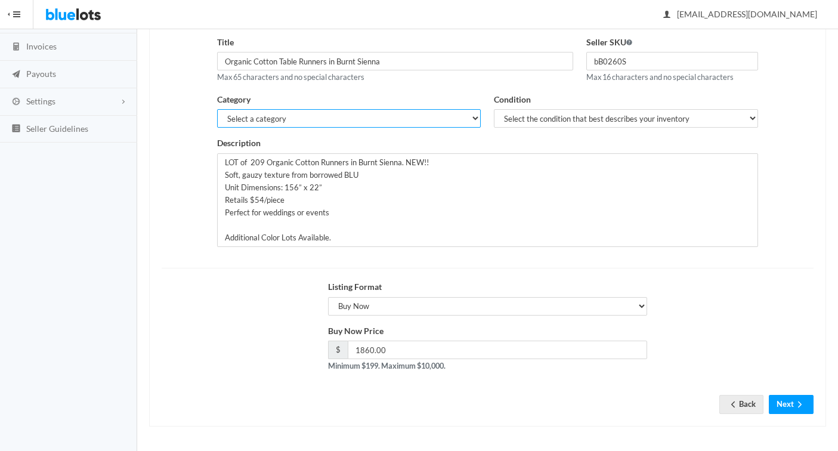
click at [317, 115] on select "Select a category Electronics Clothing, Shoes & Accessories Appliances Home & G…" at bounding box center [349, 118] width 264 height 18
select select "4"
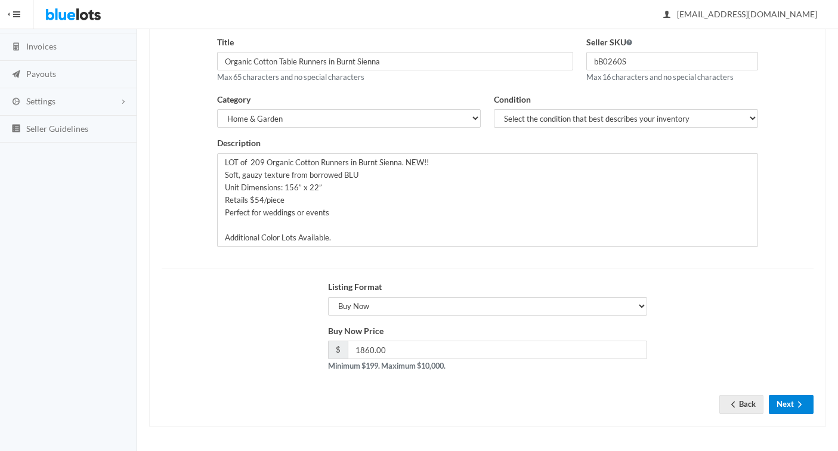
click at [785, 401] on button "Next" at bounding box center [791, 404] width 45 height 18
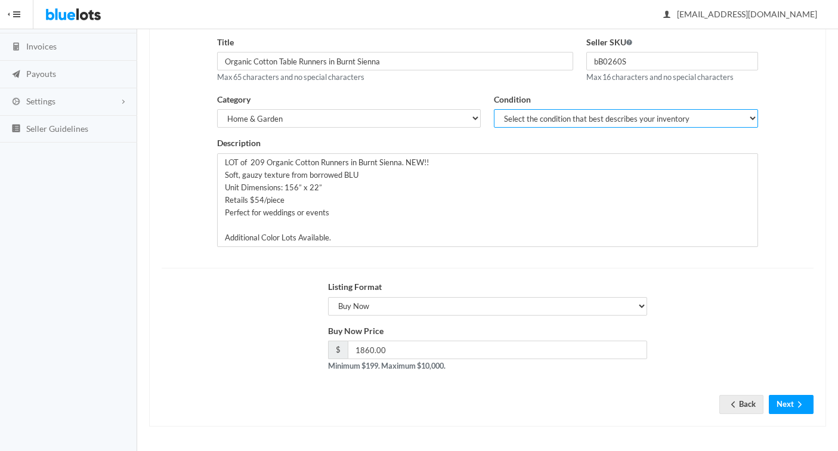
click at [558, 119] on select "Select the condition that best describes your inventory Brand New Shelf Pulls C…" at bounding box center [626, 118] width 264 height 18
click at [540, 122] on select "Select the condition that best describes your inventory Brand New Shelf Pulls C…" at bounding box center [626, 118] width 264 height 18
select select "1"
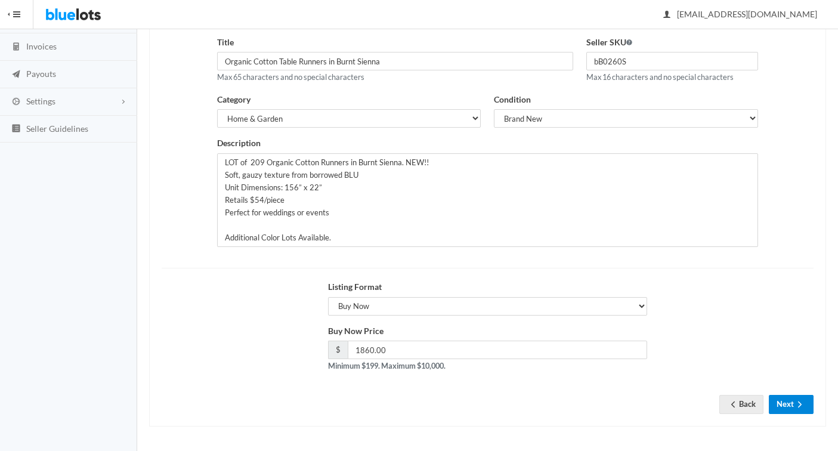
click at [787, 406] on button "Next" at bounding box center [791, 404] width 45 height 18
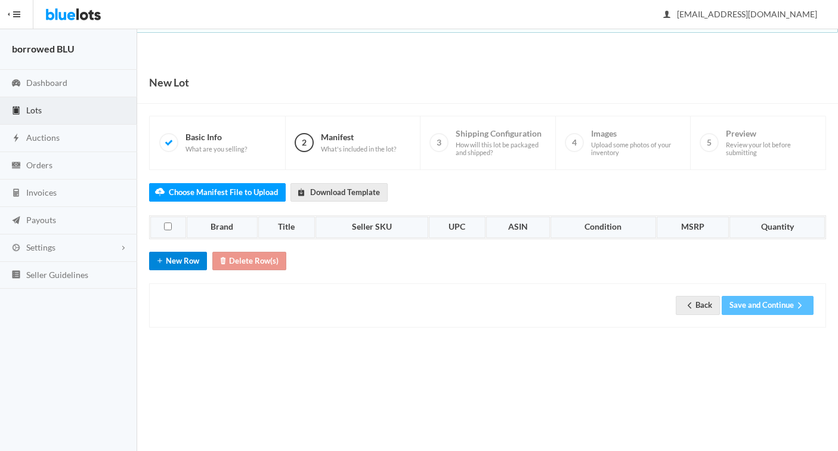
click at [171, 262] on button "New Row" at bounding box center [178, 261] width 58 height 18
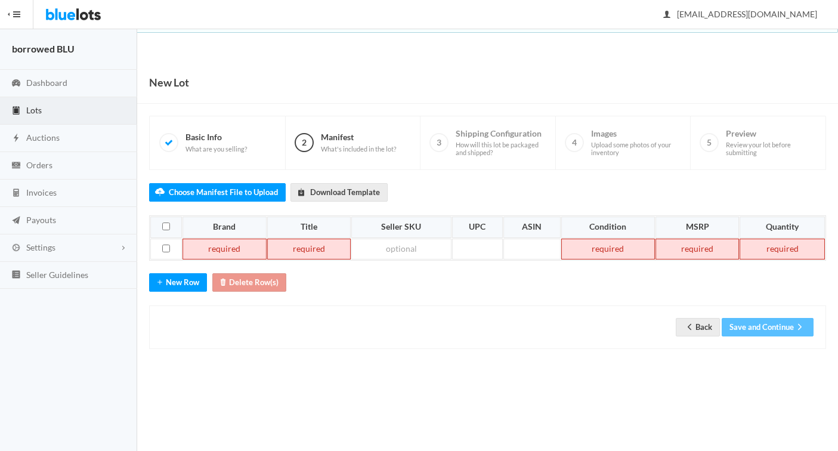
click at [209, 256] on td at bounding box center [223, 249] width 83 height 21
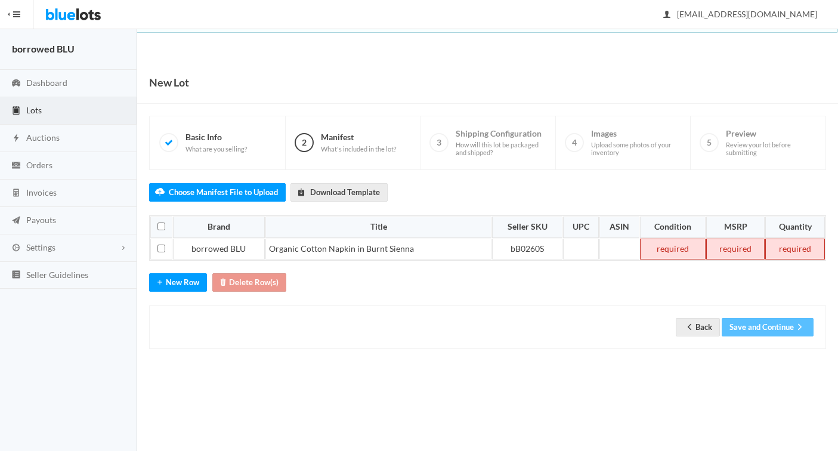
click at [672, 244] on td at bounding box center [673, 249] width 66 height 21
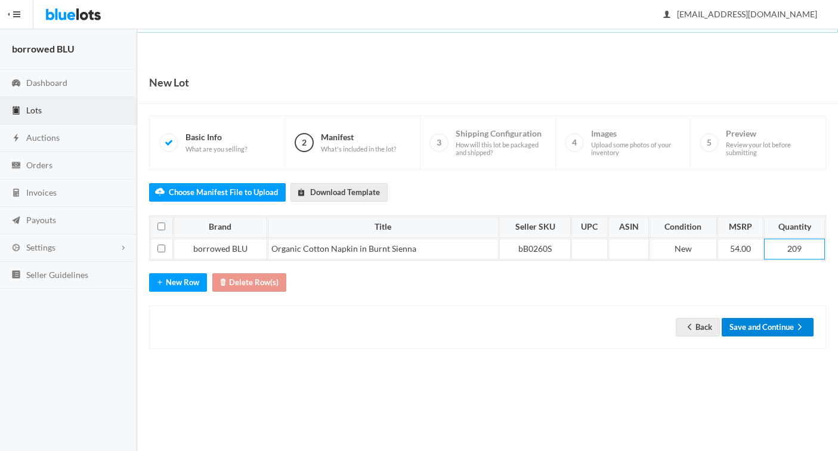
click at [732, 330] on button "Save and Continue" at bounding box center [768, 327] width 92 height 18
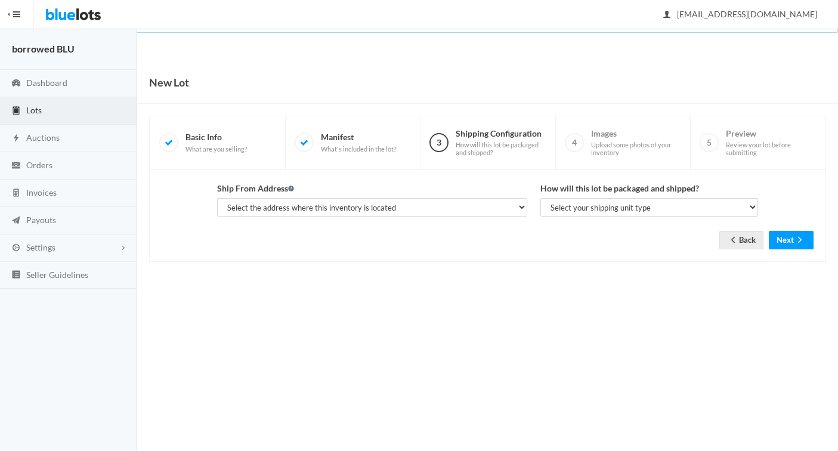
click at [38, 109] on span "Lots" at bounding box center [34, 110] width 16 height 10
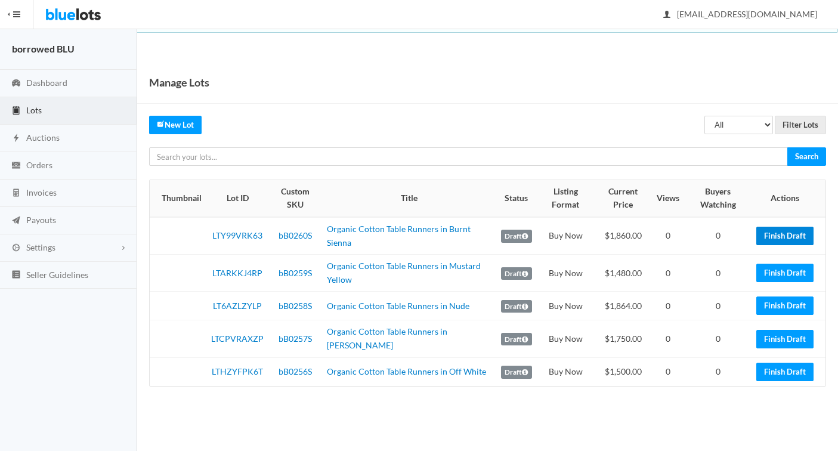
click at [784, 228] on link "Finish Draft" at bounding box center [784, 236] width 57 height 18
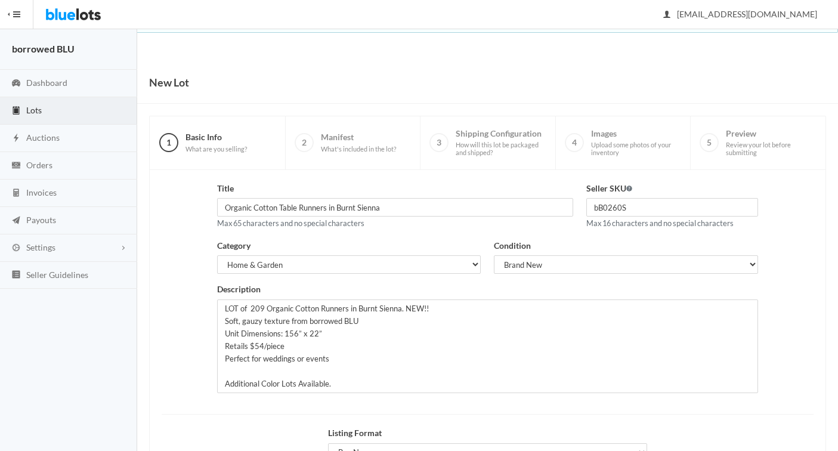
scroll to position [146, 0]
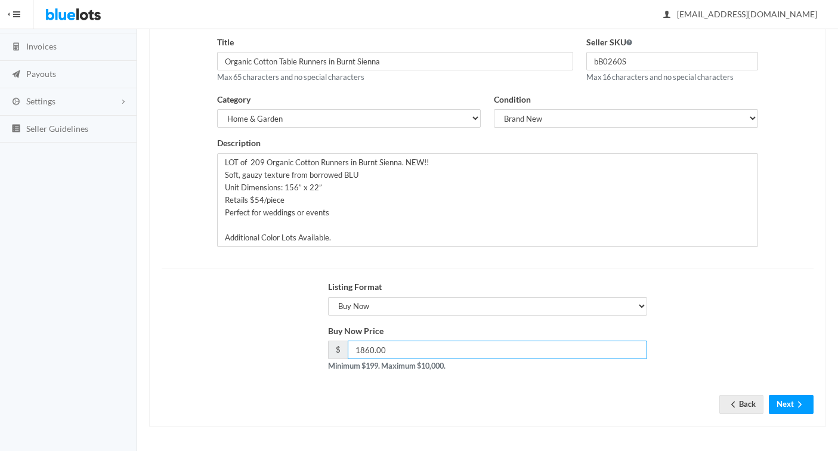
click at [389, 346] on input "1860.00" at bounding box center [498, 350] width 300 height 18
type input "1864.00"
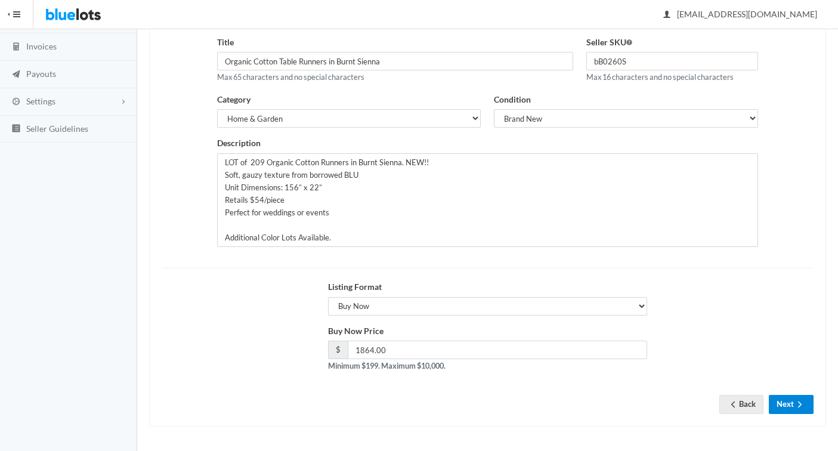
click at [788, 406] on button "Next" at bounding box center [791, 404] width 45 height 18
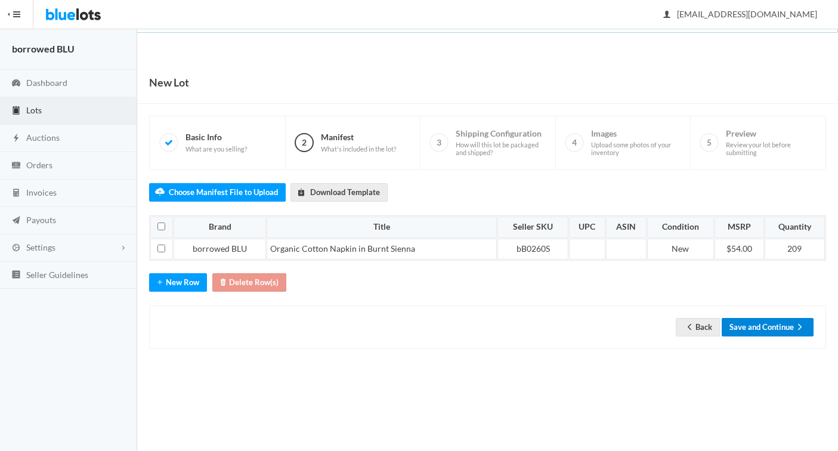
click at [742, 326] on button "Save and Continue" at bounding box center [768, 327] width 92 height 18
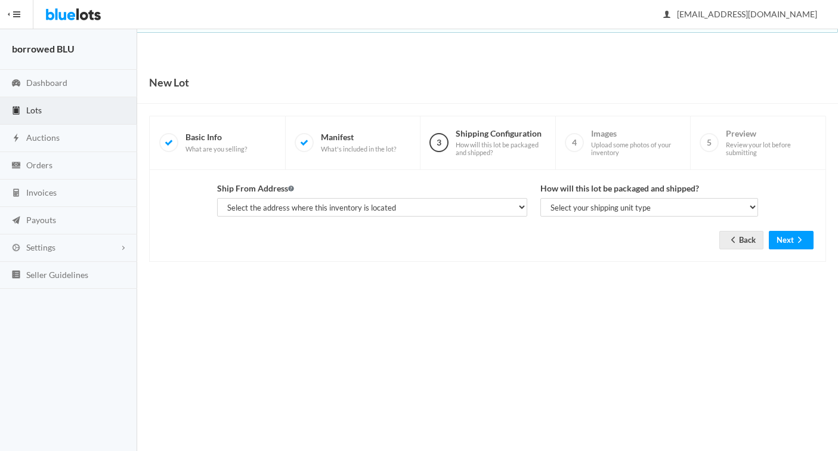
click at [36, 110] on span "Lots" at bounding box center [34, 110] width 16 height 10
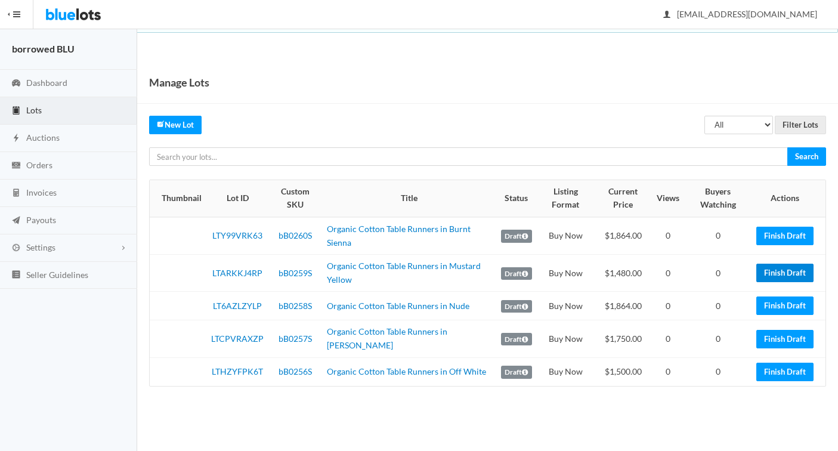
click at [781, 267] on link "Finish Draft" at bounding box center [784, 273] width 57 height 18
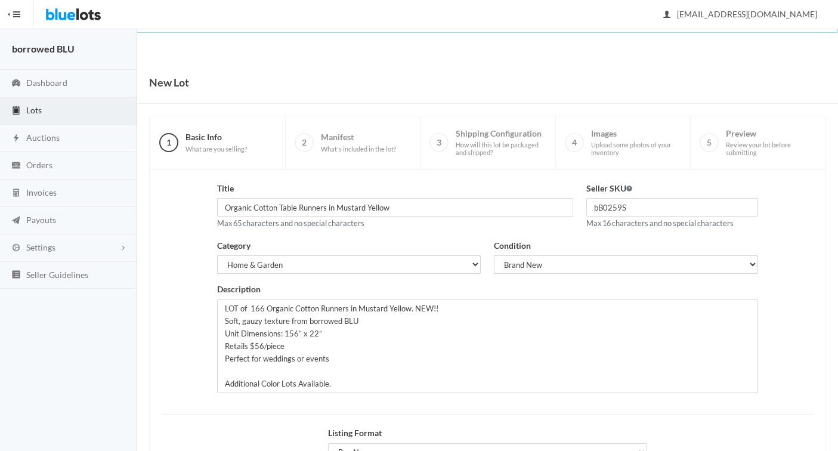
scroll to position [34, 0]
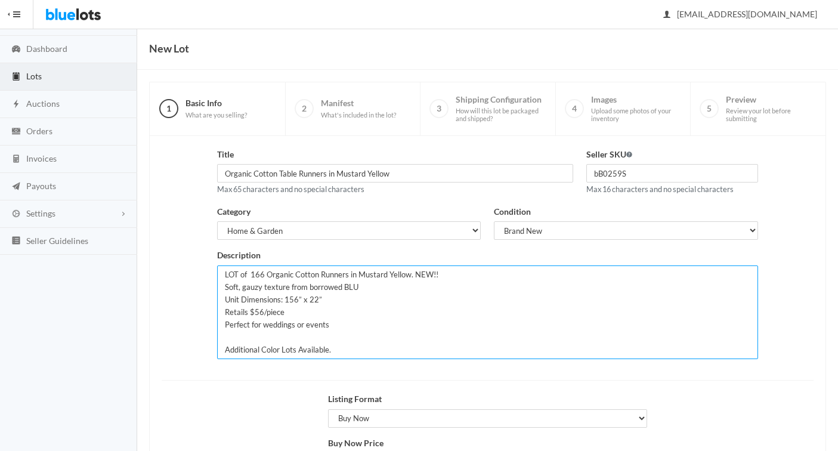
click at [261, 314] on textarea "LOT of 166 Organic Cotton Runners in Mustard Yellow. NEW!! Soft, gauzy texture …" at bounding box center [487, 312] width 541 height 94
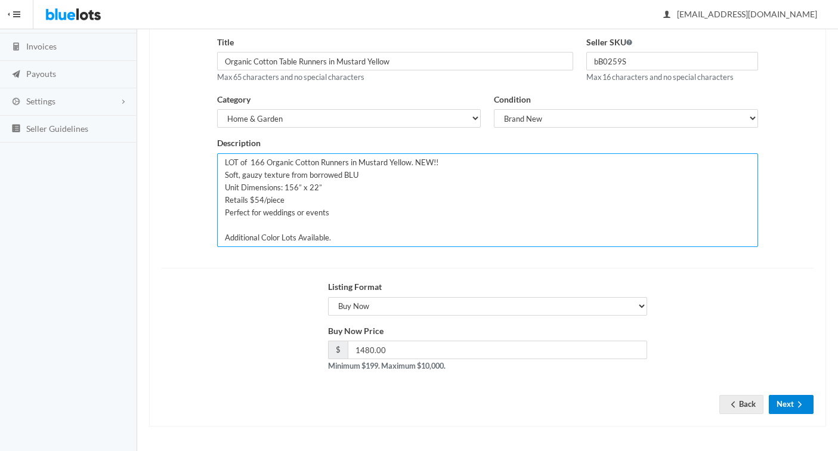
type textarea "LOT of 166 Organic Cotton Runners in Mustard Yellow. NEW!! Soft, gauzy texture …"
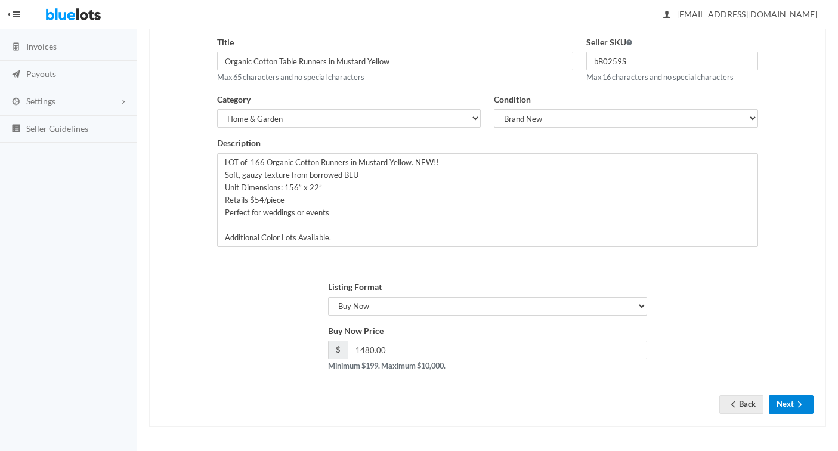
click at [784, 405] on button "Next" at bounding box center [791, 404] width 45 height 18
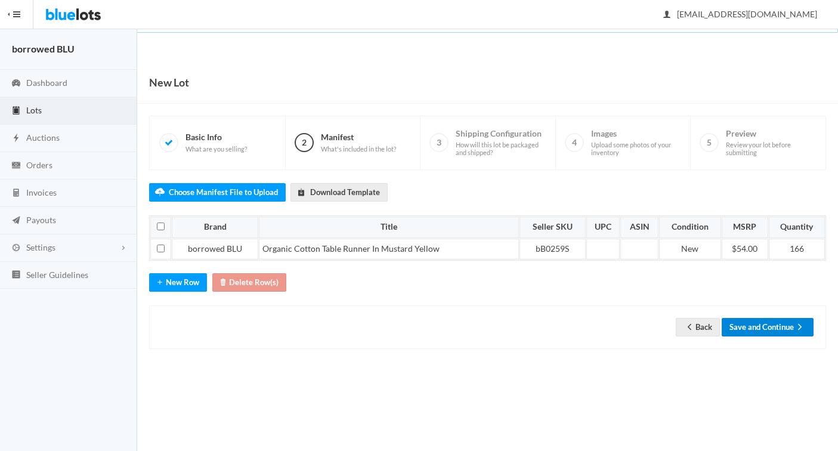
click at [740, 326] on button "Save and Continue" at bounding box center [768, 327] width 92 height 18
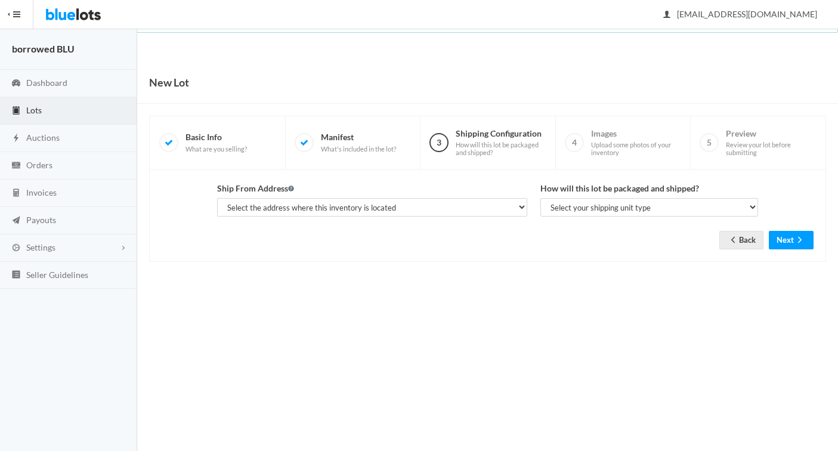
click at [38, 108] on span "Lots" at bounding box center [34, 110] width 16 height 10
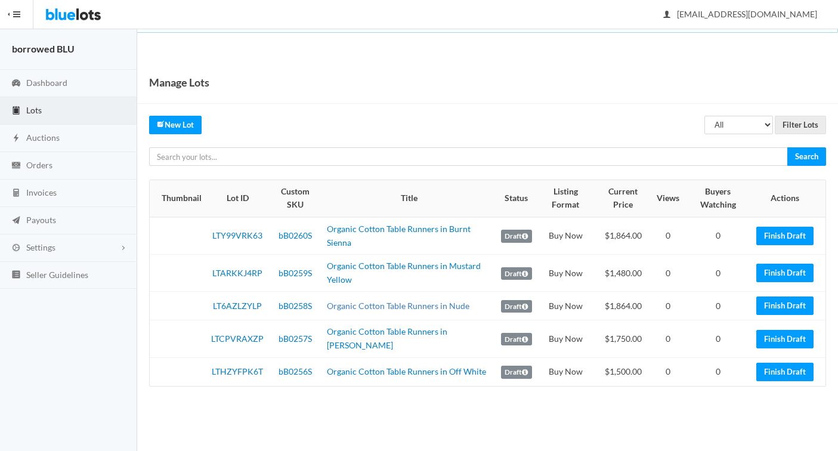
click at [335, 308] on link "Organic Cotton Table Runners in Nude" at bounding box center [398, 306] width 143 height 10
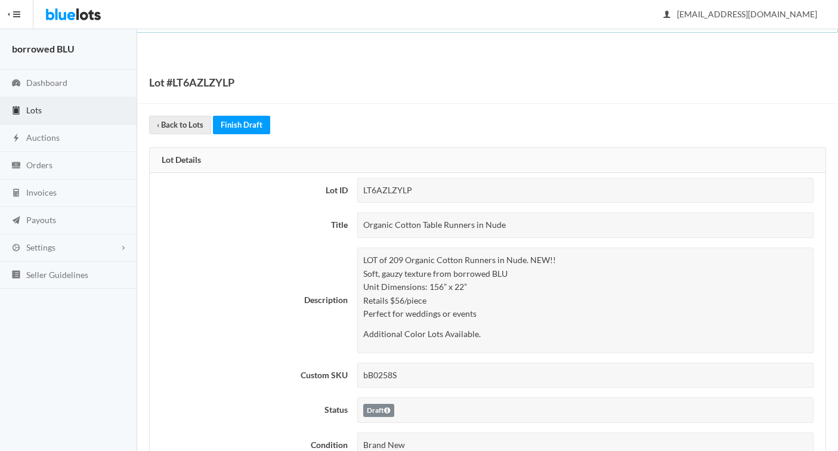
click at [402, 298] on p "LOT of 209 Organic Cotton Runners in Nude. NEW!! Soft, gauzy texture from borro…" at bounding box center [585, 286] width 444 height 67
click at [240, 128] on link "Finish Draft" at bounding box center [241, 125] width 57 height 18
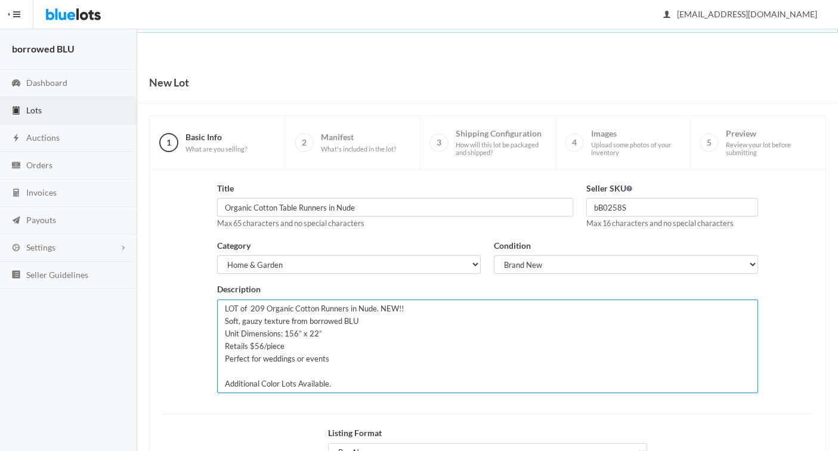
click at [261, 345] on textarea "LOT of 209 Organic Cotton Runners in Nude. NEW!! Soft, gauzy texture from borro…" at bounding box center [487, 346] width 541 height 94
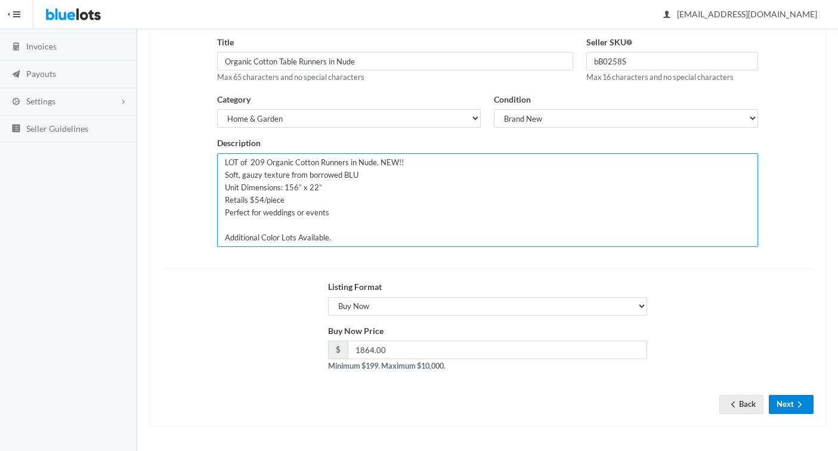
type textarea "LOT of 209 Organic Cotton Runners in Nude. NEW!! Soft, gauzy texture from borro…"
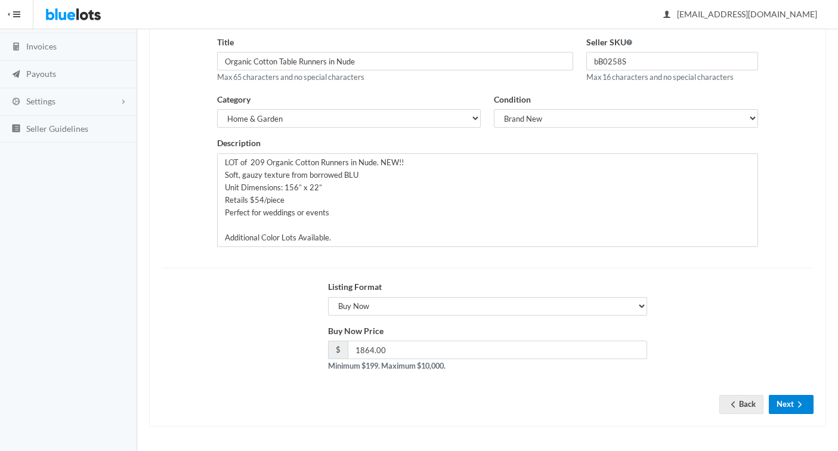
click at [785, 403] on button "Next" at bounding box center [791, 404] width 45 height 18
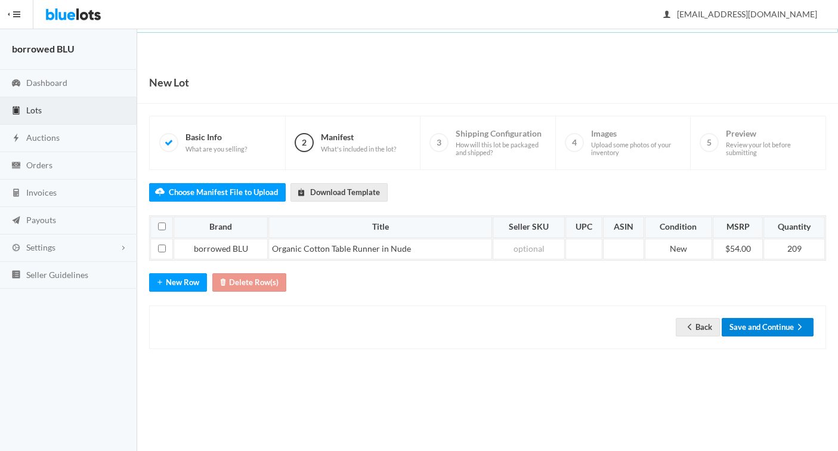
click at [745, 329] on button "Save and Continue" at bounding box center [768, 327] width 92 height 18
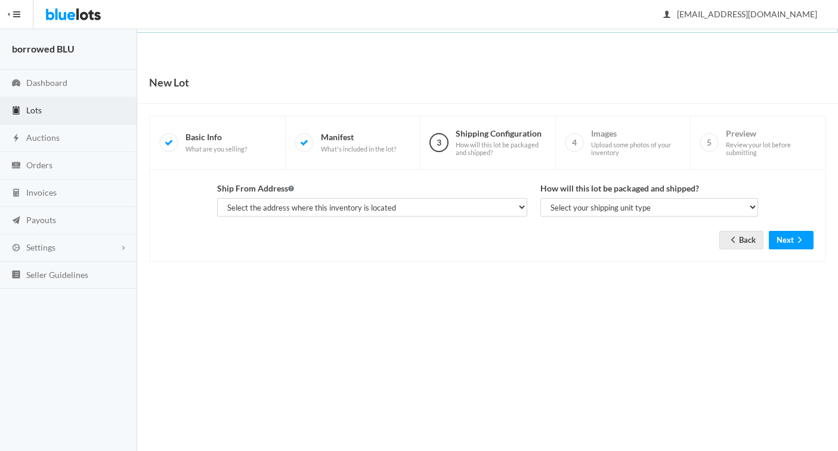
click at [31, 111] on span "Lots" at bounding box center [34, 110] width 16 height 10
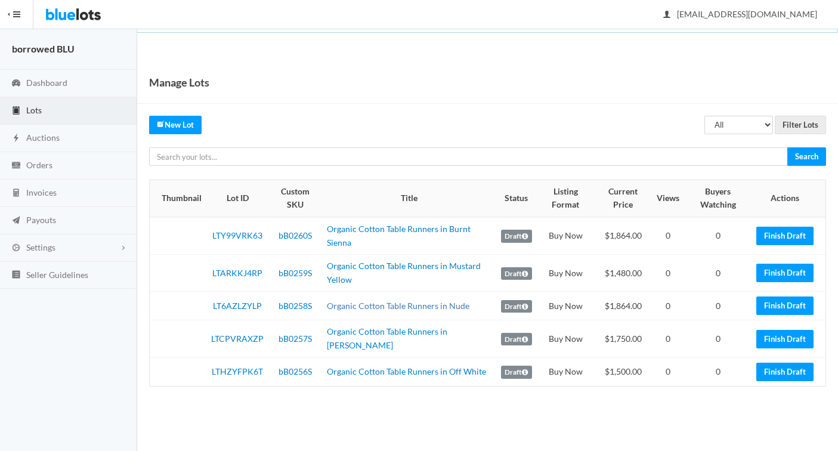
click at [338, 307] on link "Organic Cotton Table Runners in Nude" at bounding box center [398, 306] width 143 height 10
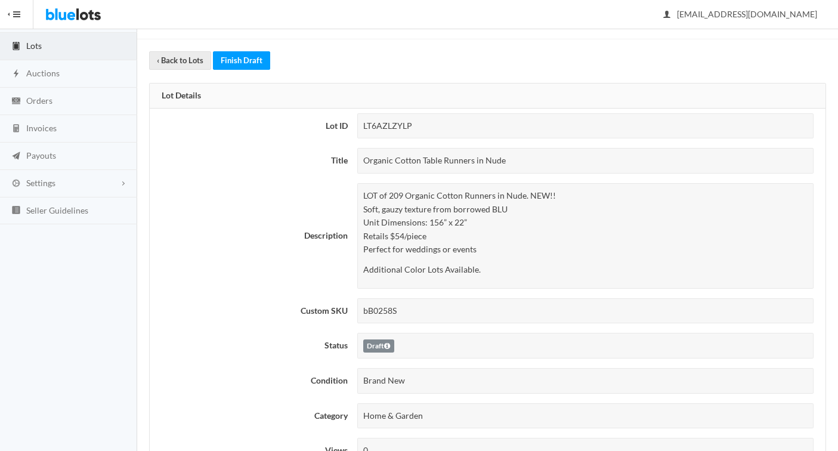
scroll to position [68, 0]
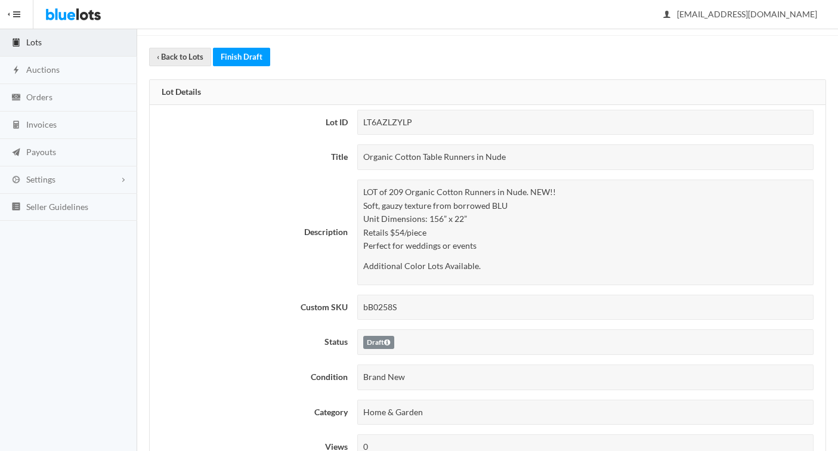
click at [37, 40] on span "Lots" at bounding box center [34, 42] width 16 height 10
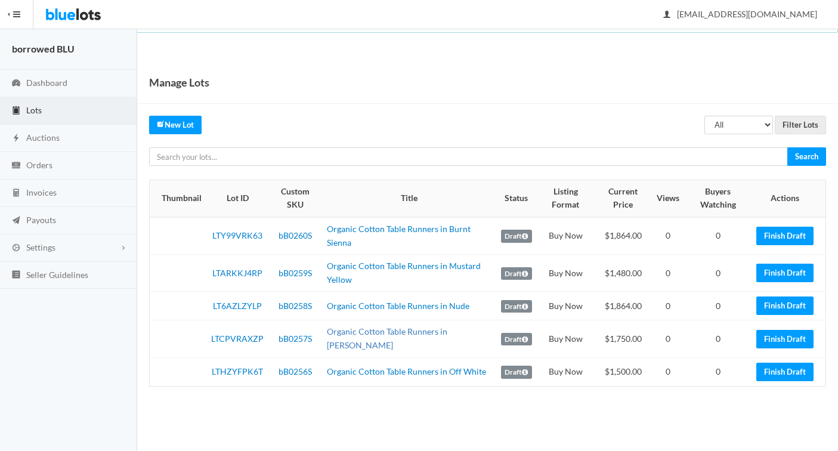
click at [354, 335] on link "Organic Cotton Table Runners in [PERSON_NAME]" at bounding box center [387, 338] width 120 height 24
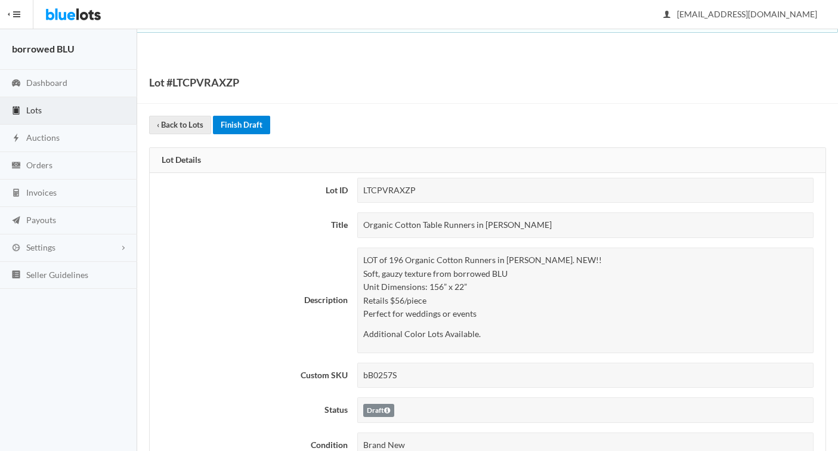
click at [257, 126] on link "Finish Draft" at bounding box center [241, 125] width 57 height 18
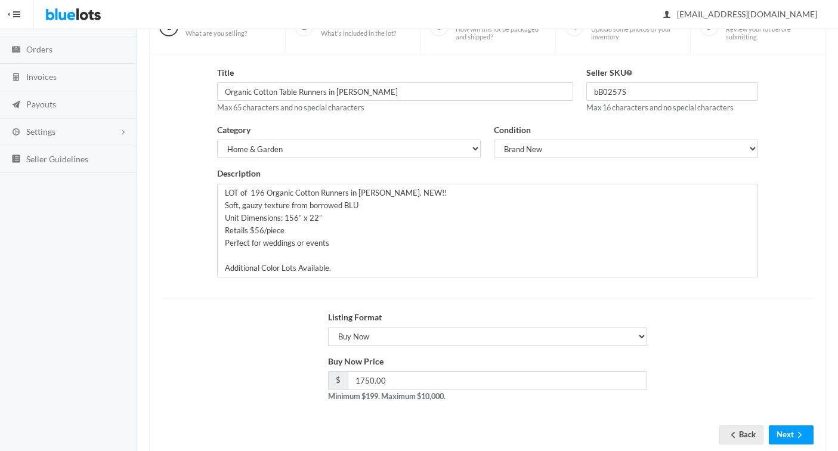
scroll to position [137, 0]
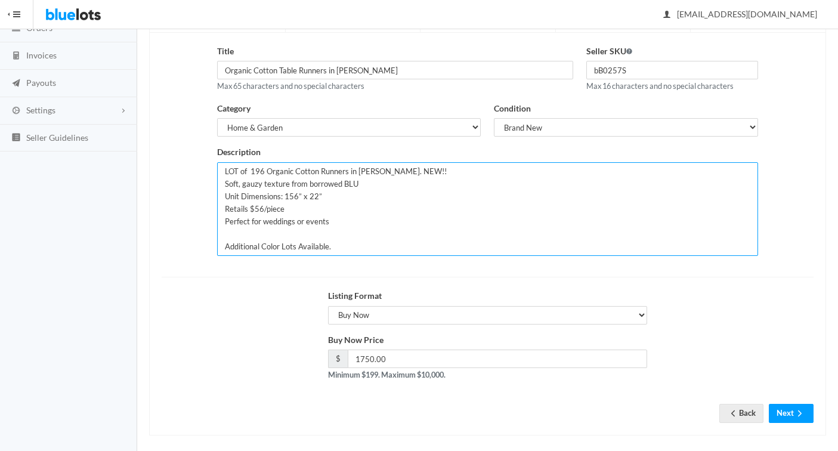
click at [262, 211] on textarea "LOT of 196 Organic Cotton Runners in [PERSON_NAME]. NEW!! Soft, gauzy texture f…" at bounding box center [487, 209] width 541 height 94
type textarea "LOT of 196 Organic Cotton Runners in [PERSON_NAME]. NEW!! Soft, gauzy texture f…"
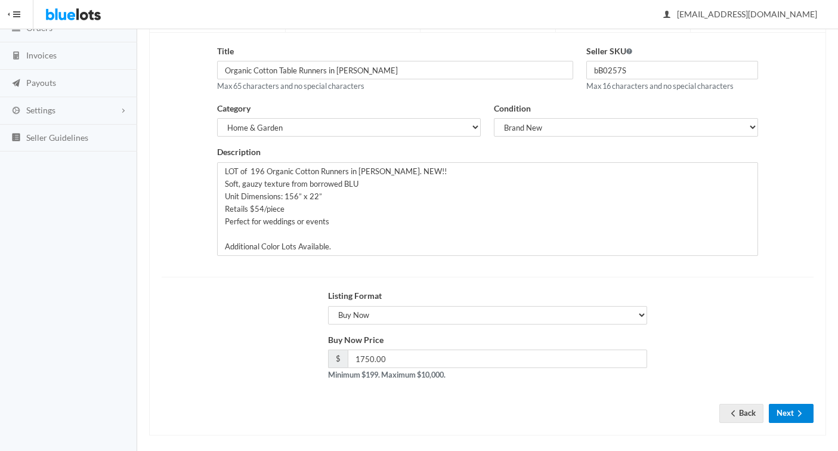
click at [780, 411] on button "Next" at bounding box center [791, 413] width 45 height 18
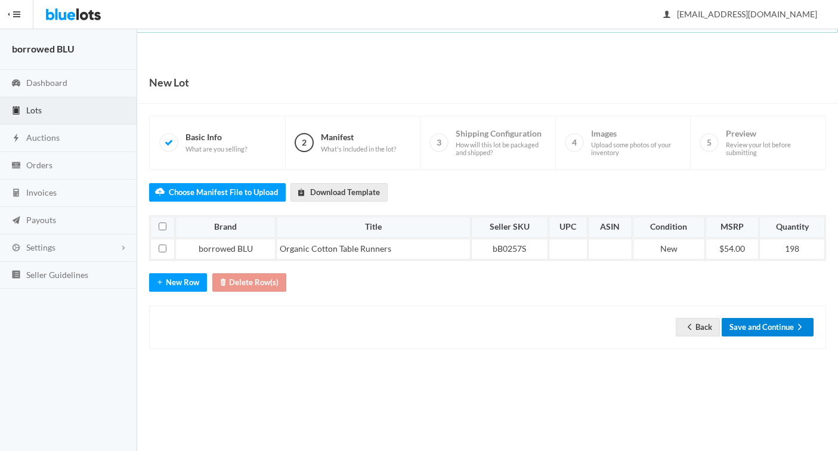
click at [755, 330] on button "Save and Continue" at bounding box center [768, 327] width 92 height 18
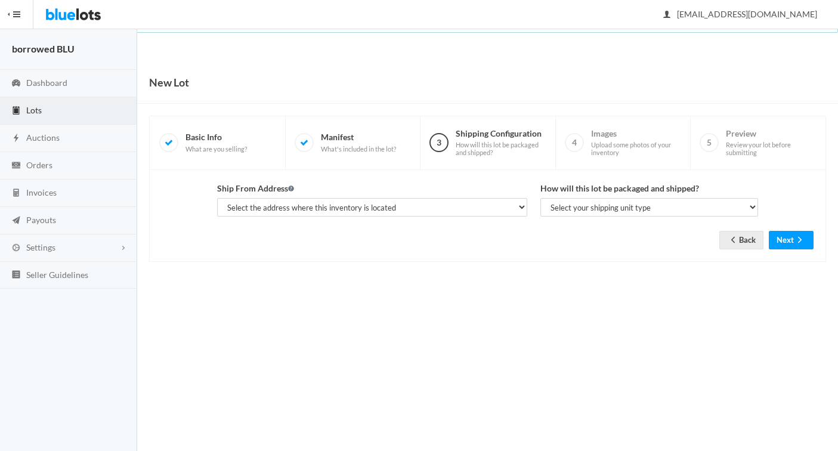
click at [39, 109] on span "Lots" at bounding box center [34, 110] width 16 height 10
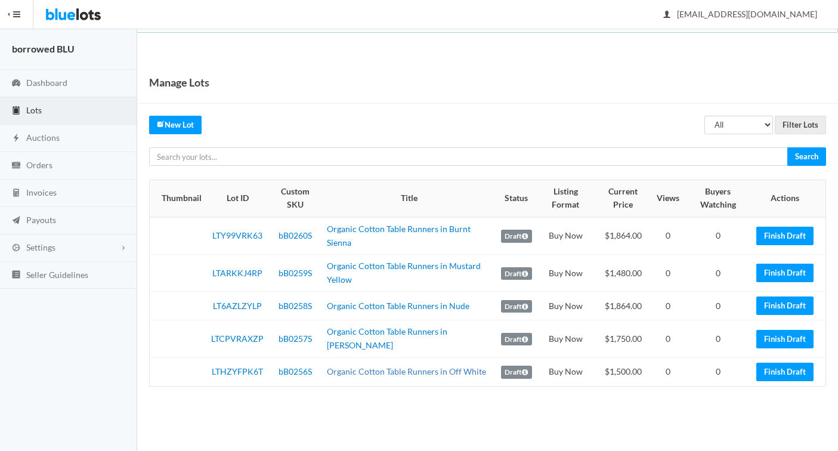
click at [355, 371] on link "Organic Cotton Table Runners in Off White" at bounding box center [406, 371] width 159 height 10
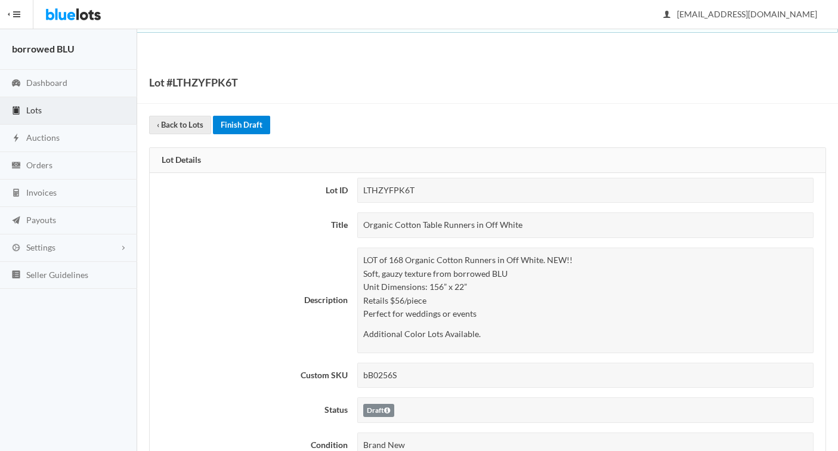
click at [250, 123] on link "Finish Draft" at bounding box center [241, 125] width 57 height 18
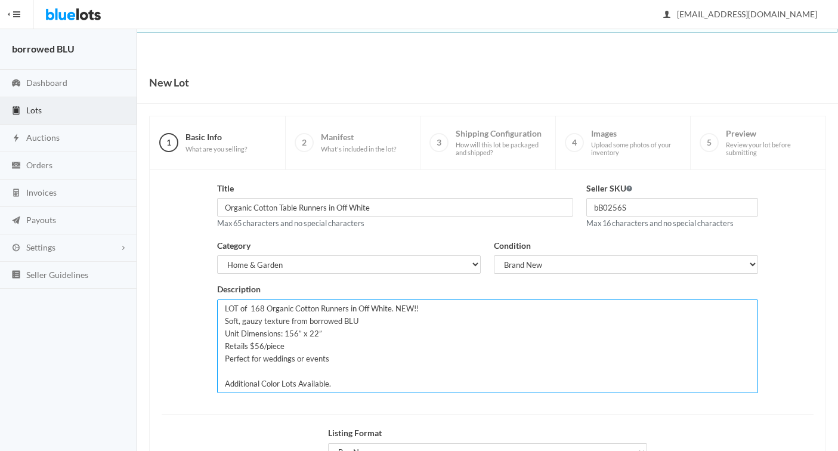
click at [262, 346] on textarea "LOT of 168 Organic Cotton Runners in Off White. NEW!! Soft, gauzy texture from …" at bounding box center [487, 346] width 541 height 94
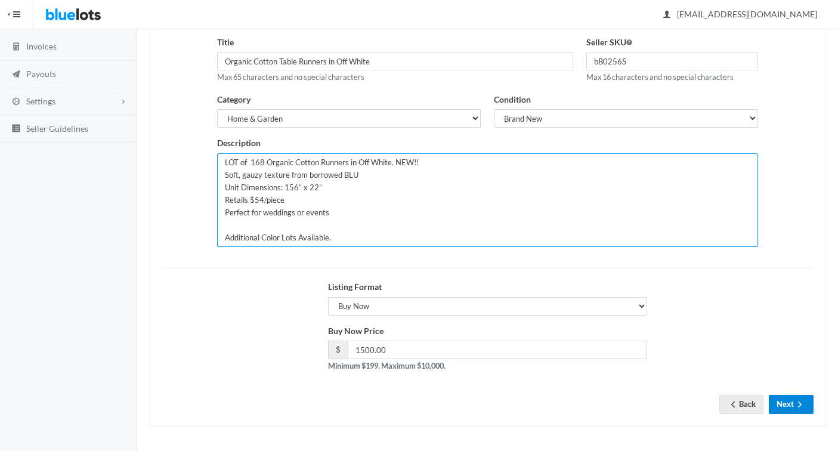
type textarea "LOT of 168 Organic Cotton Runners in Off White. NEW!! Soft, gauzy texture from …"
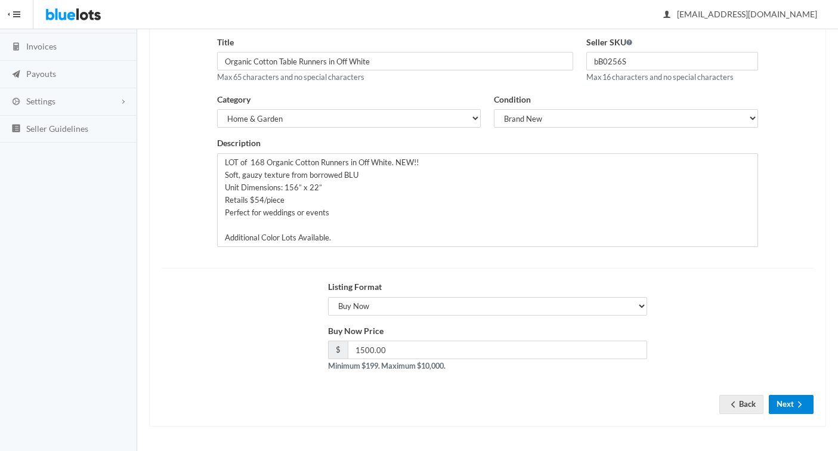
click at [783, 401] on button "Next" at bounding box center [791, 404] width 45 height 18
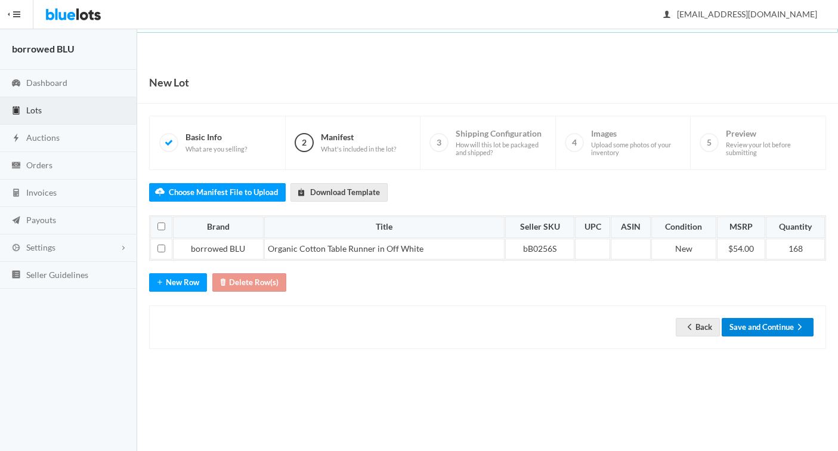
click at [742, 328] on button "Save and Continue" at bounding box center [768, 327] width 92 height 18
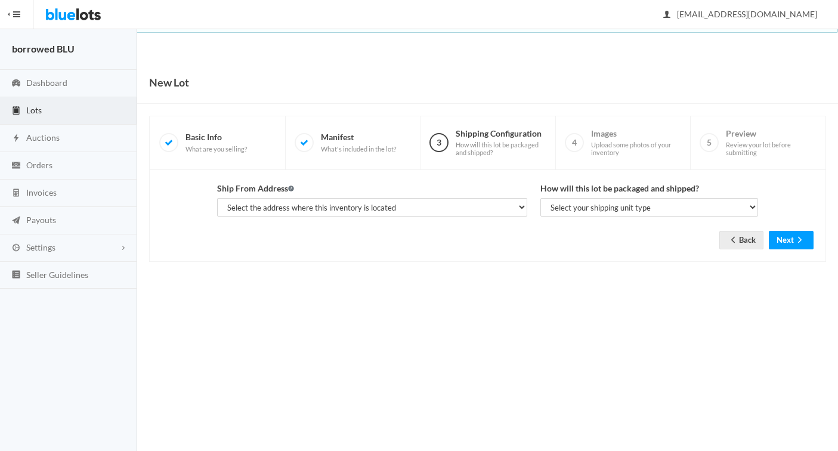
click at [32, 111] on span "Lots" at bounding box center [34, 110] width 16 height 10
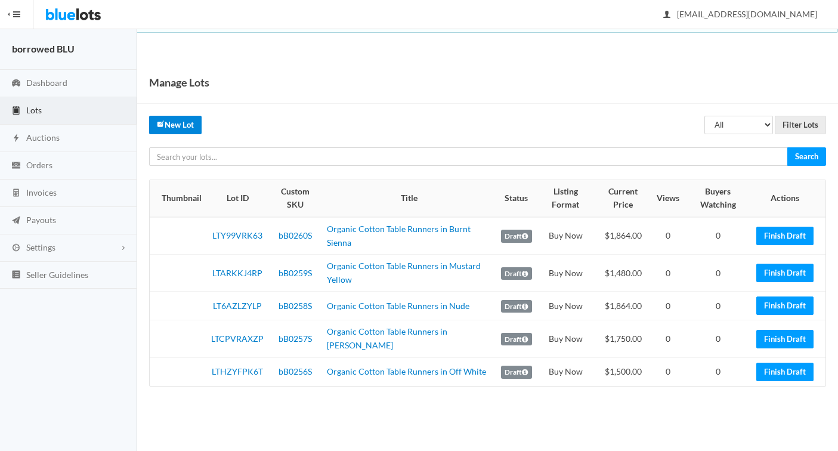
click at [177, 128] on link "New Lot" at bounding box center [175, 125] width 52 height 18
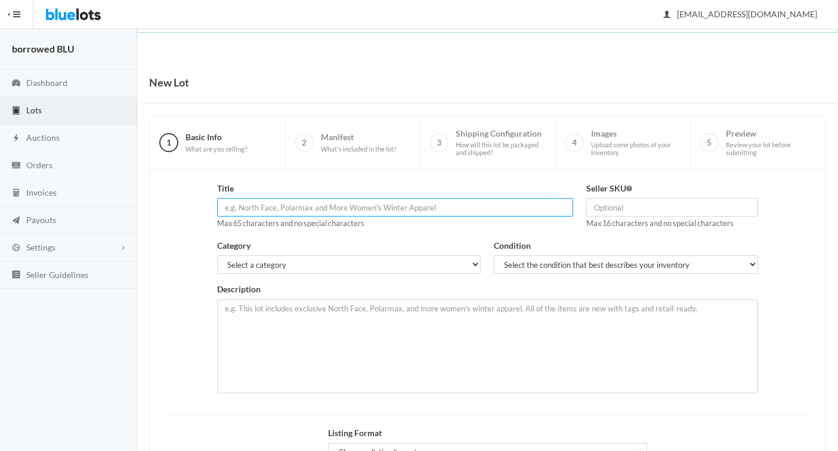
click at [247, 206] on input "text" at bounding box center [395, 207] width 356 height 18
type input "Organic Cotton Table Runners in Rosewater Pink"
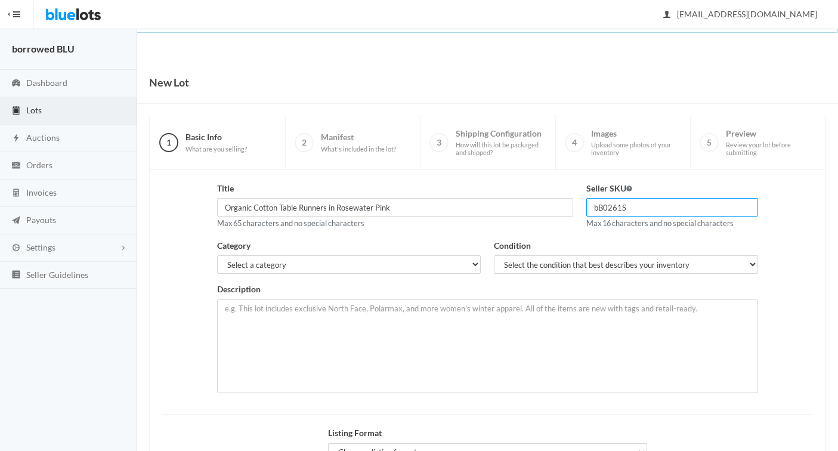
type input "bB0261S"
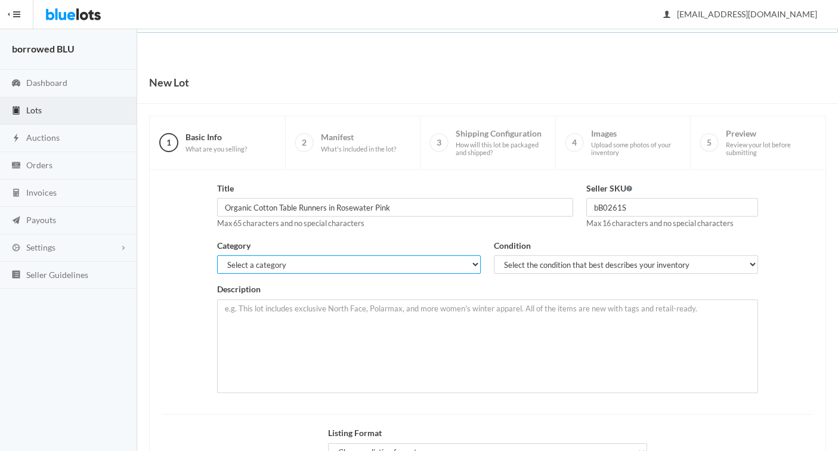
click at [280, 262] on select "Select a category Electronics Clothing, Shoes & Accessories Appliances Home & G…" at bounding box center [349, 264] width 264 height 18
select select "4"
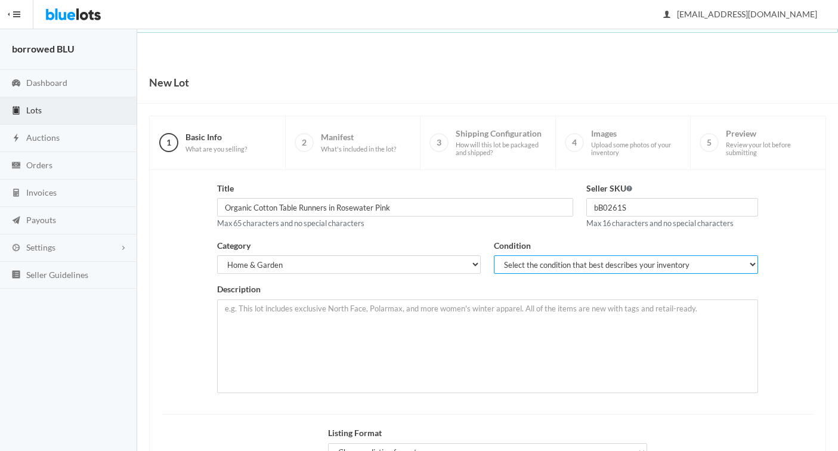
click at [510, 264] on select "Select the condition that best describes your inventory Brand New Shelf Pulls C…" at bounding box center [626, 264] width 264 height 18
select select "1"
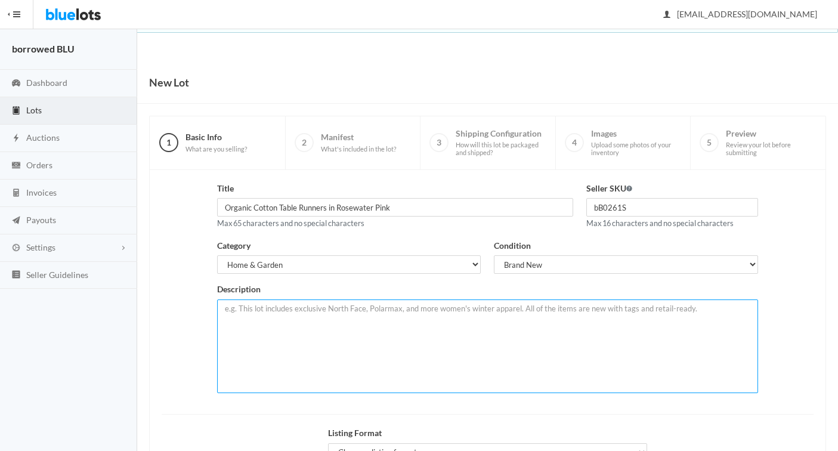
click at [297, 346] on textarea at bounding box center [487, 346] width 541 height 94
paste textarea "LOT of 168 Organic Cotton Runners in Off White. NEW!! Soft, gauzy texture from …"
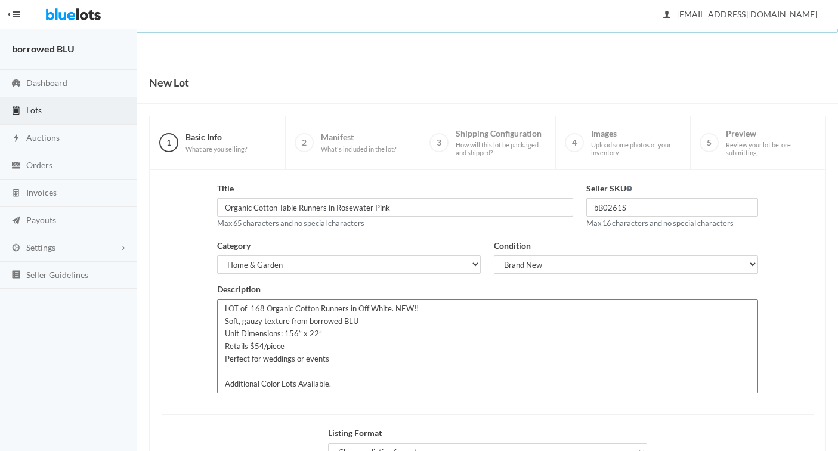
click at [263, 310] on textarea "LOT of 168 Organic Cotton Runners in Off White. NEW!! Soft, gauzy texture from …" at bounding box center [487, 346] width 541 height 94
click at [391, 310] on textarea "LOT of 230 Organic Cotton Runners in Off White. NEW!! Soft, gauzy texture from …" at bounding box center [487, 346] width 541 height 94
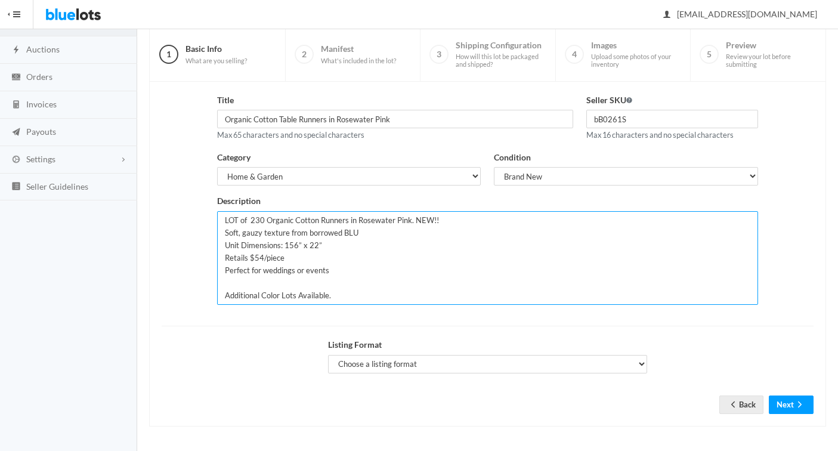
type textarea "LOT of 230 Organic Cotton Runners in Rosewater Pink. NEW!! Soft, gauzy texture …"
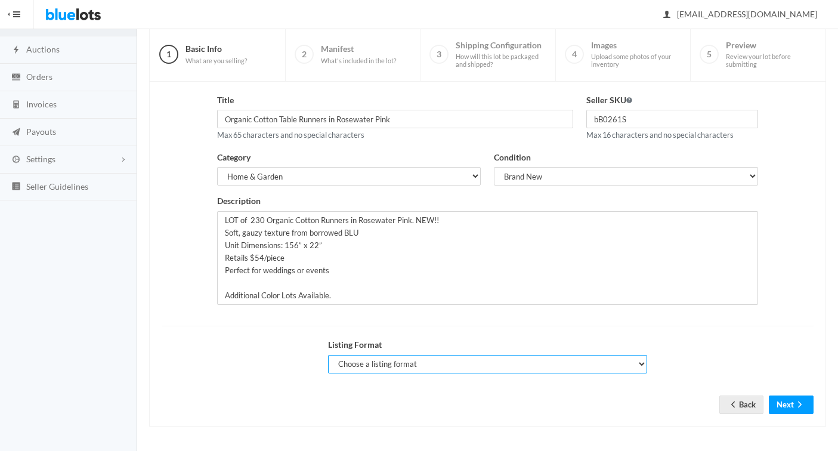
click at [577, 364] on select "Choose a listing format Auction Buy Now" at bounding box center [488, 364] width 320 height 18
select select "false"
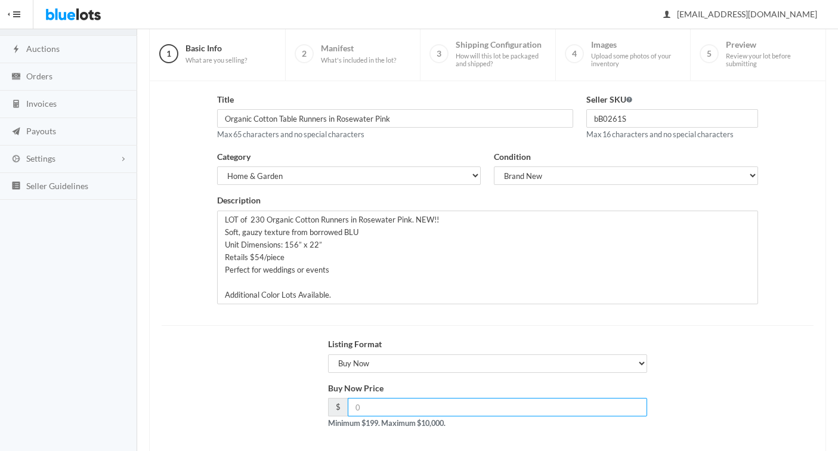
click at [421, 410] on input "number" at bounding box center [498, 407] width 300 height 18
type input "2051"
click at [242, 397] on div "Buy Now Price $ 2051 Minimum $199. Maximum $10,000." at bounding box center [487, 410] width 665 height 57
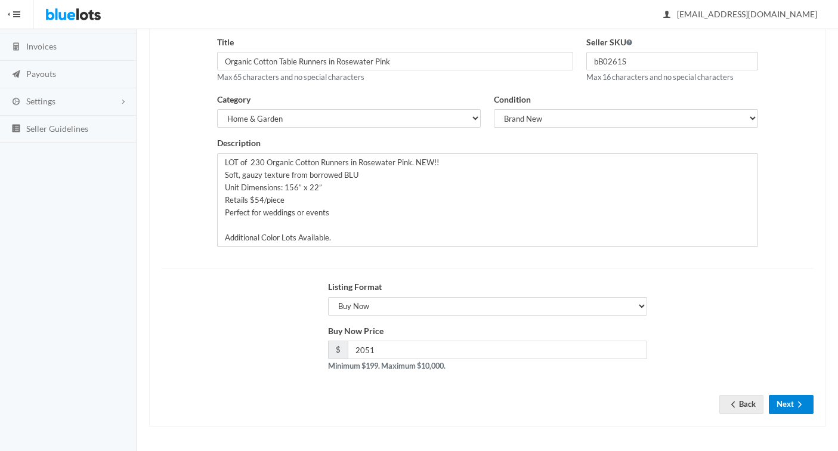
click at [784, 407] on button "Next" at bounding box center [791, 404] width 45 height 18
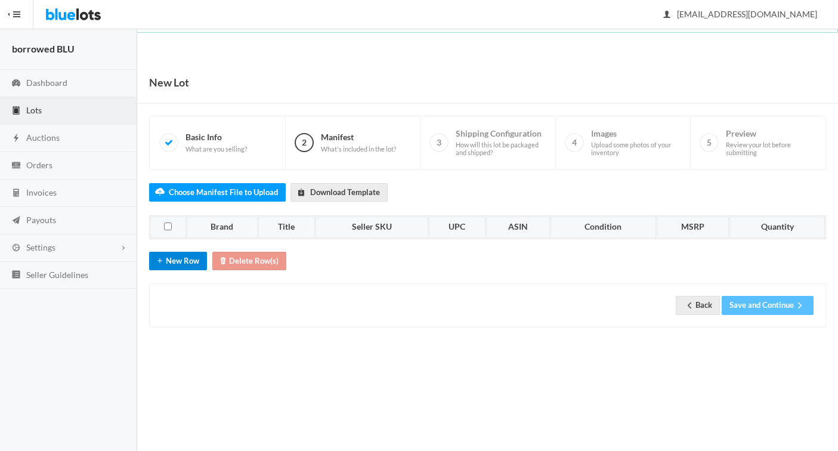
click at [184, 261] on button "New Row" at bounding box center [178, 261] width 58 height 18
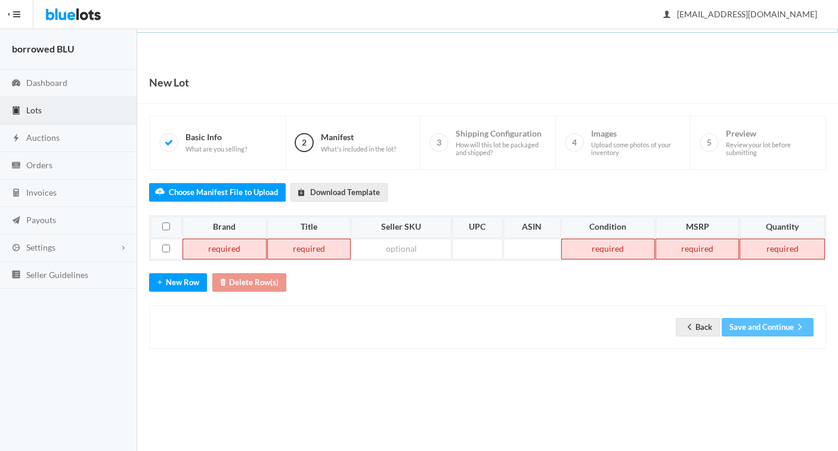
click at [213, 251] on td at bounding box center [223, 249] width 83 height 21
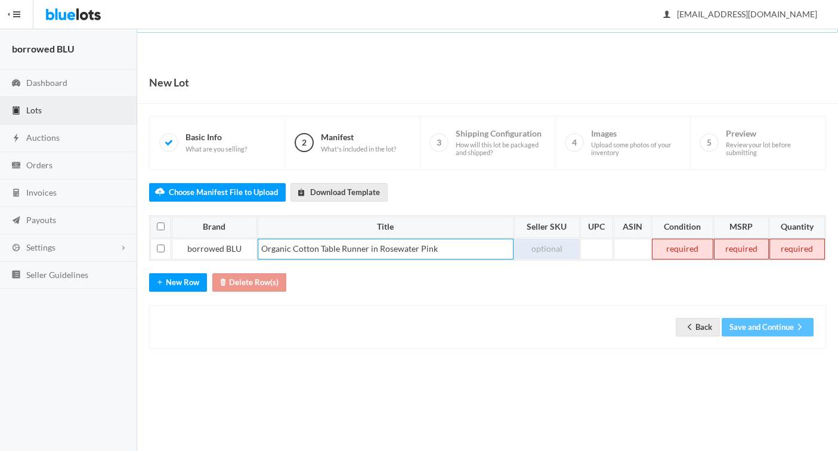
click at [553, 245] on td at bounding box center [547, 249] width 66 height 21
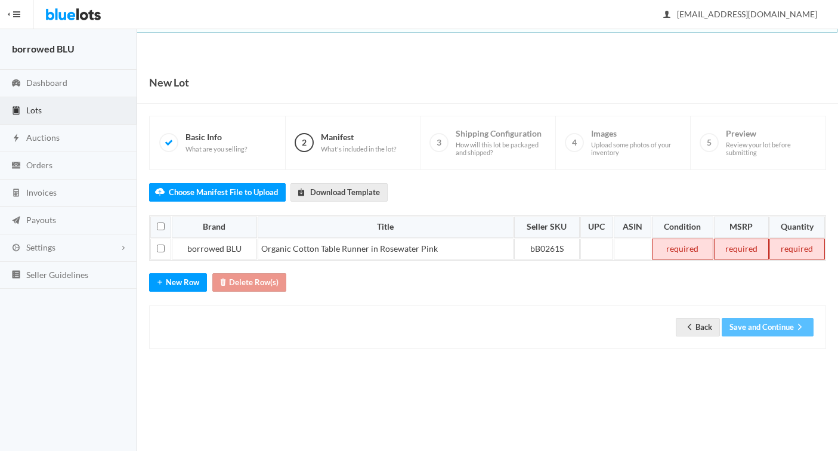
click at [679, 250] on td at bounding box center [682, 249] width 61 height 21
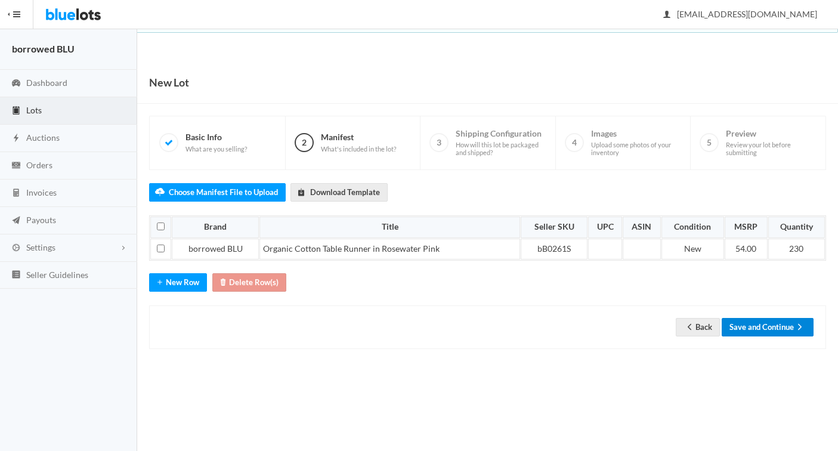
click at [737, 330] on button "Save and Continue" at bounding box center [768, 327] width 92 height 18
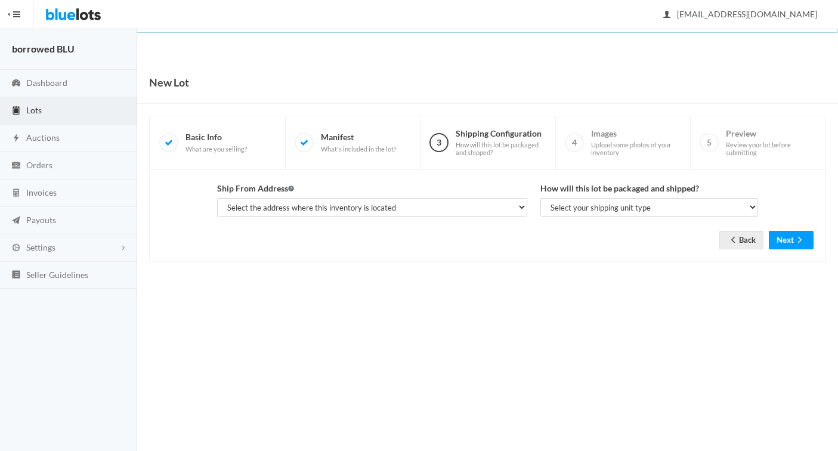
click at [31, 110] on span "Lots" at bounding box center [34, 110] width 16 height 10
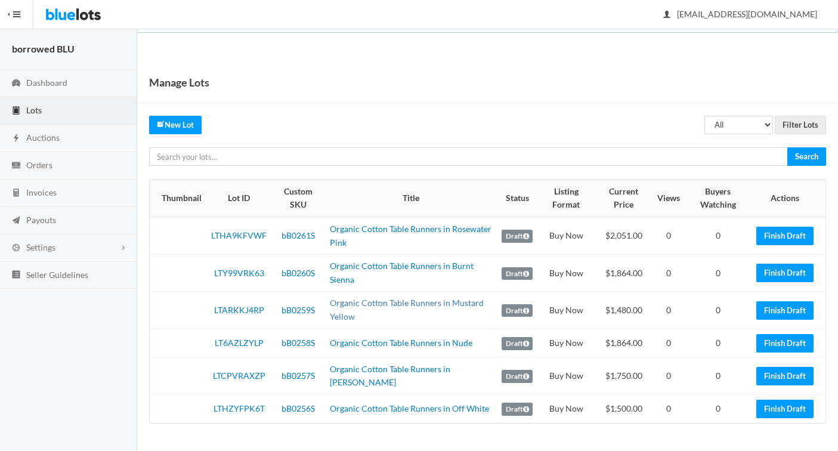
scroll to position [5, 0]
click at [188, 120] on link "New Lot" at bounding box center [175, 125] width 52 height 18
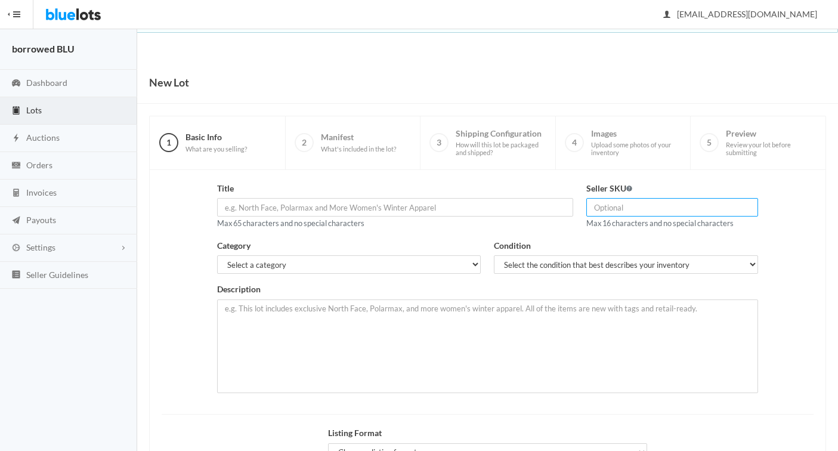
click at [617, 206] on input "text" at bounding box center [672, 207] width 172 height 18
type input "bB0262S"
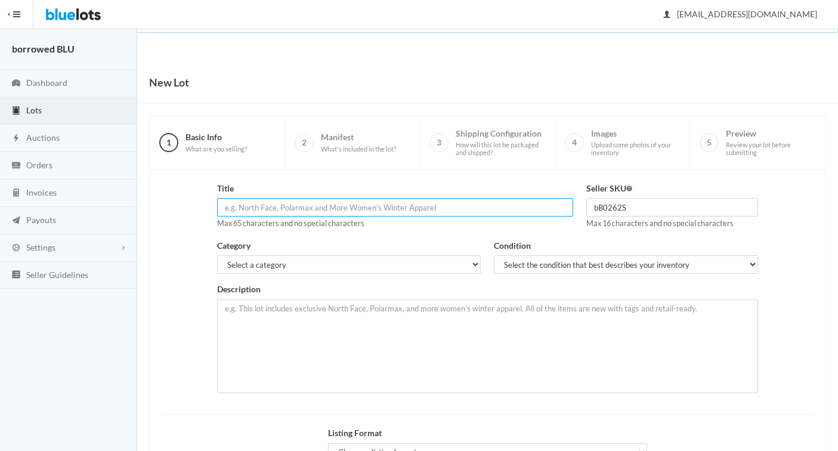
click at [405, 205] on input "text" at bounding box center [395, 207] width 356 height 18
type input "Organic Cotton Table Runners in Pinot"
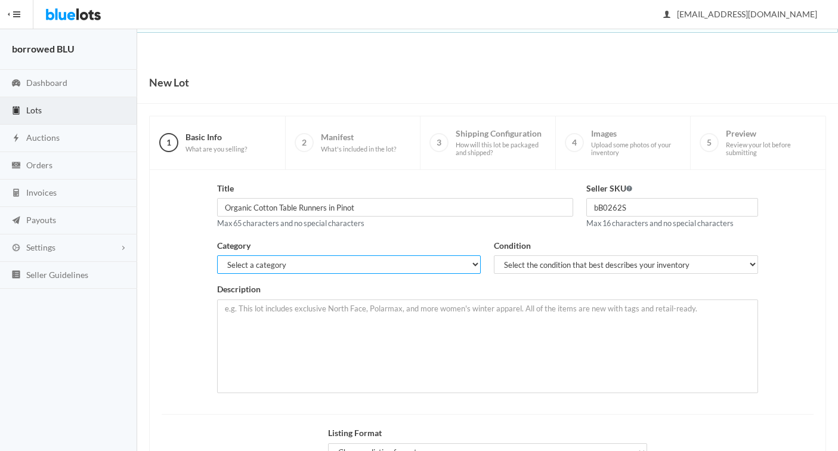
click at [329, 265] on select "Select a category Electronics Clothing, Shoes & Accessories Appliances Home & G…" at bounding box center [349, 264] width 264 height 18
select select "4"
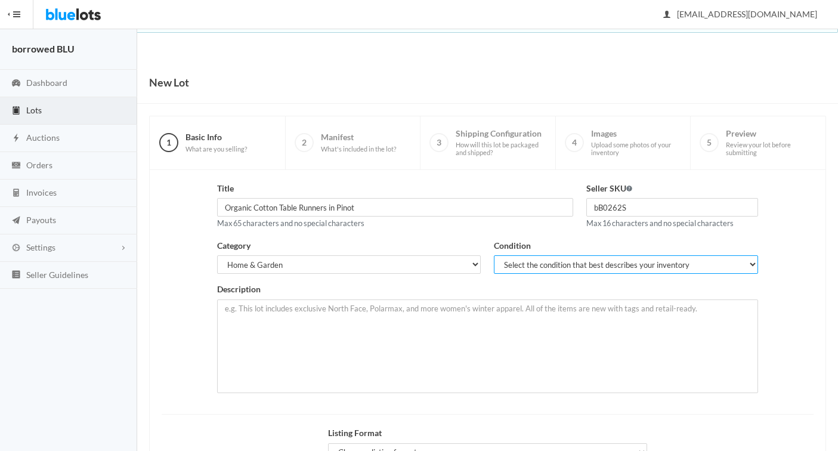
click at [513, 261] on select "Select the condition that best describes your inventory Brand New Shelf Pulls C…" at bounding box center [626, 264] width 264 height 18
select select "1"
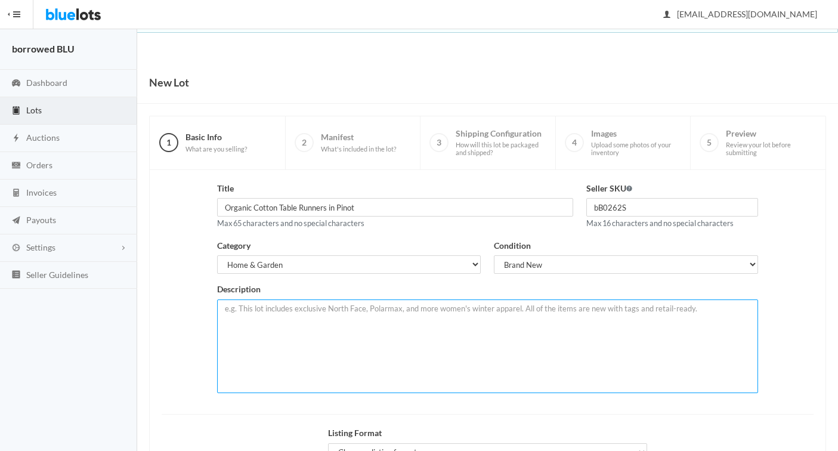
click at [279, 325] on textarea at bounding box center [487, 346] width 541 height 94
paste textarea "LOT of 168 Organic Cotton Runners in Off White. NEW!! Soft, gauzy texture from …"
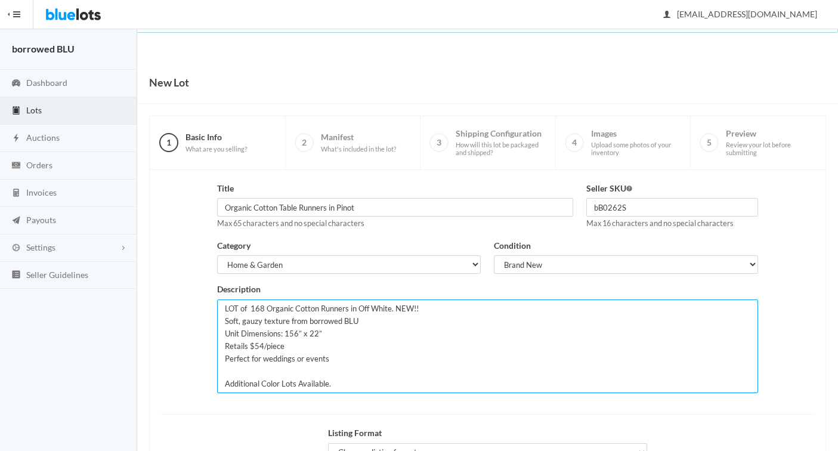
click at [320, 308] on textarea "LOT of 168 Organic Cotton Runners in Off White. NEW!! Soft, gauzy texture from …" at bounding box center [487, 346] width 541 height 94
click at [409, 311] on textarea "LOT of 168 Organic Cotton Table Runners in Off White. NEW!! Soft, gauzy texture…" at bounding box center [487, 346] width 541 height 94
click at [262, 309] on textarea "LOT of 168 Organic Cotton Table Runners in Pinot/Light Mauve. NEW!! Soft, gauzy…" at bounding box center [487, 346] width 541 height 94
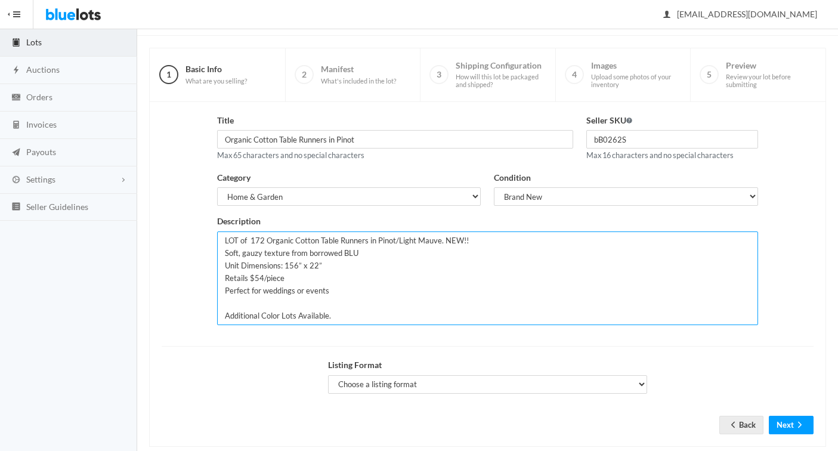
scroll to position [76, 0]
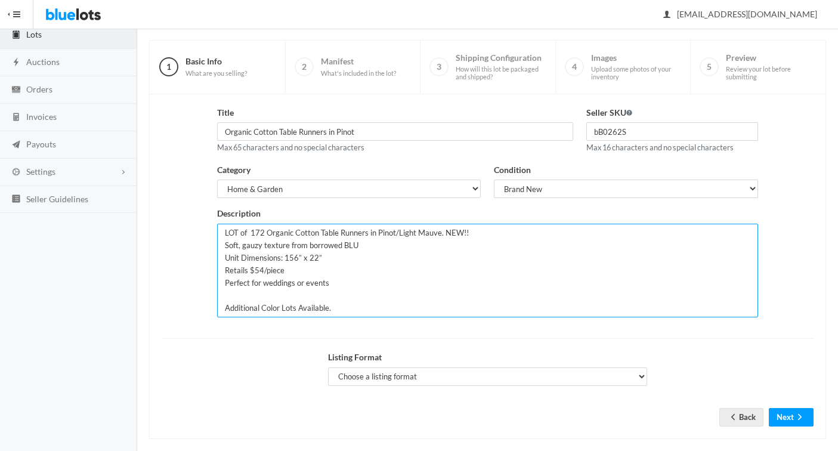
type textarea "LOT of 172 Organic Cotton Table Runners in Pinot/Light Mauve. NEW!! Soft, gauzy…"
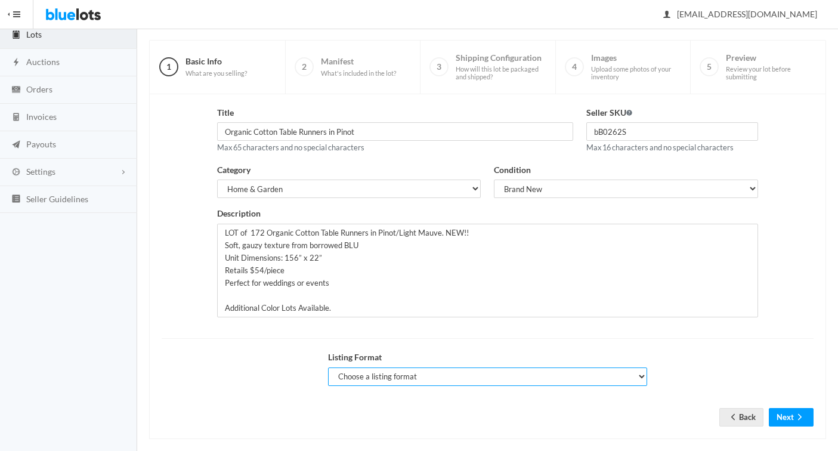
click at [485, 374] on select "Choose a listing format Auction Buy Now" at bounding box center [488, 376] width 320 height 18
select select "false"
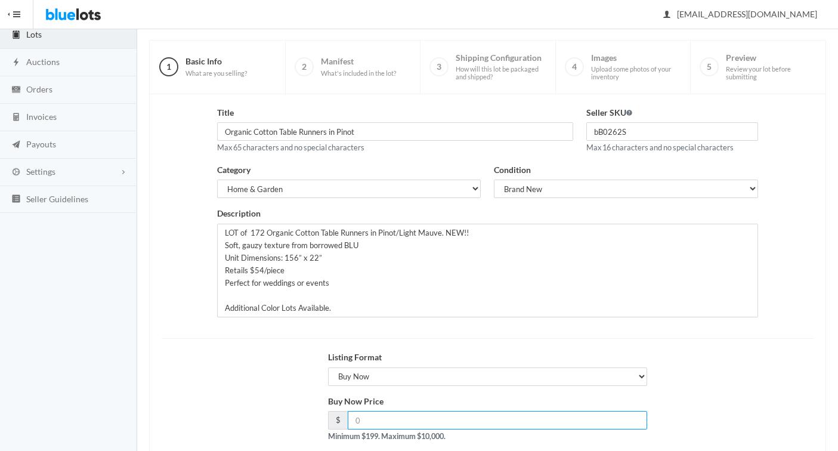
click at [368, 423] on input "number" at bounding box center [498, 420] width 300 height 18
type input "1535.00"
click at [156, 391] on div "Listing Format Choose a listing format Auction Buy Now" at bounding box center [487, 373] width 665 height 44
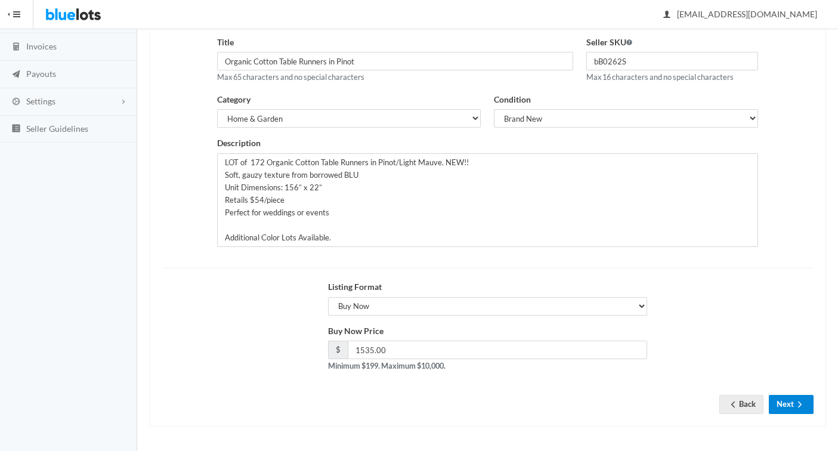
click at [784, 405] on button "Next" at bounding box center [791, 404] width 45 height 18
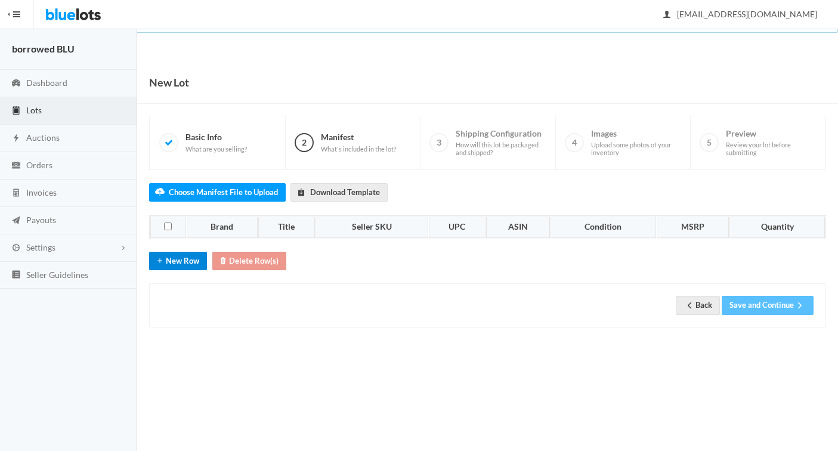
click at [174, 260] on button "New Row" at bounding box center [178, 261] width 58 height 18
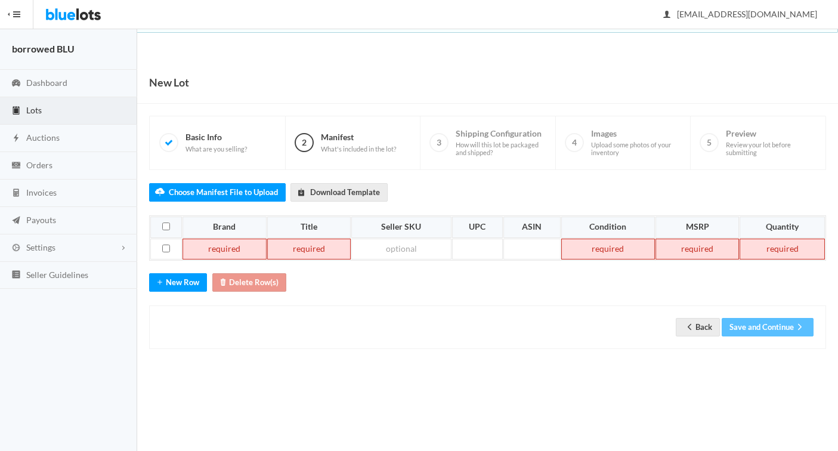
click at [213, 254] on td at bounding box center [223, 249] width 83 height 21
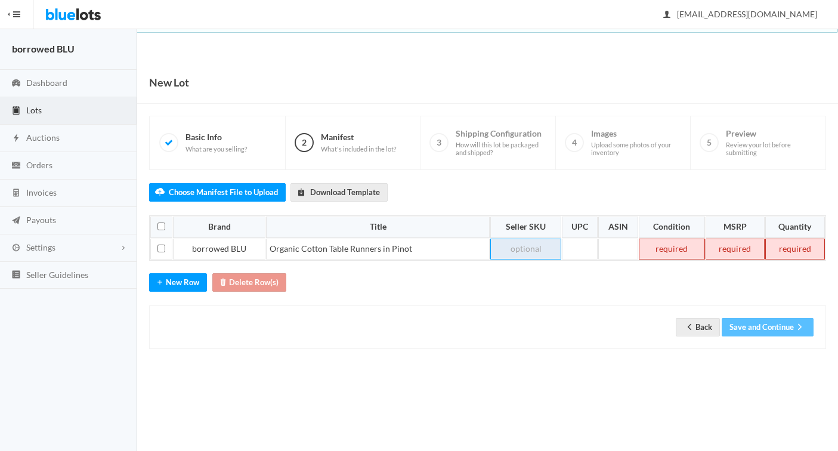
click at [533, 252] on td at bounding box center [525, 249] width 70 height 21
click at [669, 249] on td at bounding box center [672, 249] width 66 height 21
click td
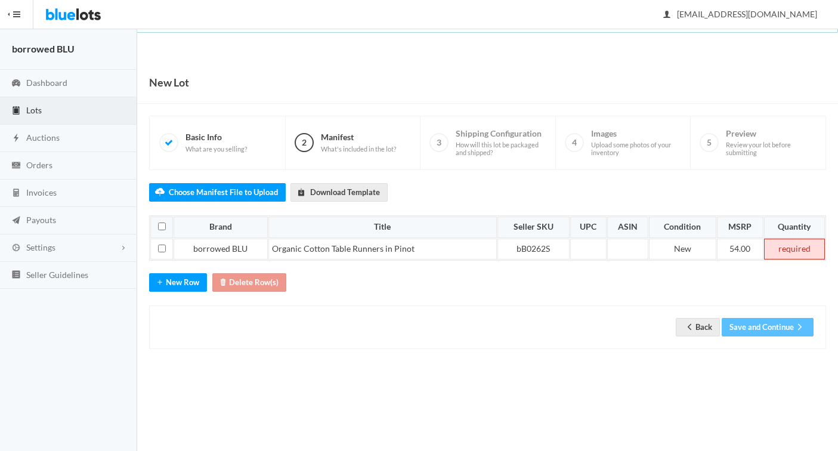
click td
click button "Save and Continue"
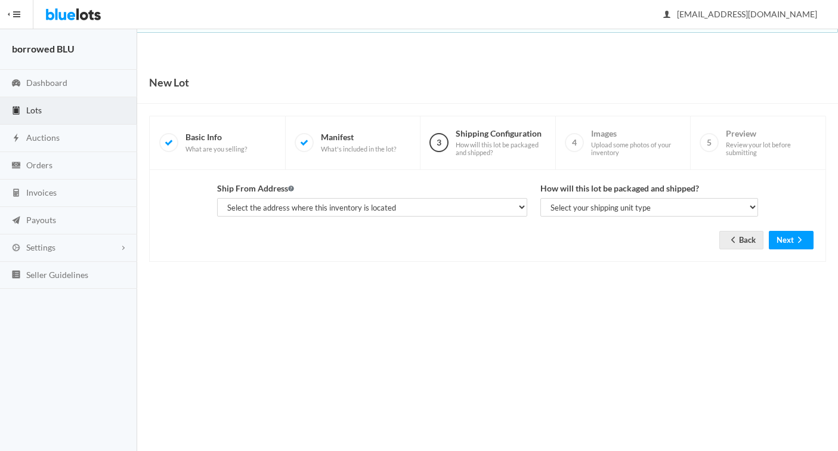
click at [38, 110] on span "Lots" at bounding box center [34, 110] width 16 height 10
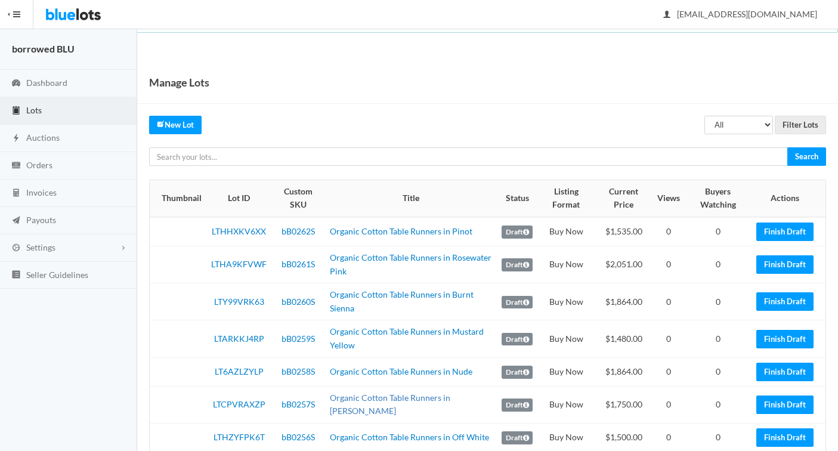
scroll to position [33, 0]
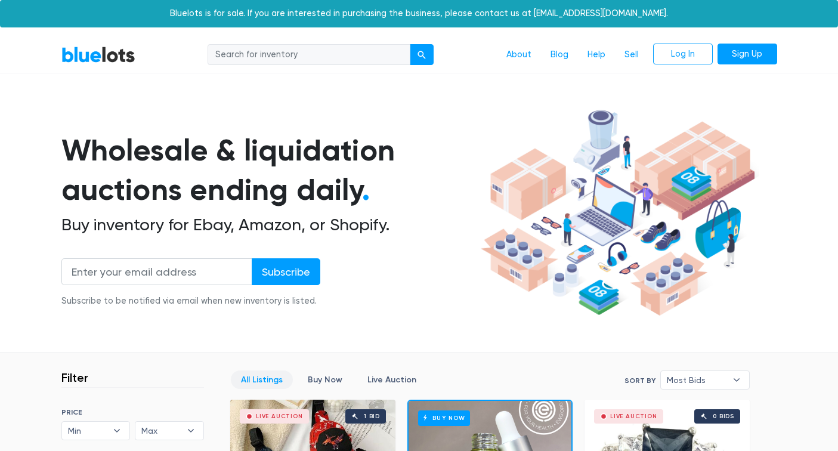
click at [313, 57] on input "search" at bounding box center [309, 54] width 203 height 21
type input "tableware"
click at [410, 44] on button "submit" at bounding box center [422, 54] width 24 height 21
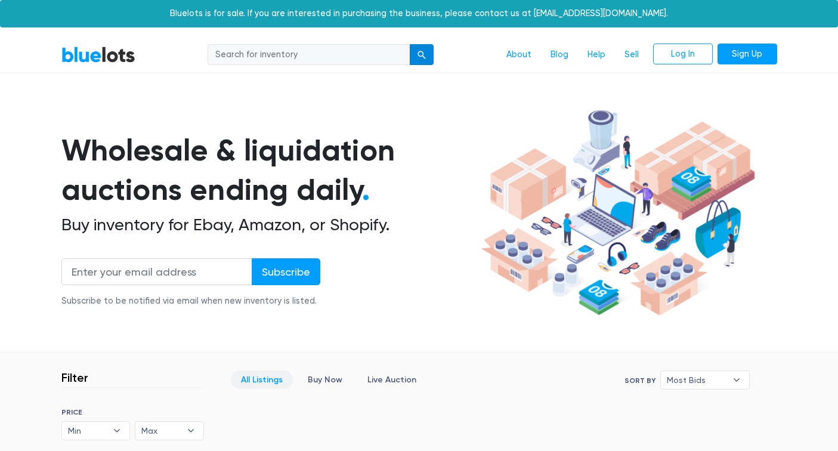
click at [422, 53] on div "submit" at bounding box center [421, 55] width 8 height 8
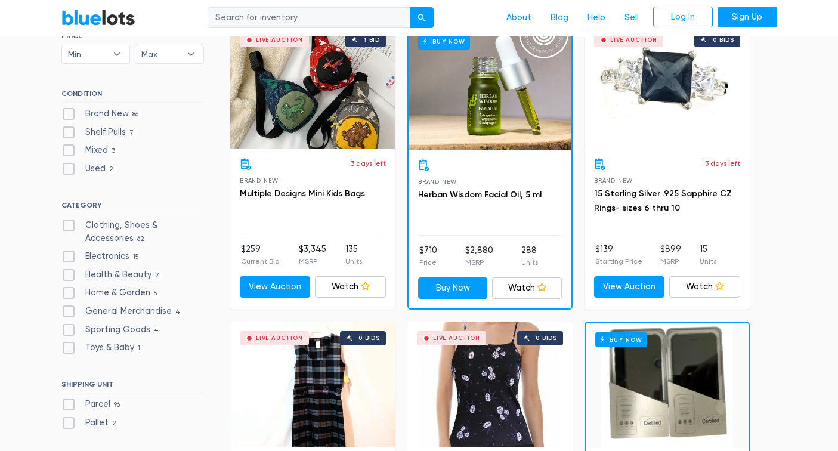
scroll to position [439, 0]
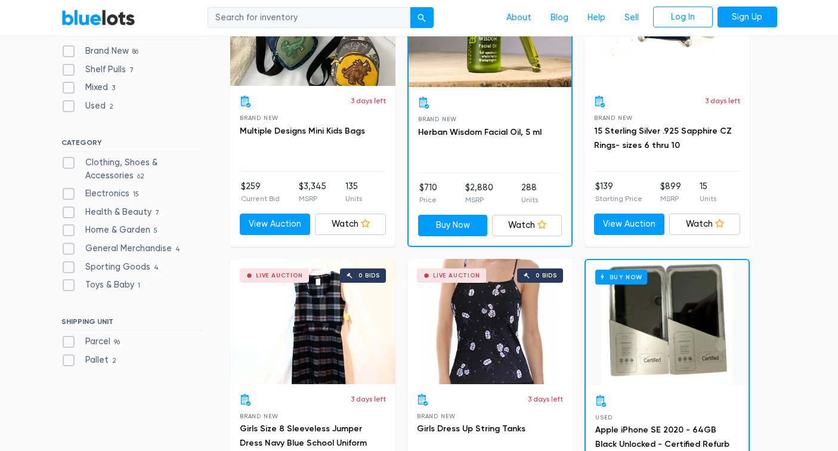
click at [273, 17] on input "search" at bounding box center [309, 17] width 203 height 21
type input "linens"
click at [410, 7] on button "submit" at bounding box center [422, 17] width 24 height 21
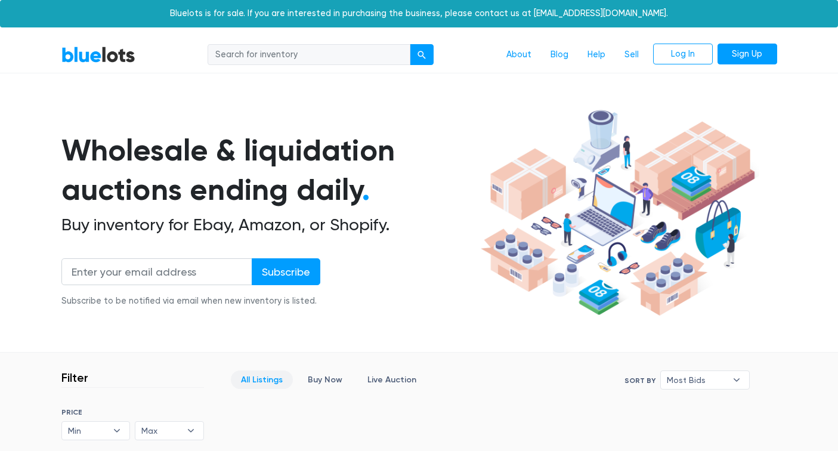
click at [249, 58] on input "search" at bounding box center [309, 54] width 203 height 21
click at [287, 57] on input "search" at bounding box center [309, 54] width 203 height 21
type input "napkins"
click at [410, 44] on button "submit" at bounding box center [422, 54] width 24 height 21
click at [109, 54] on link "BlueLots" at bounding box center [98, 54] width 74 height 17
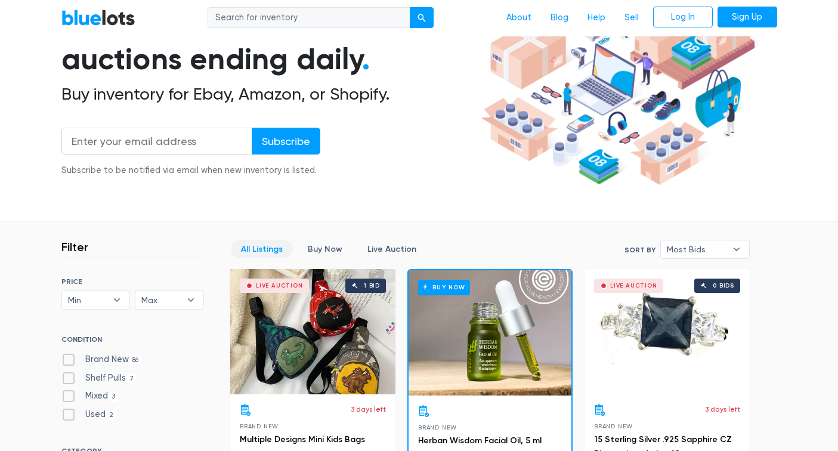
scroll to position [243, 0]
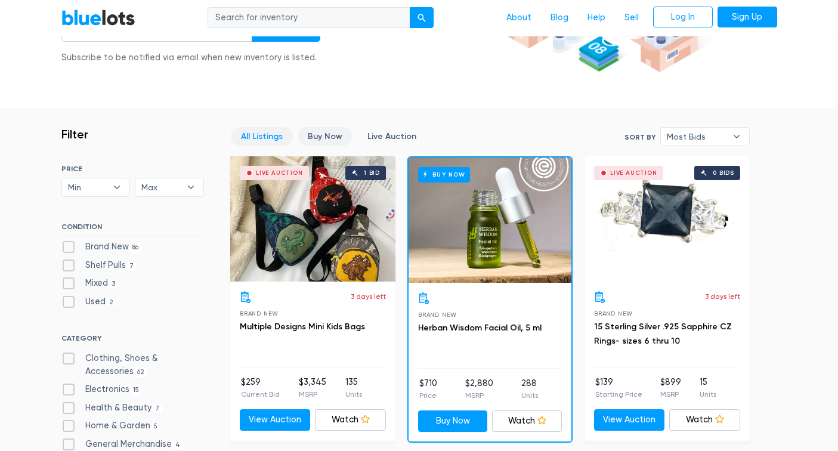
click at [315, 136] on link "Buy Now" at bounding box center [325, 136] width 55 height 18
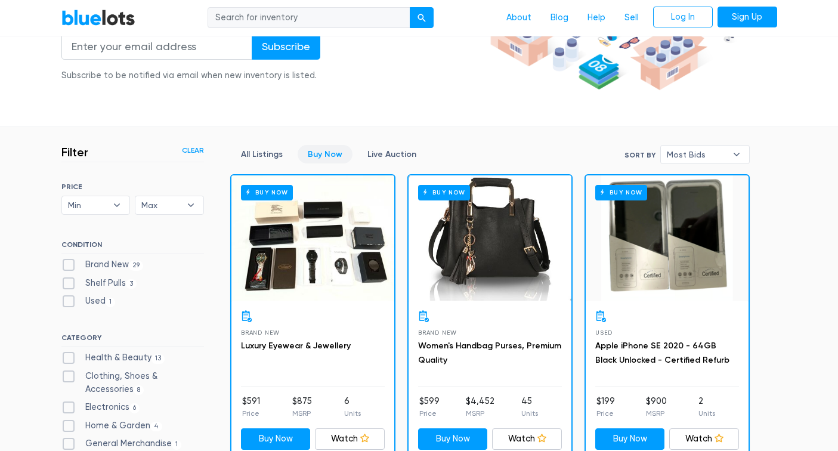
scroll to position [244, 0]
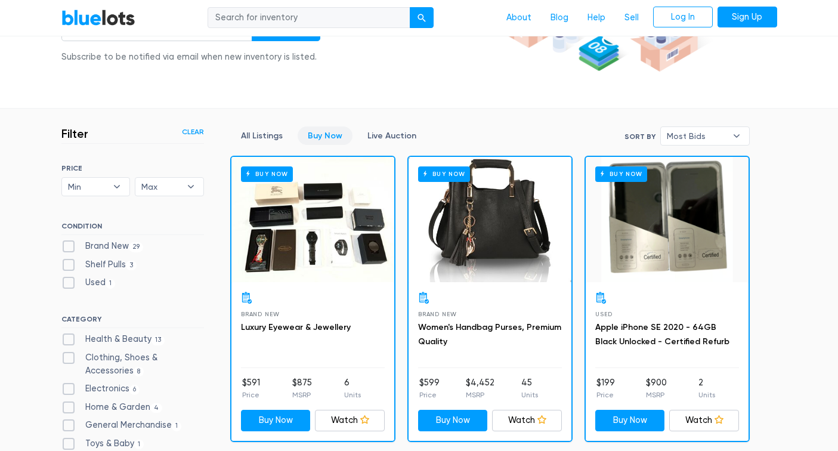
click at [70, 246] on label "Brand New 29" at bounding box center [102, 246] width 82 height 13
click at [69, 246] on New"] "Brand New 29" at bounding box center [65, 244] width 8 height 8
checkbox New"] "true"
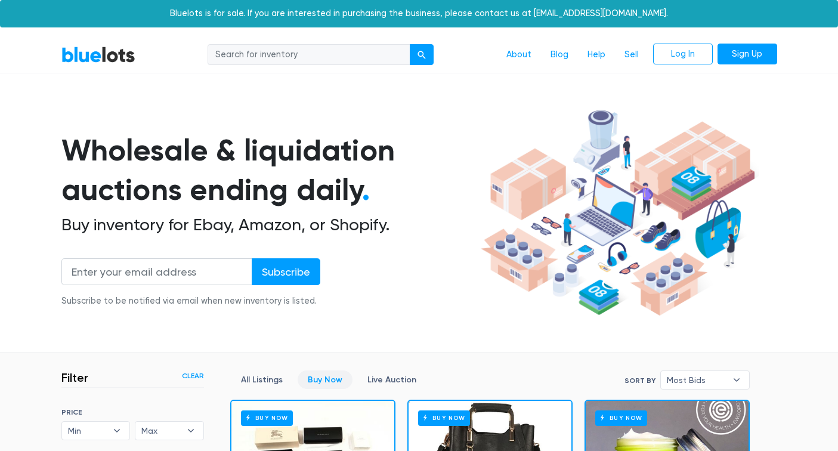
scroll to position [321, 0]
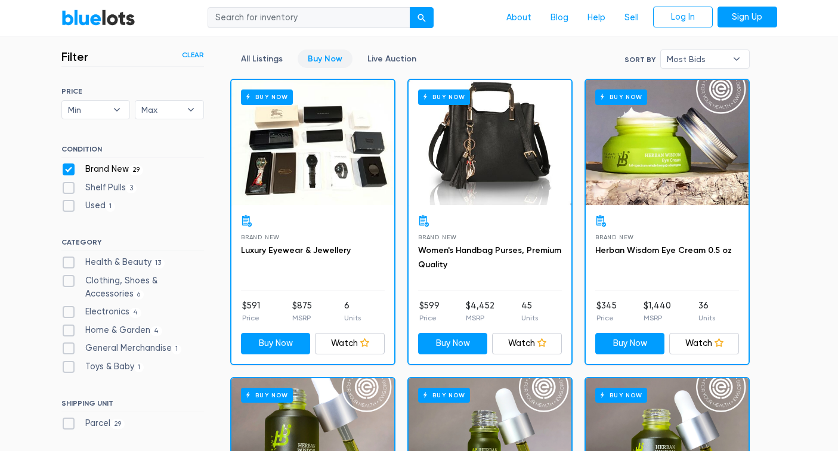
click at [67, 329] on label "Home & Garden 4" at bounding box center [111, 330] width 101 height 13
click at [67, 329] on Garden"] "Home & Garden 4" at bounding box center [65, 328] width 8 height 8
checkbox Garden"] "true"
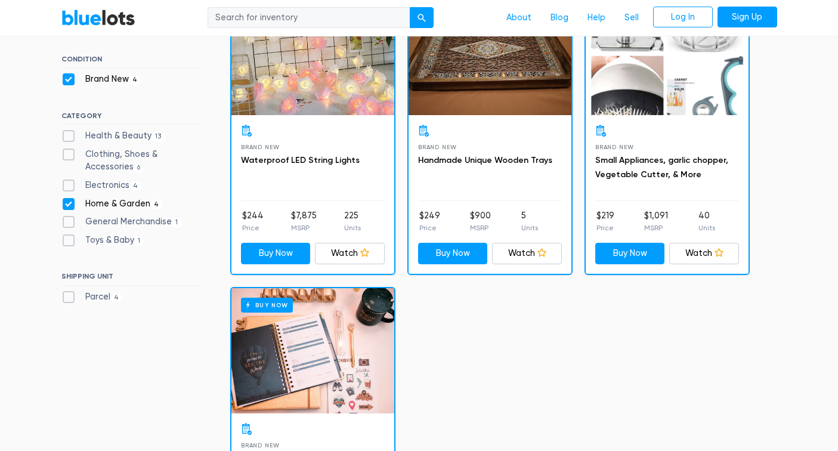
scroll to position [159, 0]
